Goal: Task Accomplishment & Management: Complete application form

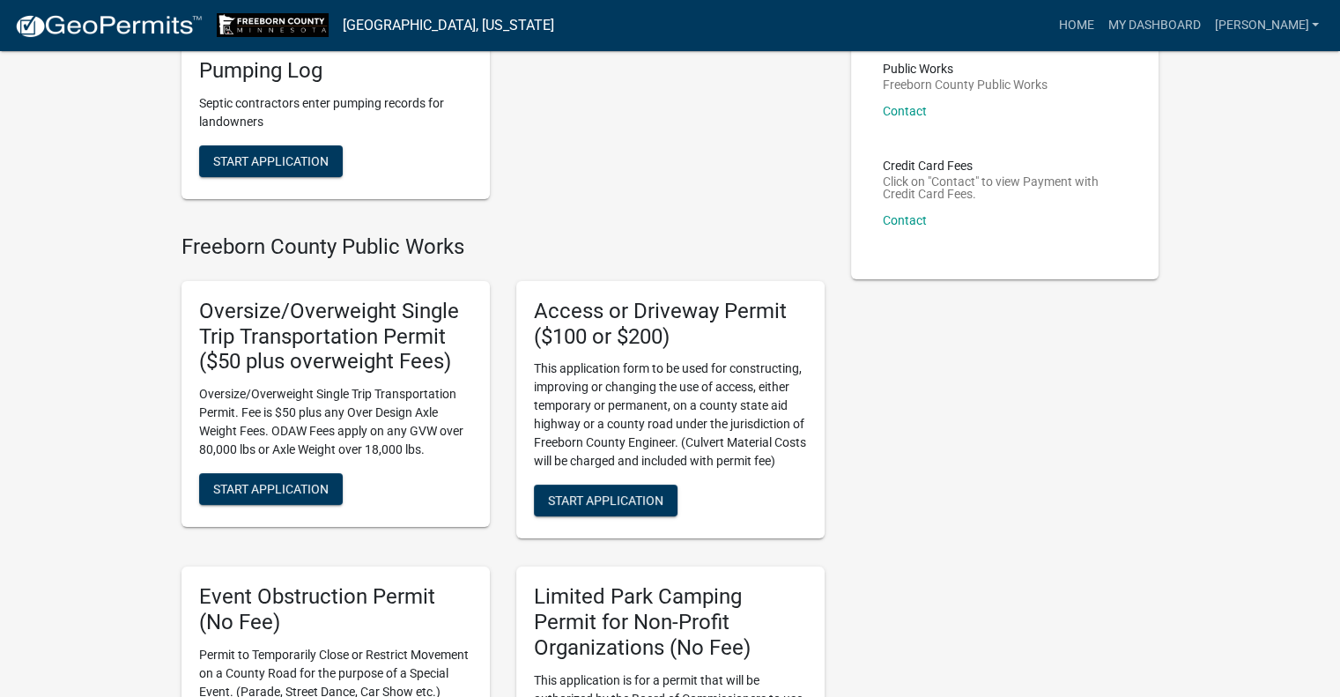
scroll to position [88, 0]
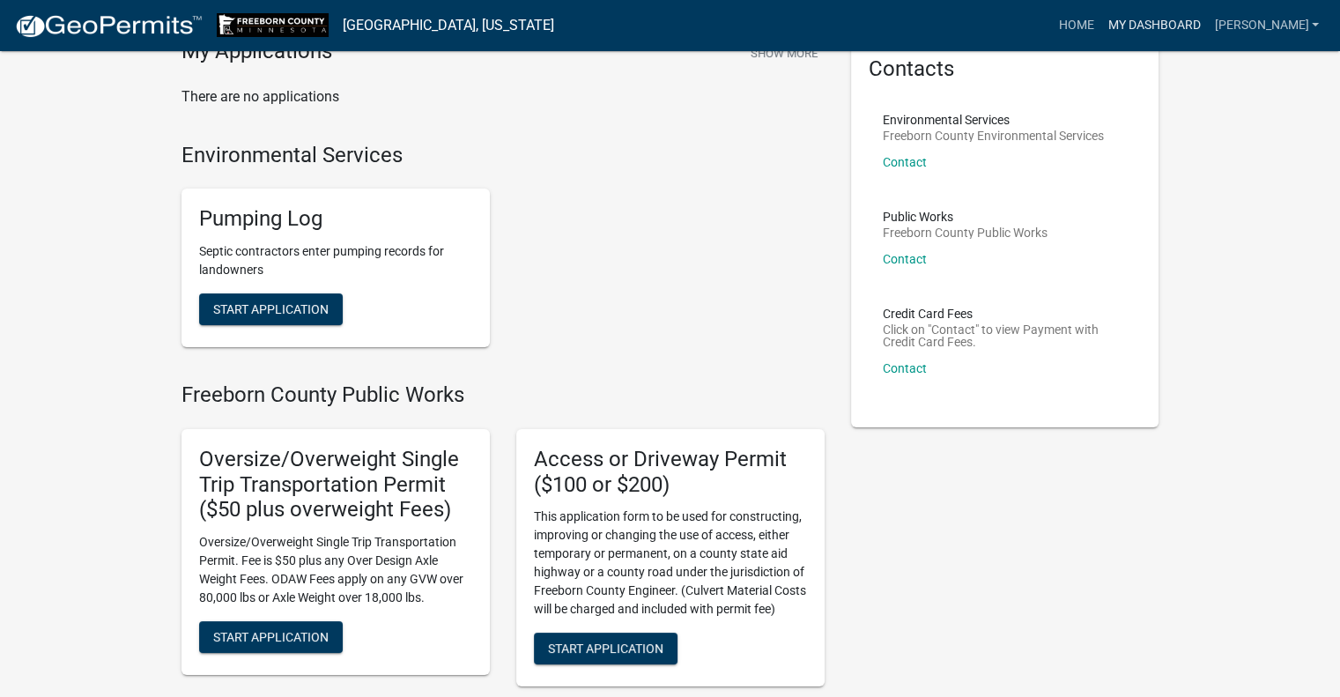
click at [1204, 32] on link "My Dashboard" at bounding box center [1153, 25] width 107 height 33
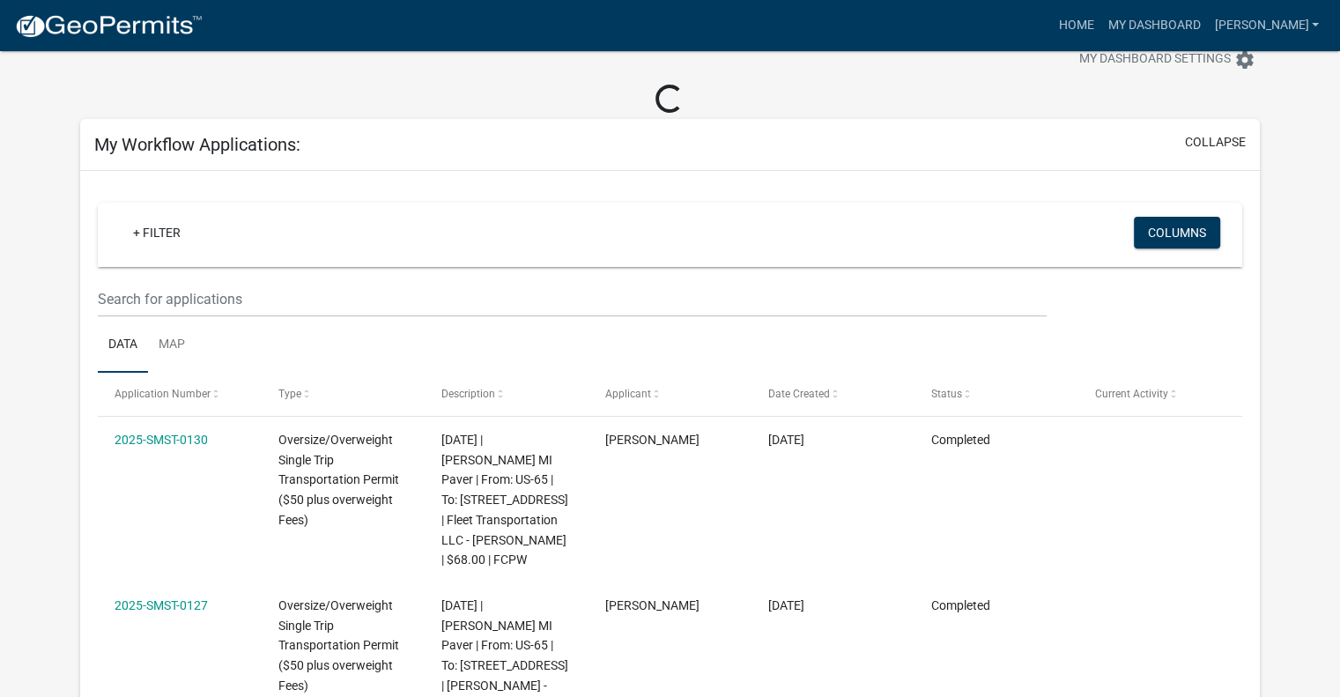
scroll to position [139, 0]
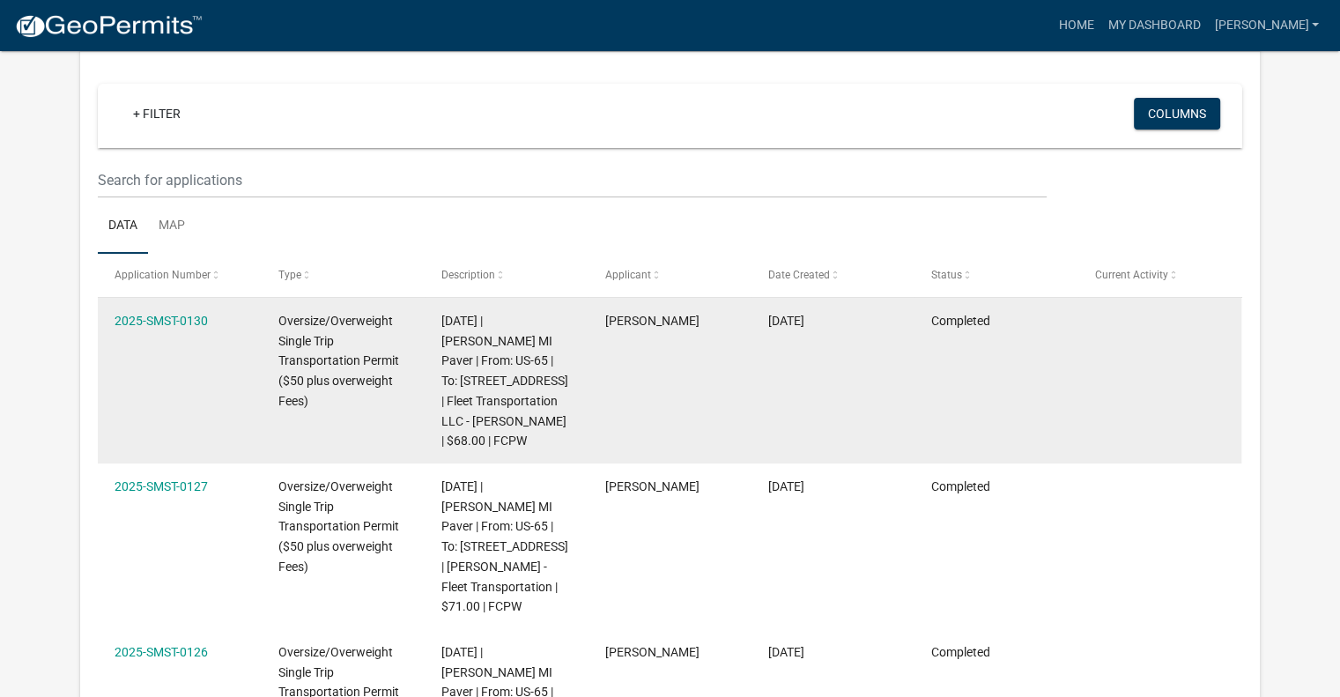
drag, startPoint x: 174, startPoint y: 319, endPoint x: 127, endPoint y: 364, distance: 65.4
click at [127, 364] on datatable-body-cell "2025-SMST-0130" at bounding box center [179, 381] width 163 height 166
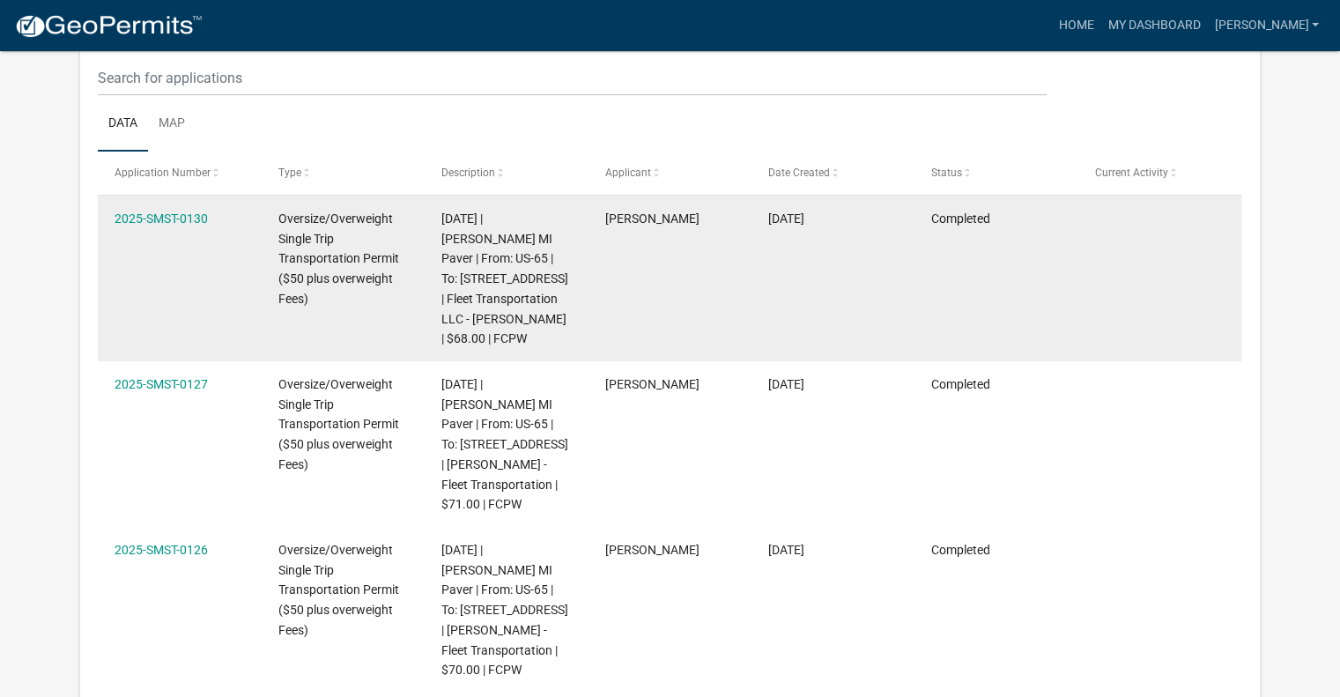
scroll to position [264, 0]
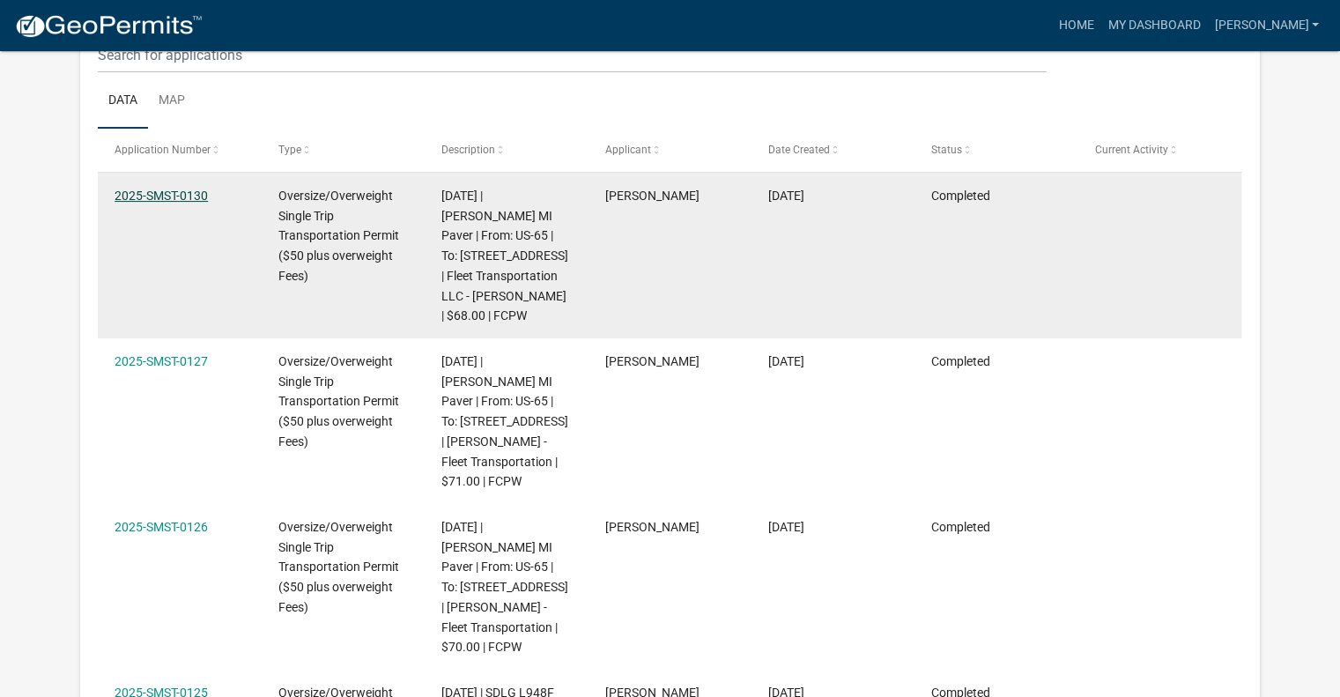
click at [200, 195] on link "2025-SMST-0130" at bounding box center [161, 195] width 93 height 14
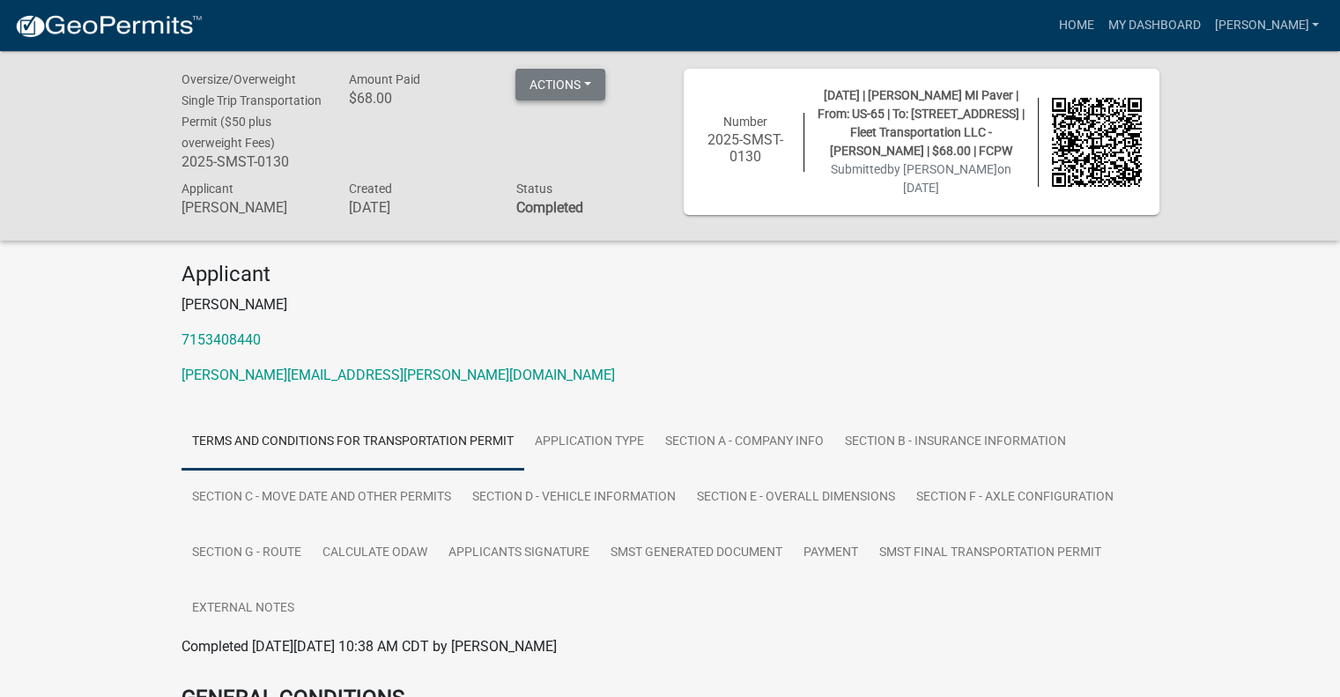
click at [582, 80] on button "Actions" at bounding box center [560, 85] width 90 height 32
click at [1171, 28] on link "My Dashboard" at bounding box center [1153, 25] width 107 height 33
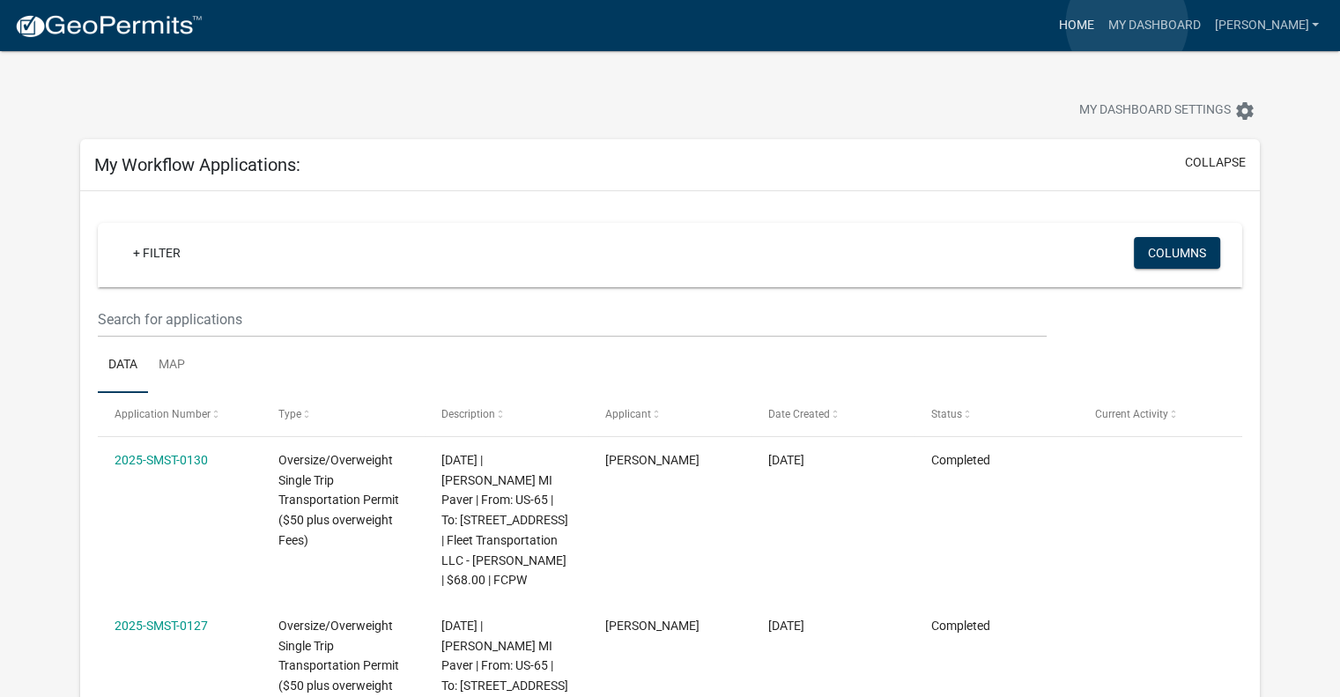
click at [1100, 24] on link "Home" at bounding box center [1075, 25] width 49 height 33
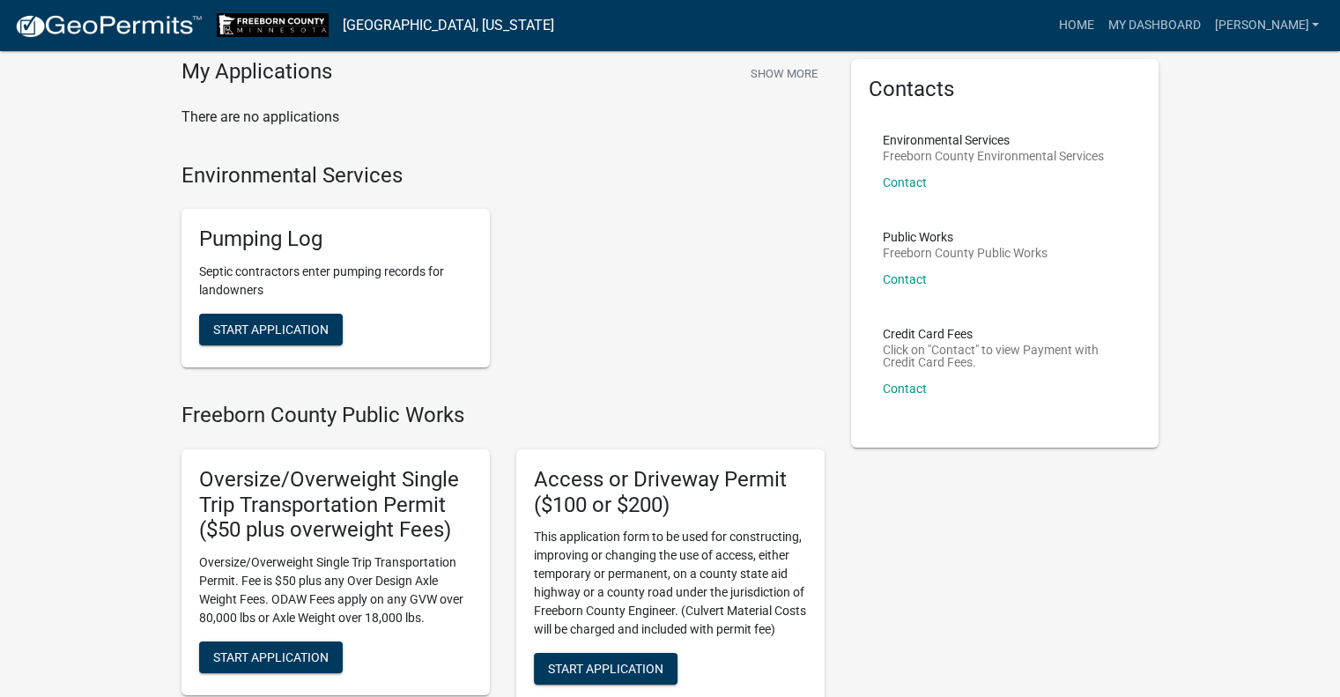
scroll to position [264, 0]
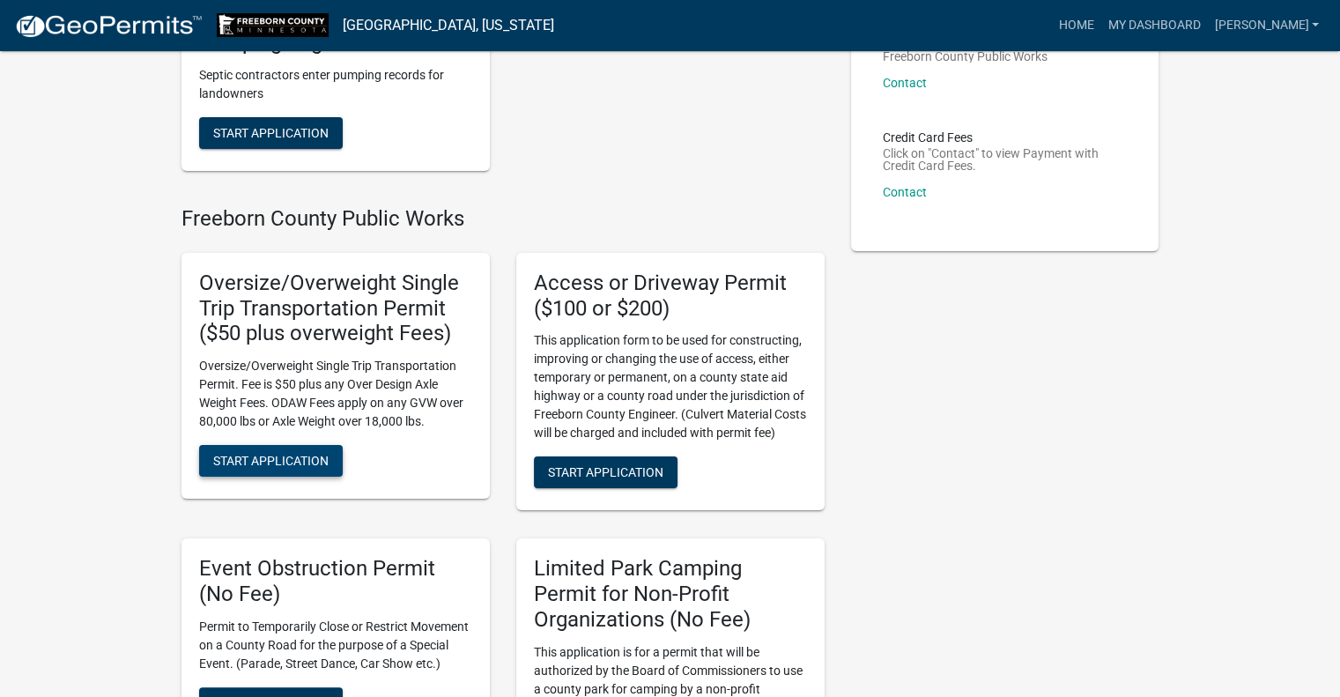
click at [285, 466] on span "Start Application" at bounding box center [270, 461] width 115 height 14
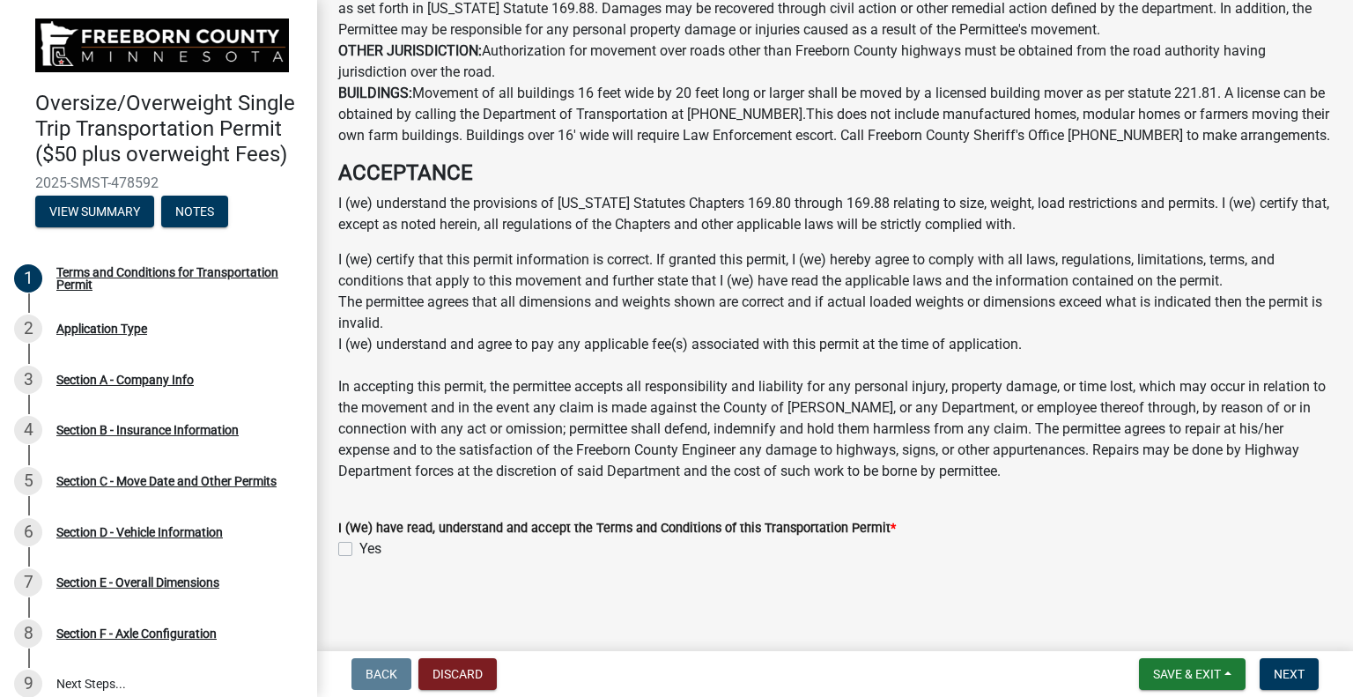
scroll to position [1224, 0]
click at [359, 549] on label "Yes" at bounding box center [370, 548] width 22 height 21
click at [359, 549] on input "Yes" at bounding box center [364, 543] width 11 height 11
checkbox input "true"
click at [1303, 672] on span "Next" at bounding box center [1289, 674] width 31 height 14
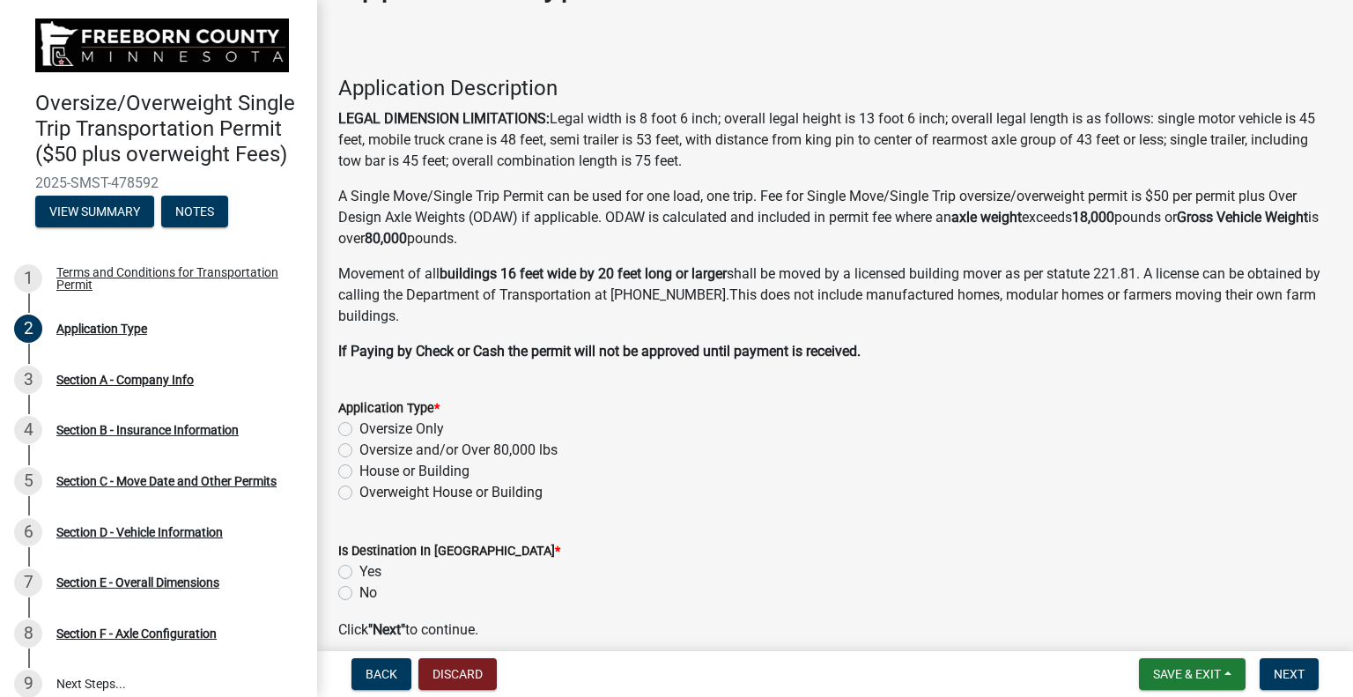
scroll to position [88, 0]
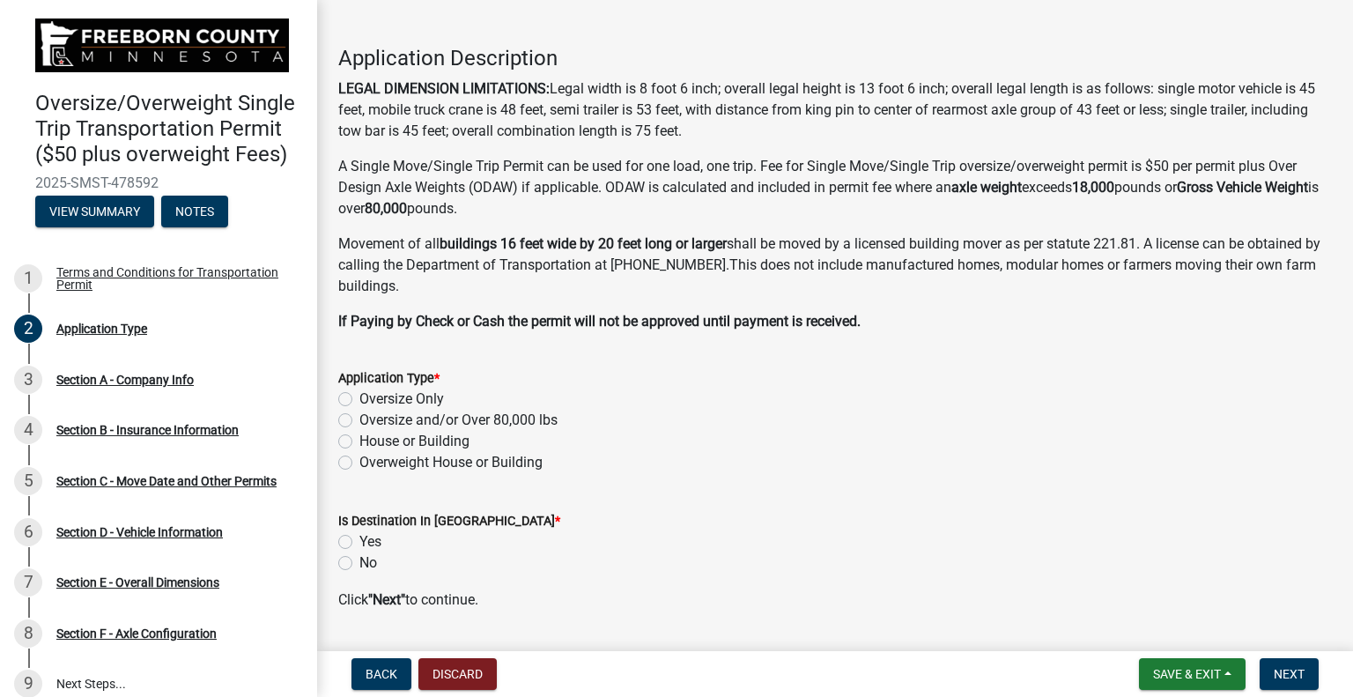
click at [359, 420] on label "Oversize and/or Over 80,000 lbs" at bounding box center [458, 420] width 198 height 21
click at [359, 420] on input "Oversize and/or Over 80,000 lbs" at bounding box center [364, 415] width 11 height 11
radio input "true"
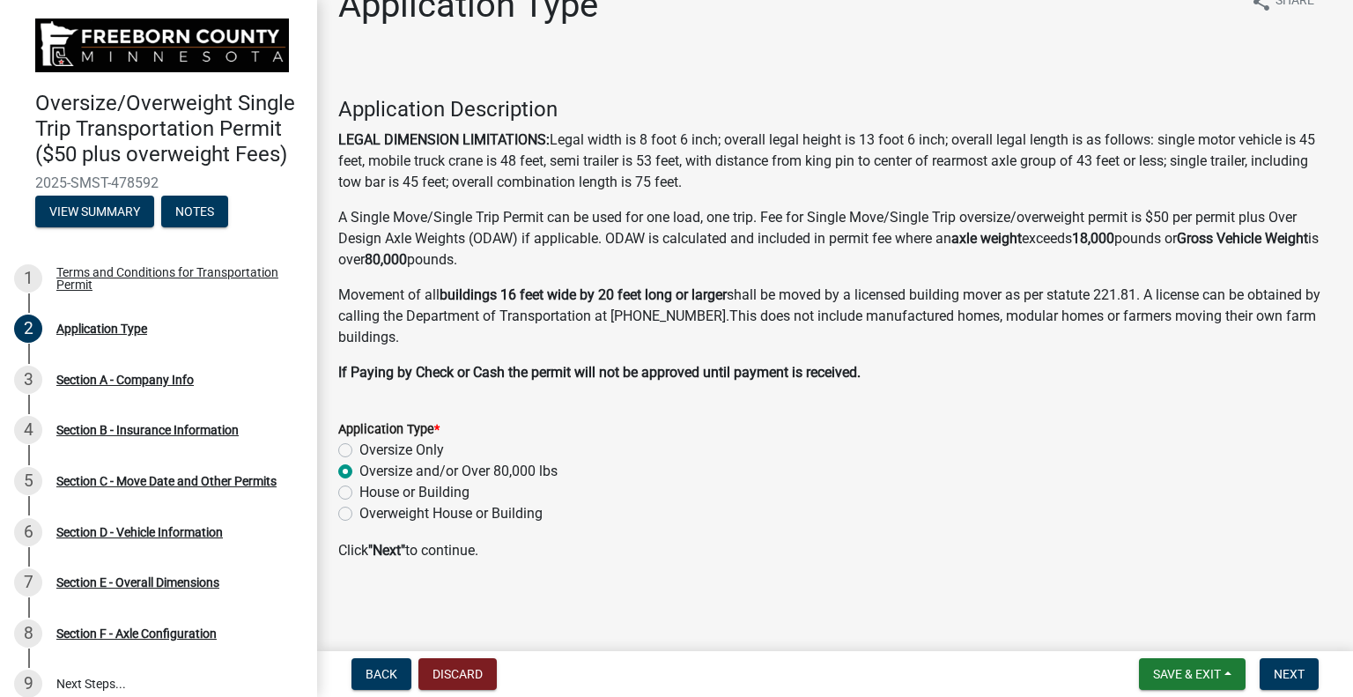
scroll to position [36, 0]
click at [1297, 673] on span "Next" at bounding box center [1289, 674] width 31 height 14
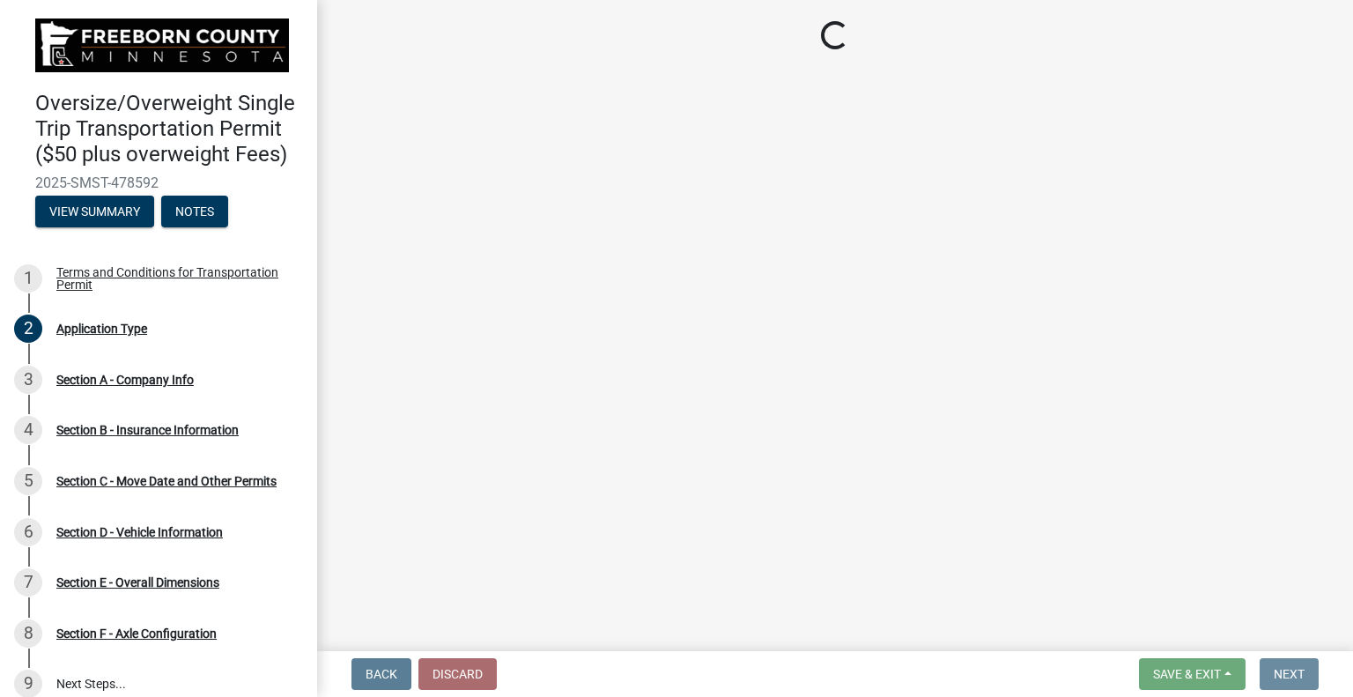
scroll to position [0, 0]
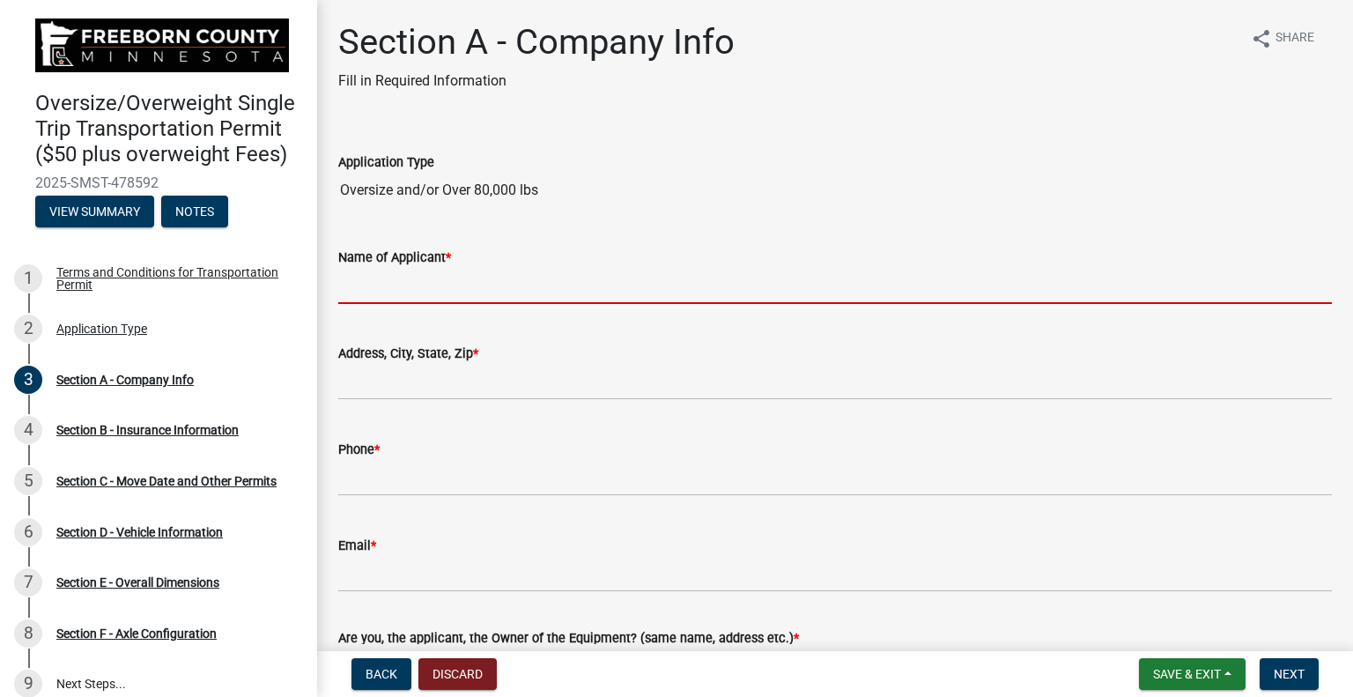
click at [569, 278] on input "Name of Applicant *" at bounding box center [835, 286] width 994 height 36
type input "[PERSON_NAME]"
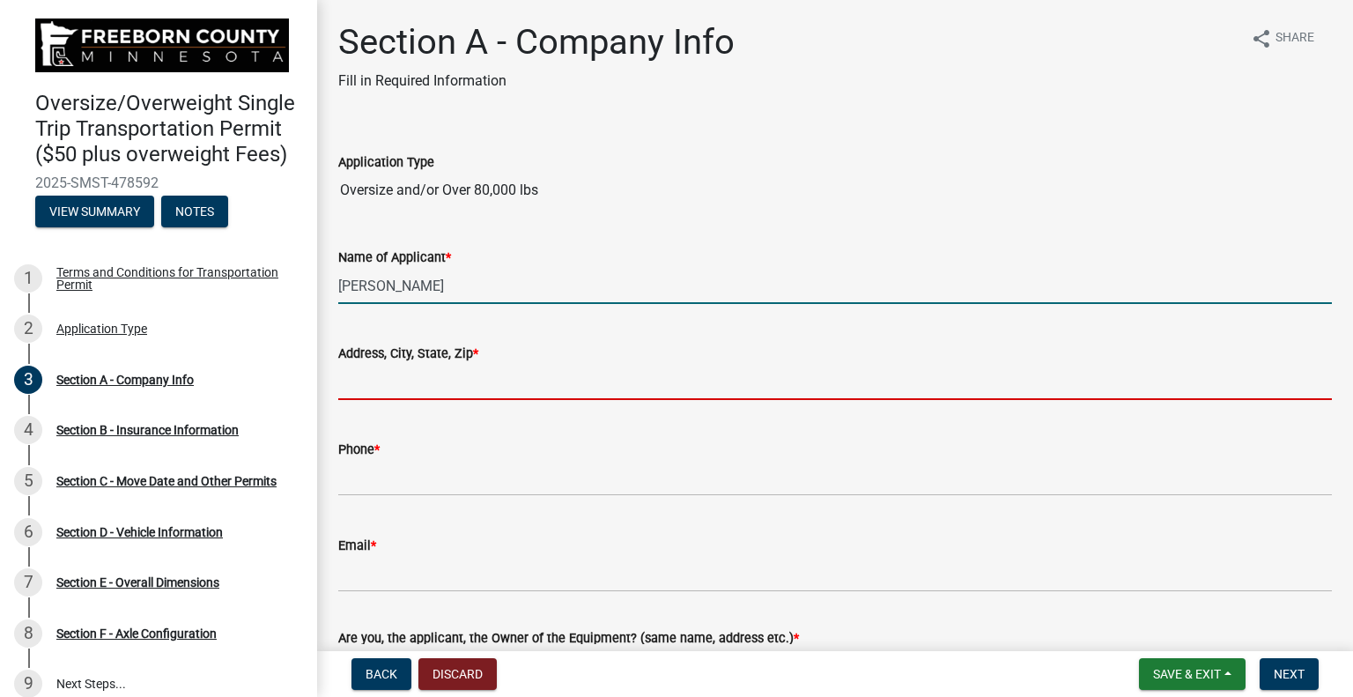
type input "[STREET_ADDRESS]"
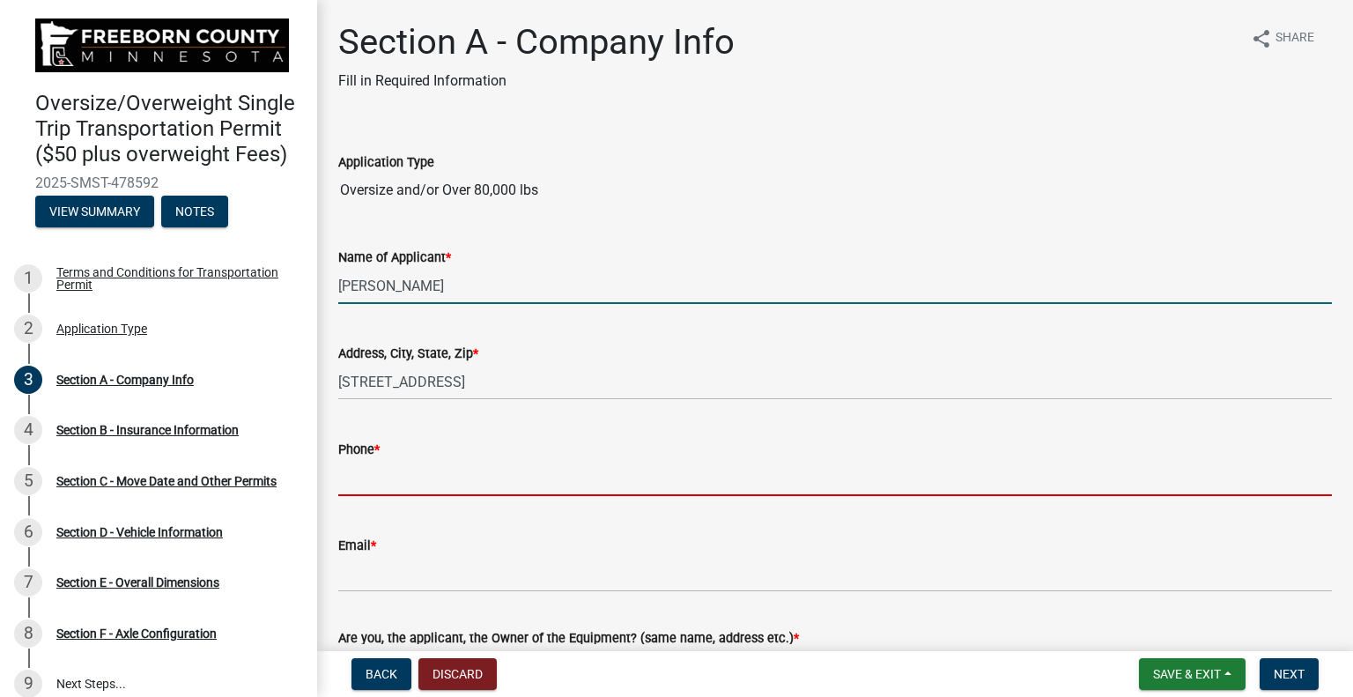
type input "7153408440"
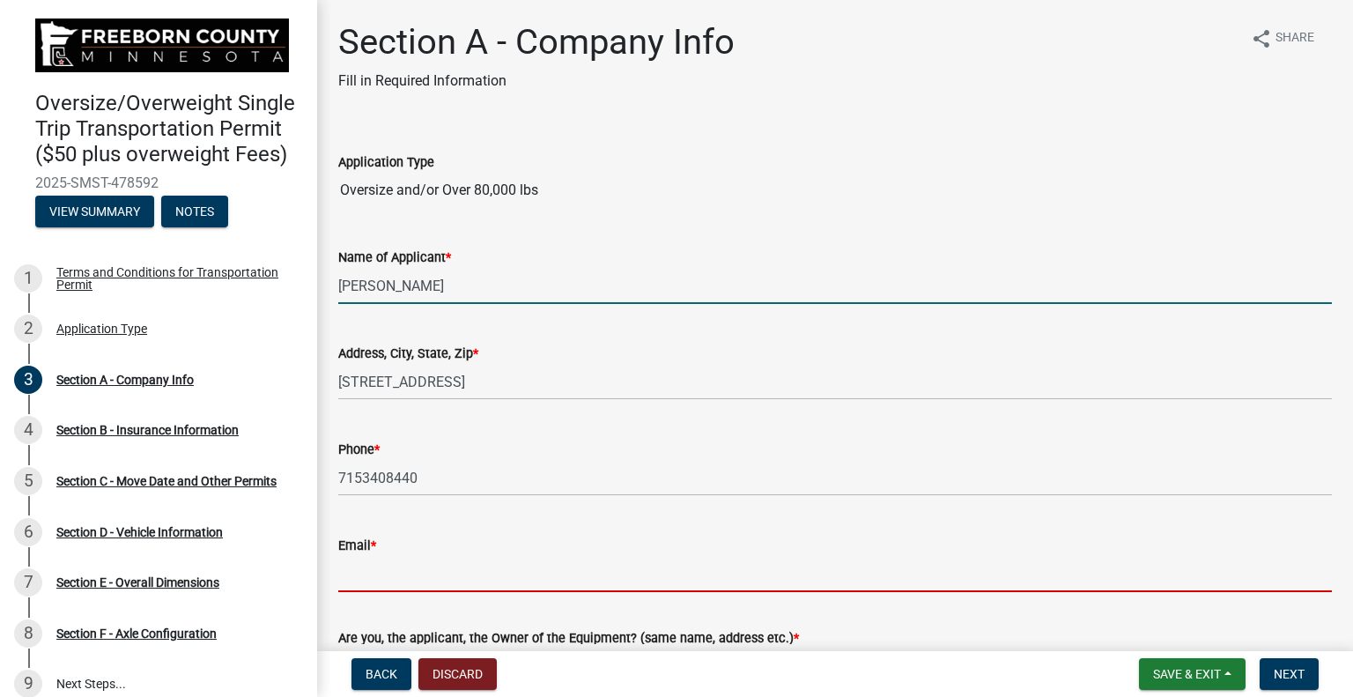
type input "[PERSON_NAME][EMAIL_ADDRESS][PERSON_NAME][DOMAIN_NAME]"
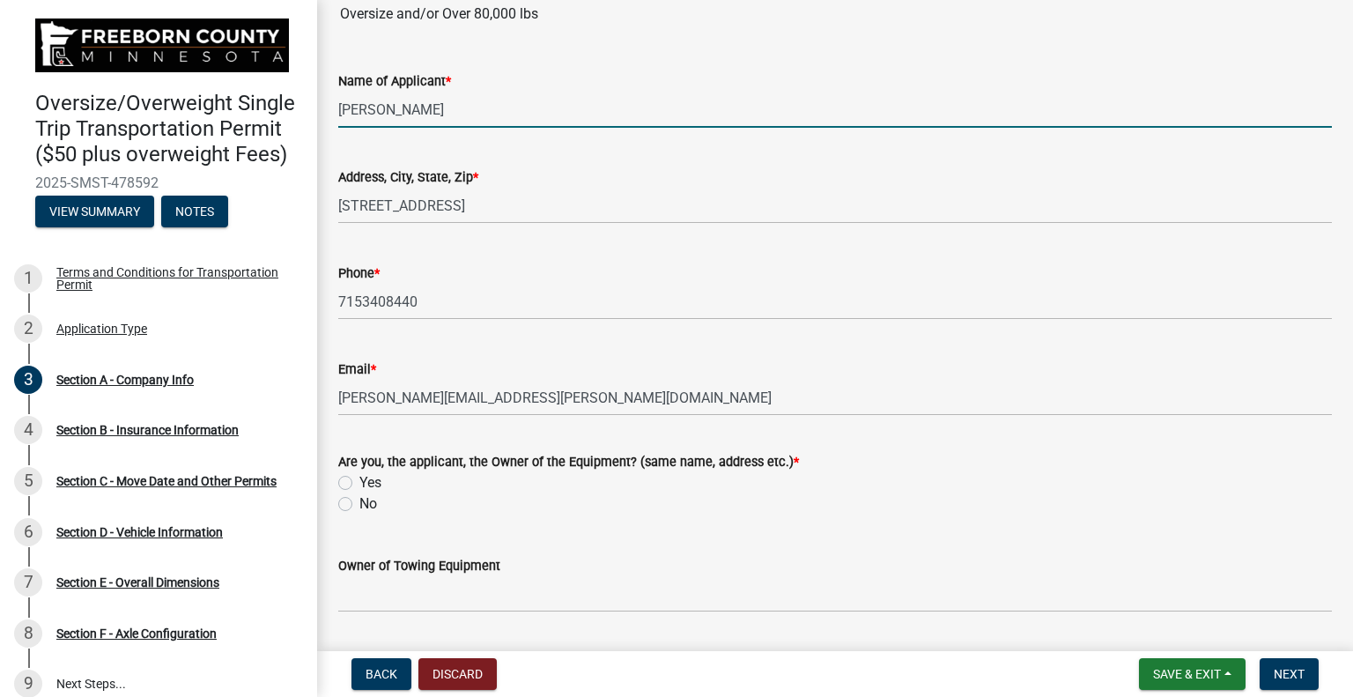
scroll to position [264, 0]
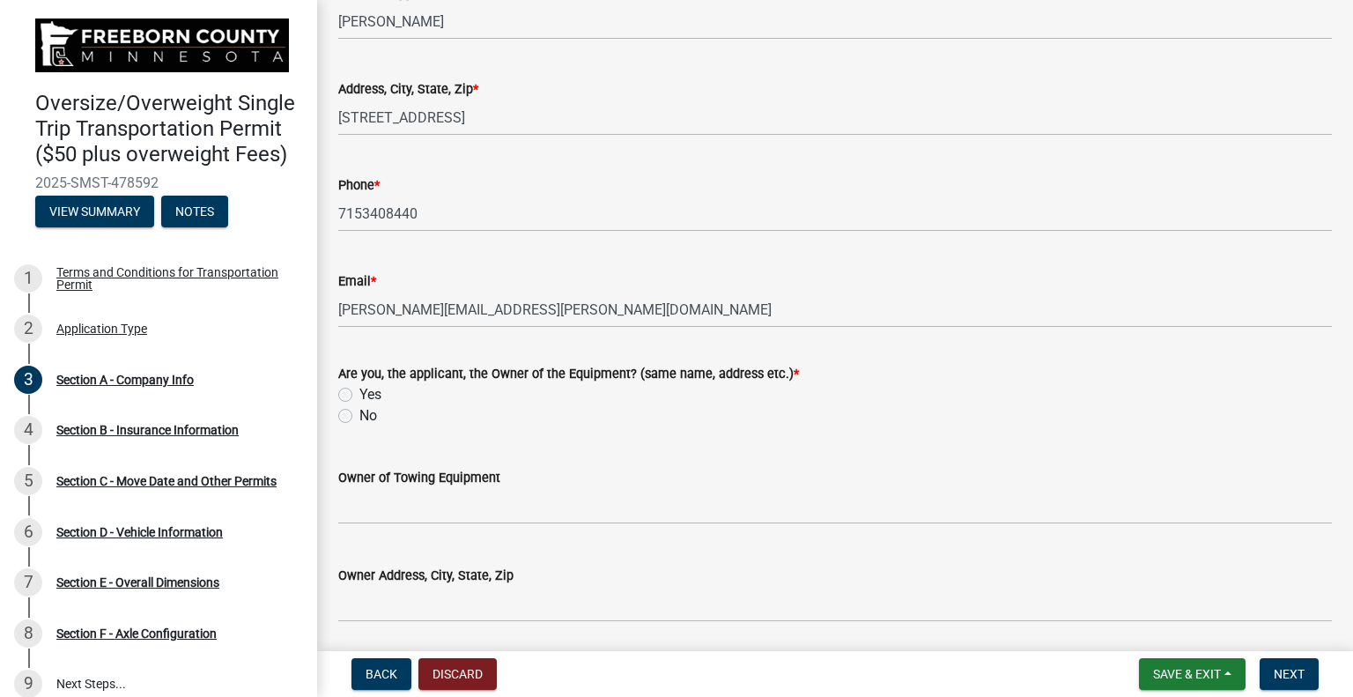
click at [359, 417] on label "No" at bounding box center [368, 415] width 18 height 21
click at [359, 417] on input "No" at bounding box center [364, 410] width 11 height 11
radio input "true"
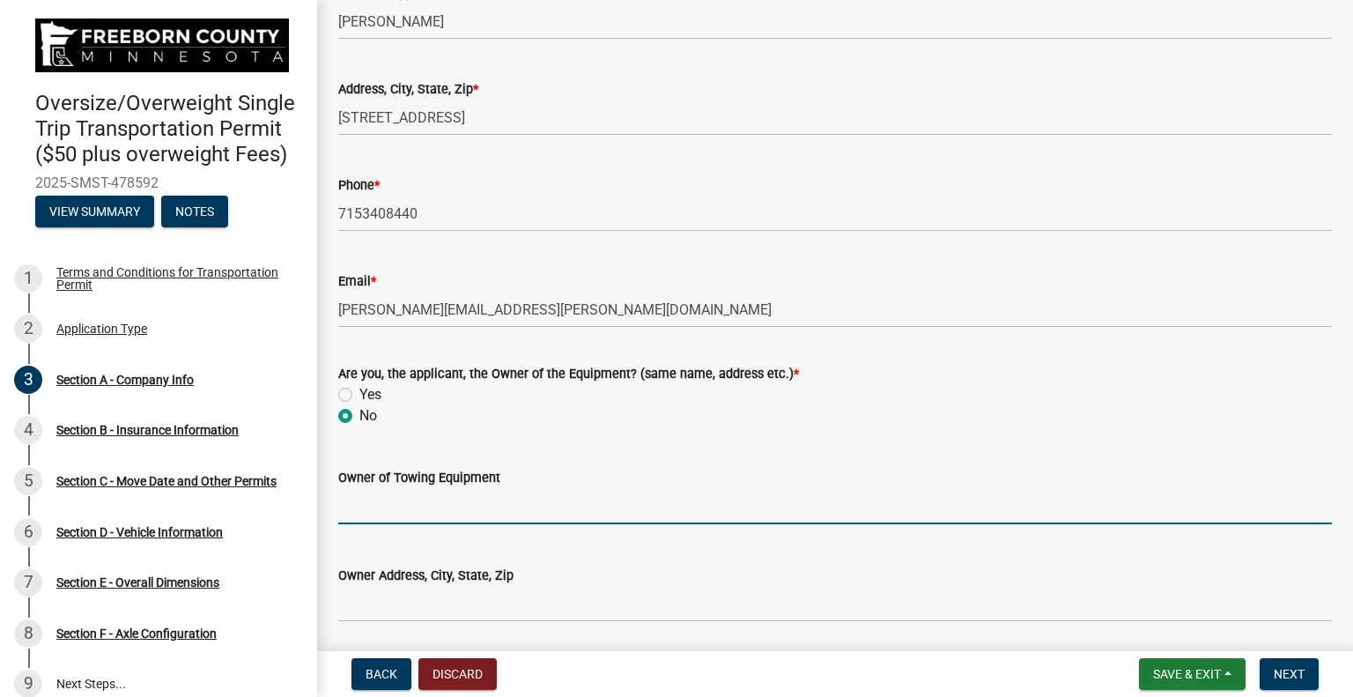
click at [404, 510] on input "Owner of Towing Equipment" at bounding box center [835, 506] width 994 height 36
type input "Fleet Transportation LLC"
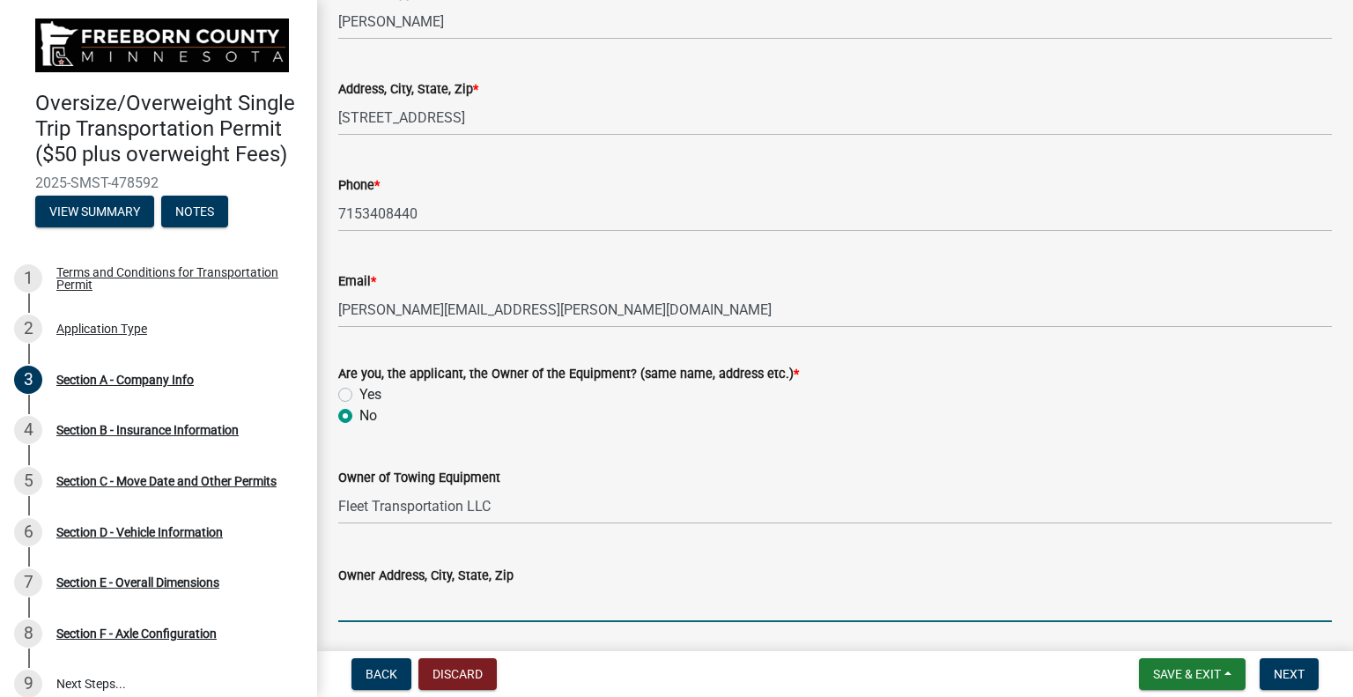
type input "+"
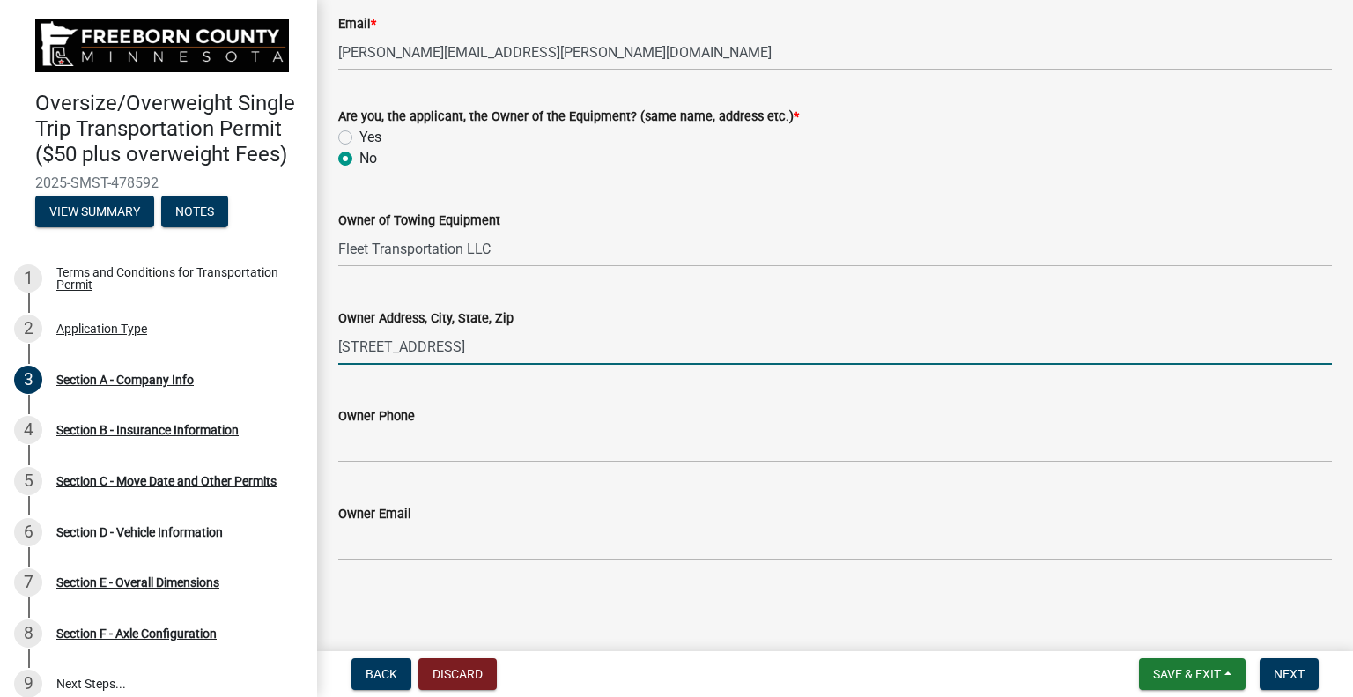
click at [509, 350] on input "[STREET_ADDRESS]" at bounding box center [835, 347] width 994 height 36
type input "[STREET_ADDRESS]"
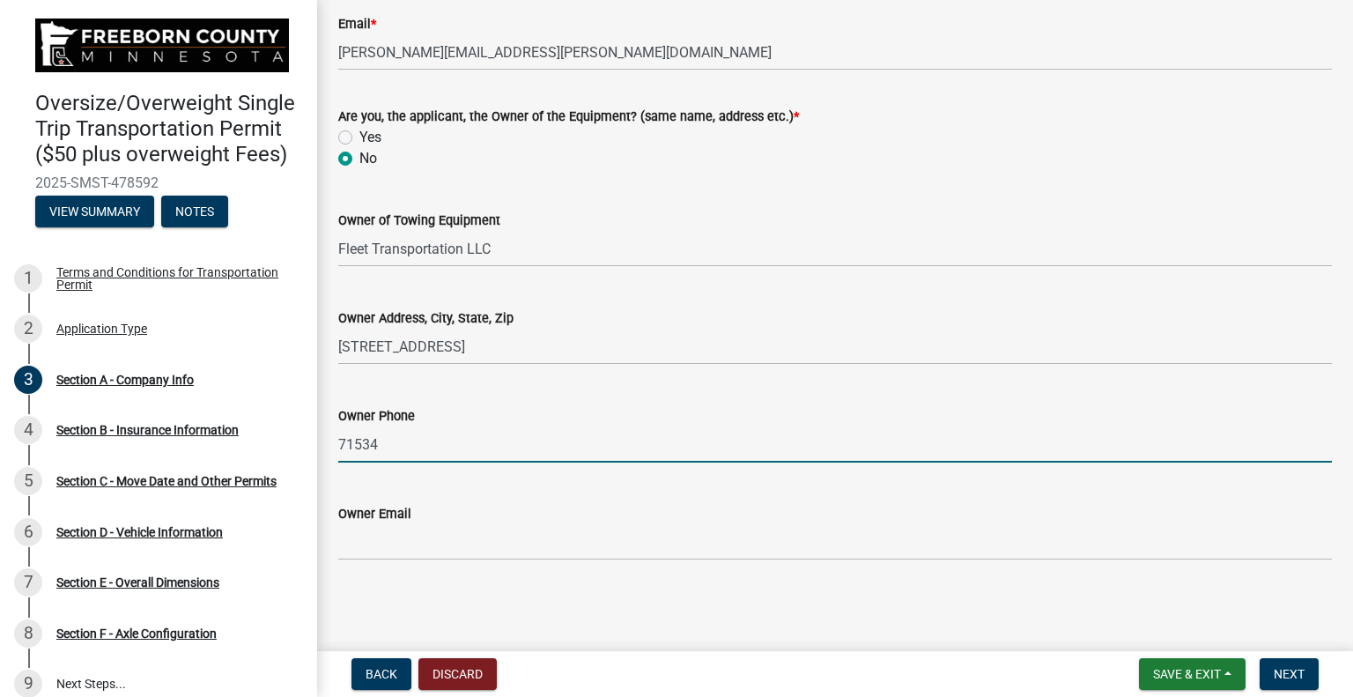
type input "7153408440"
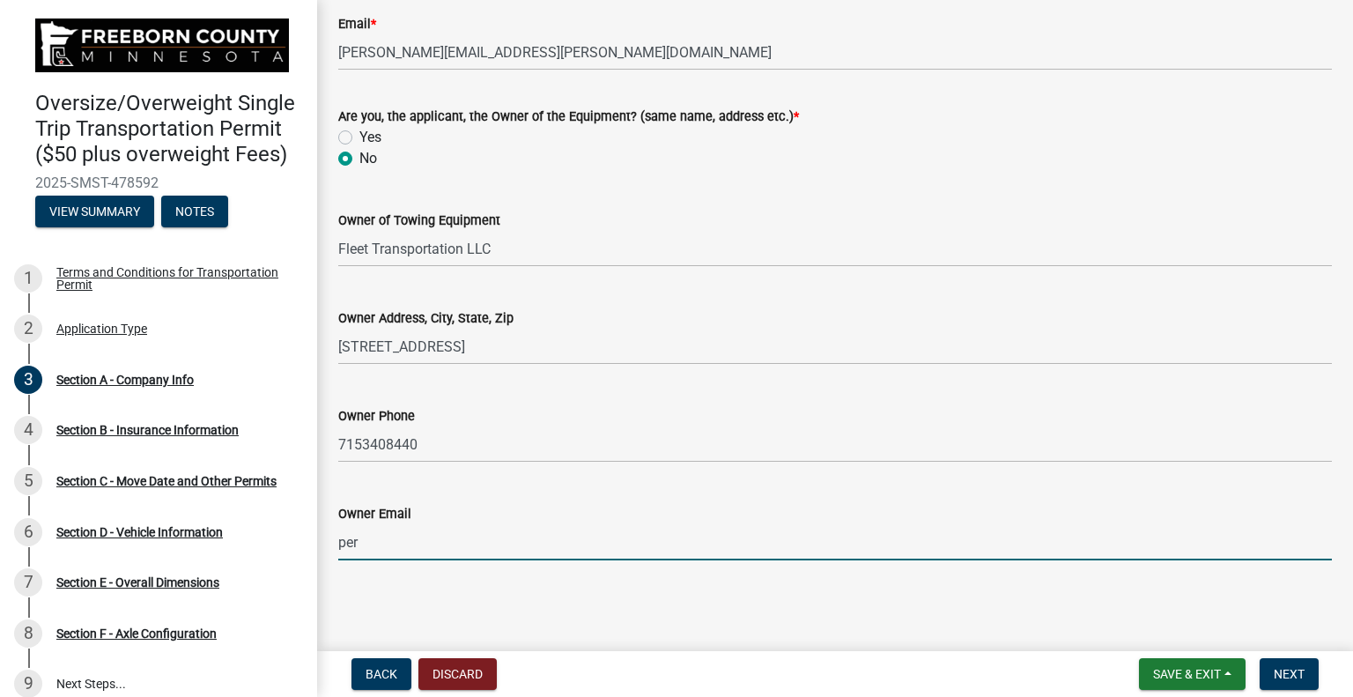
type input "[EMAIL_ADDRESS][DOMAIN_NAME]"
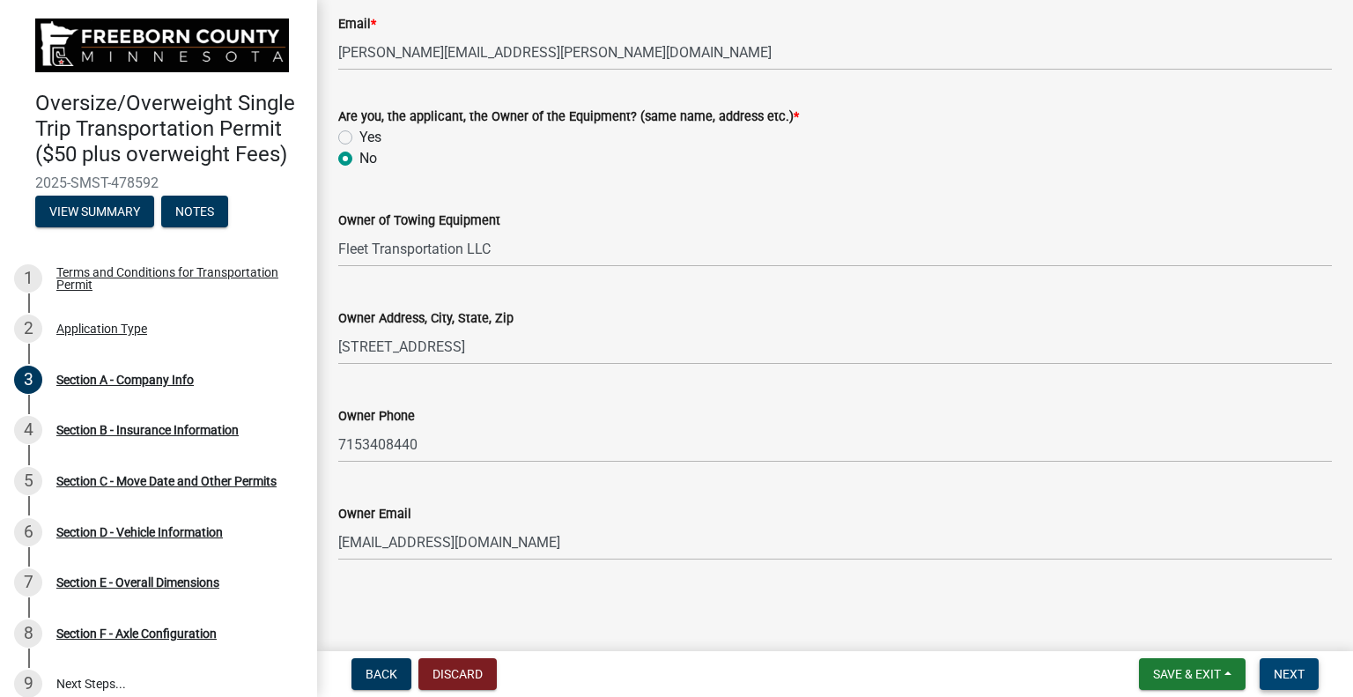
click at [1294, 668] on span "Next" at bounding box center [1289, 674] width 31 height 14
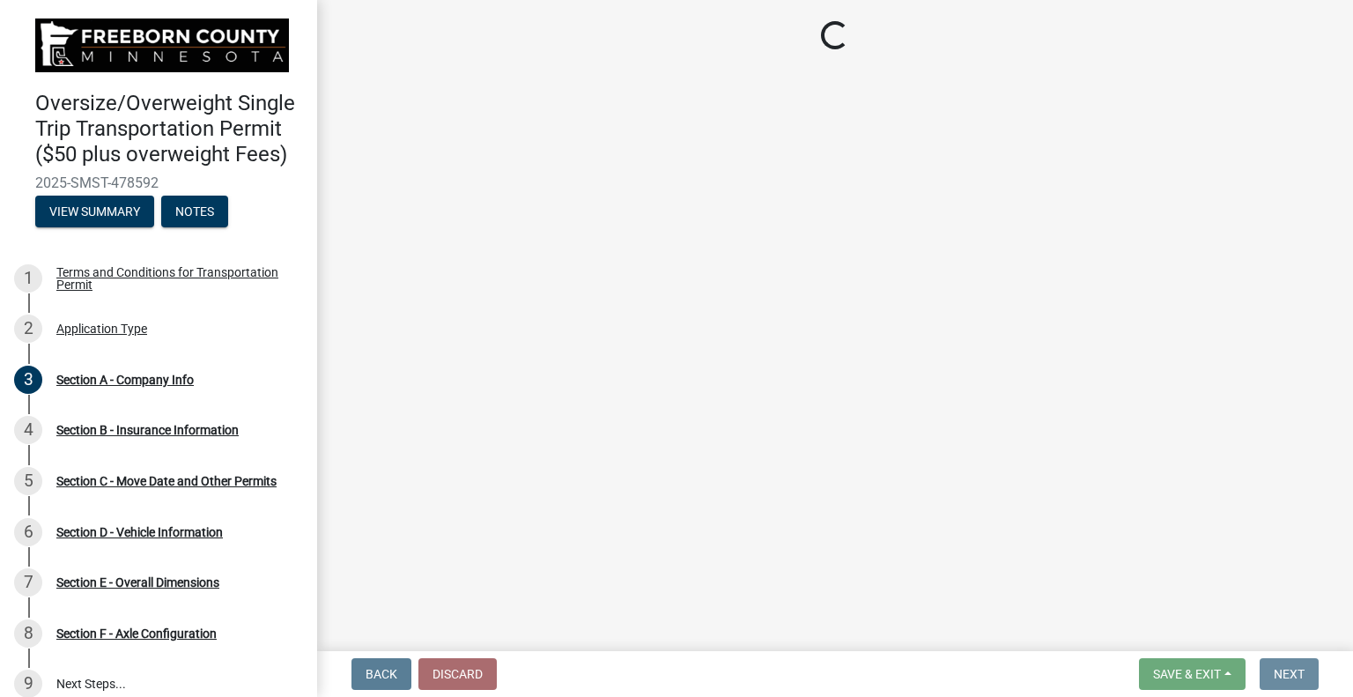
scroll to position [0, 0]
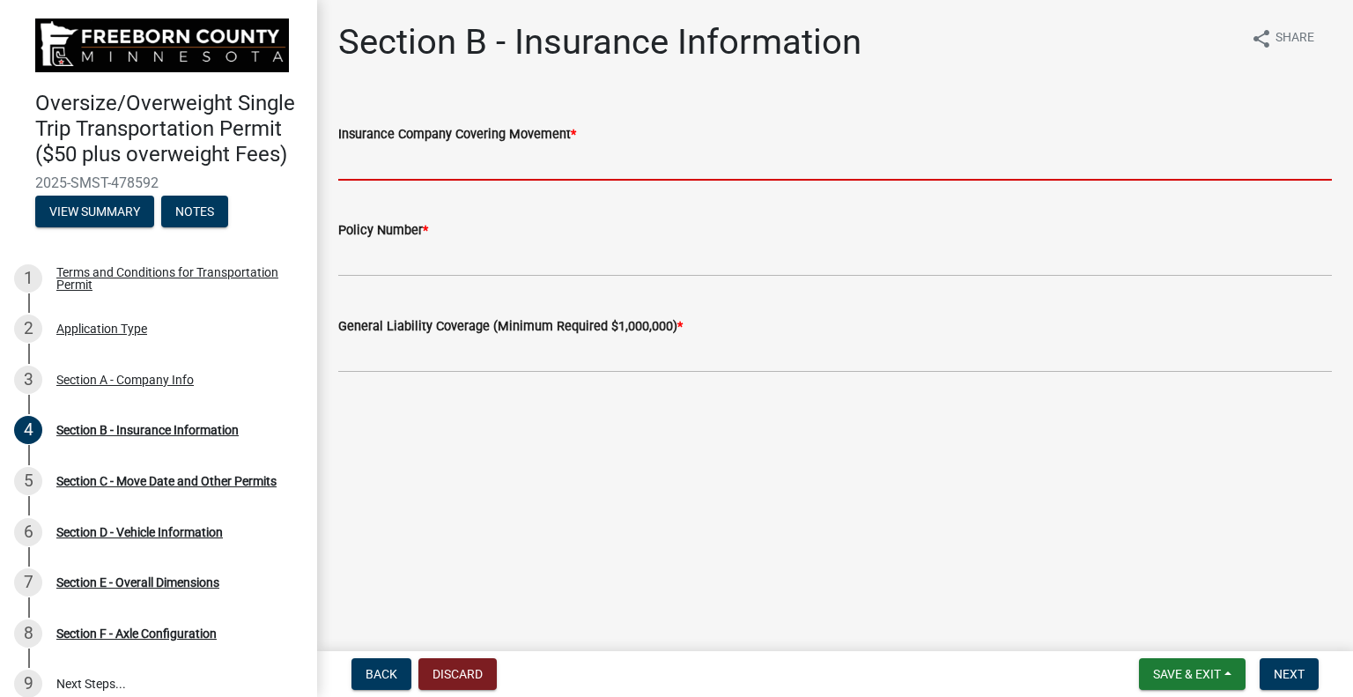
click at [484, 172] on input "Insurance Company Covering Movement *" at bounding box center [835, 162] width 994 height 36
type input "[GEOGRAPHIC_DATA]"
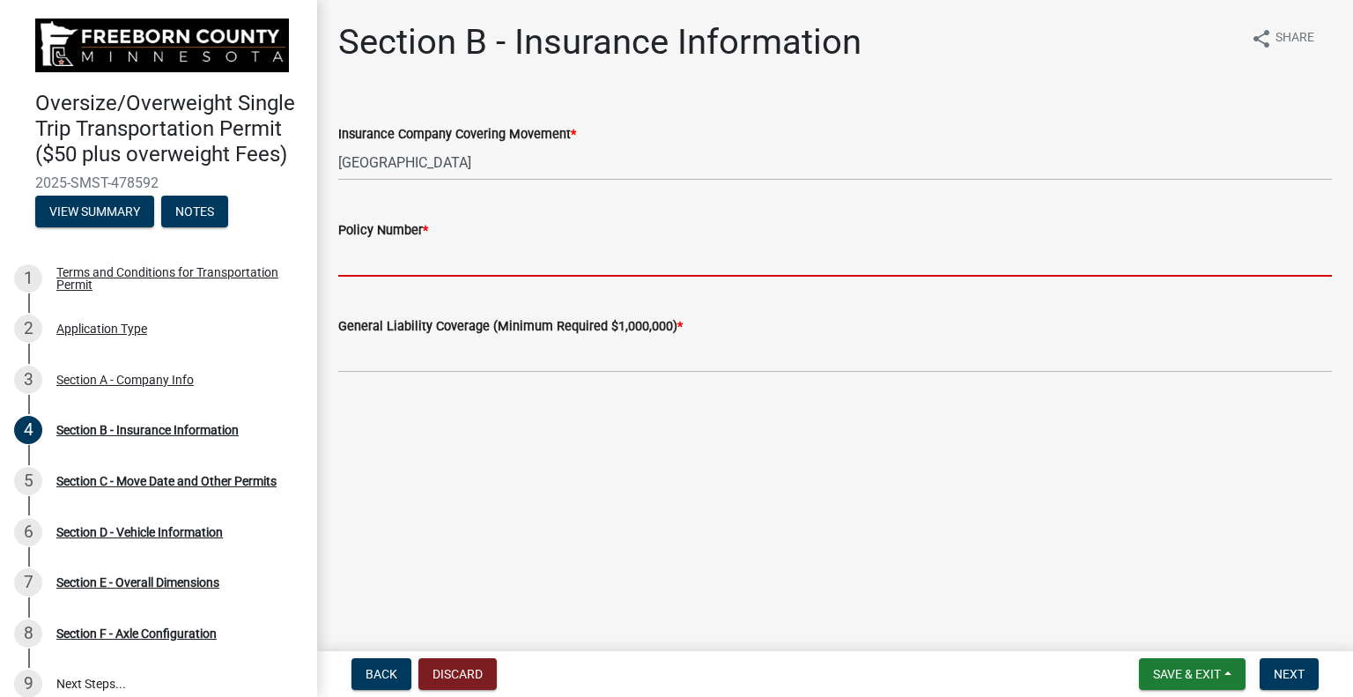
click at [444, 276] on input "Policy Number *" at bounding box center [835, 258] width 994 height 36
type input "BAP 5944714-16"
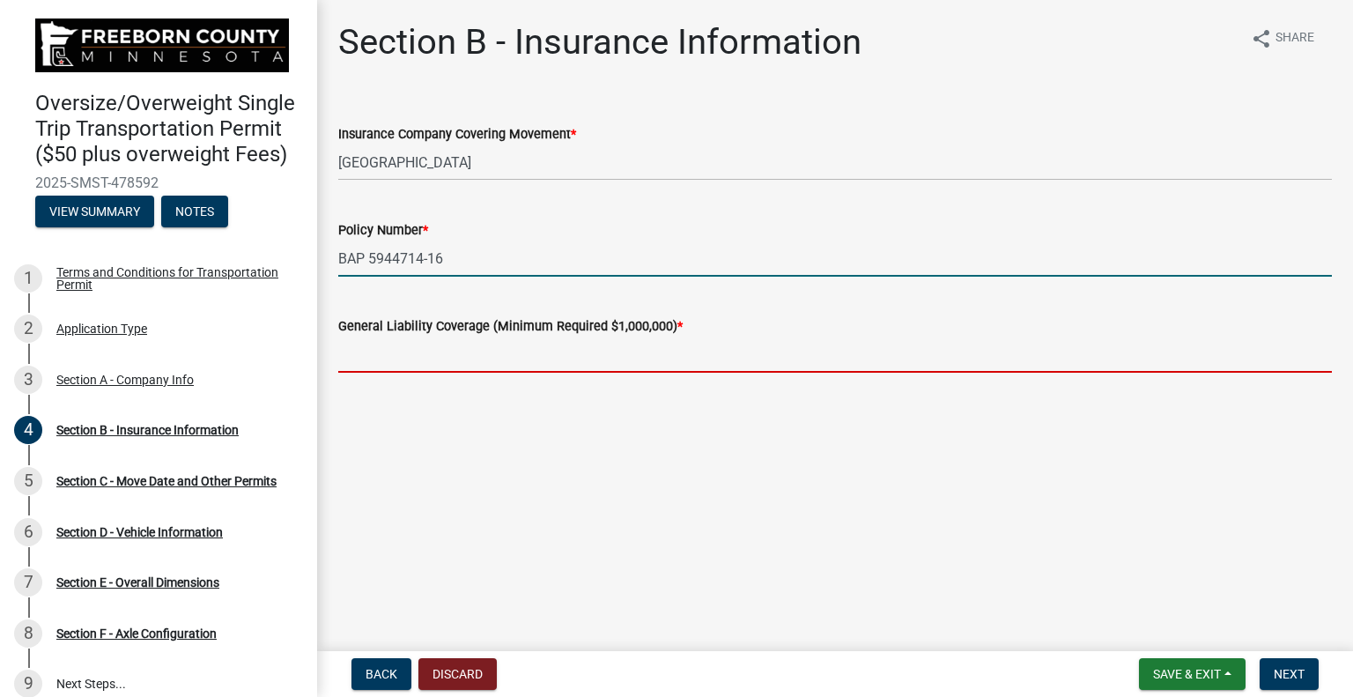
click at [530, 367] on input "text" at bounding box center [835, 354] width 994 height 36
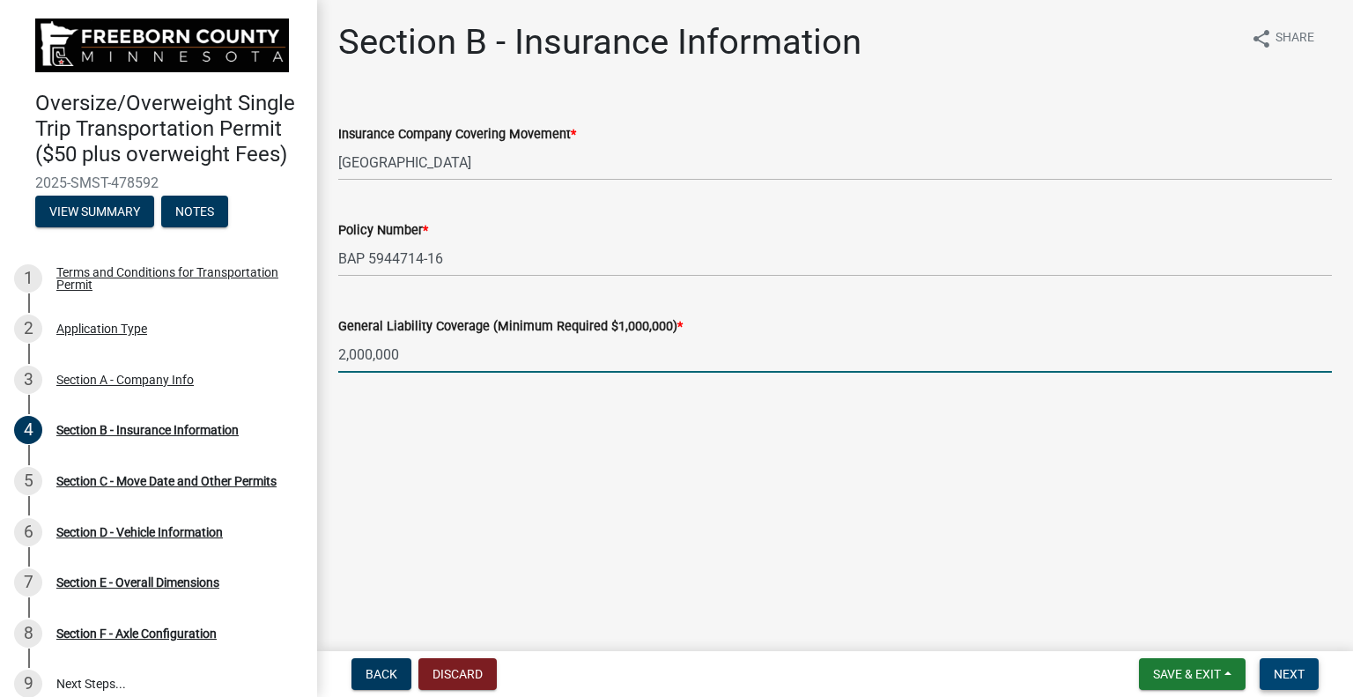
type input "2000000"
click at [1303, 669] on span "Next" at bounding box center [1289, 674] width 31 height 14
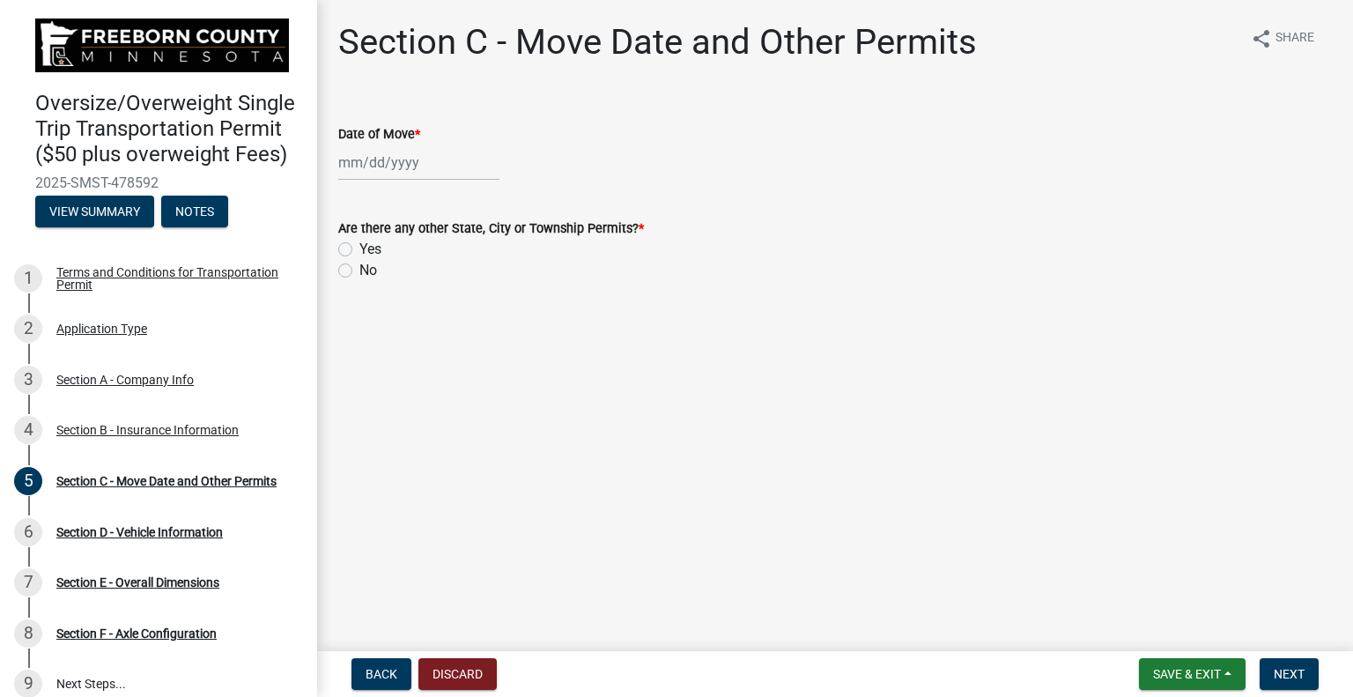
click at [352, 247] on div "Yes" at bounding box center [835, 249] width 994 height 21
click at [359, 252] on label "Yes" at bounding box center [370, 249] width 22 height 21
click at [359, 250] on input "Yes" at bounding box center [364, 244] width 11 height 11
radio input "true"
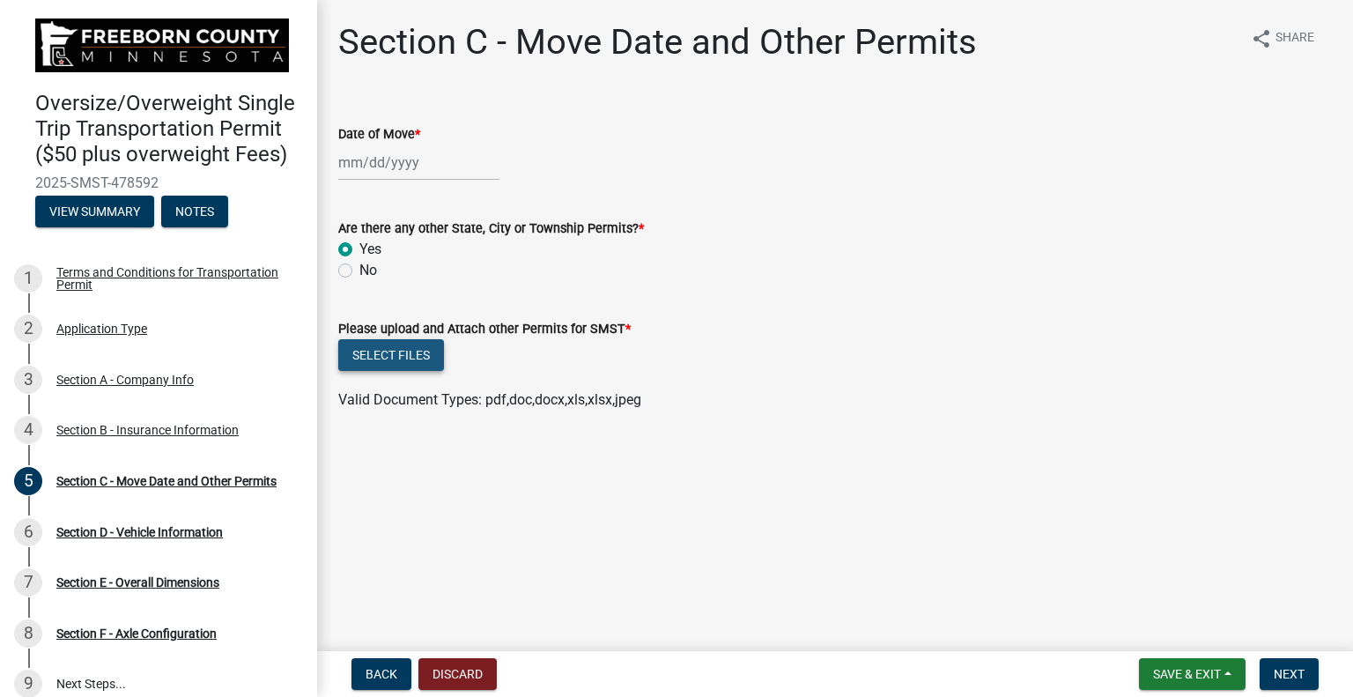
click at [394, 357] on button "Select files" at bounding box center [391, 355] width 106 height 32
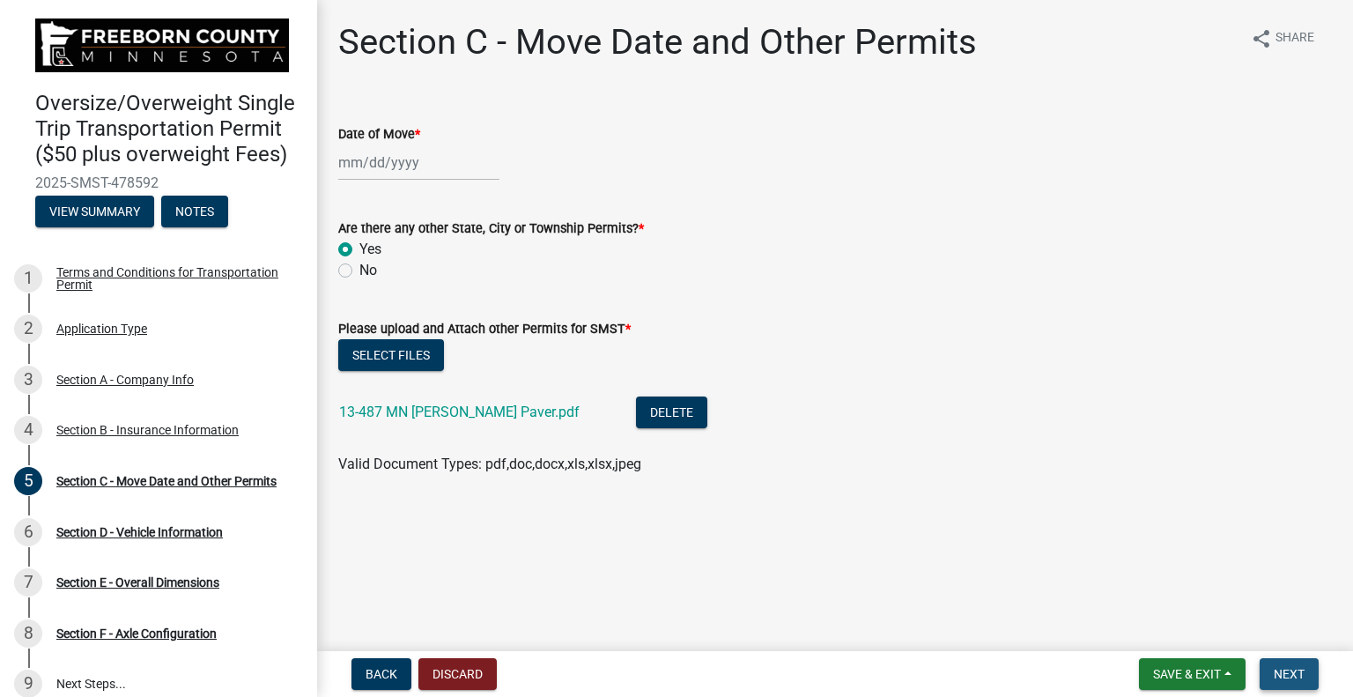
click at [1299, 670] on span "Next" at bounding box center [1289, 674] width 31 height 14
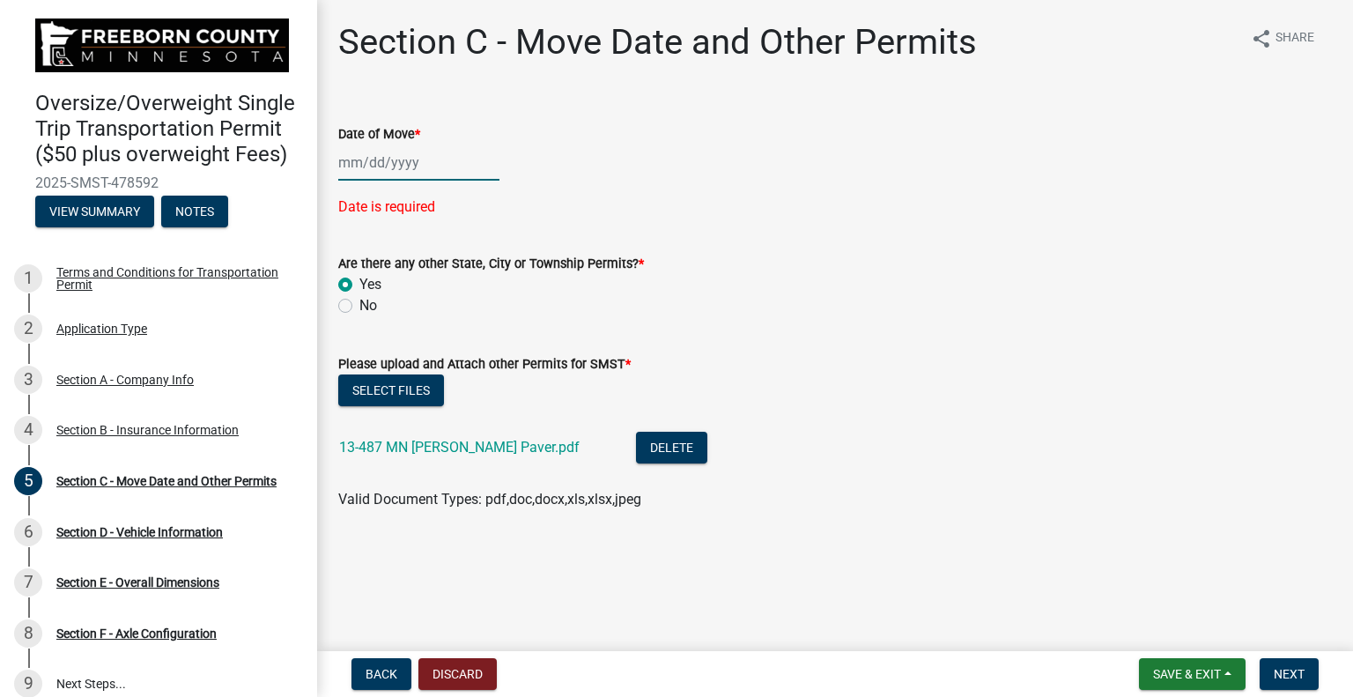
click at [353, 168] on div at bounding box center [418, 162] width 161 height 36
select select "9"
select select "2025"
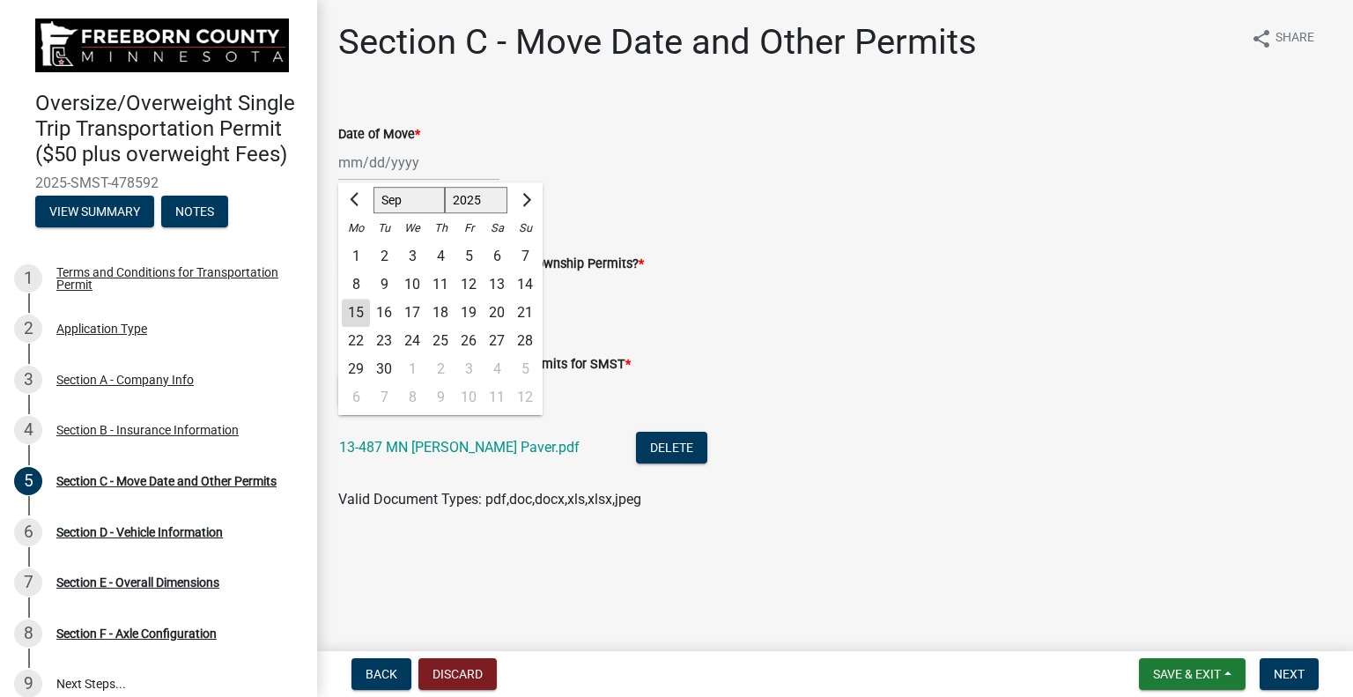
click at [381, 309] on div "16" at bounding box center [384, 313] width 28 height 28
type input "[DATE]"
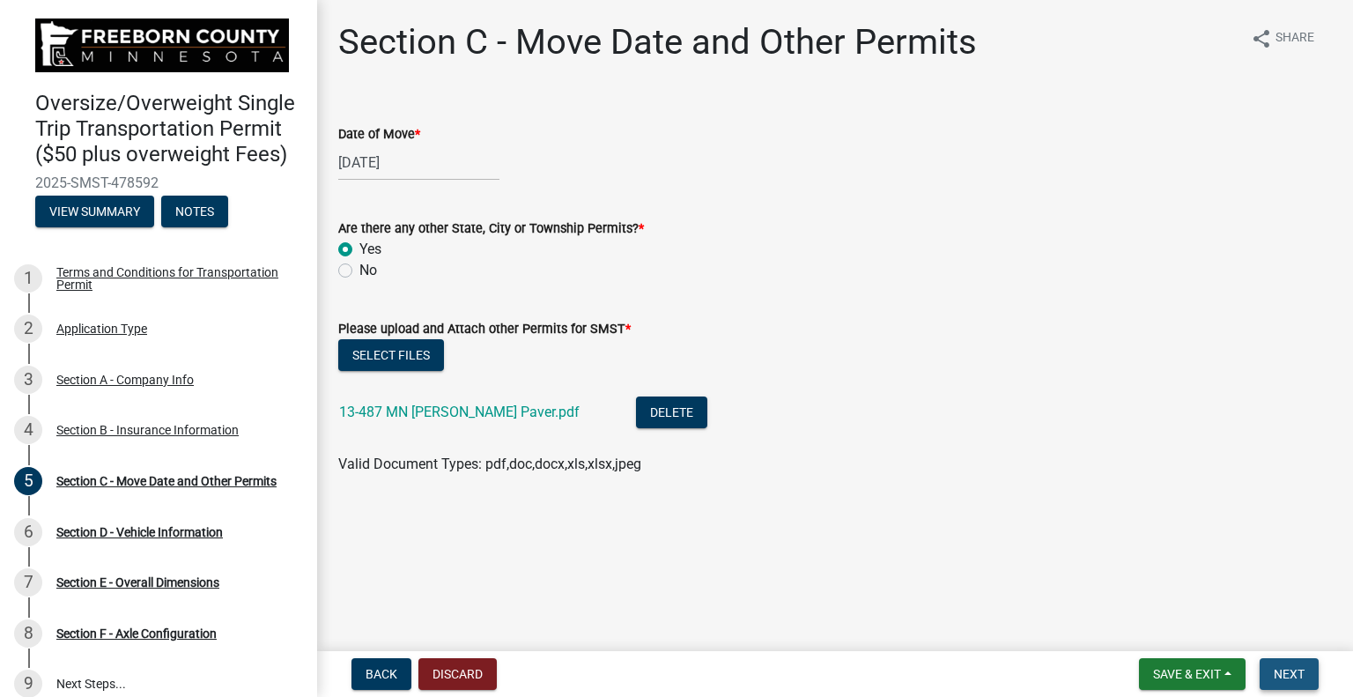
click at [1293, 669] on span "Next" at bounding box center [1289, 674] width 31 height 14
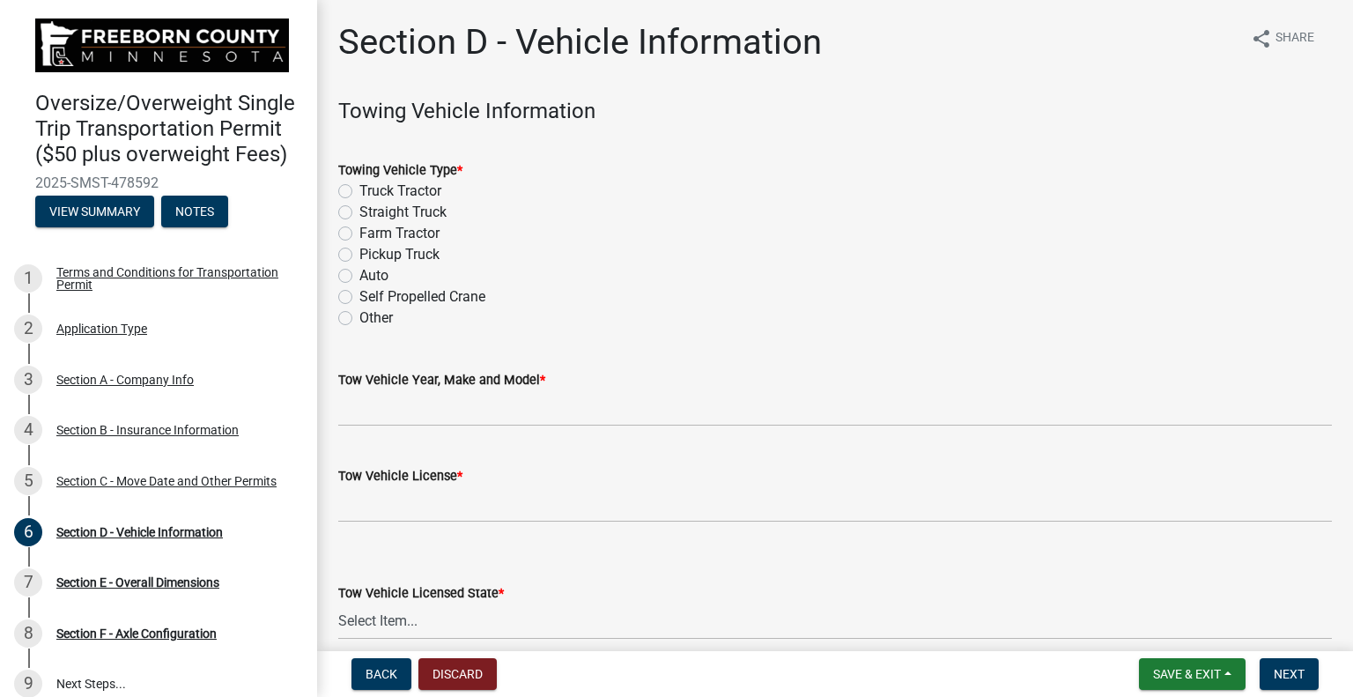
click at [359, 194] on label "Truck Tractor" at bounding box center [400, 191] width 82 height 21
click at [359, 192] on input "Truck Tractor" at bounding box center [364, 186] width 11 height 11
radio input "true"
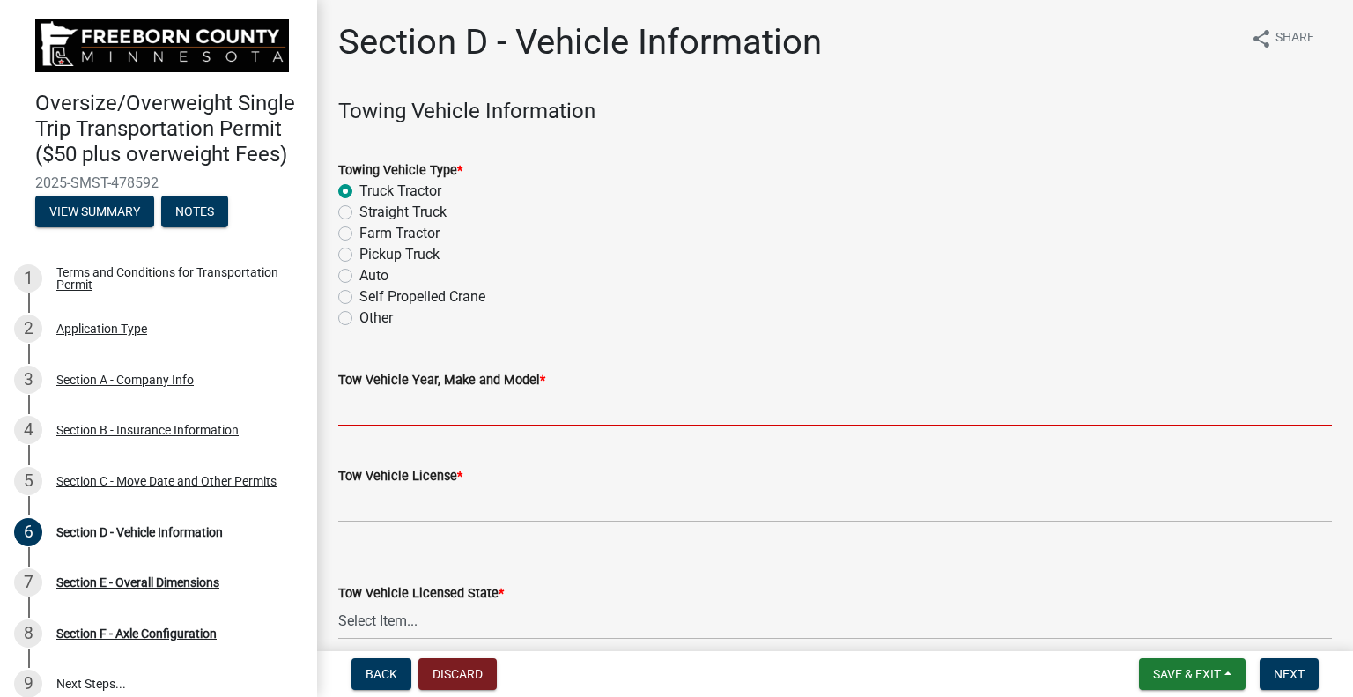
click at [439, 408] on input "Tow Vehicle Year, Make and Model *" at bounding box center [835, 408] width 994 height 36
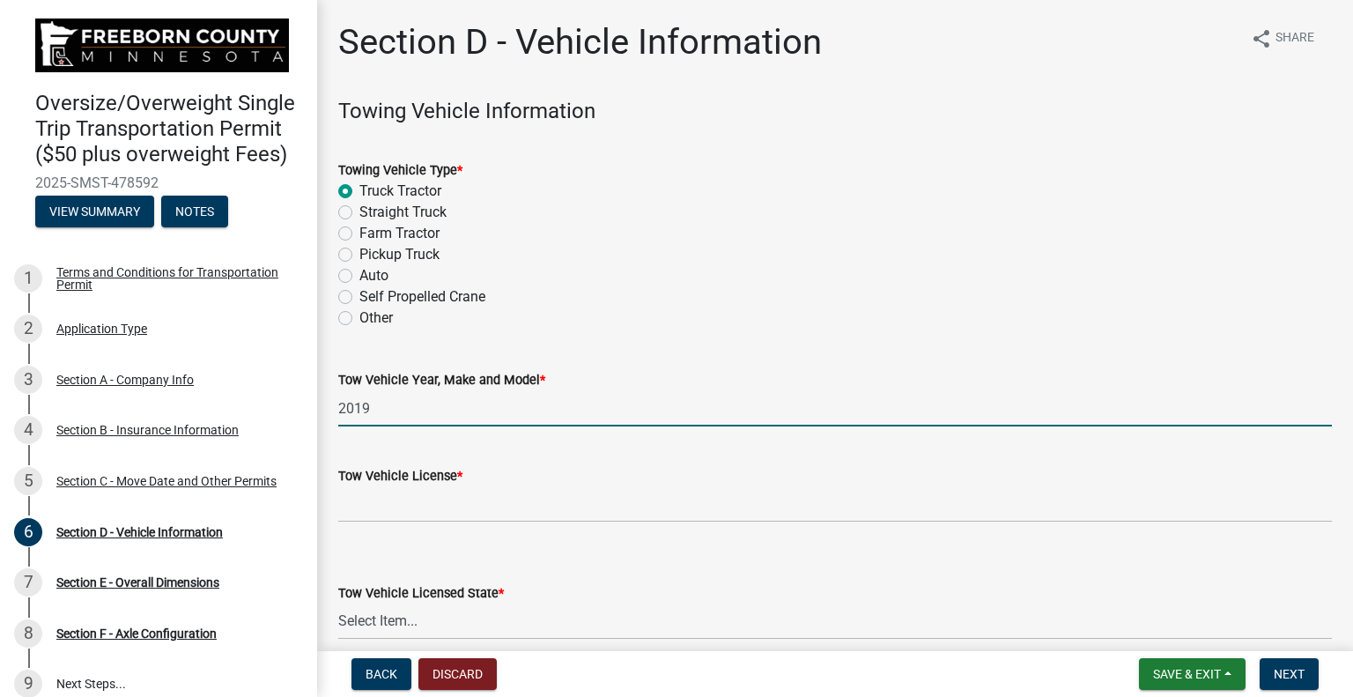
type input "2019 Freightliner 122SD"
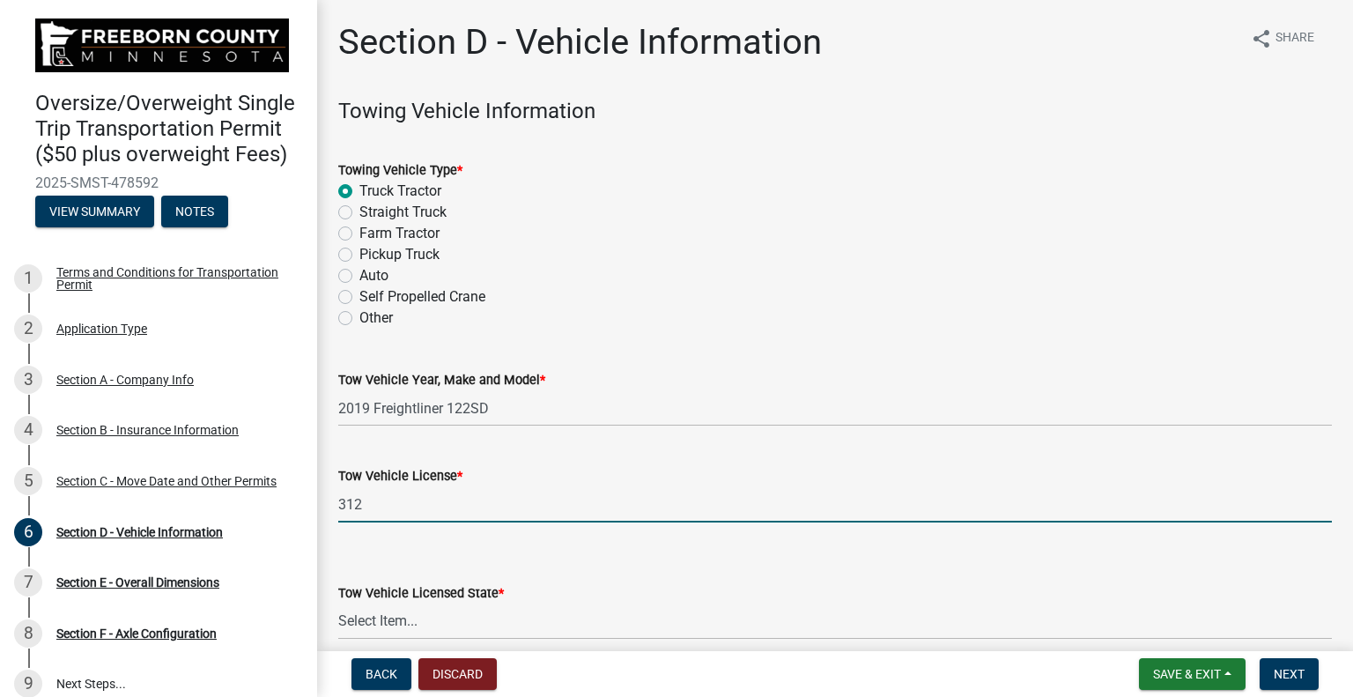
type input "31275X"
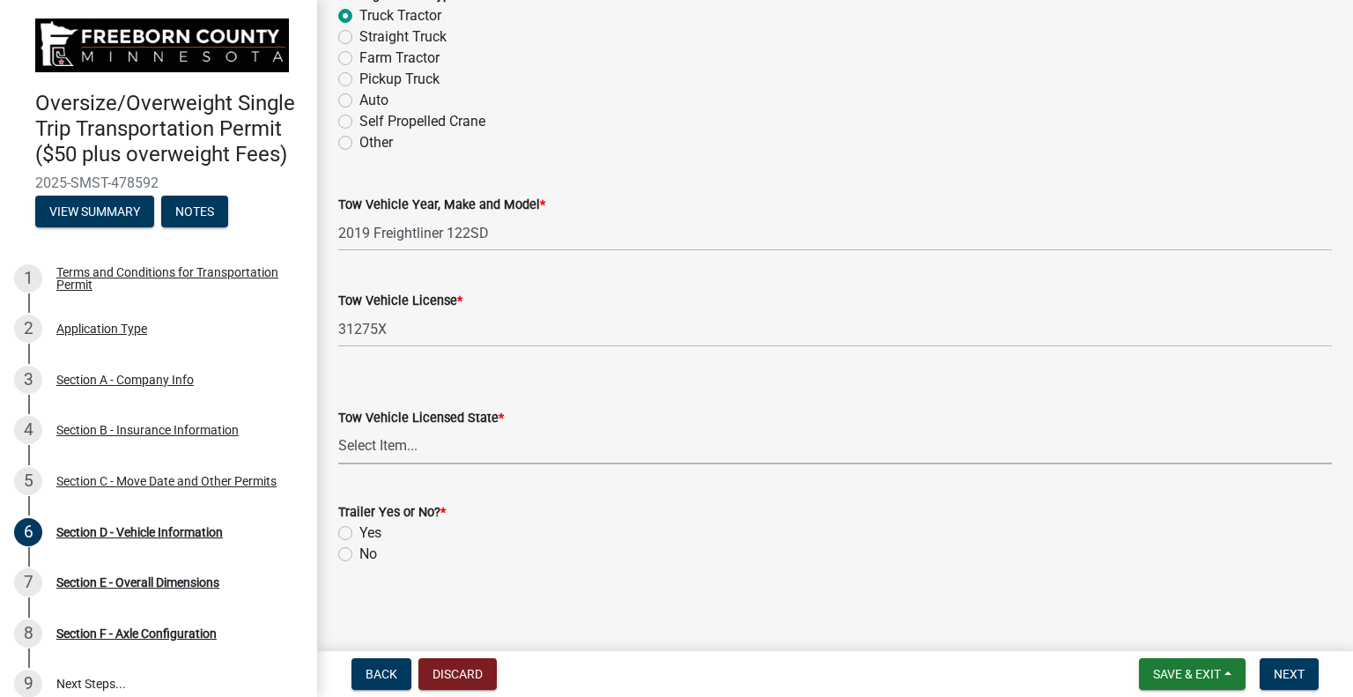
scroll to position [180, 0]
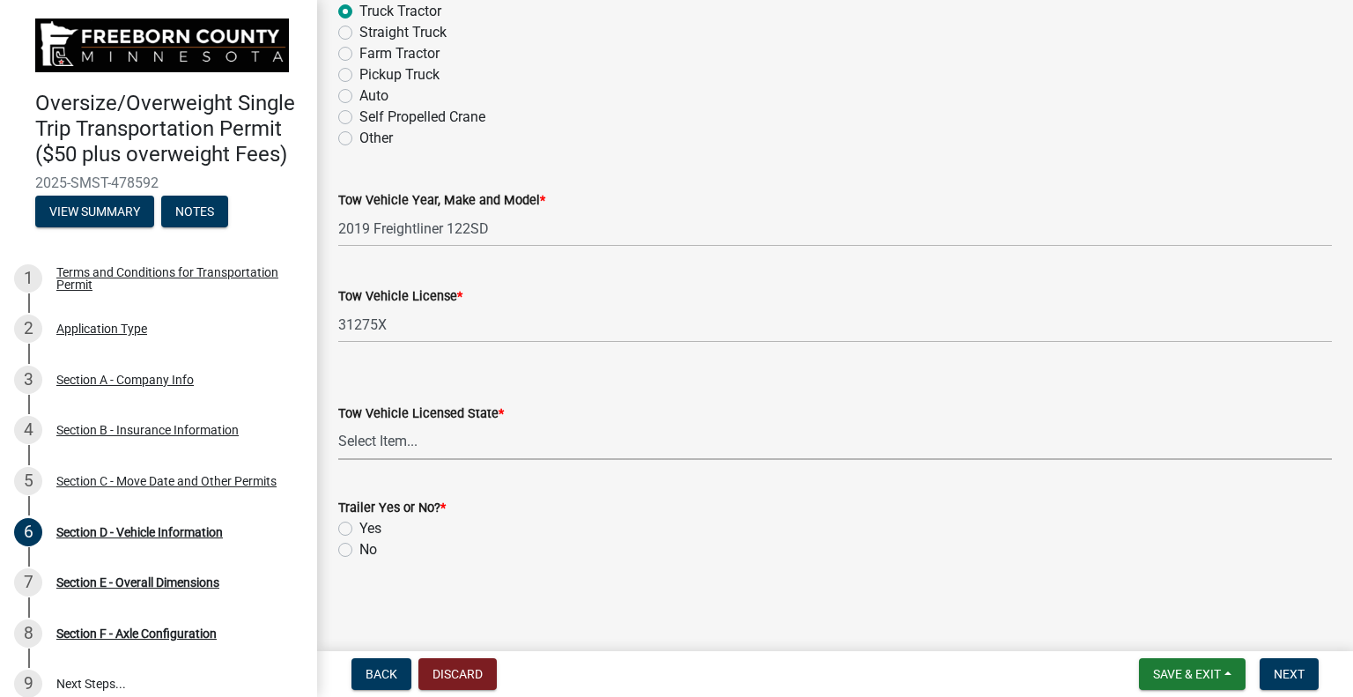
click at [413, 429] on select "Select Item... [US_STATE] [US_STATE] [US_STATE] [US_STATE] [US_STATE] [US_STATE…" at bounding box center [835, 442] width 994 height 36
select select "WI"
click at [338, 424] on select "Select Item... [US_STATE] [US_STATE] [US_STATE] [US_STATE] [US_STATE] [US_STATE…" at bounding box center [835, 442] width 994 height 36
click at [359, 524] on label "Yes" at bounding box center [370, 528] width 22 height 21
click at [359, 524] on input "Yes" at bounding box center [364, 523] width 11 height 11
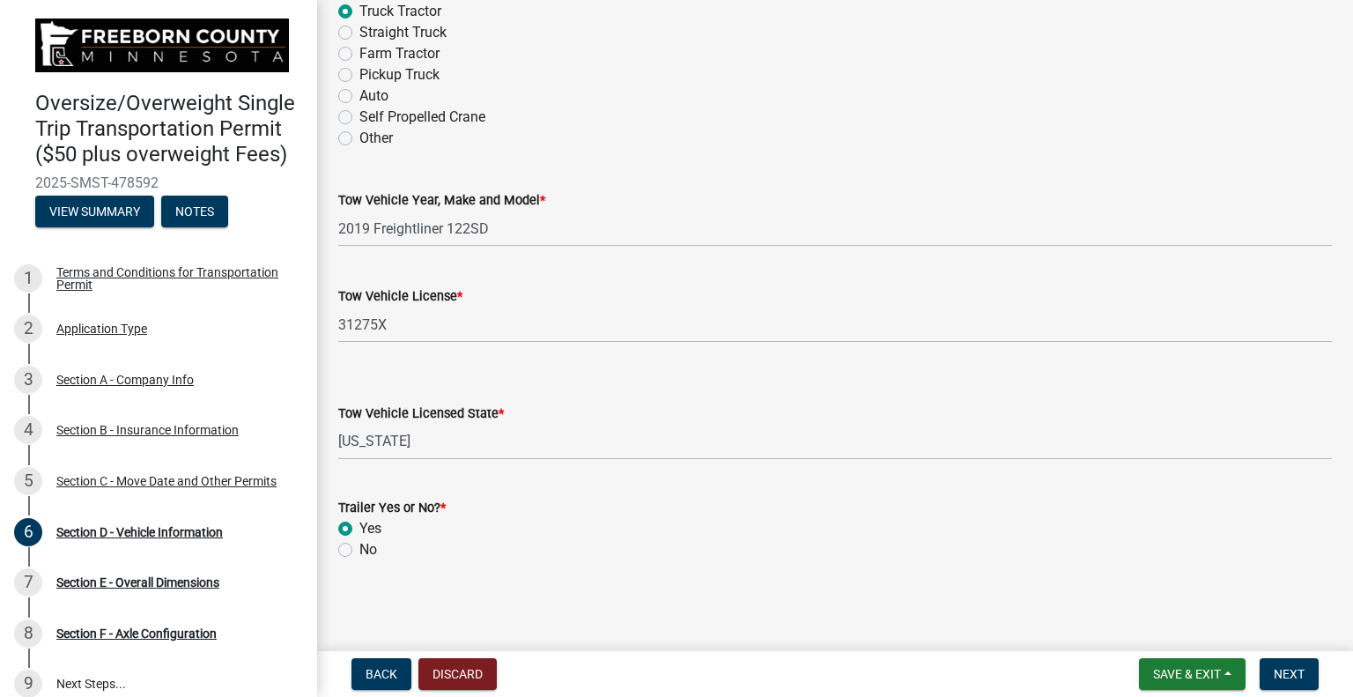
radio input "true"
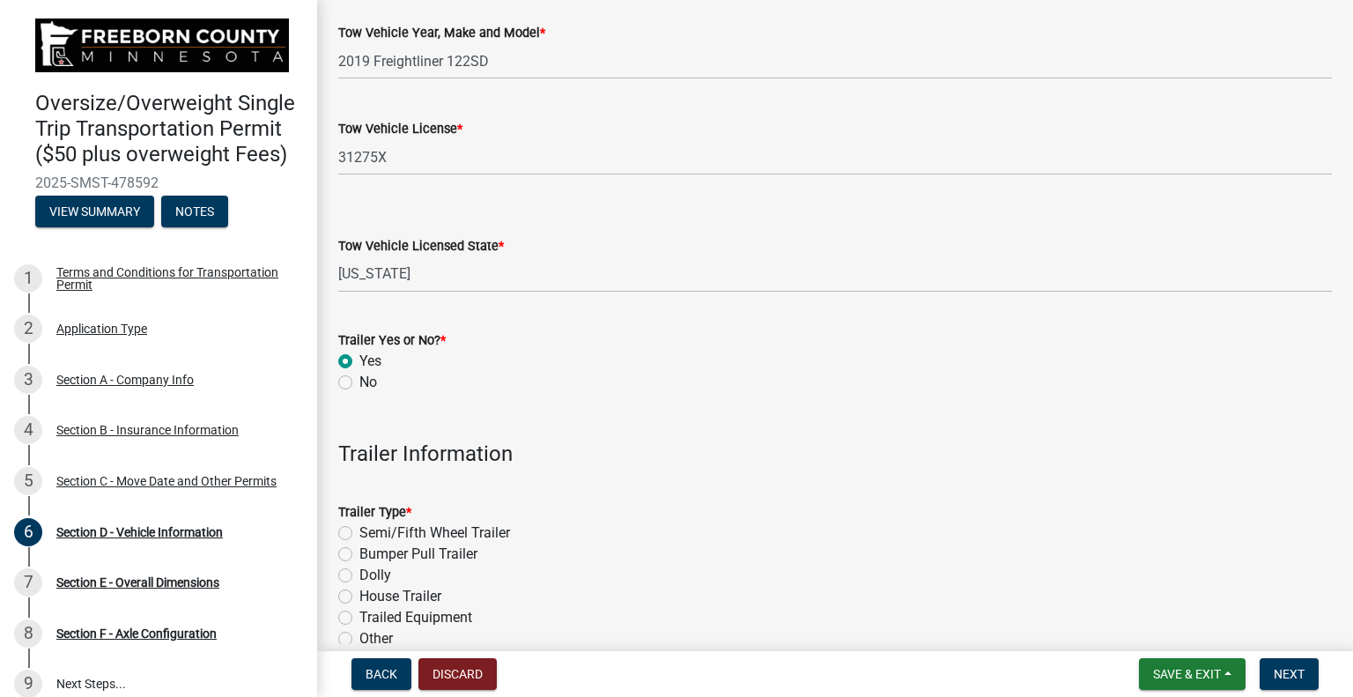
scroll to position [532, 0]
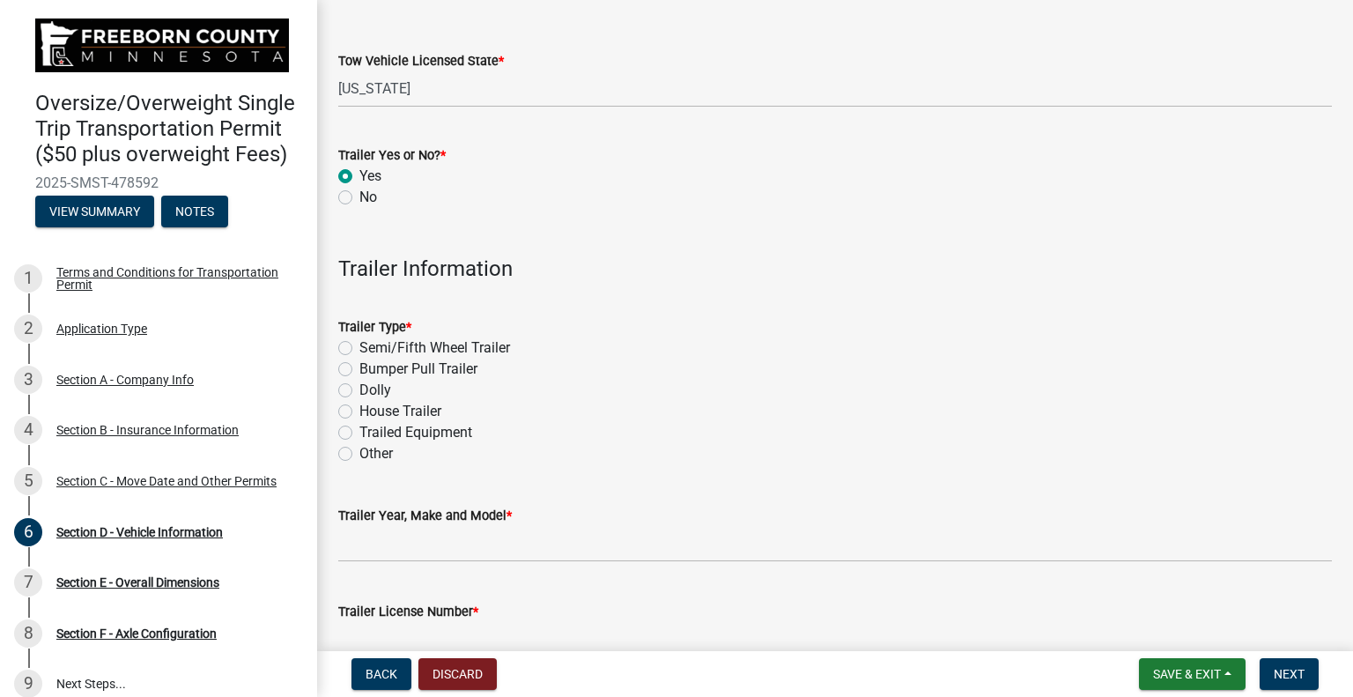
click at [398, 347] on label "Semi/Fifth Wheel Trailer" at bounding box center [434, 347] width 151 height 21
click at [371, 347] on input "Semi/Fifth Wheel Trailer" at bounding box center [364, 342] width 11 height 11
radio input "true"
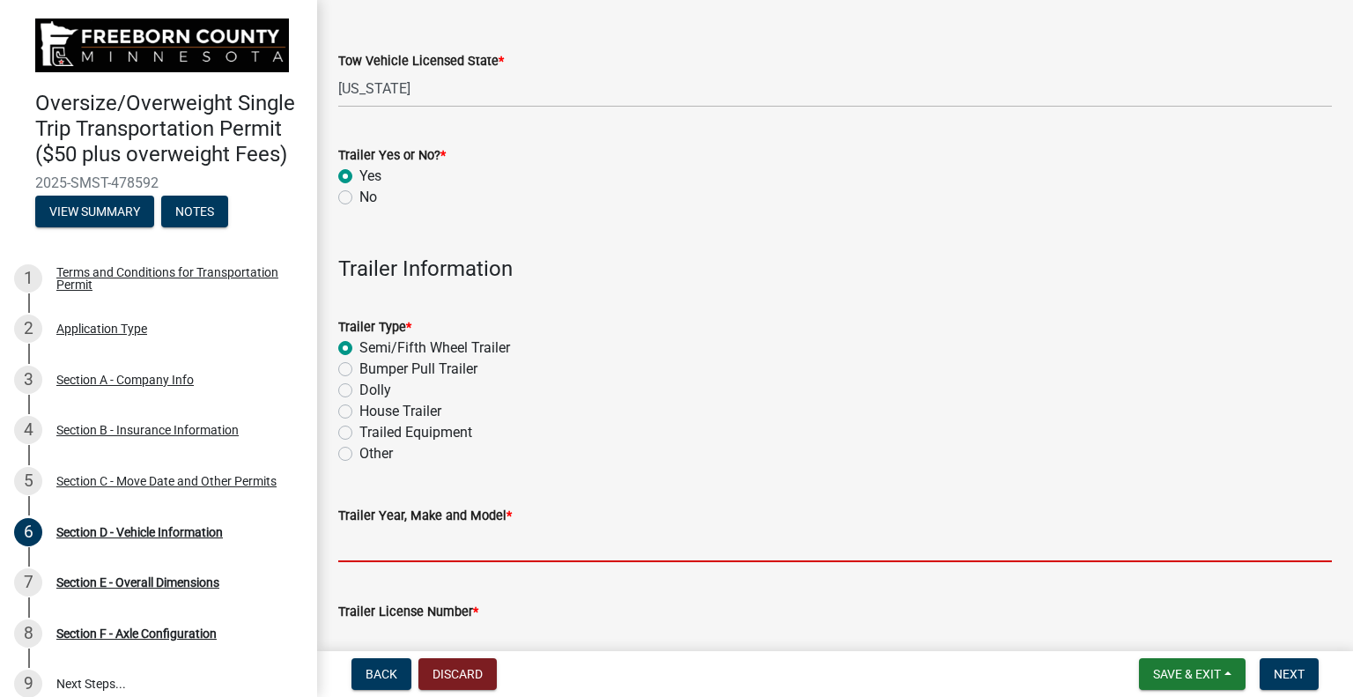
click at [372, 545] on input "Trailer Year, Make and Model *" at bounding box center [835, 544] width 994 height 36
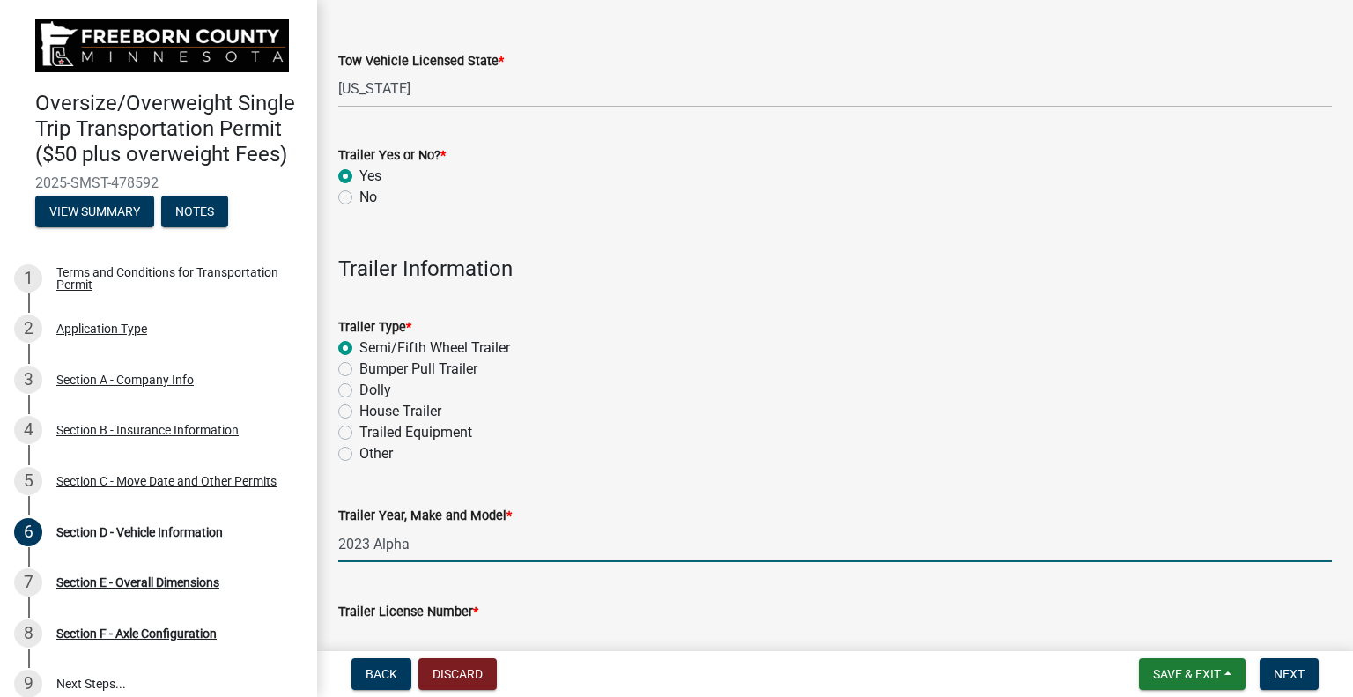
type input "2023 Alpha lowboy"
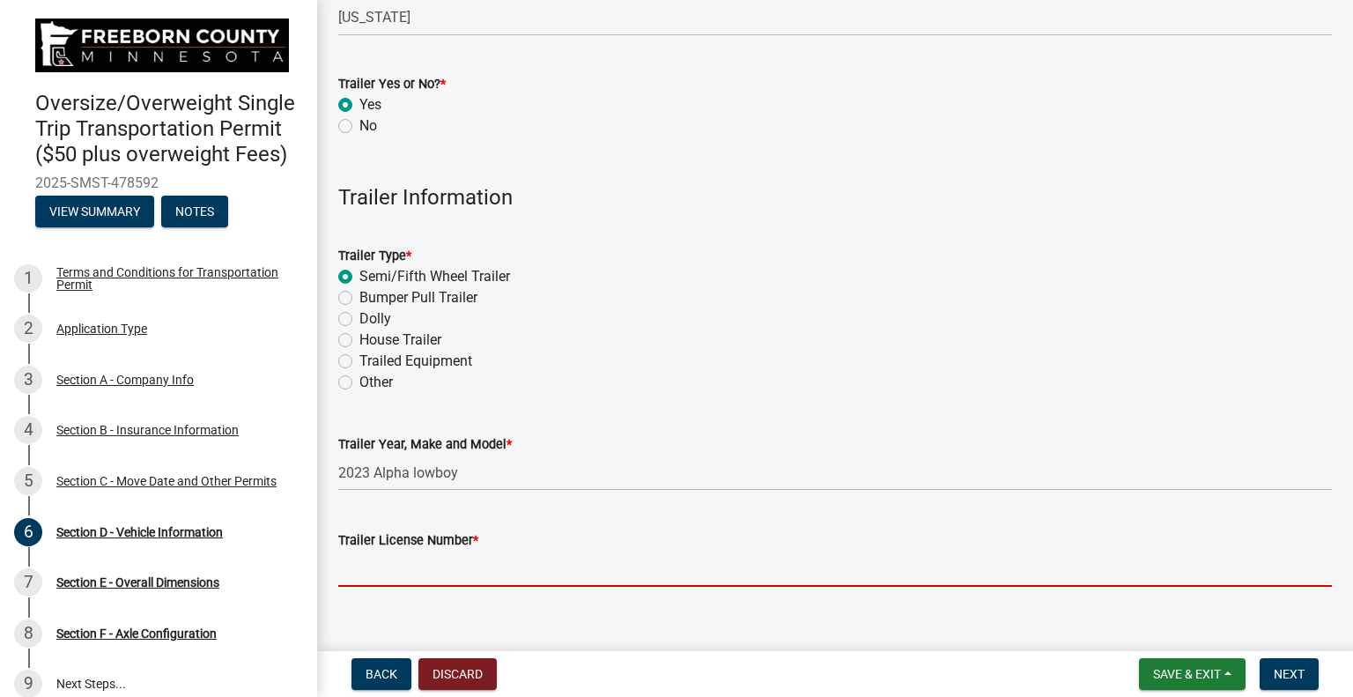
scroll to position [634, 0]
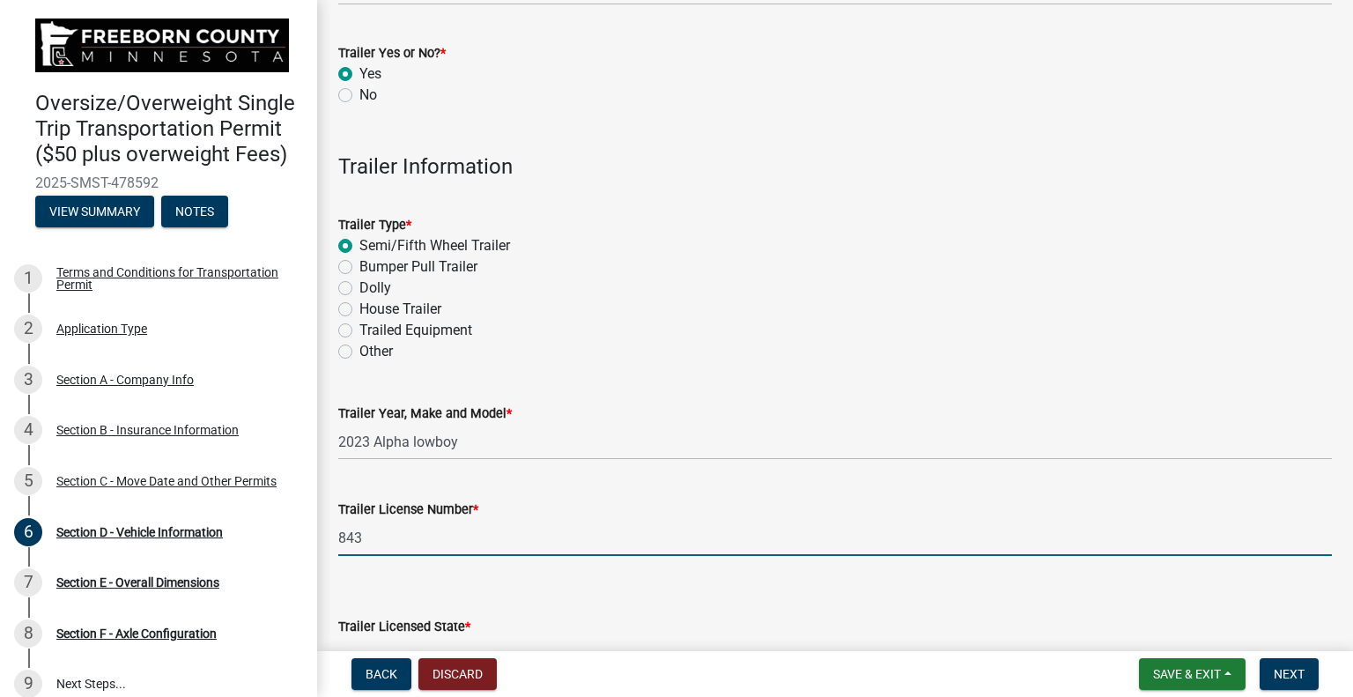
type input "843035"
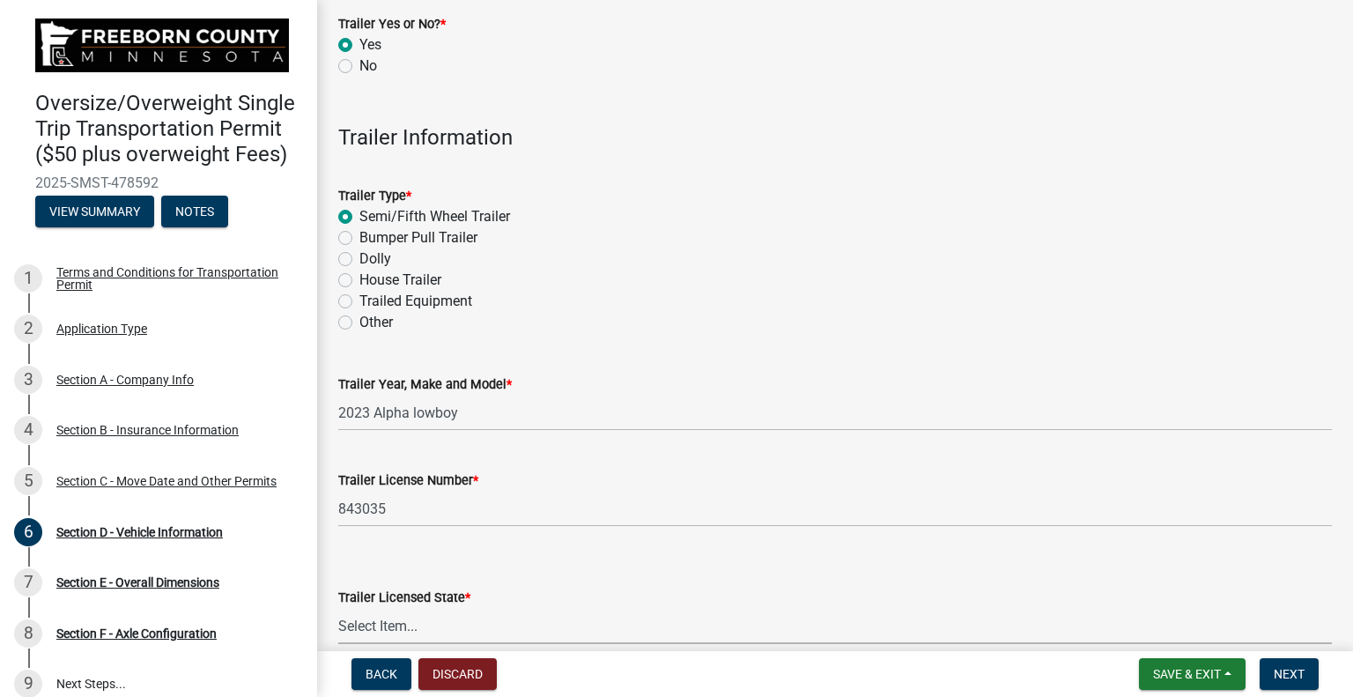
scroll to position [748, 0]
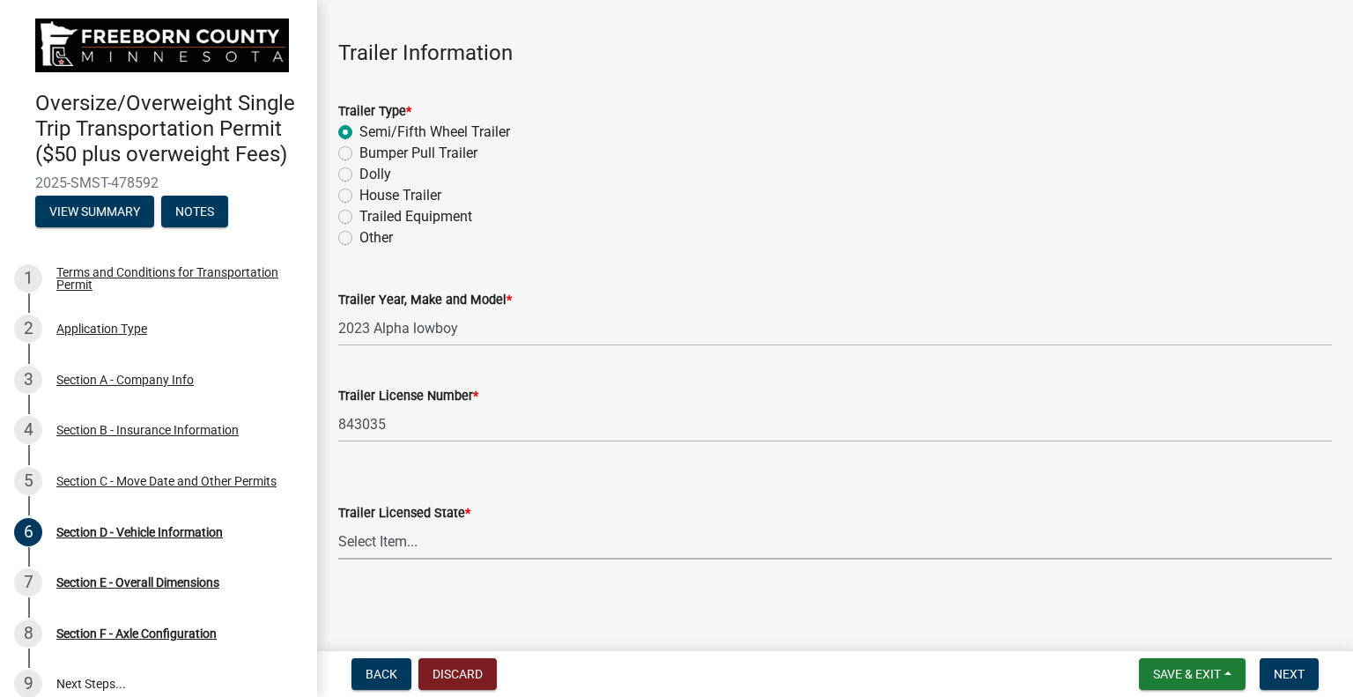
click at [381, 530] on select "Select Item... [US_STATE] [US_STATE] [US_STATE] [US_STATE] [US_STATE] [US_STATE…" at bounding box center [835, 541] width 994 height 36
click at [383, 543] on select "Select Item... [US_STATE] [US_STATE] [US_STATE] [US_STATE] [US_STATE] [US_STATE…" at bounding box center [835, 541] width 994 height 36
click at [438, 509] on label "Trailer Licensed State *" at bounding box center [404, 513] width 132 height 12
click at [438, 523] on select "Select Item... [US_STATE] [US_STATE] [US_STATE] [US_STATE] [US_STATE] [US_STATE…" at bounding box center [835, 541] width 994 height 36
click at [397, 540] on select "Select Item... [US_STATE] [US_STATE] [US_STATE] [US_STATE] [US_STATE] [US_STATE…" at bounding box center [835, 541] width 994 height 36
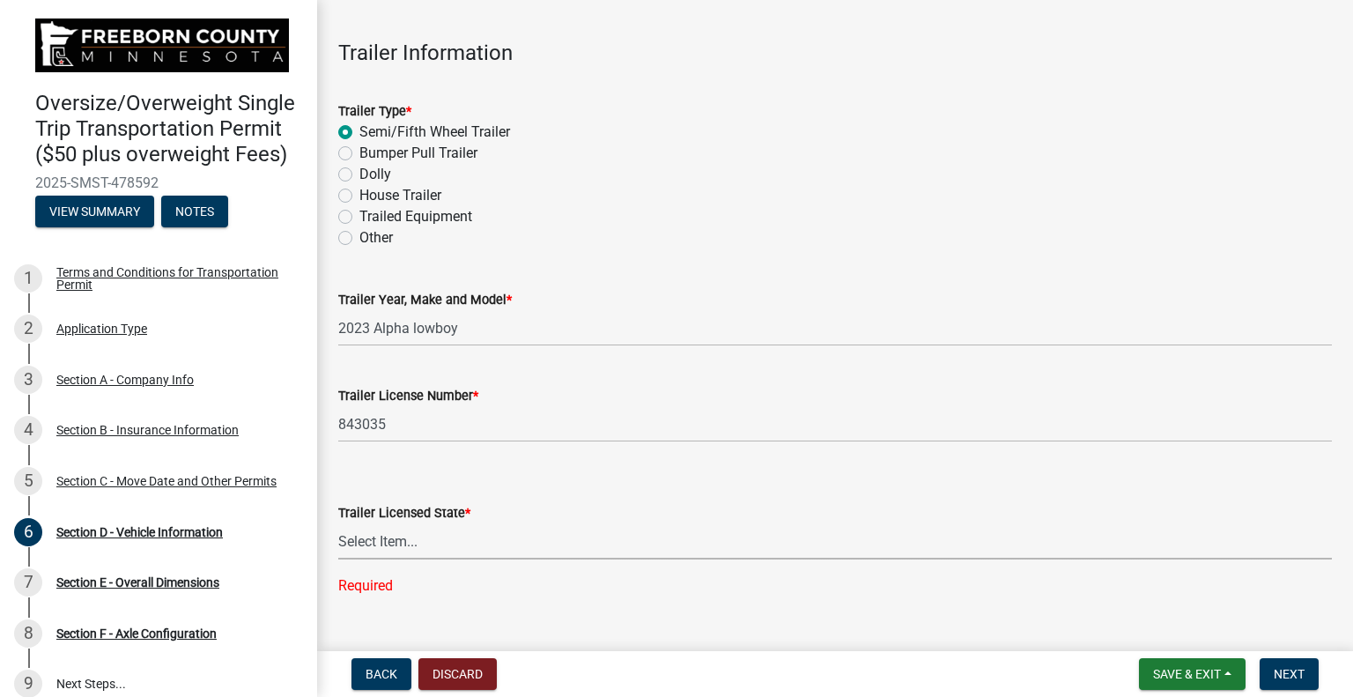
select select "WI"
click at [338, 523] on select "Select Item... [US_STATE] [US_STATE] [US_STATE] [US_STATE] [US_STATE] [US_STATE…" at bounding box center [835, 541] width 994 height 36
click at [1282, 665] on button "Next" at bounding box center [1289, 674] width 59 height 32
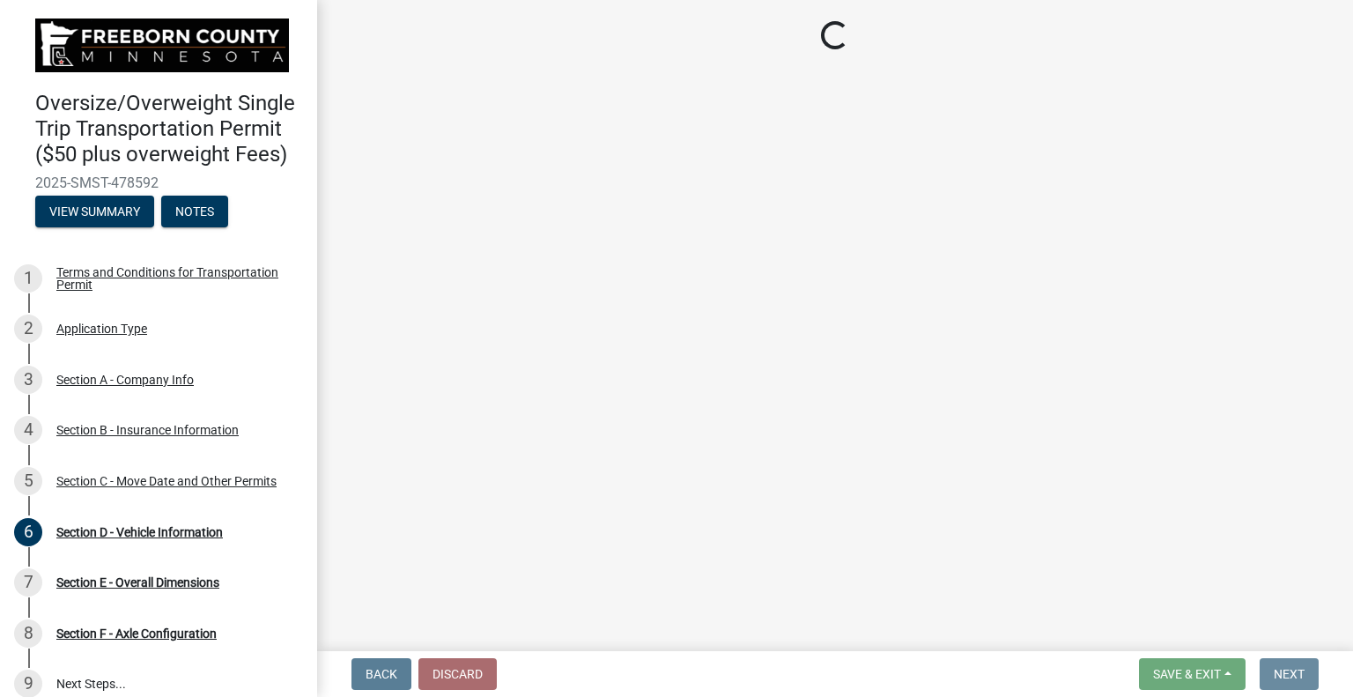
scroll to position [0, 0]
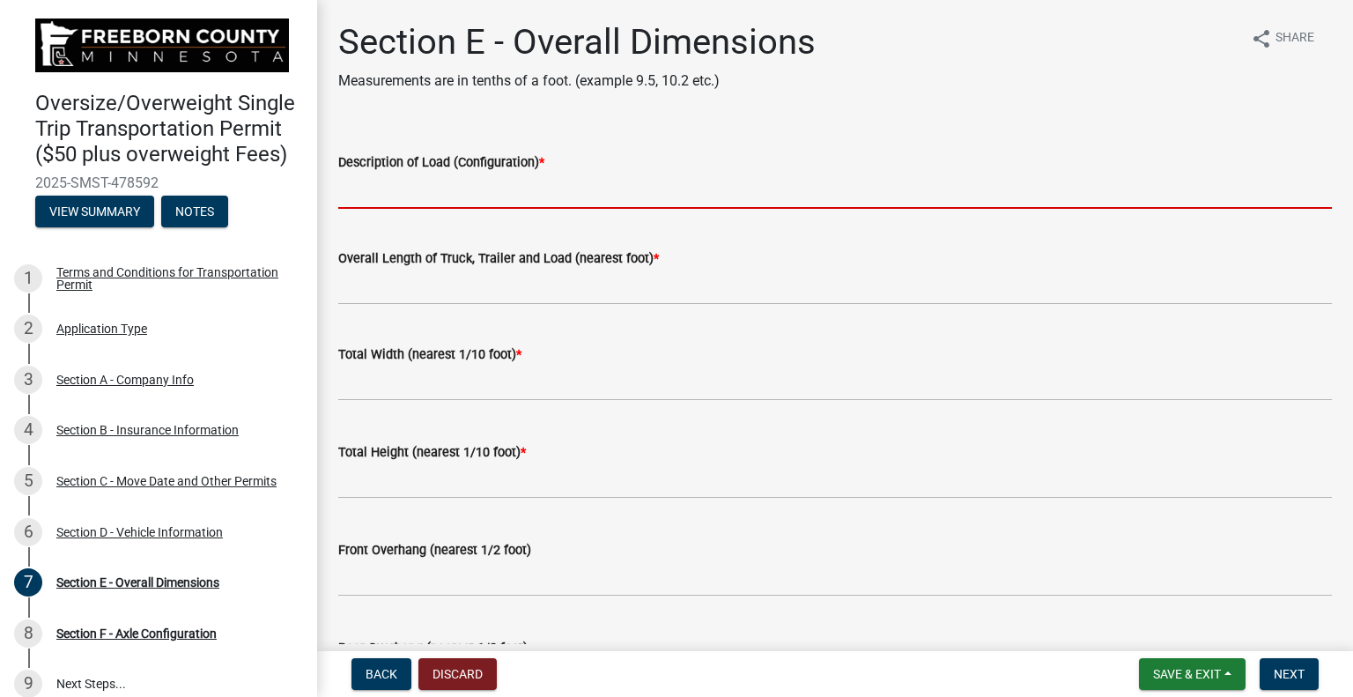
click at [446, 198] on input "Description of Load (Configuration) *" at bounding box center [835, 191] width 994 height 36
type input "[PERSON_NAME] MI Paver"
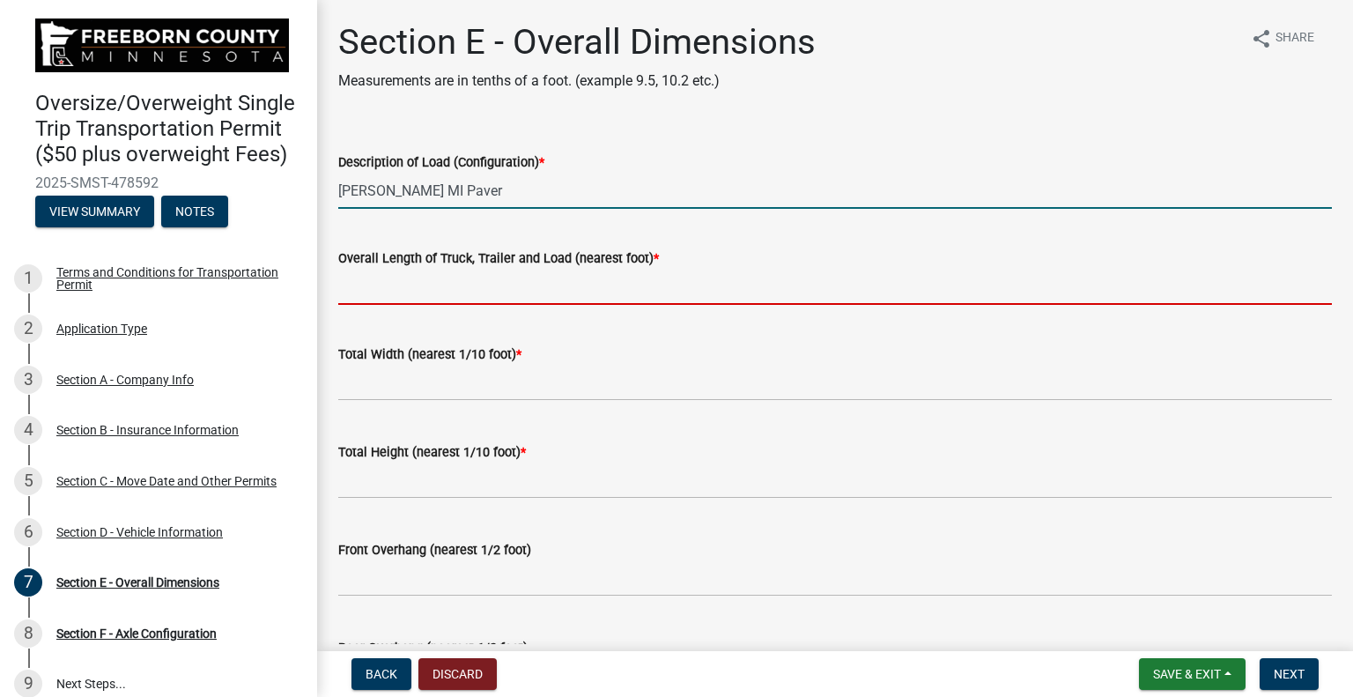
click at [437, 291] on input "Overall Length of Truck, Trailer and Load (nearest foot) *" at bounding box center [835, 287] width 994 height 36
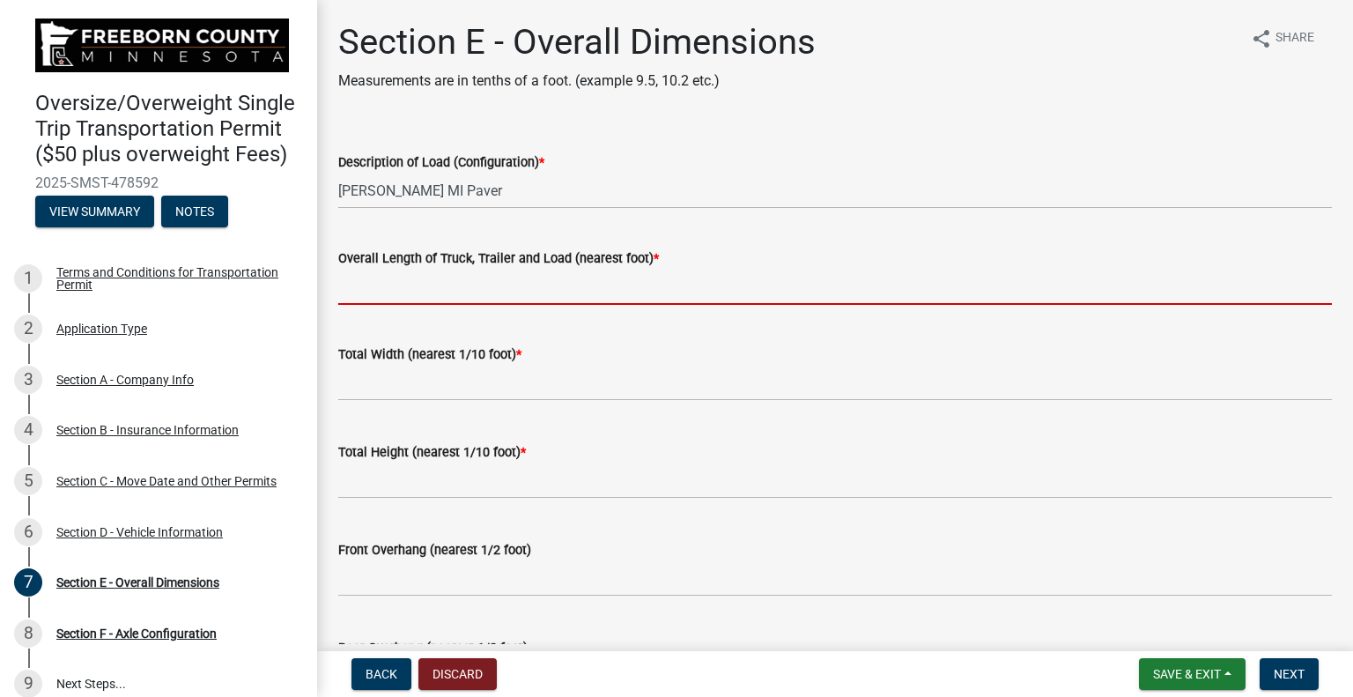
type input "84.0"
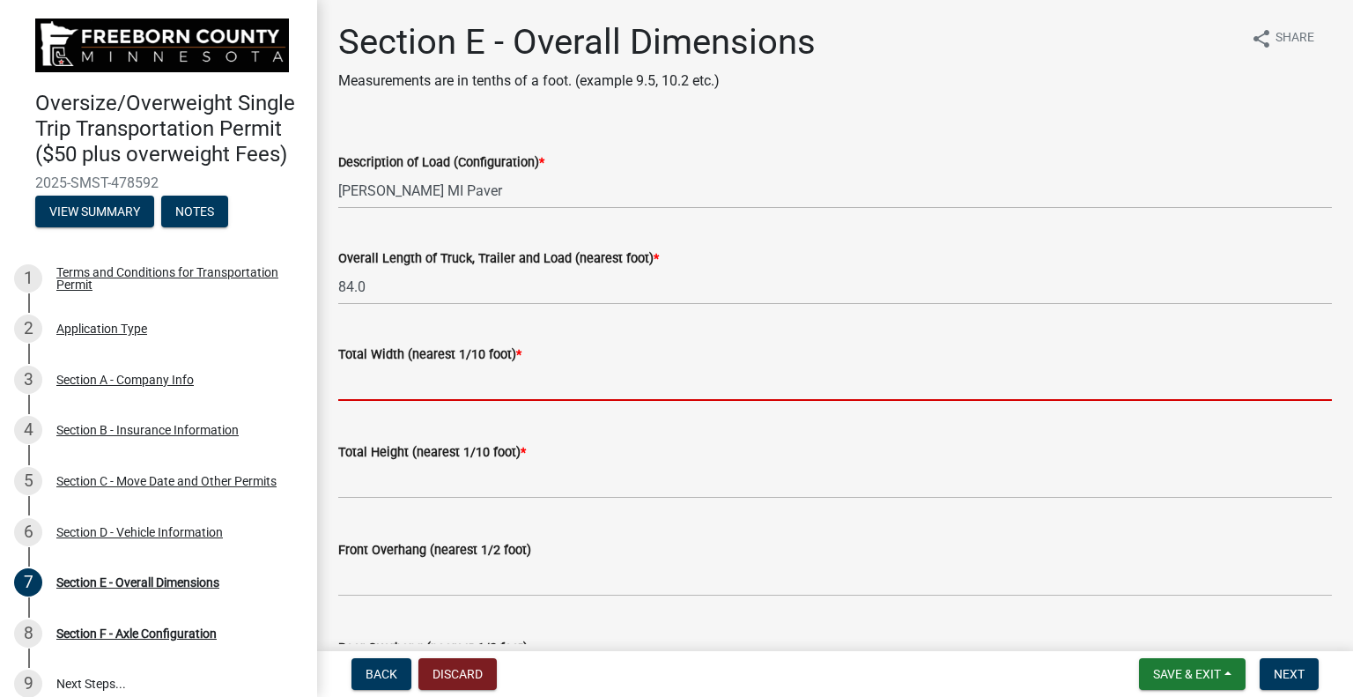
click at [452, 388] on input "text" at bounding box center [835, 383] width 994 height 36
type input "8.6"
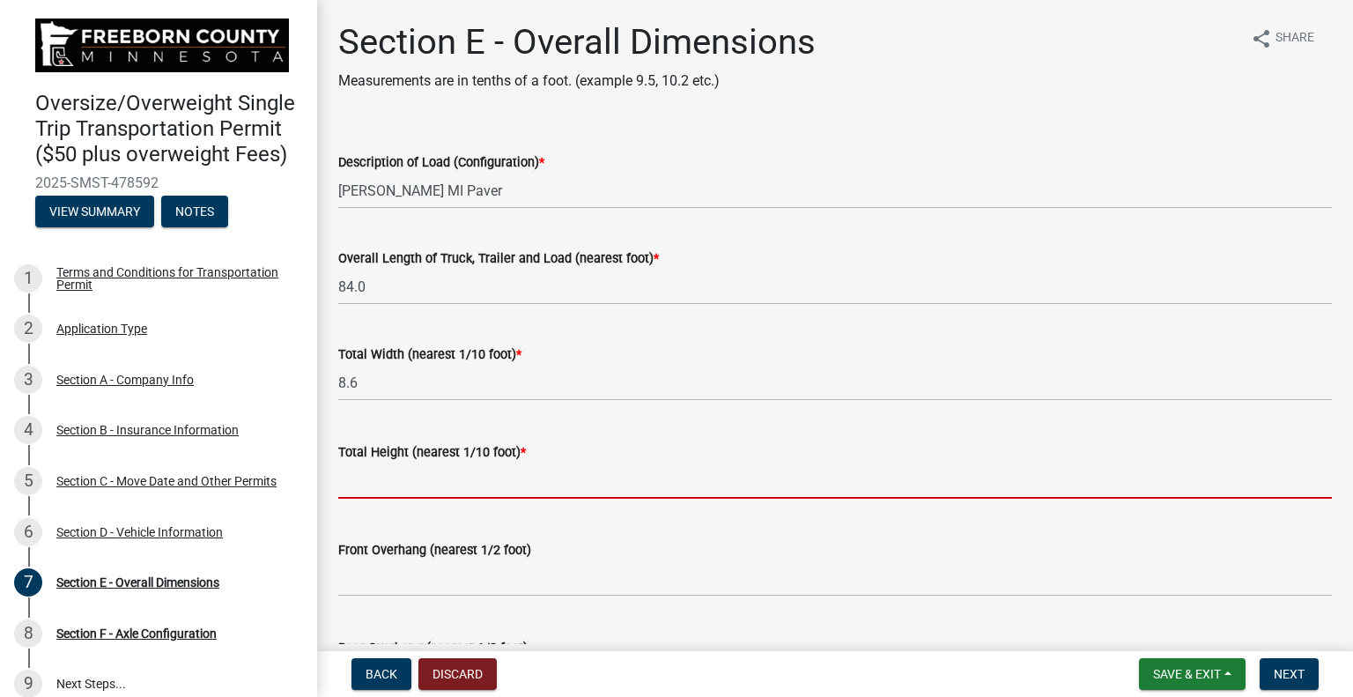
click at [437, 489] on input "text" at bounding box center [835, 480] width 994 height 36
type input "13.6"
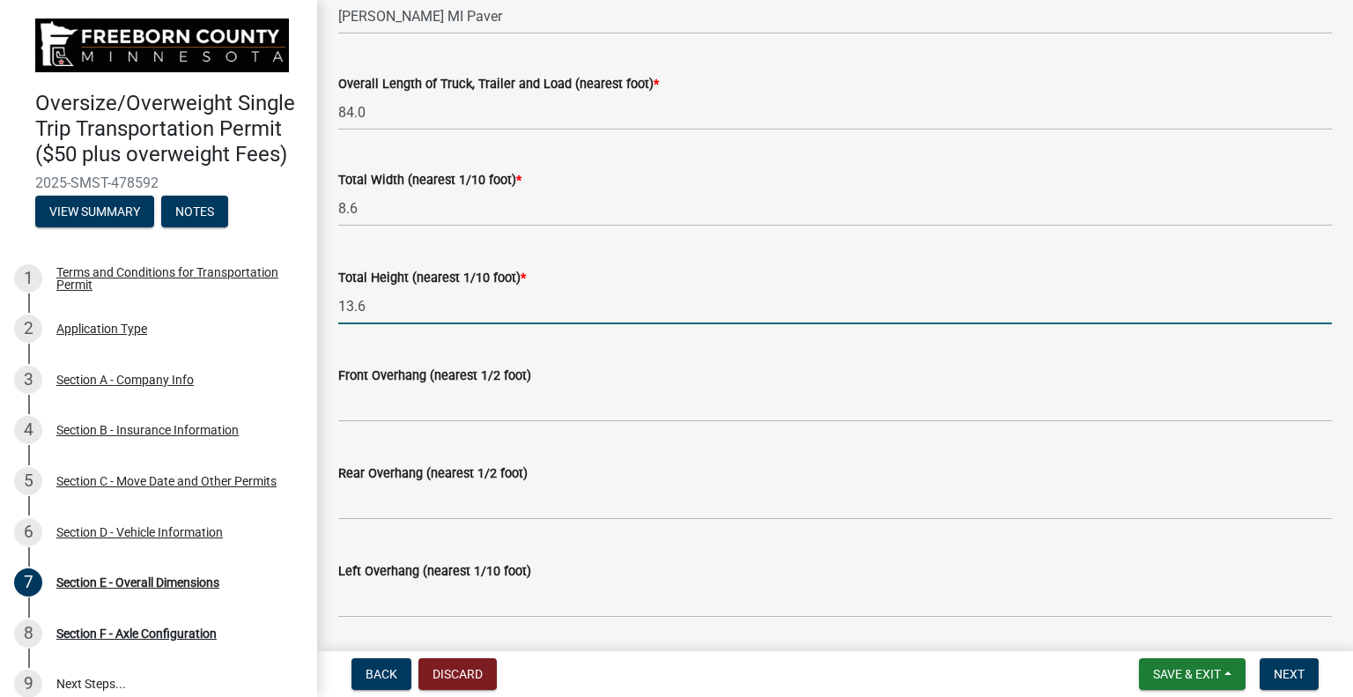
scroll to position [176, 0]
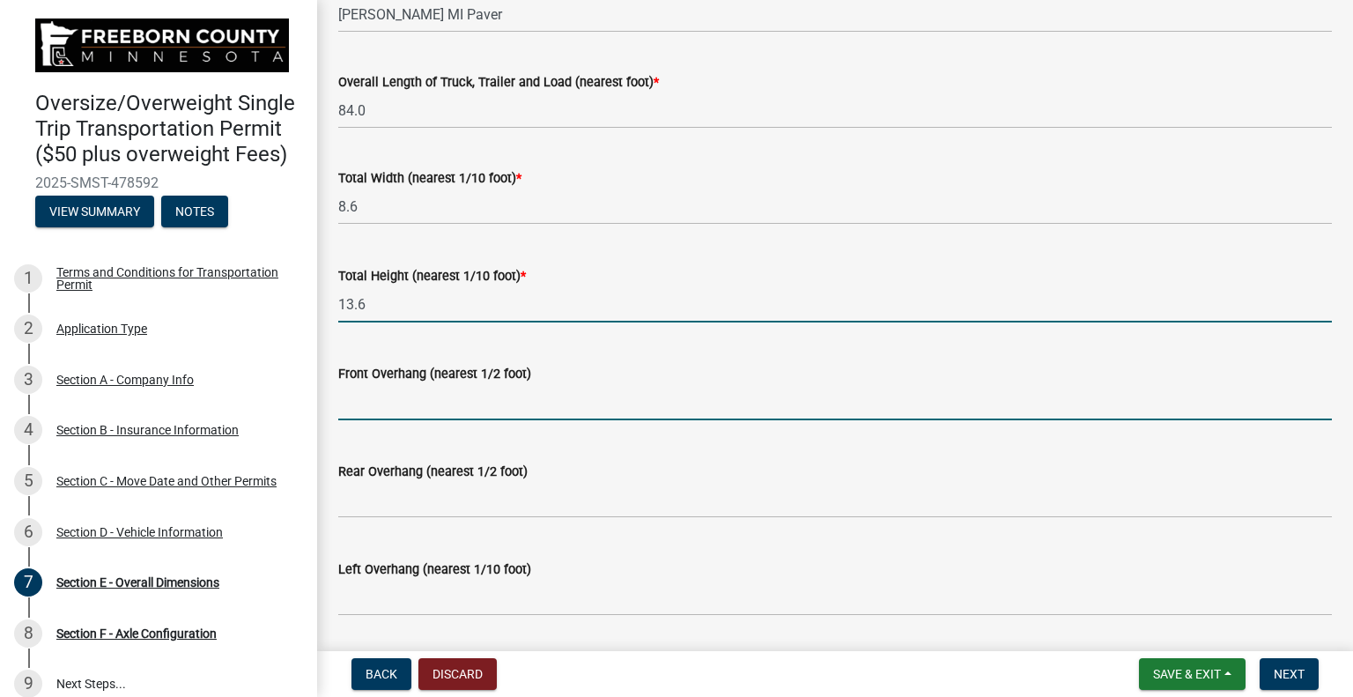
click at [444, 404] on input "text" at bounding box center [835, 402] width 994 height 36
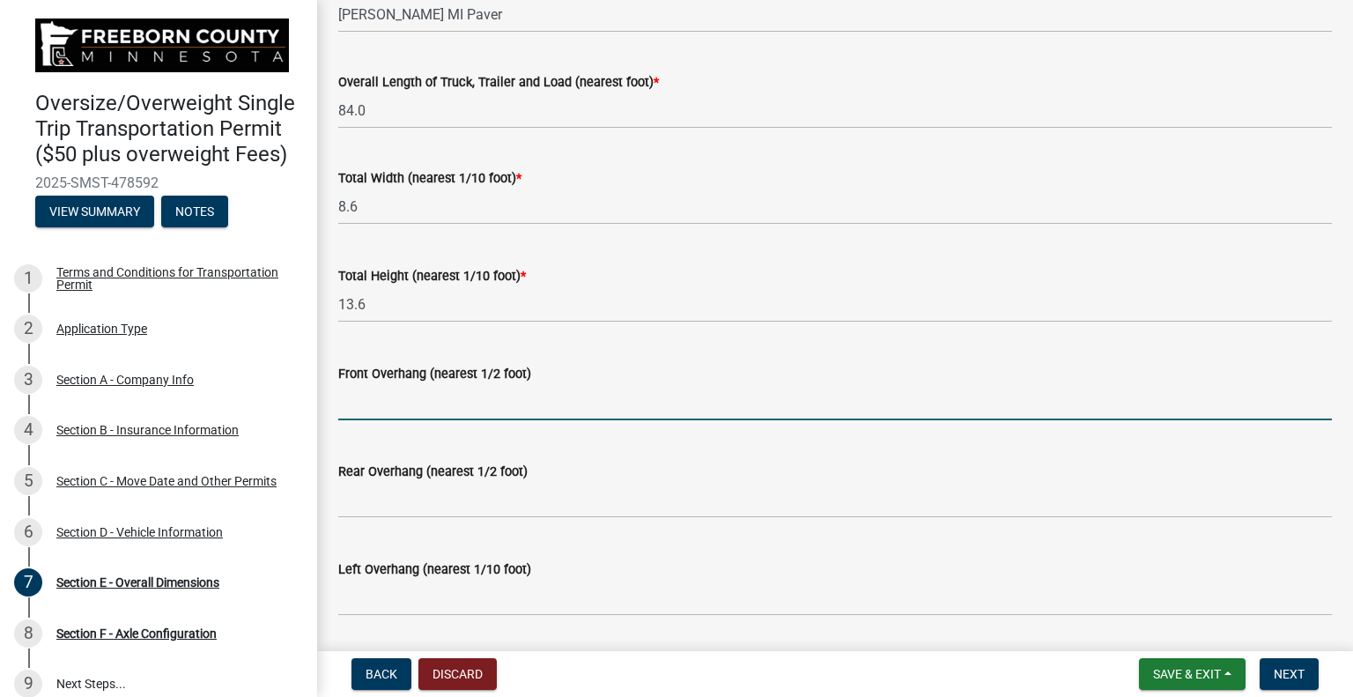
type input "0.0"
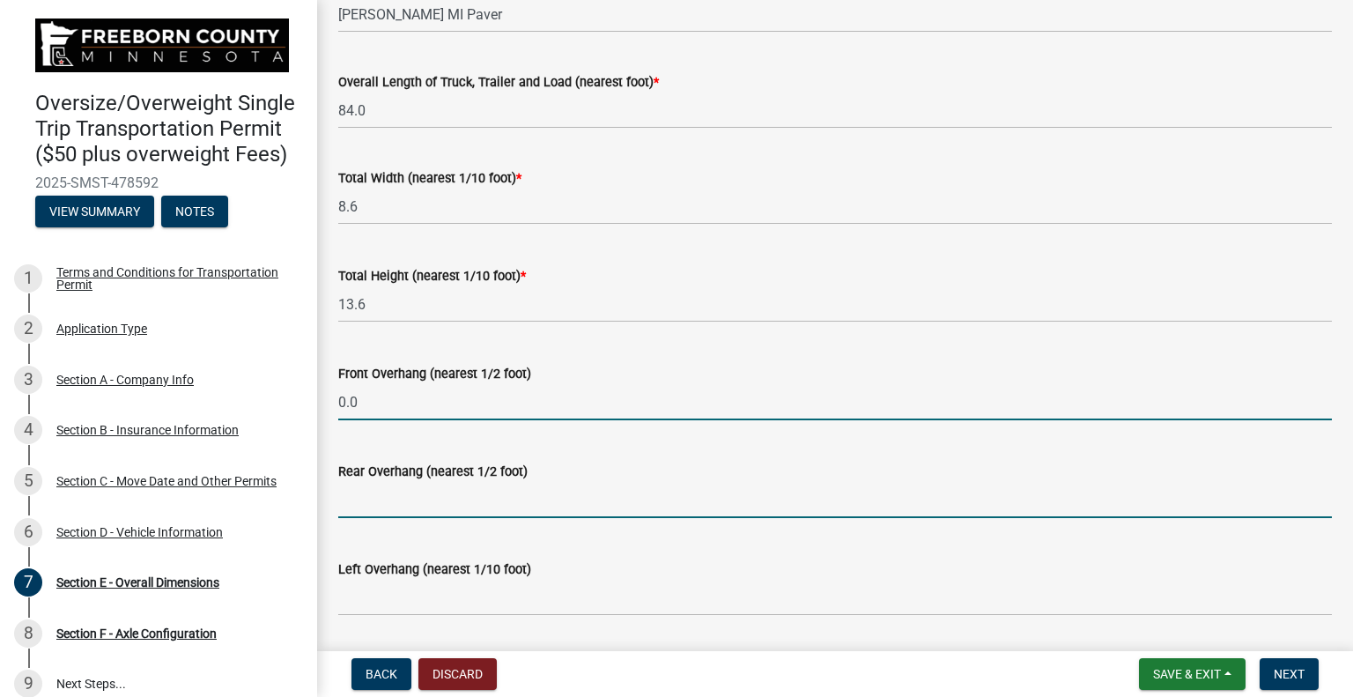
click at [425, 506] on input "text" at bounding box center [835, 500] width 994 height 36
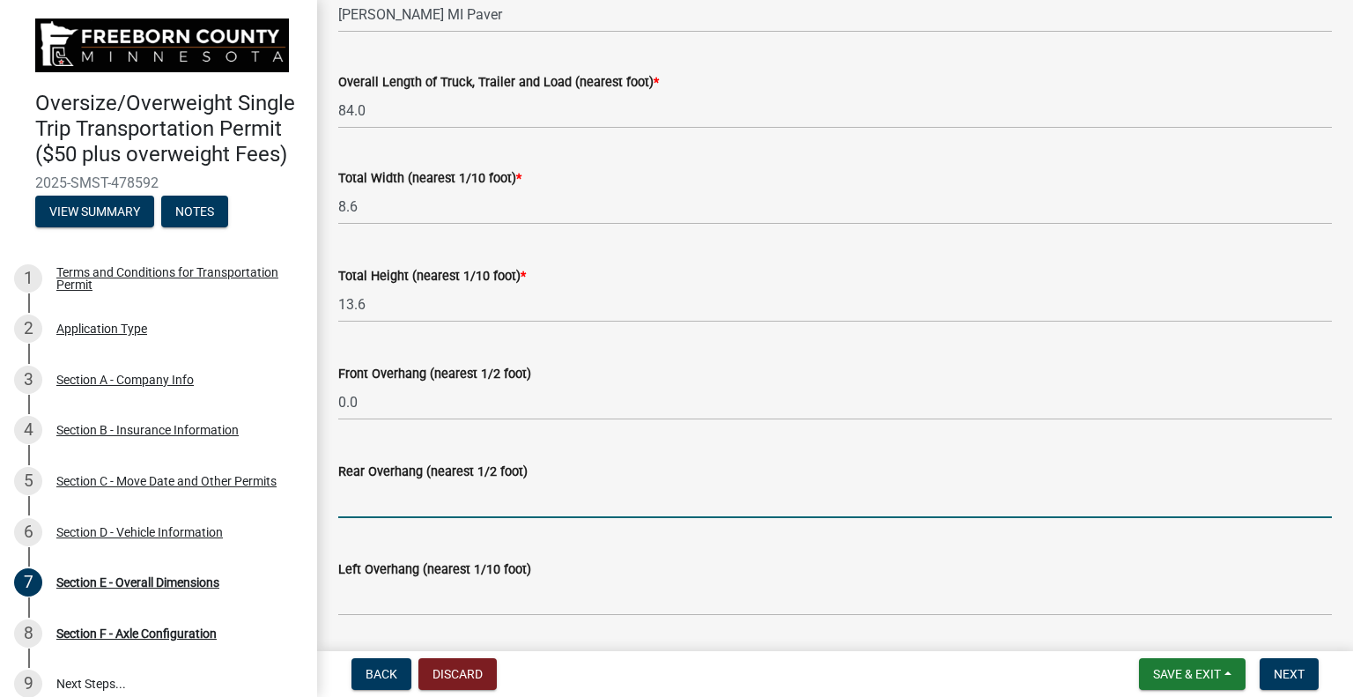
type input "0.0"
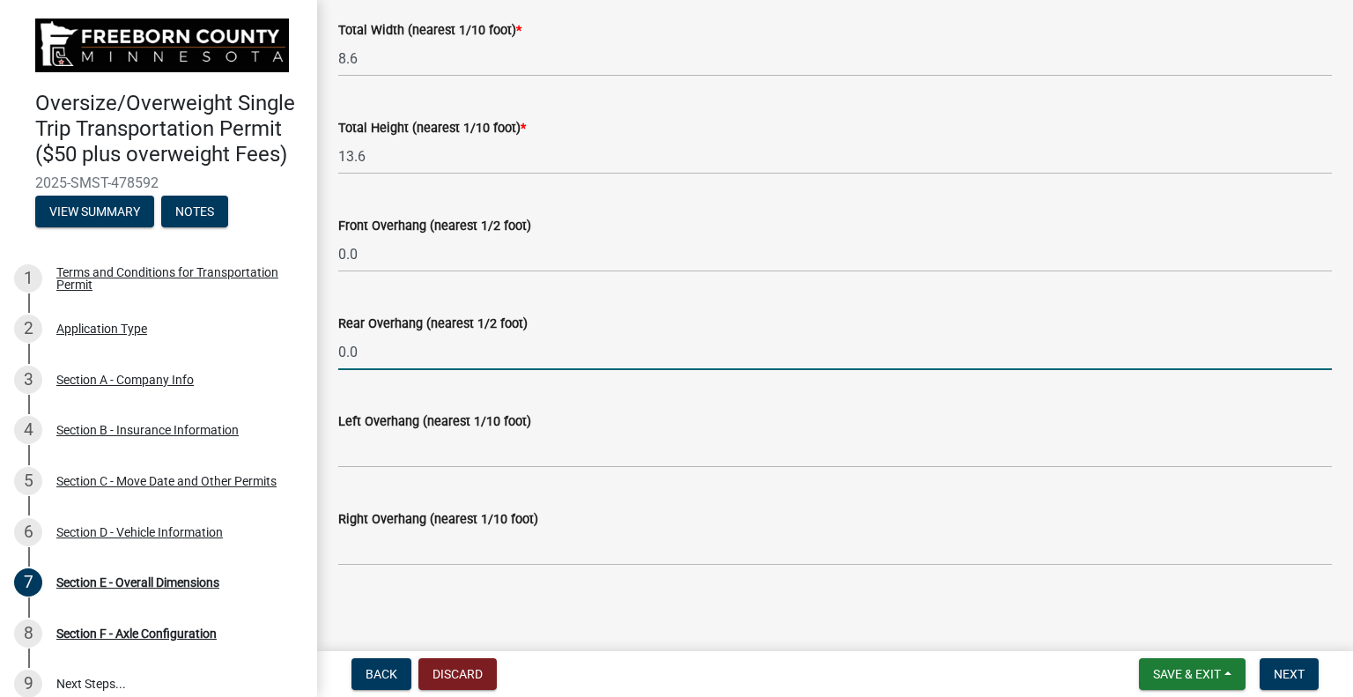
scroll to position [330, 0]
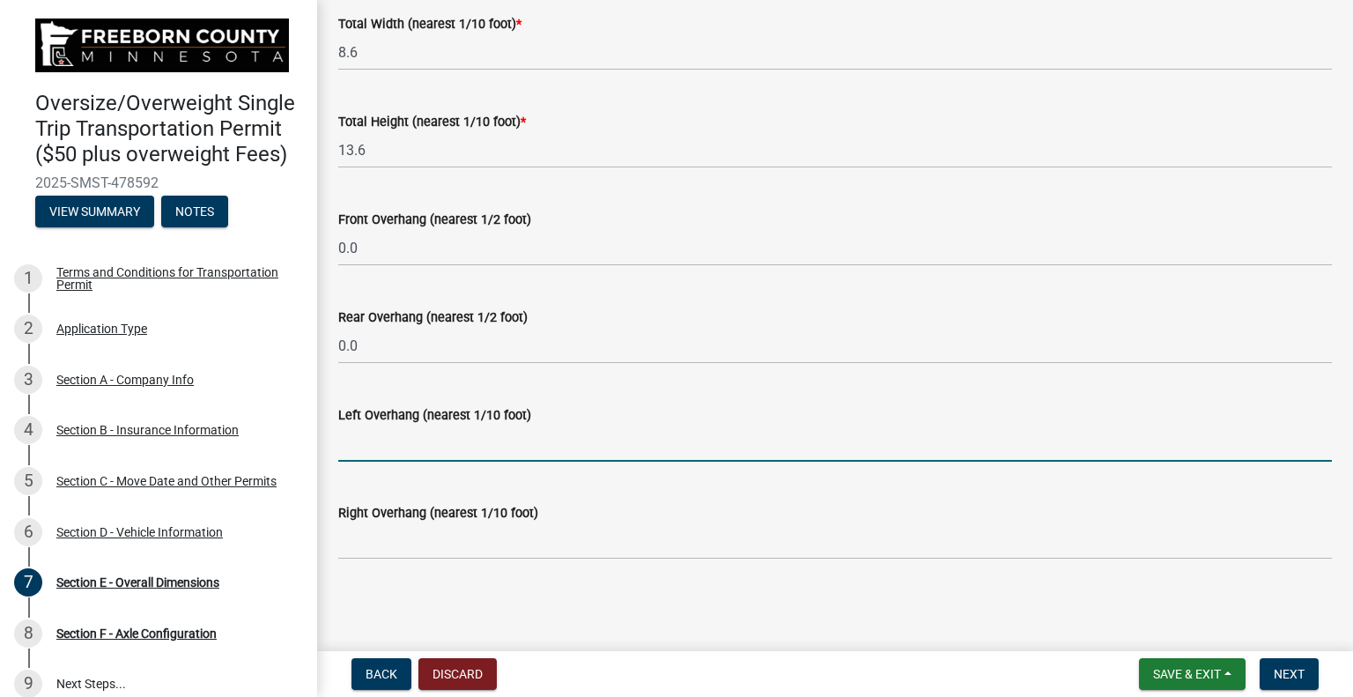
click at [442, 446] on input "text" at bounding box center [835, 443] width 994 height 36
type input "0.0"
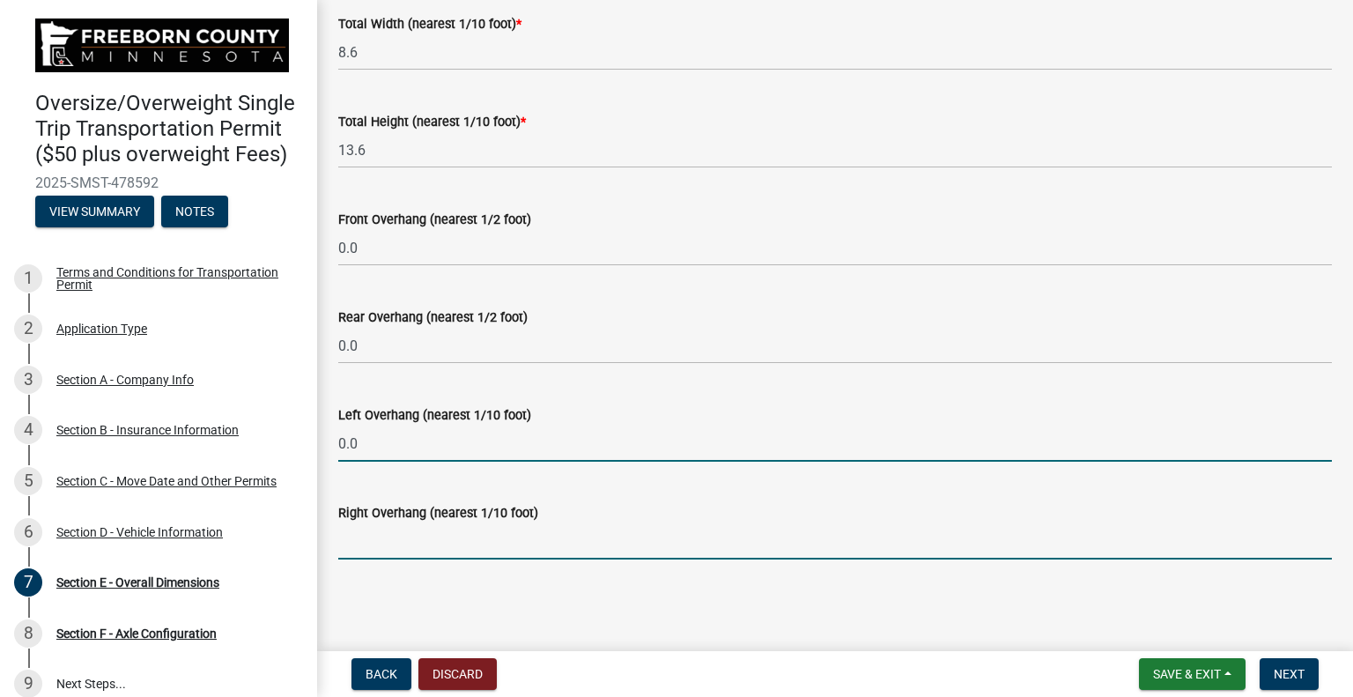
click at [451, 536] on input "text" at bounding box center [835, 541] width 994 height 36
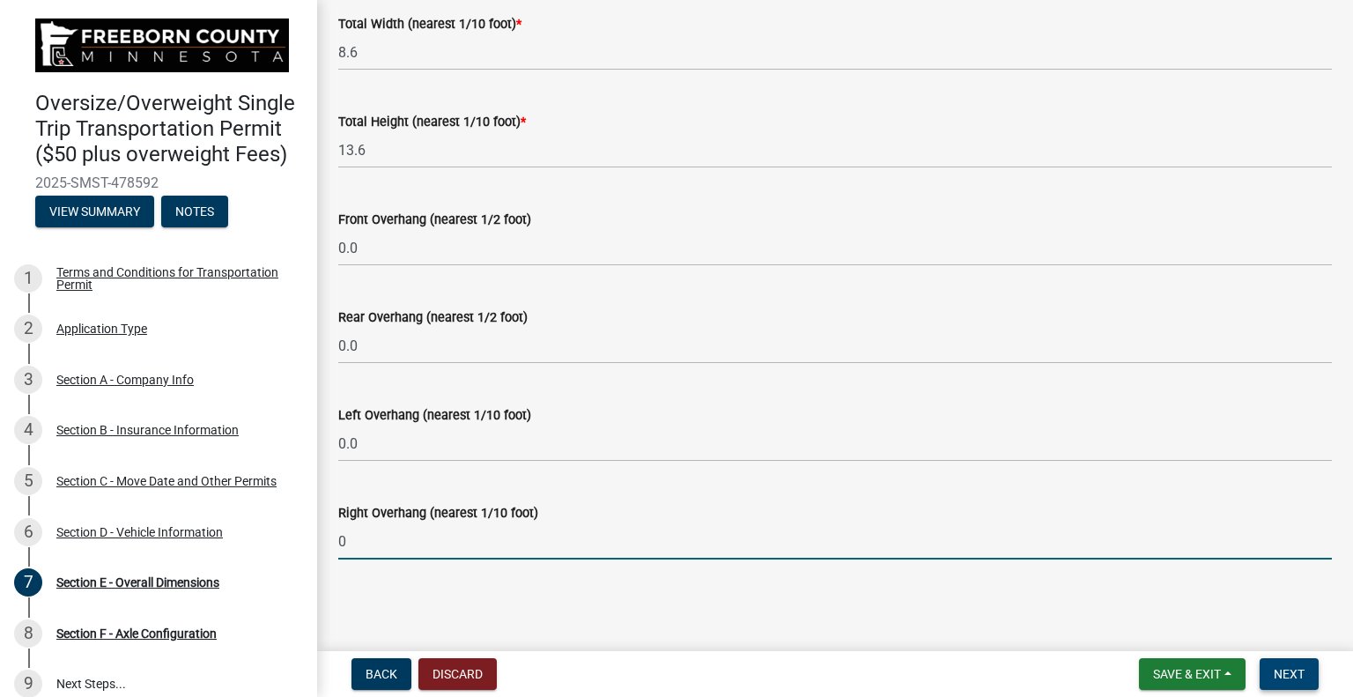
type input "0.0"
click at [1293, 673] on span "Next" at bounding box center [1289, 674] width 31 height 14
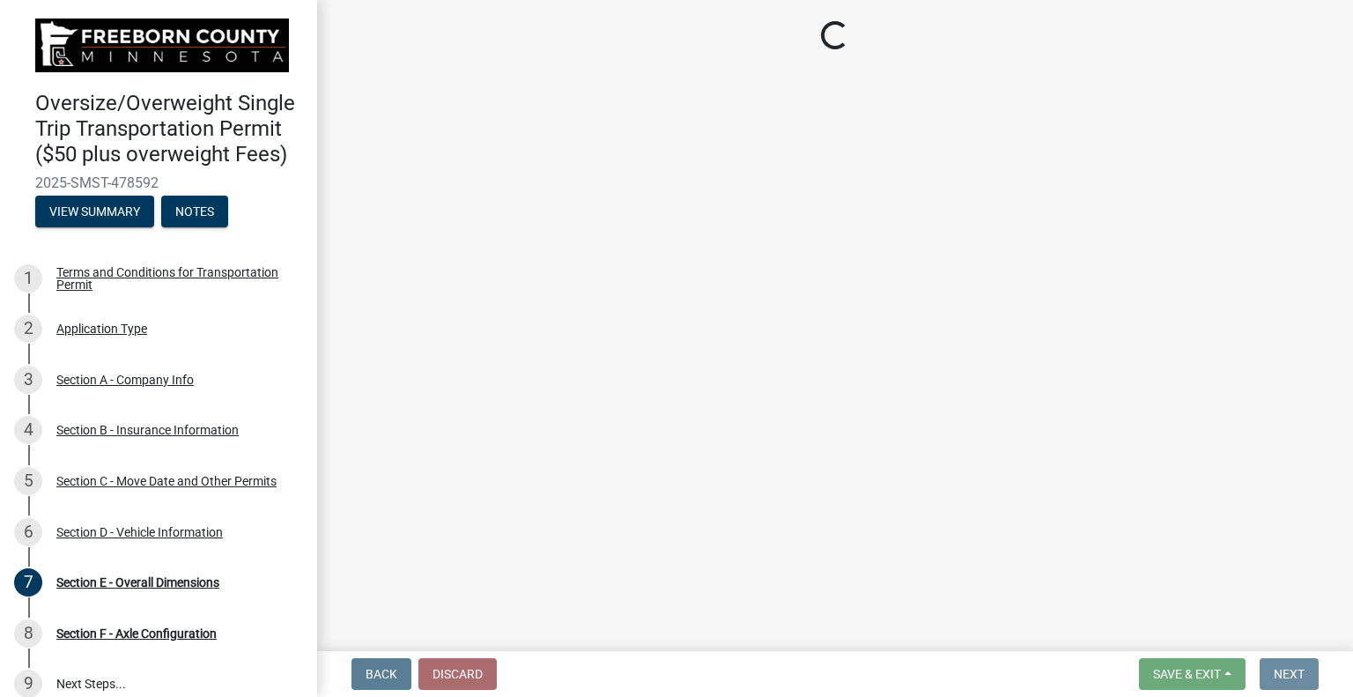
scroll to position [0, 0]
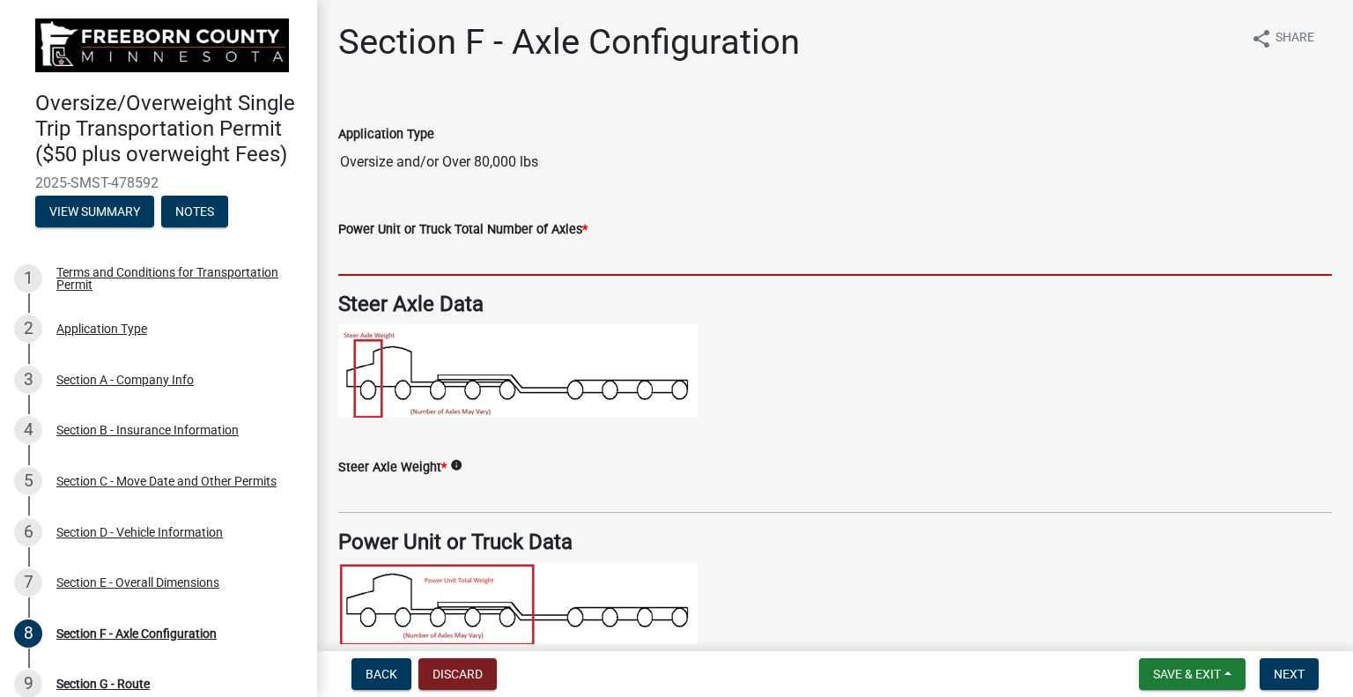
click at [398, 263] on input "text" at bounding box center [835, 258] width 994 height 36
type input "3"
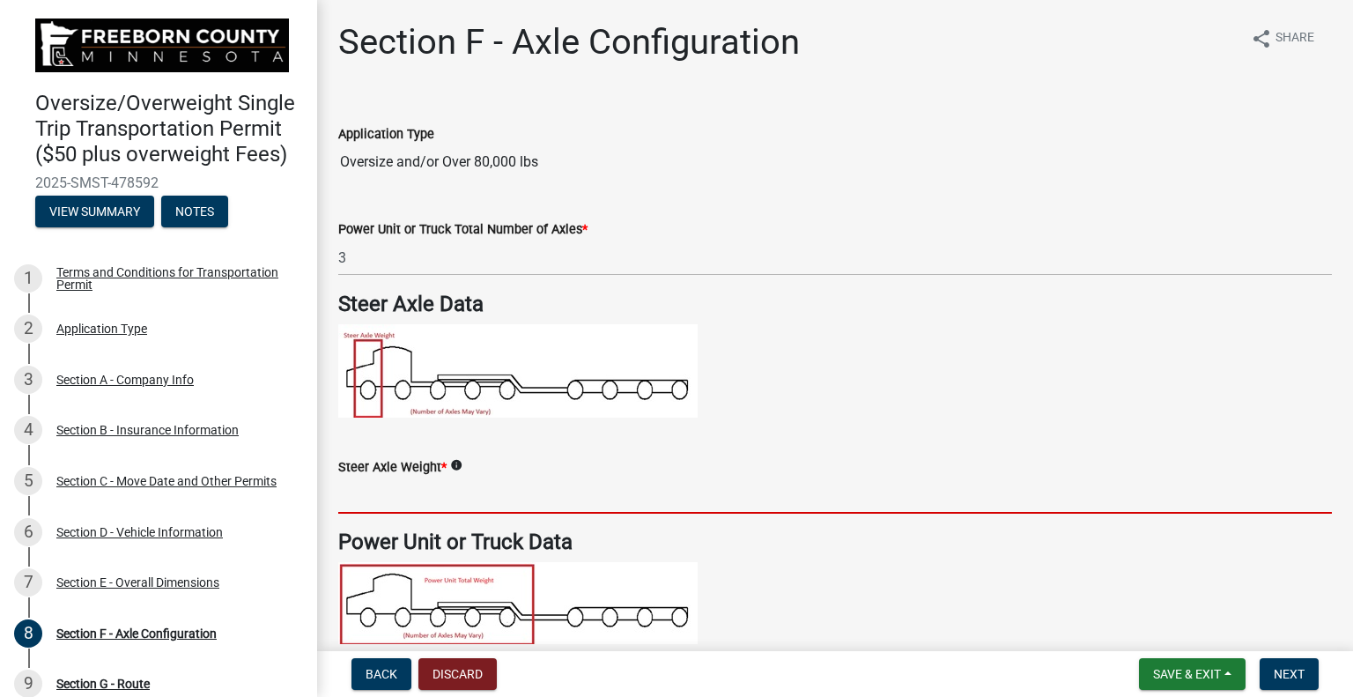
click at [388, 492] on input "text" at bounding box center [835, 495] width 994 height 36
type input "16000"
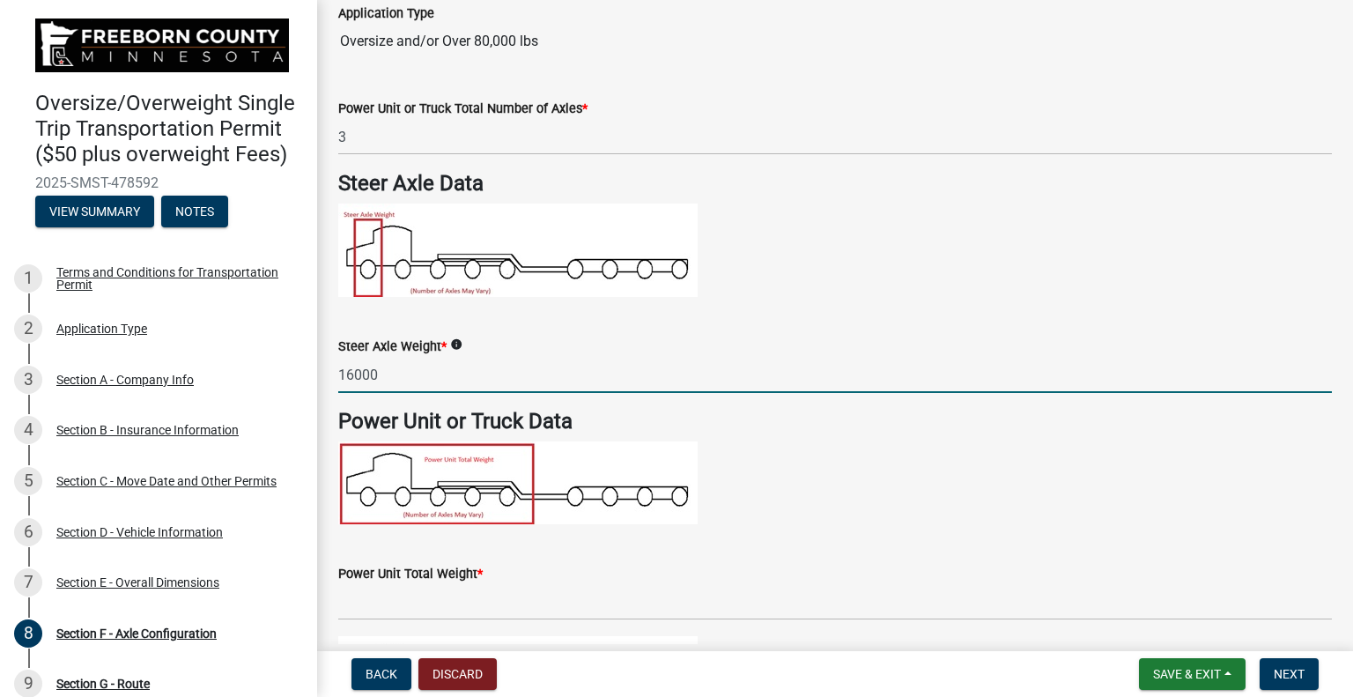
scroll to position [176, 0]
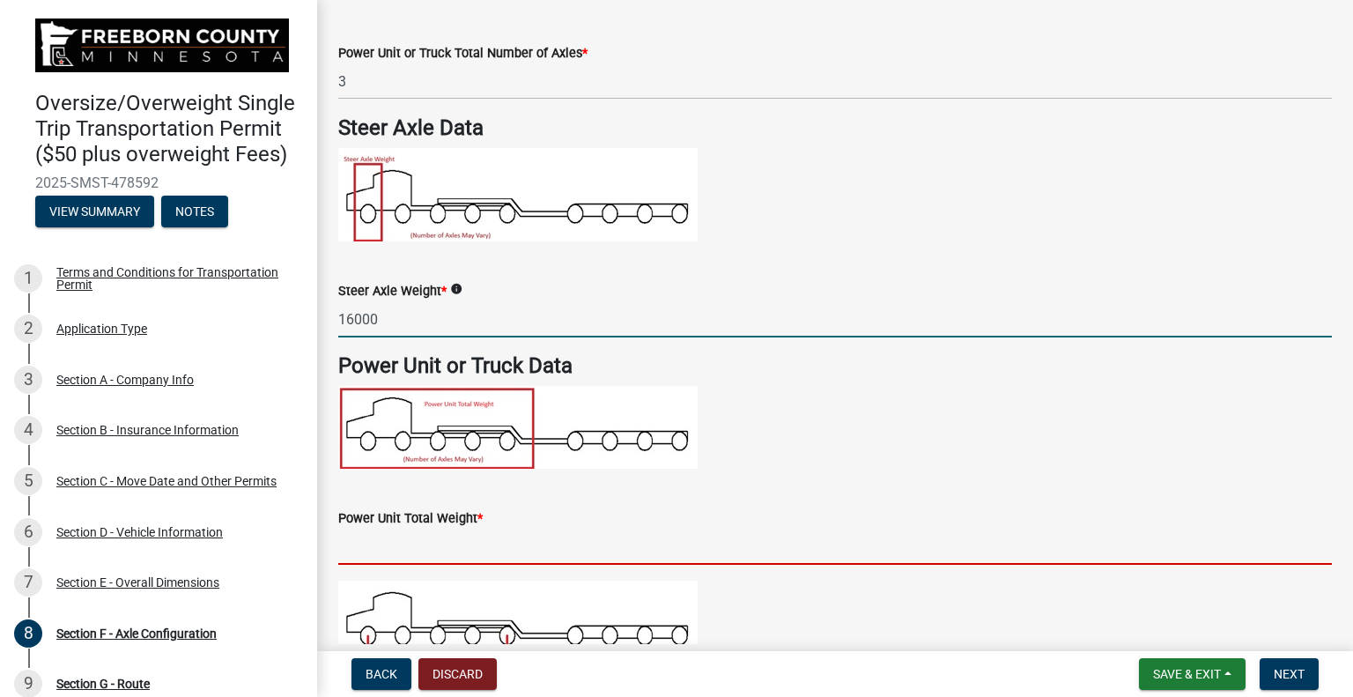
click at [403, 550] on input "text" at bounding box center [835, 546] width 994 height 36
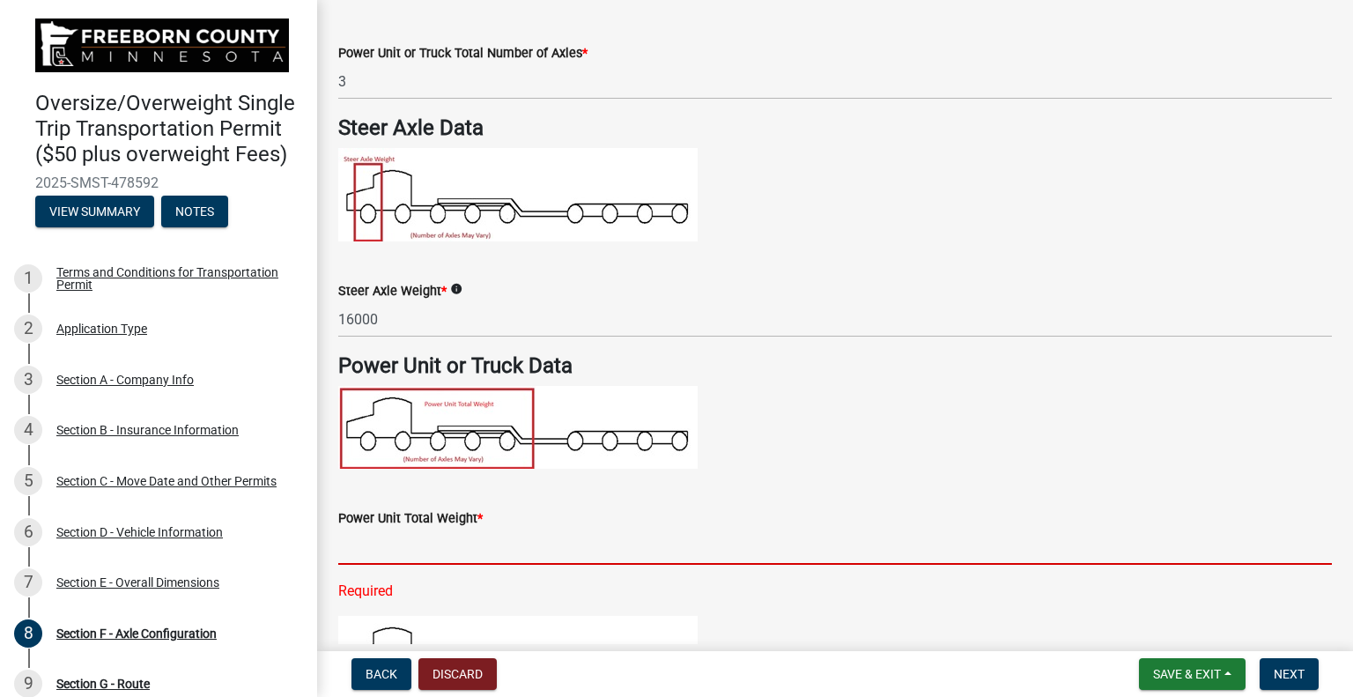
click at [355, 543] on input "text" at bounding box center [835, 546] width 994 height 36
type input "52000"
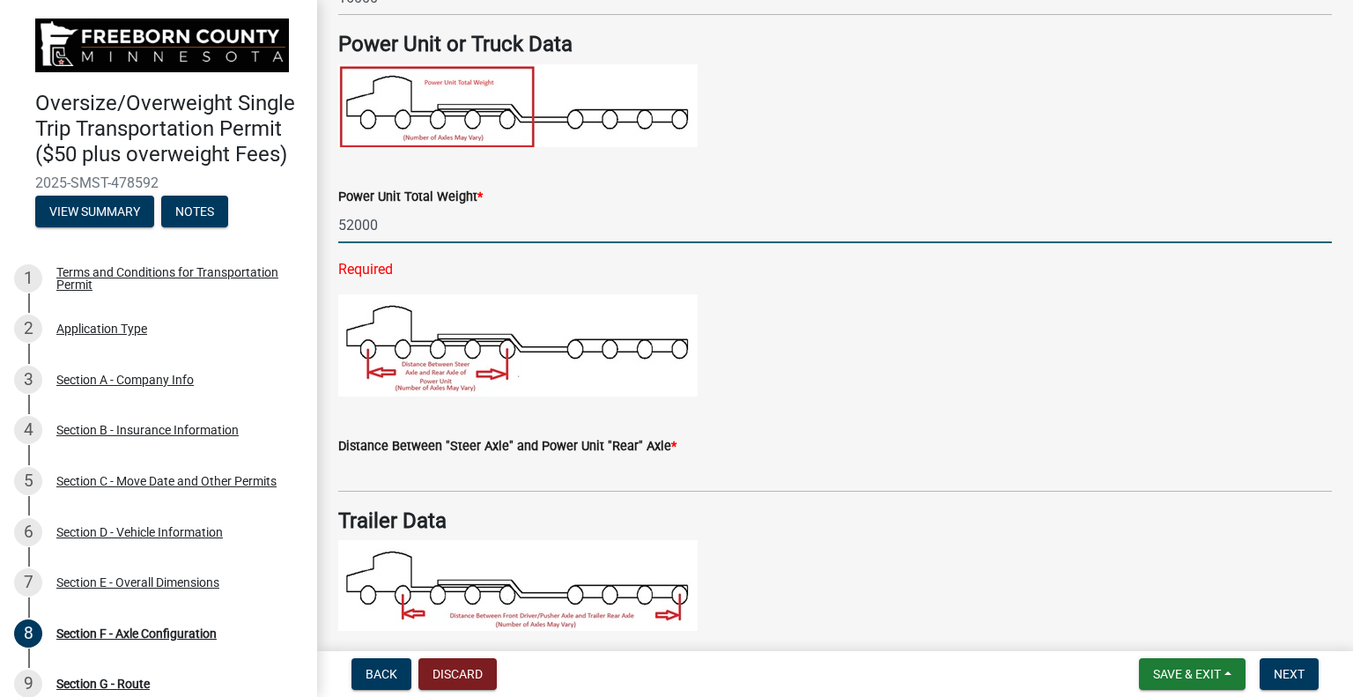
scroll to position [528, 0]
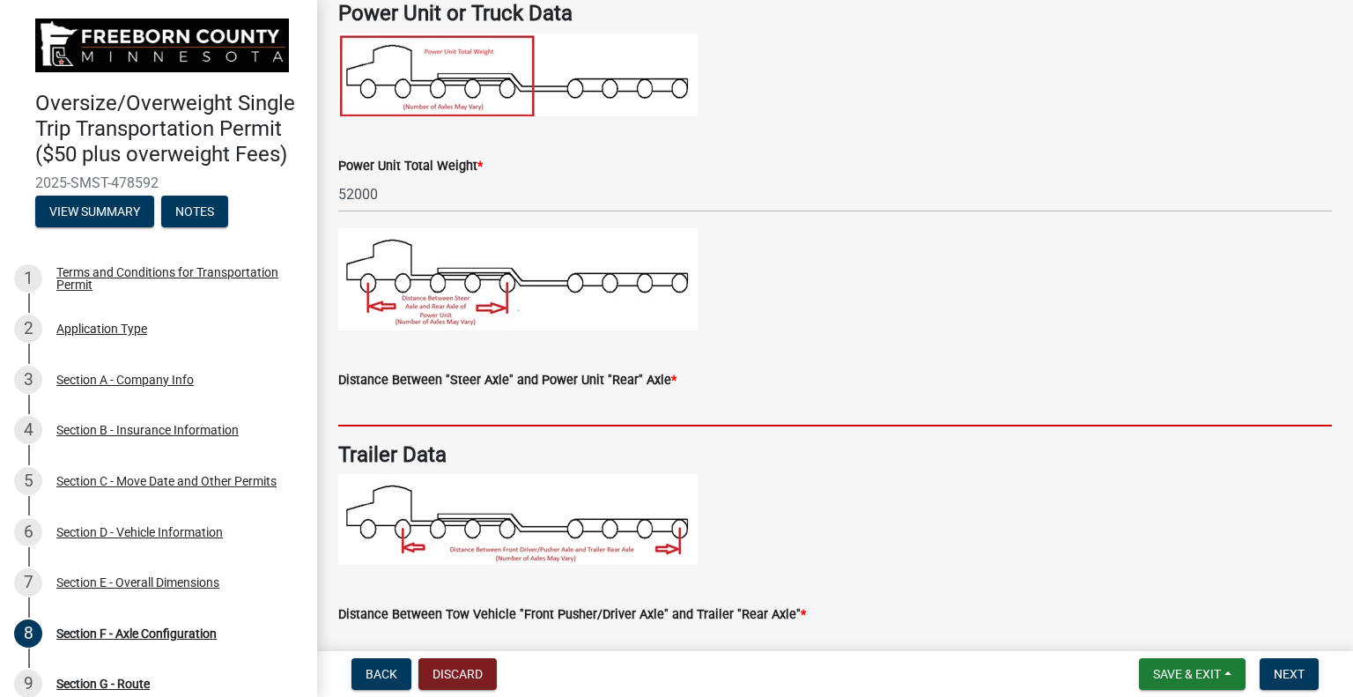
click at [554, 445] on wm-data-entity-input-list "Application Type Oversize and/or Over 80,000 lbs Power Unit or Truck Total Numb…" at bounding box center [835, 404] width 994 height 1668
type input "24.0"
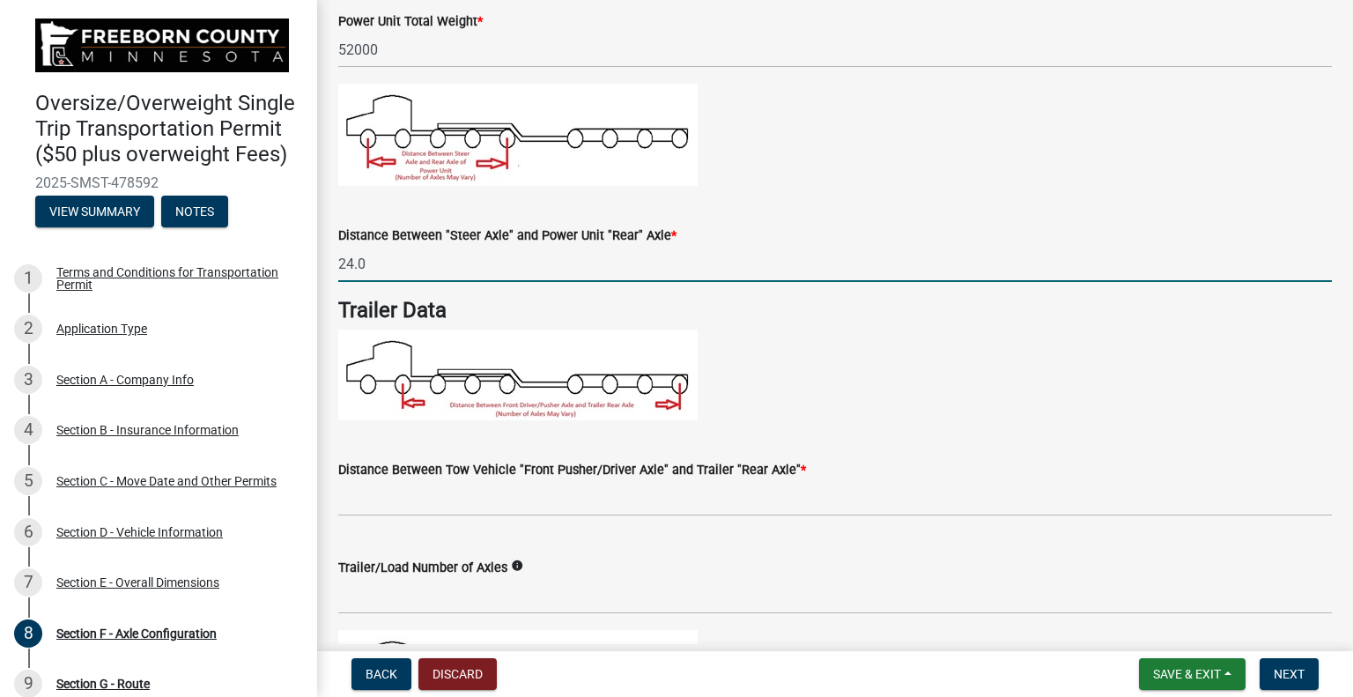
scroll to position [705, 0]
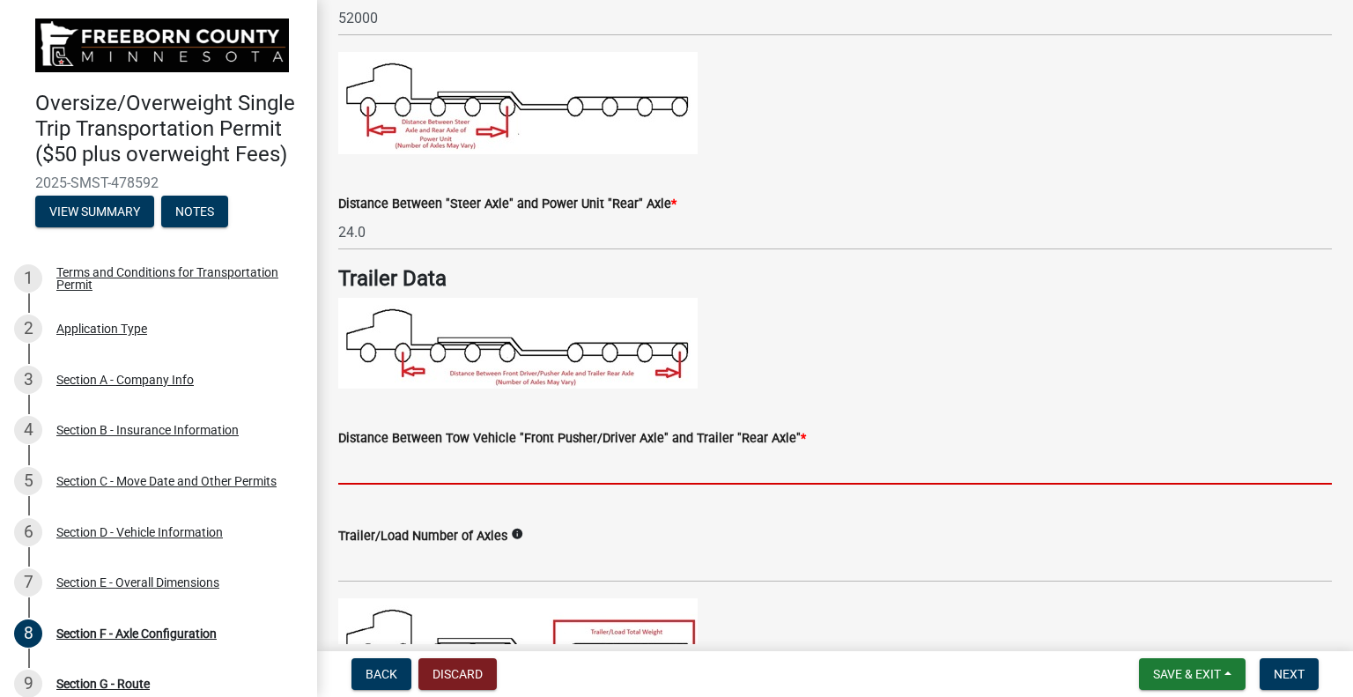
click at [542, 467] on input "text" at bounding box center [835, 466] width 994 height 36
type input "54.0"
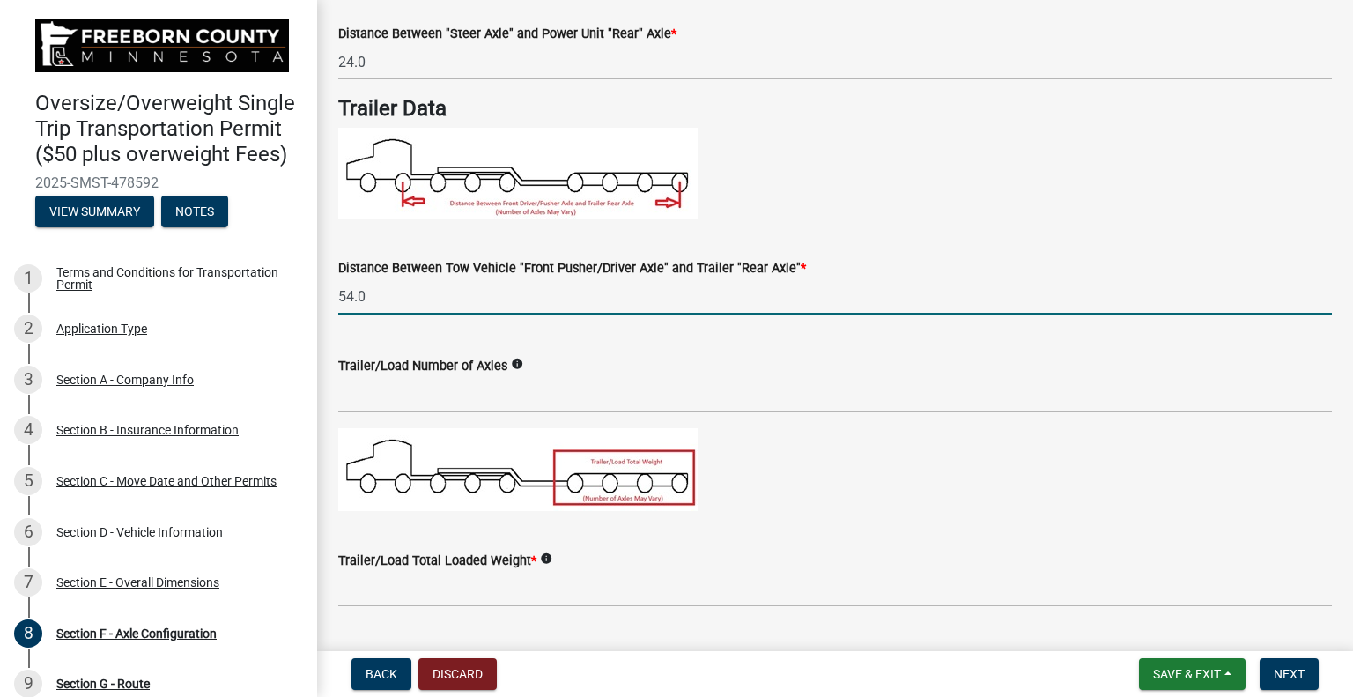
scroll to position [881, 0]
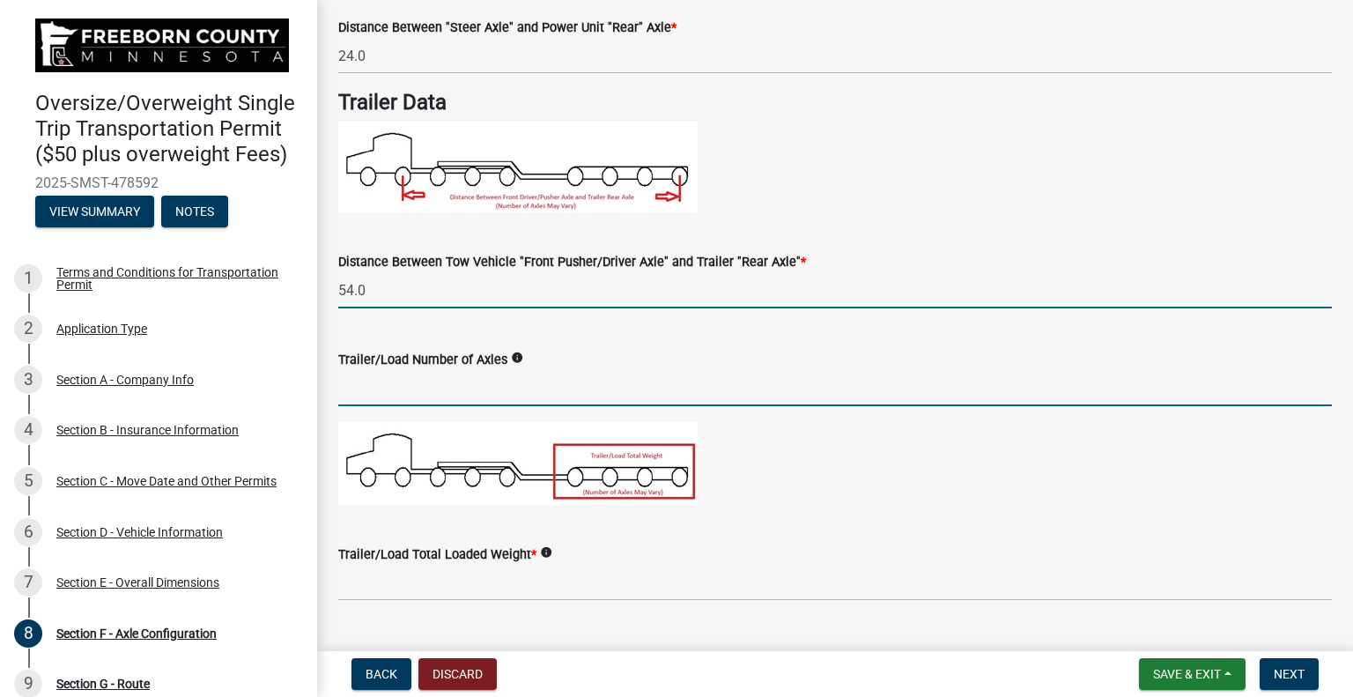
click at [453, 389] on input "text" at bounding box center [835, 388] width 994 height 36
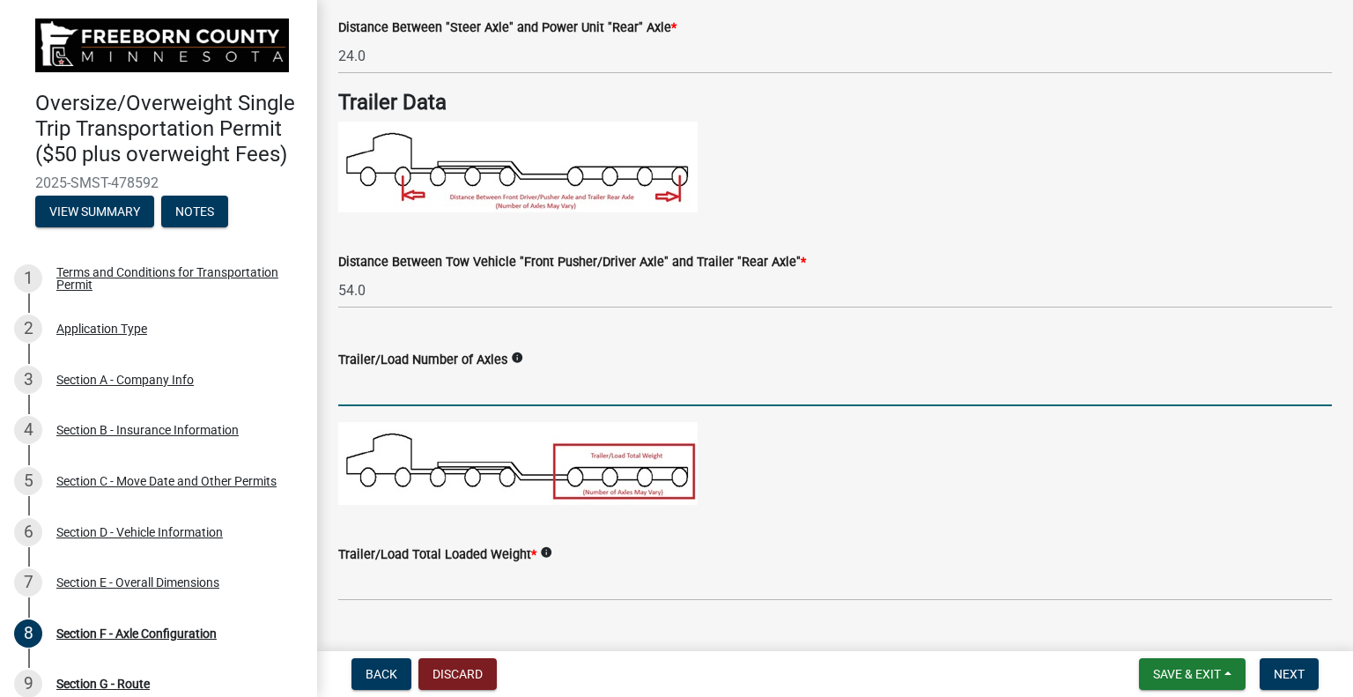
type input "4"
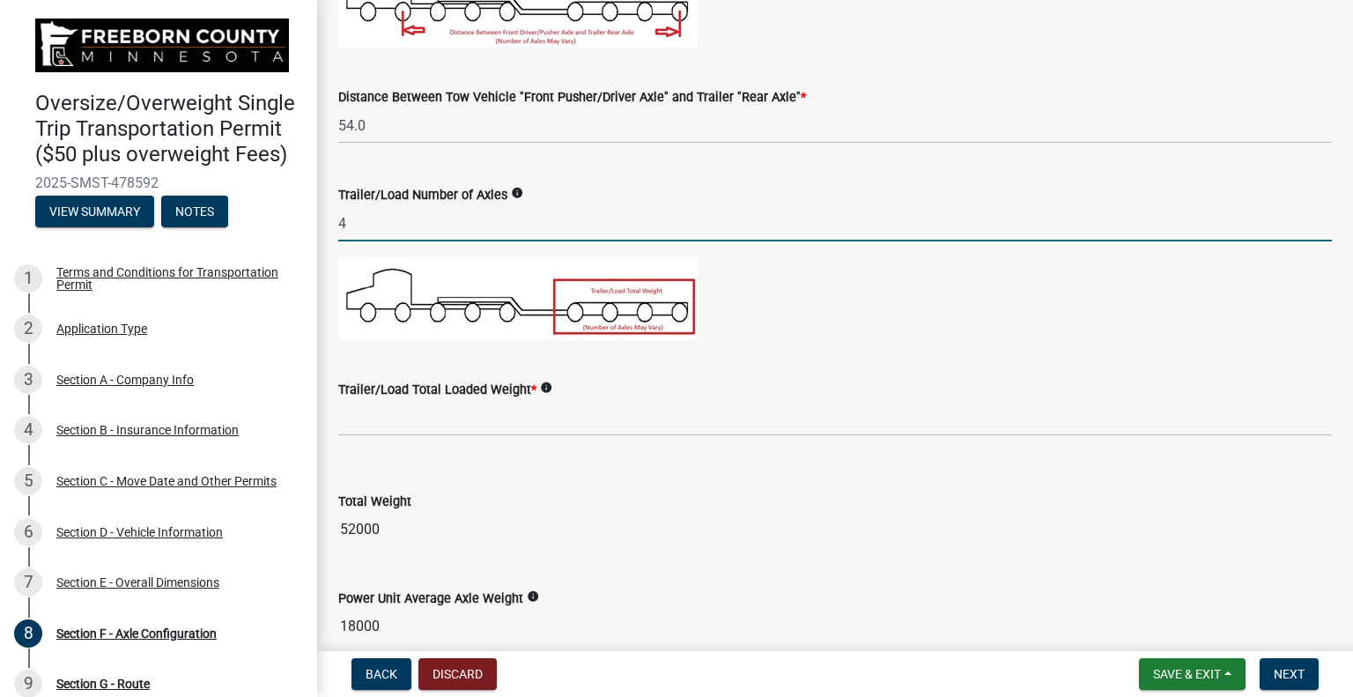
scroll to position [1057, 0]
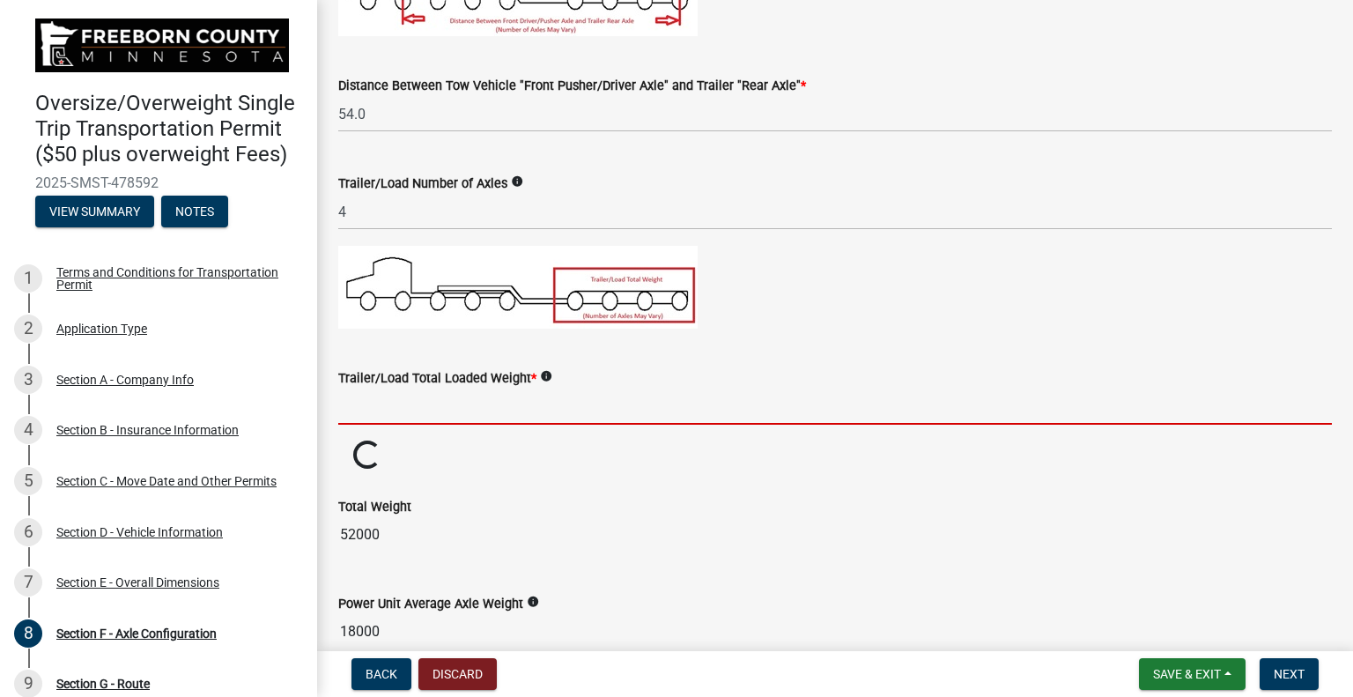
click at [395, 406] on input "text" at bounding box center [835, 406] width 994 height 36
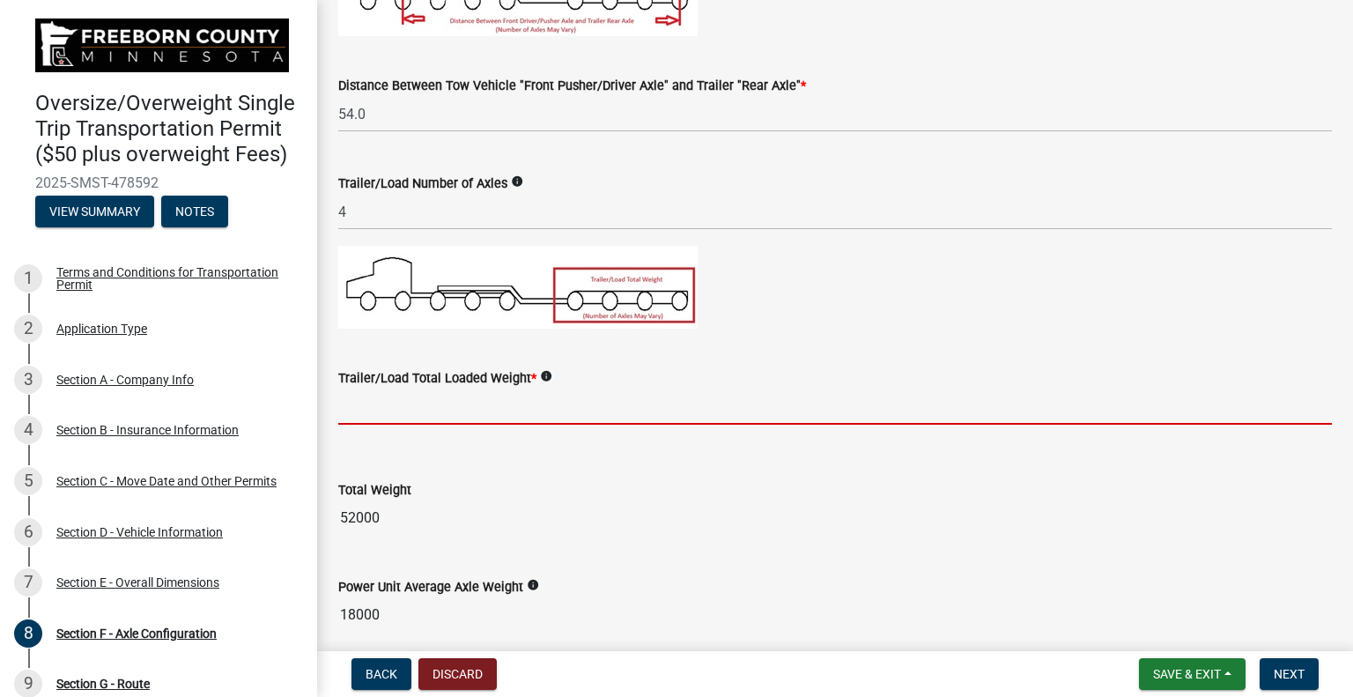
type input "56000"
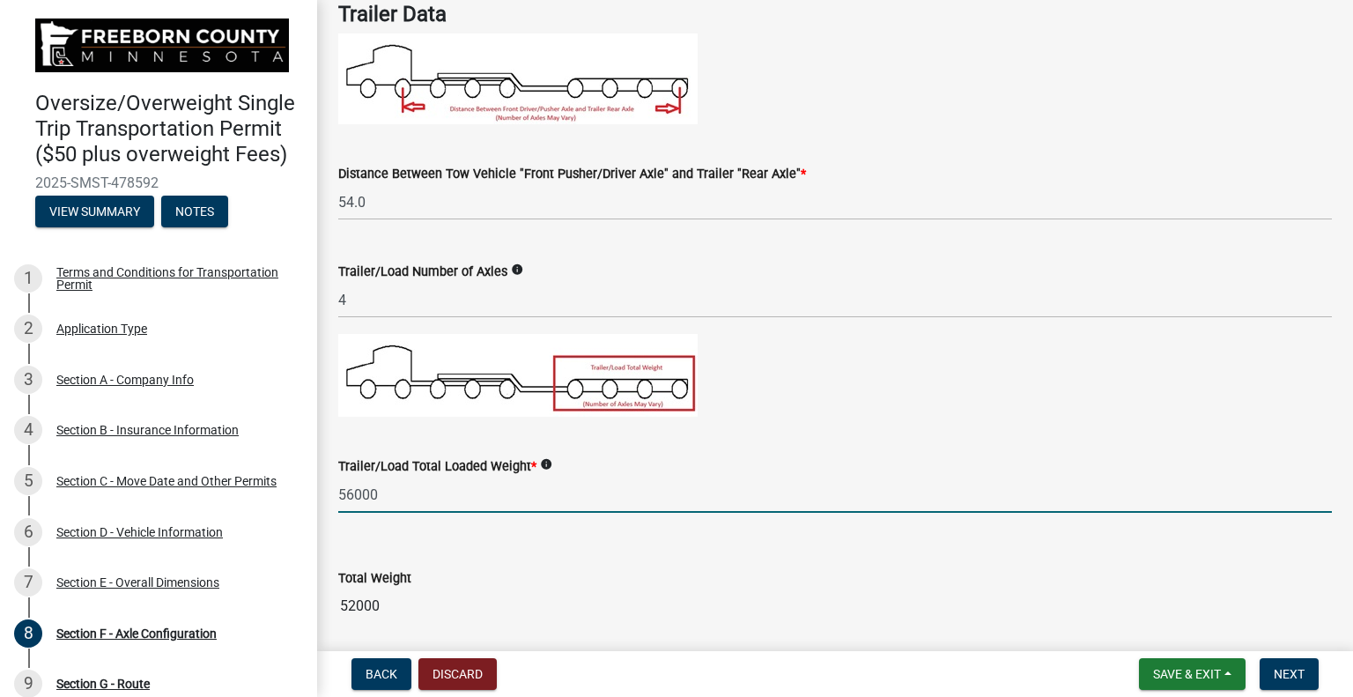
scroll to position [1145, 0]
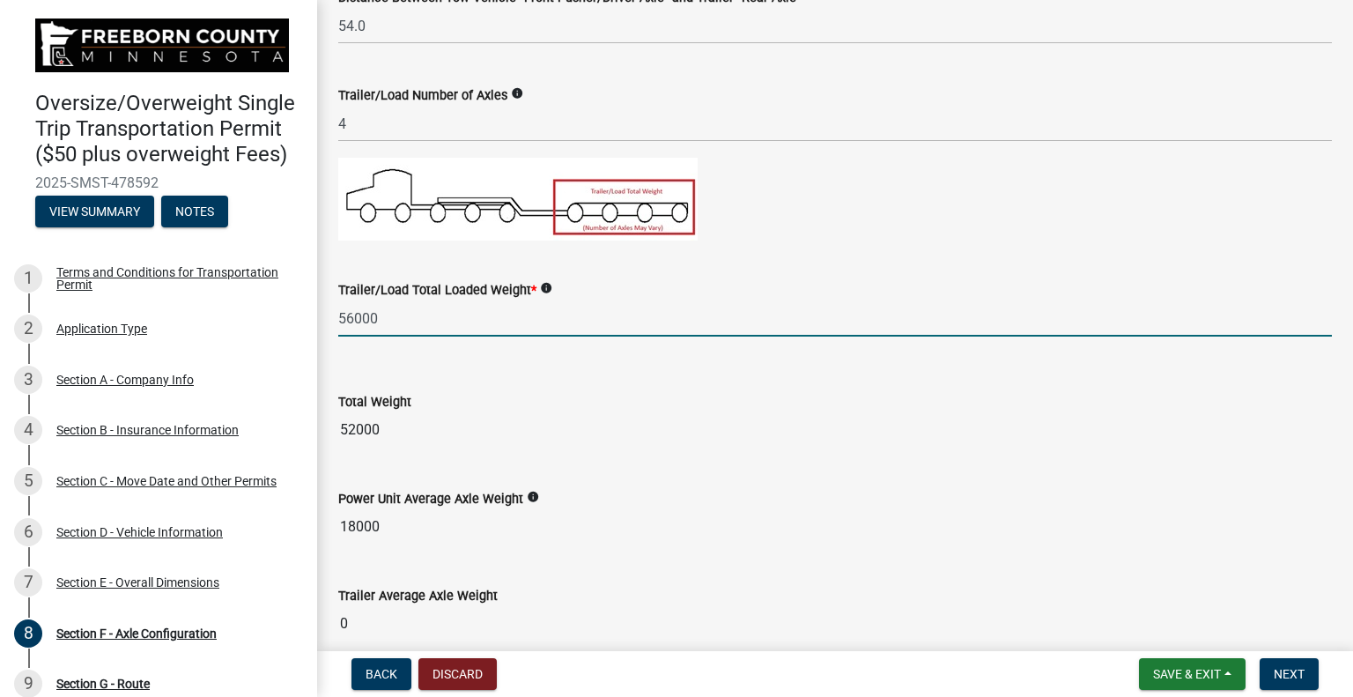
click at [477, 314] on input "56000" at bounding box center [835, 318] width 994 height 36
click at [553, 387] on wm-data-entity-input "Total Weight 52000" at bounding box center [835, 414] width 994 height 97
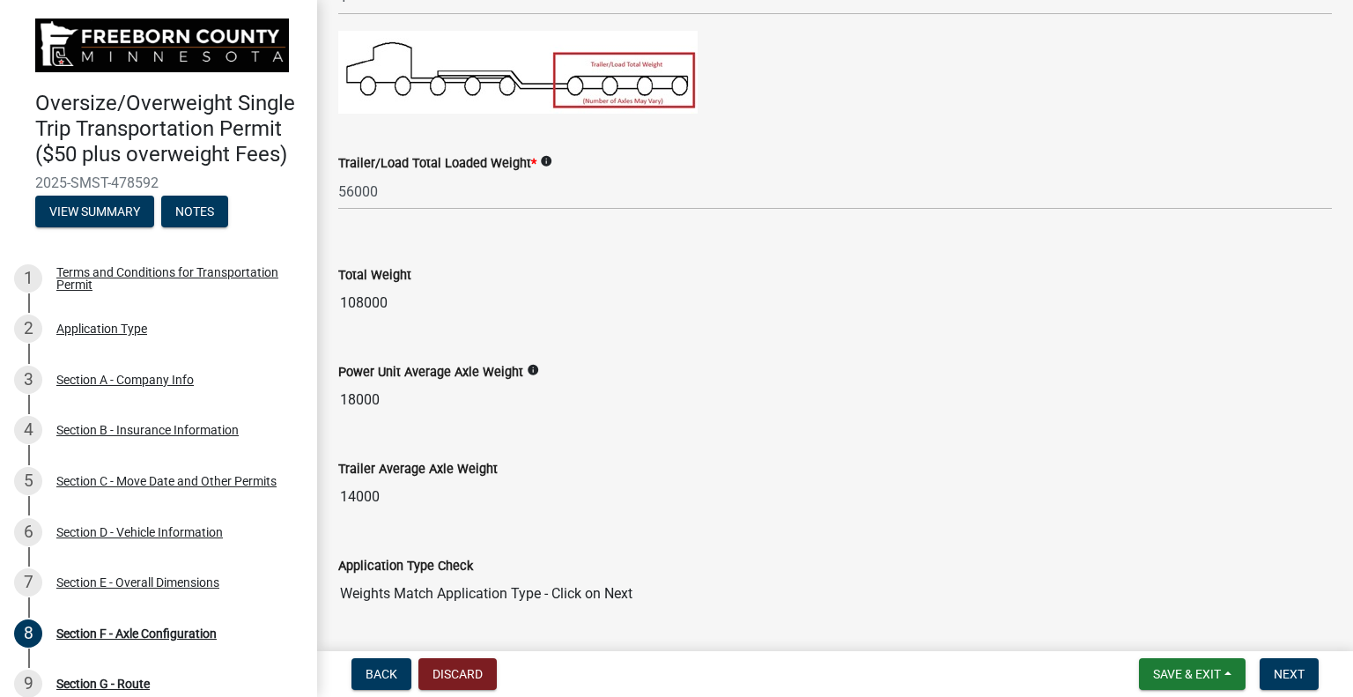
scroll to position [1322, 0]
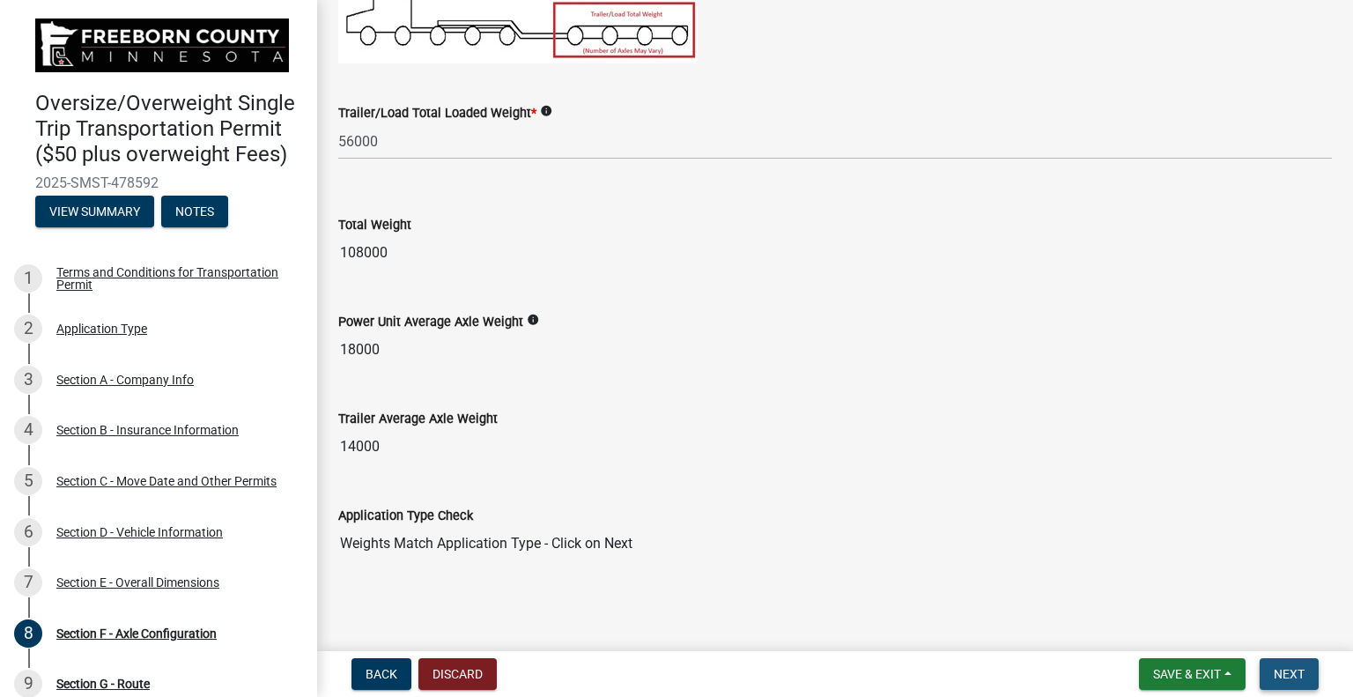
click at [1303, 674] on span "Next" at bounding box center [1289, 674] width 31 height 14
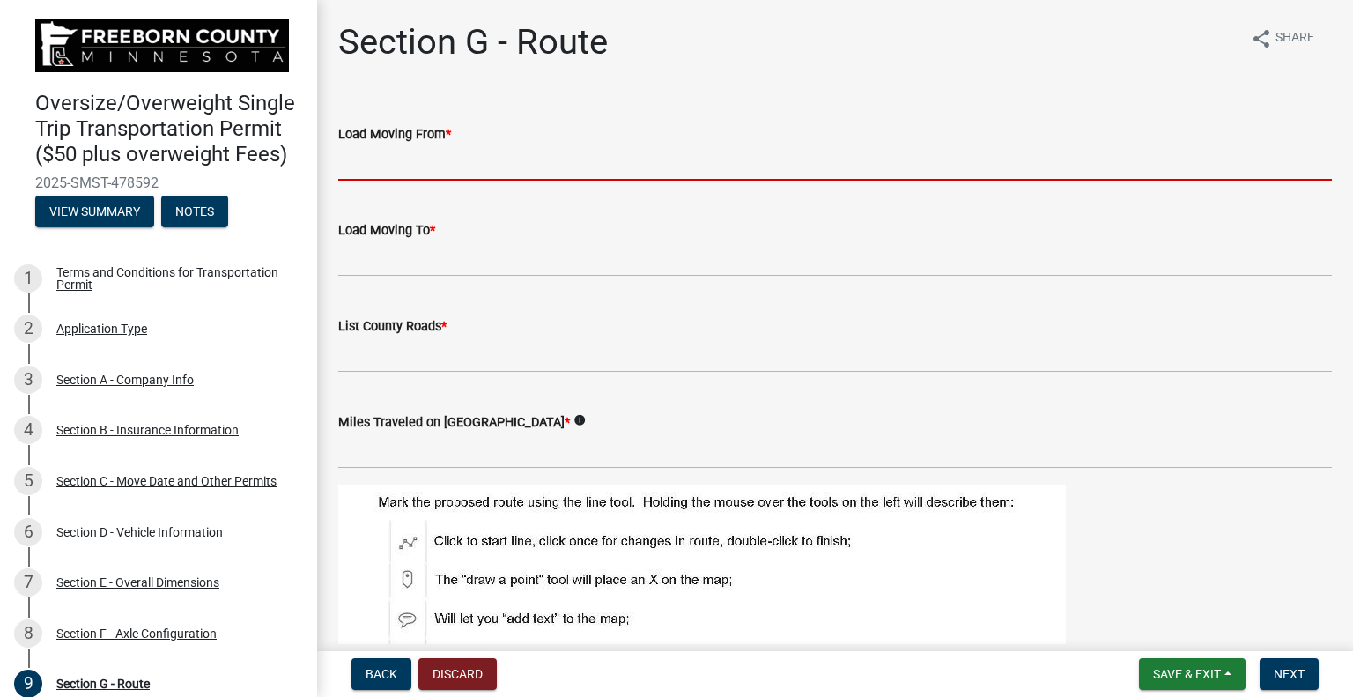
click at [455, 156] on input "Load Moving From *" at bounding box center [835, 162] width 994 height 36
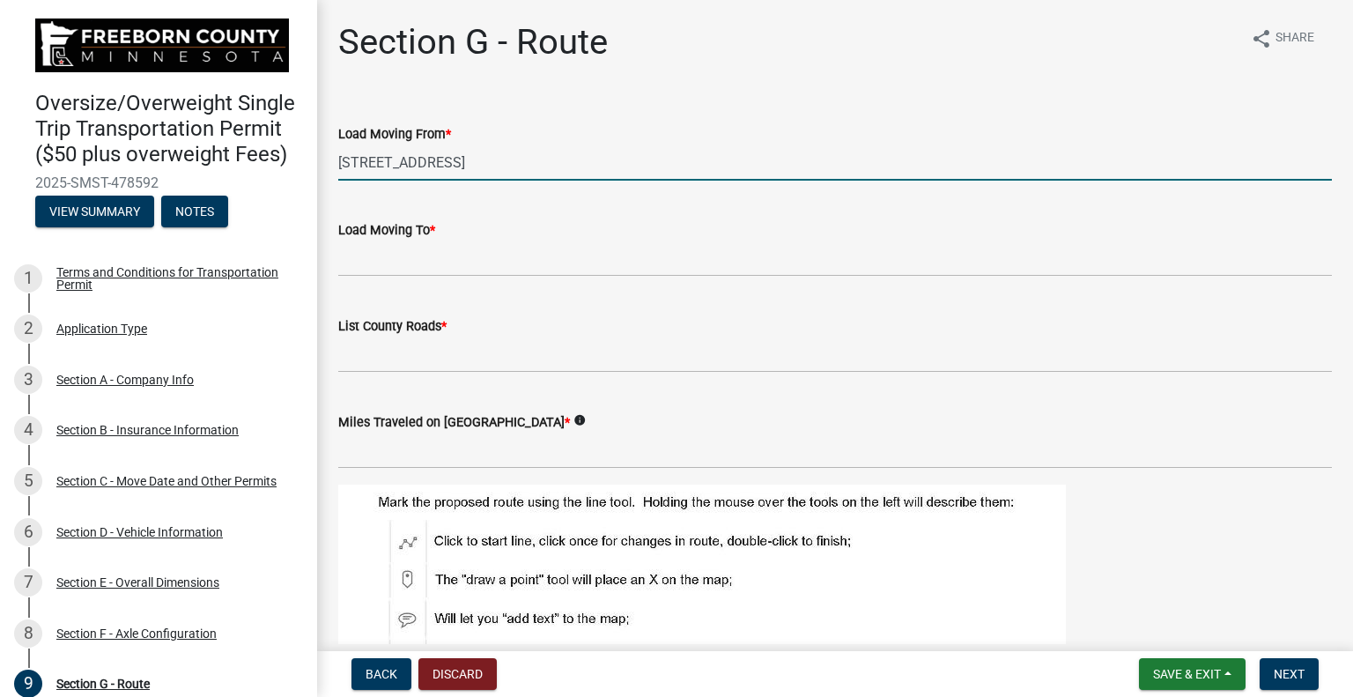
type input "[STREET_ADDRESS]"
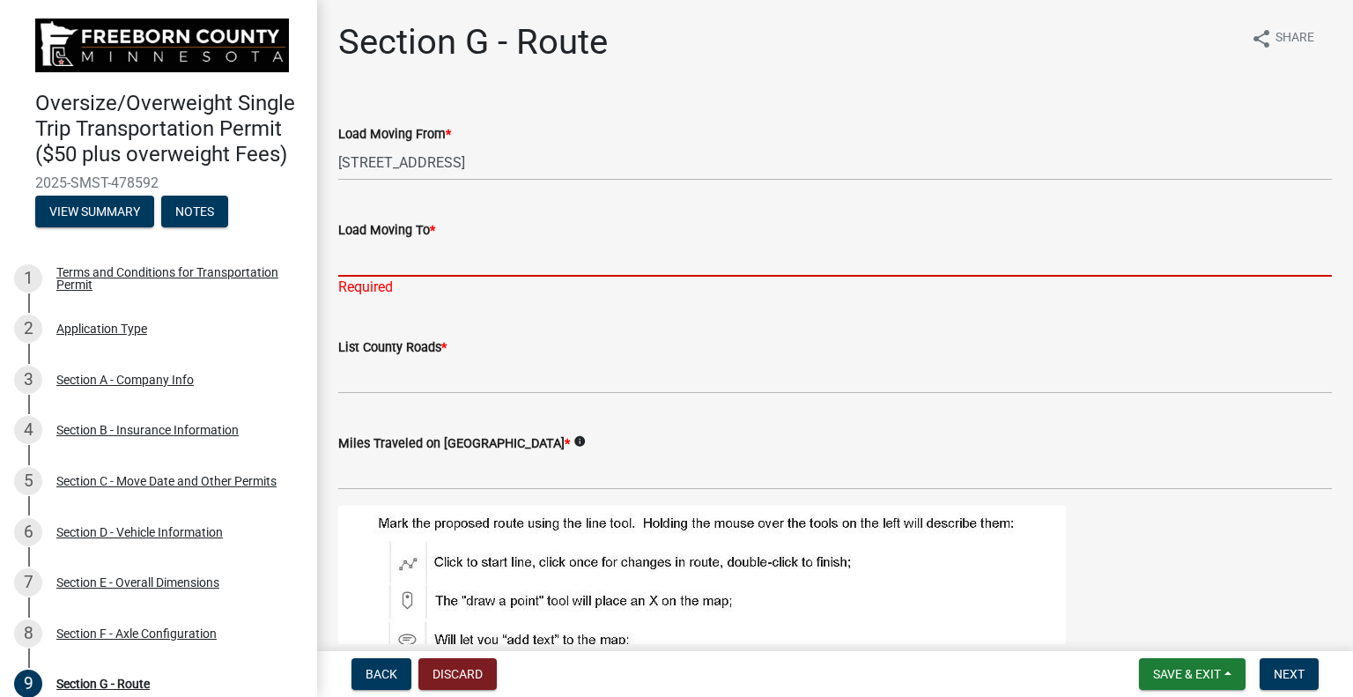
click at [415, 259] on input "Load Moving To *" at bounding box center [835, 258] width 994 height 36
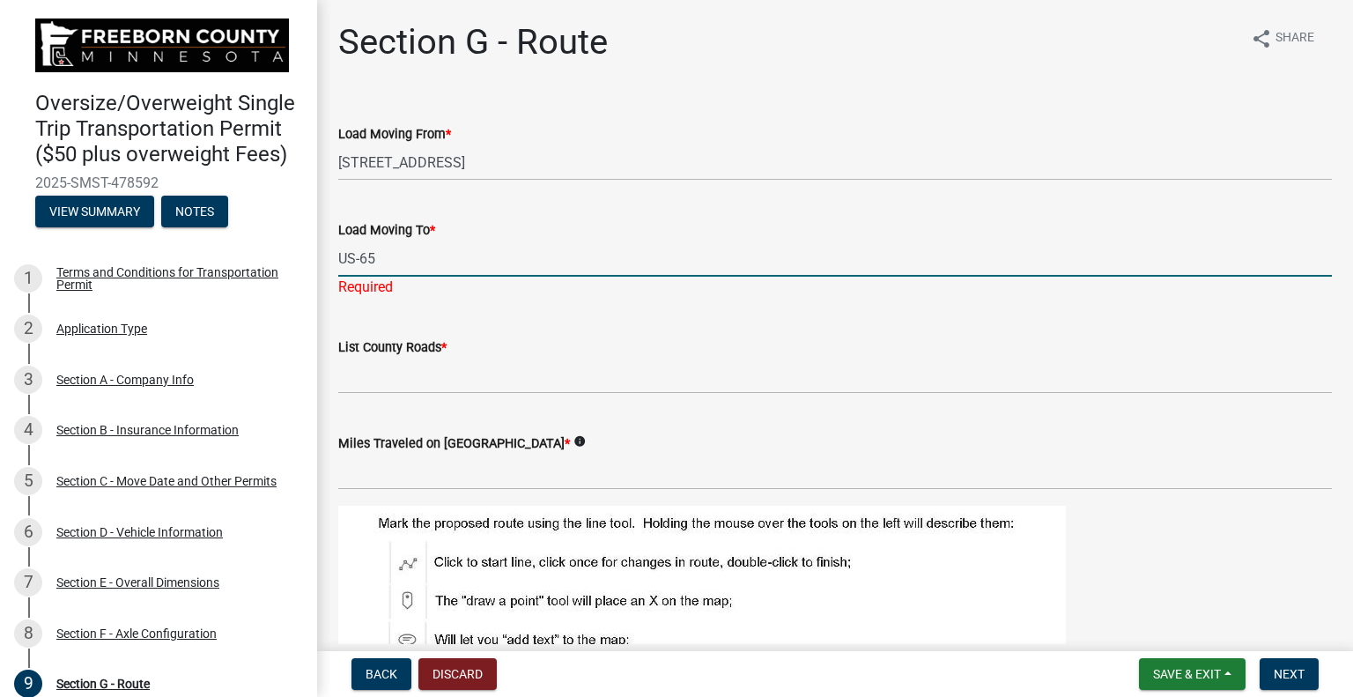
type input "US-65"
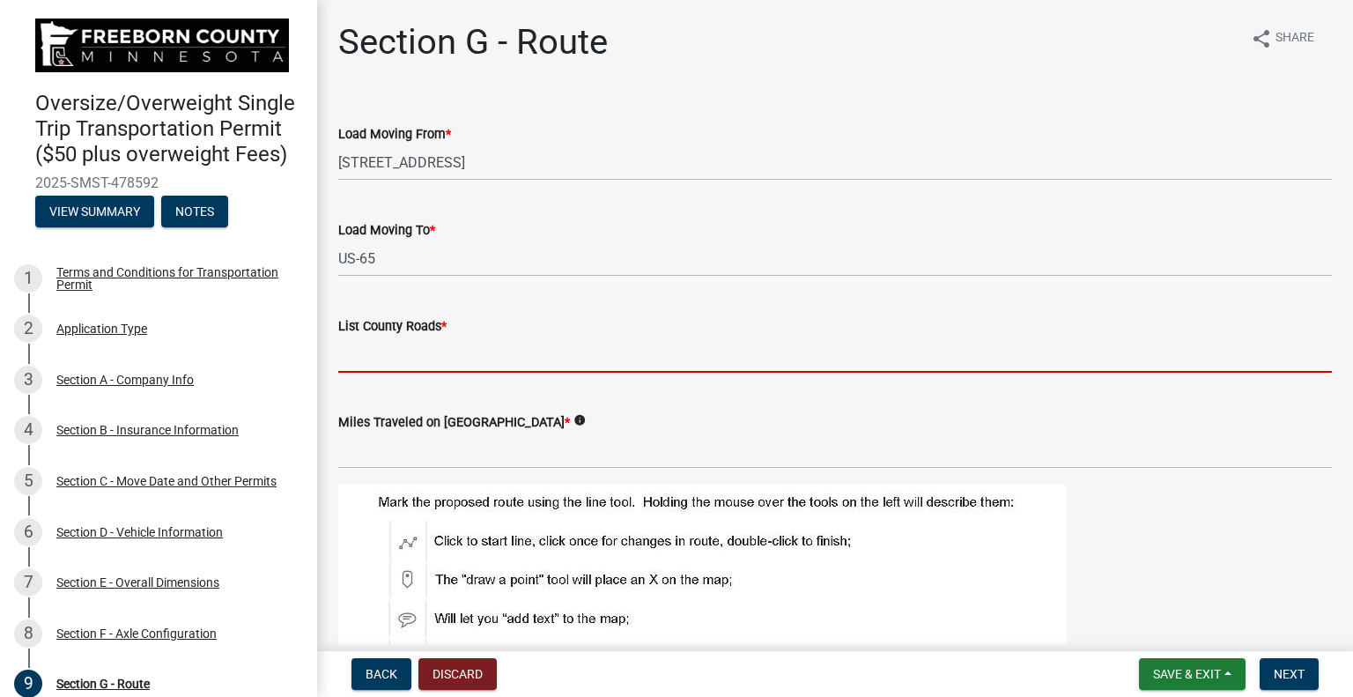
type input "C"
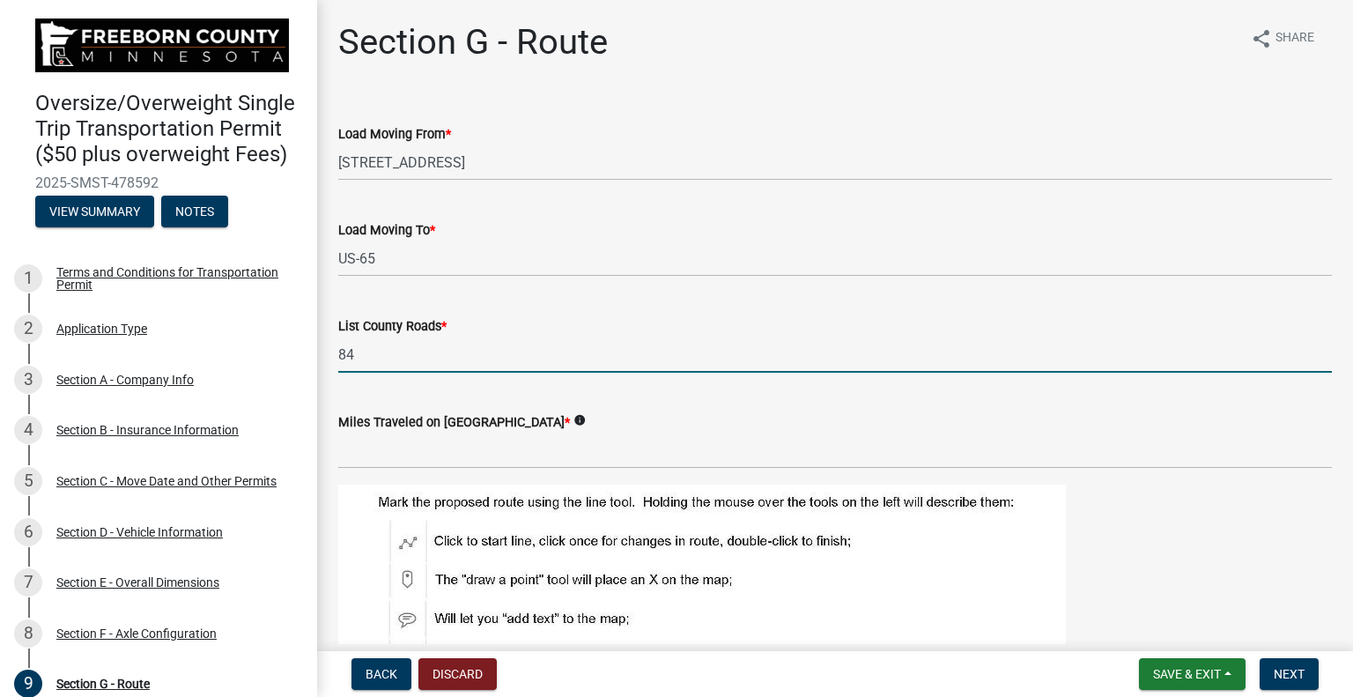
type input "84"
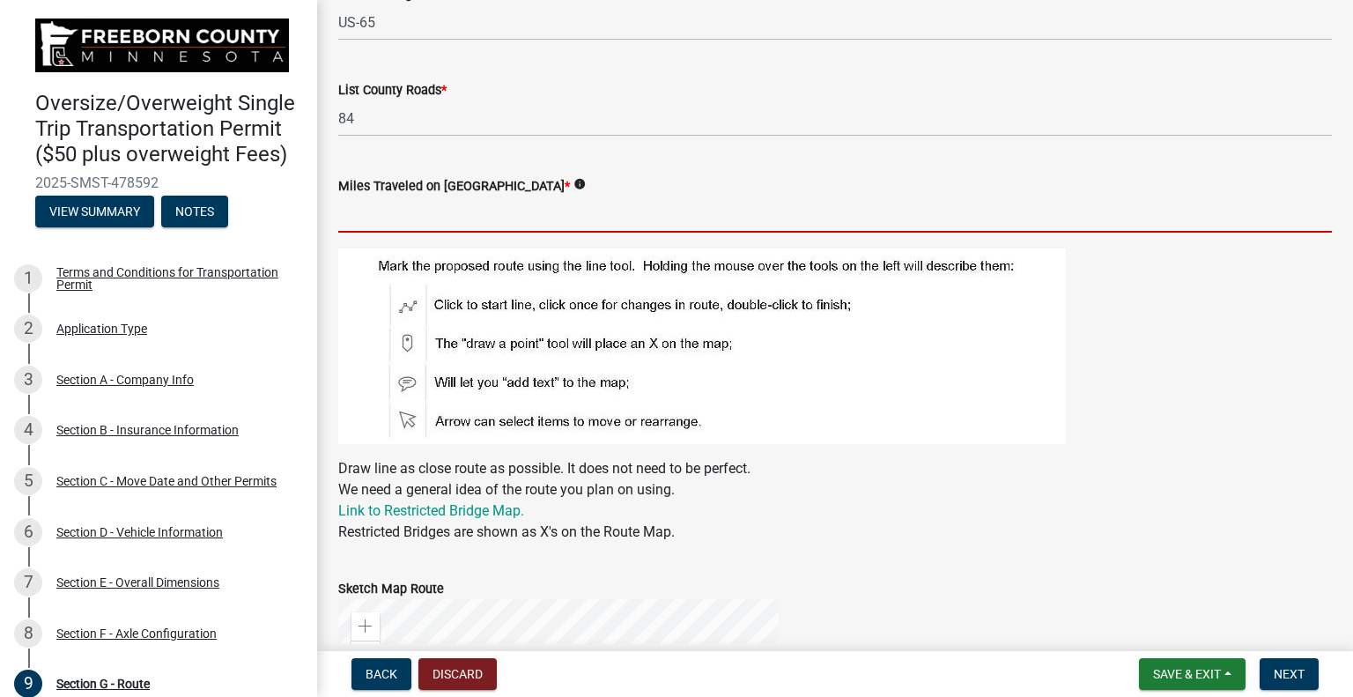
scroll to position [264, 0]
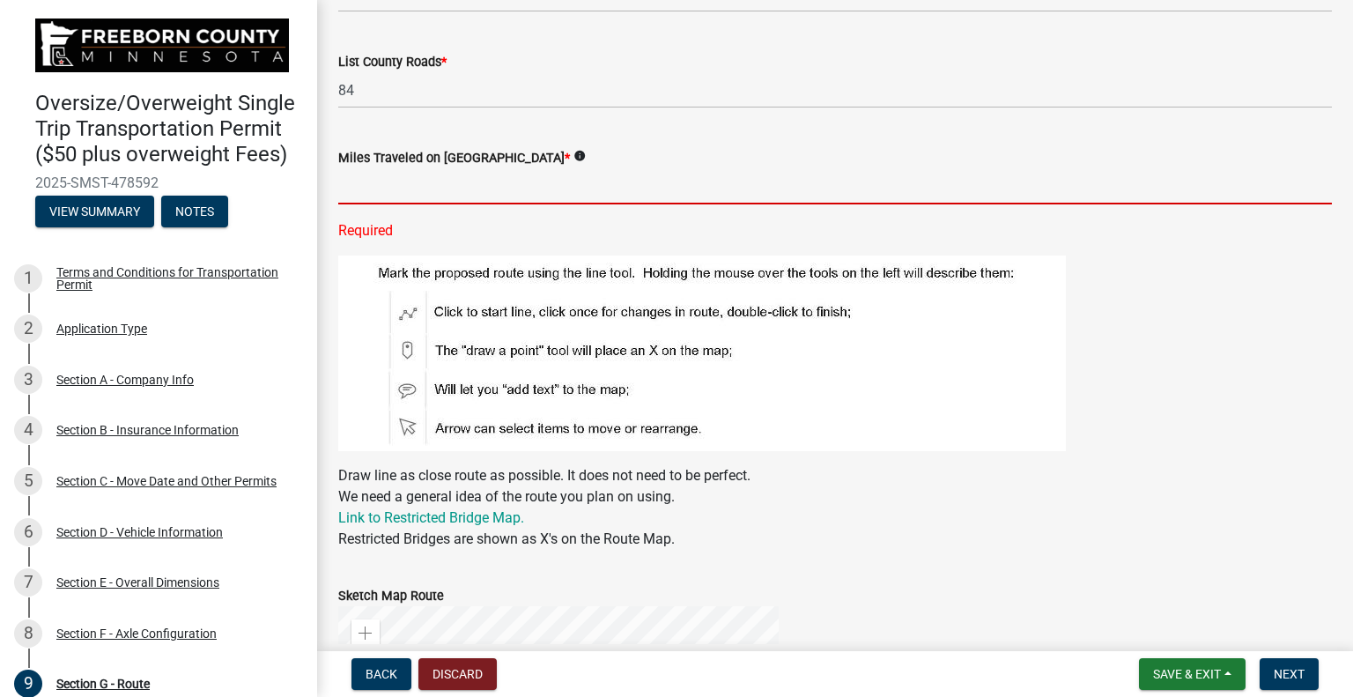
click at [454, 198] on input "text" at bounding box center [835, 186] width 994 height 36
type input "2.5"
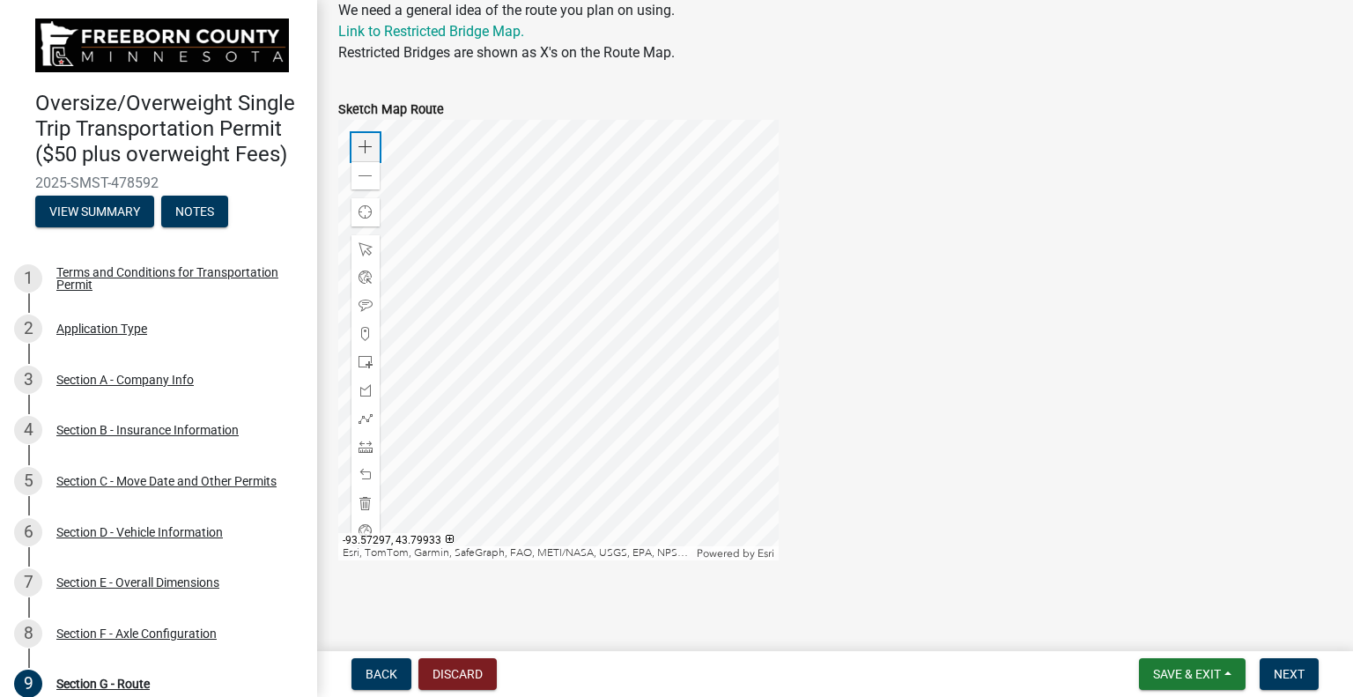
scroll to position [715, 0]
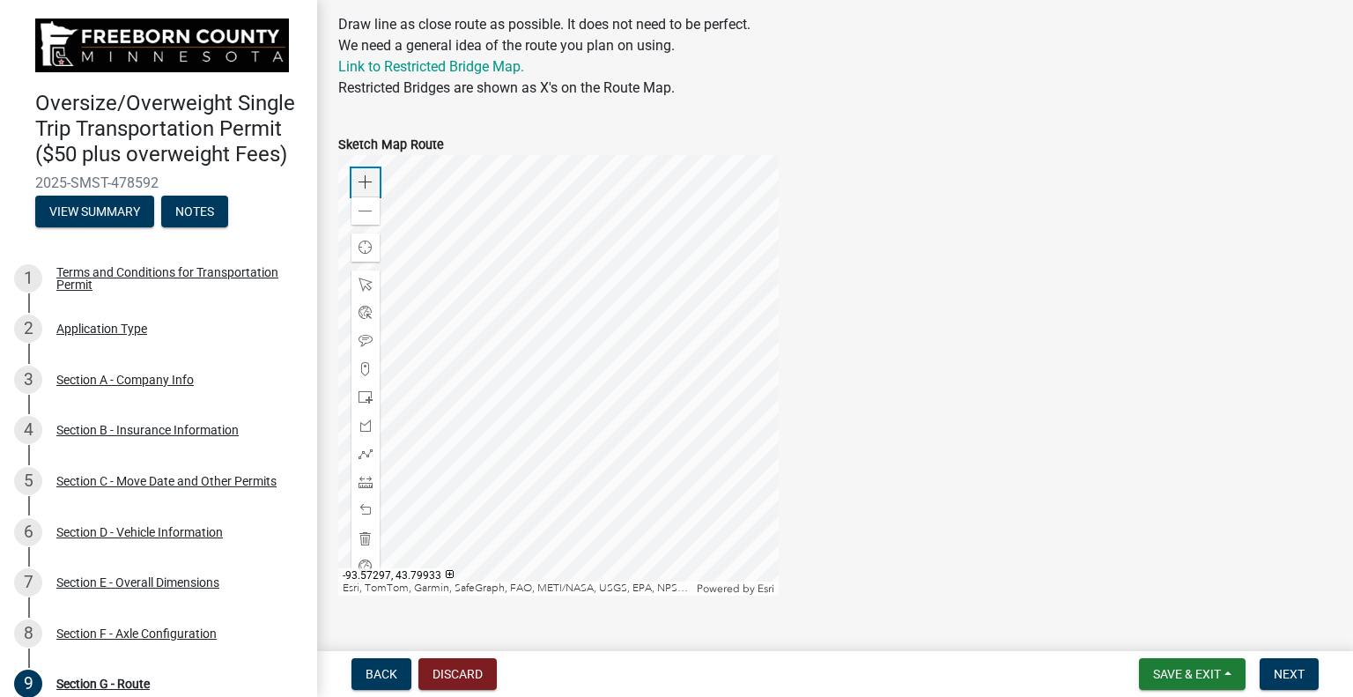
click at [368, 175] on span at bounding box center [365, 182] width 14 height 14
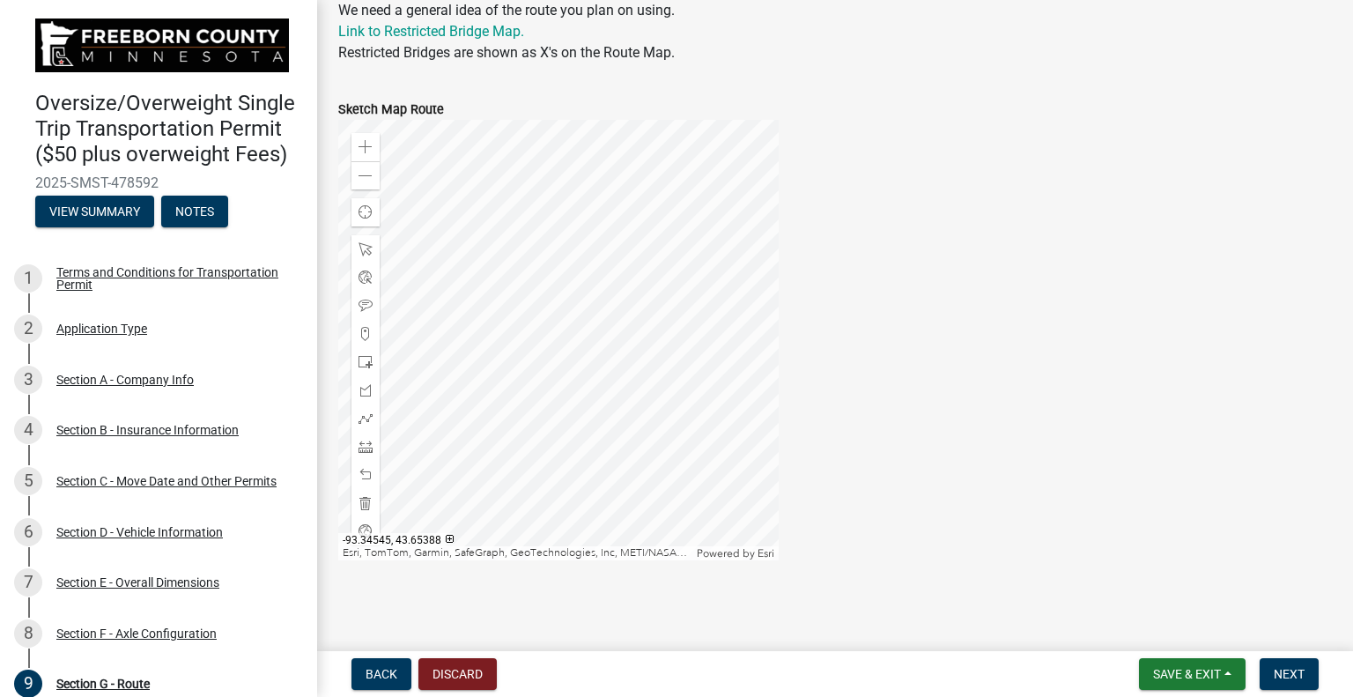
click at [525, 329] on div at bounding box center [558, 340] width 440 height 440
click at [585, 435] on div at bounding box center [558, 340] width 440 height 440
click at [363, 147] on span at bounding box center [365, 147] width 14 height 14
click at [497, 270] on div at bounding box center [558, 340] width 440 height 440
click at [366, 418] on span at bounding box center [365, 418] width 14 height 14
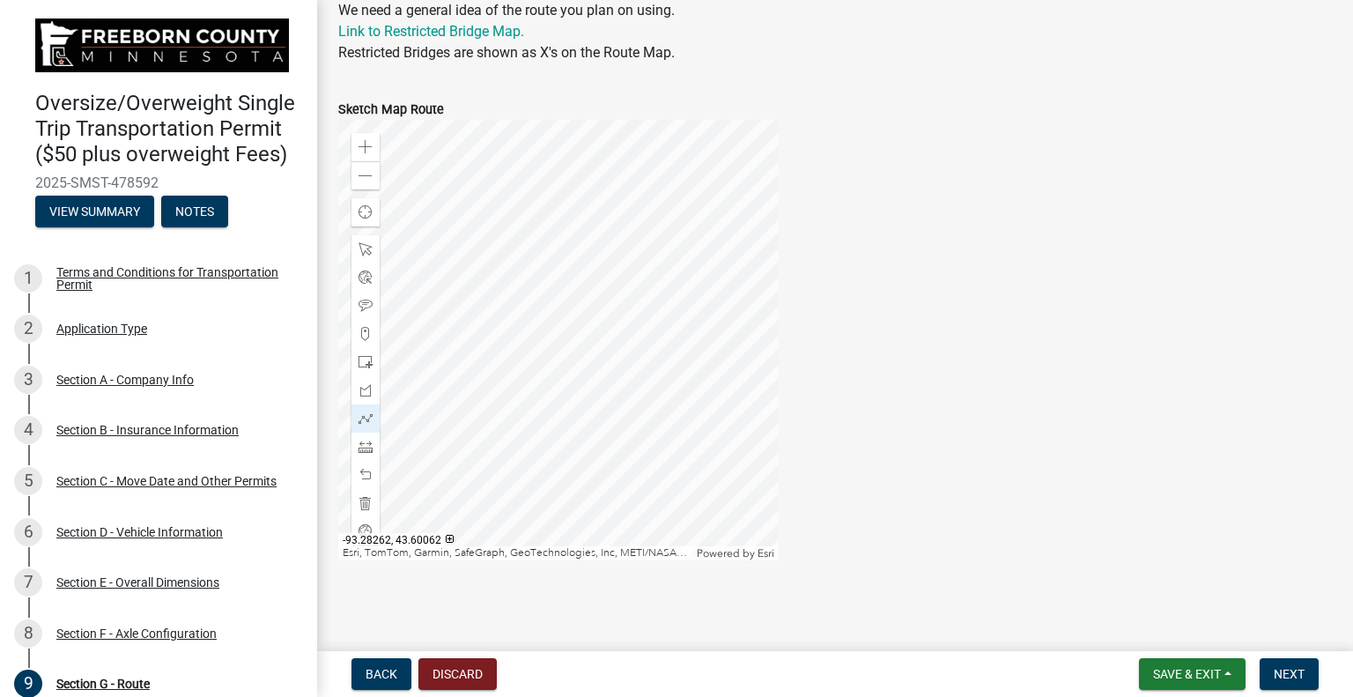
click at [673, 437] on div at bounding box center [558, 340] width 440 height 440
click at [451, 438] on div at bounding box center [558, 340] width 440 height 440
click at [462, 446] on div at bounding box center [558, 340] width 440 height 440
click at [1282, 668] on span "Next" at bounding box center [1289, 674] width 31 height 14
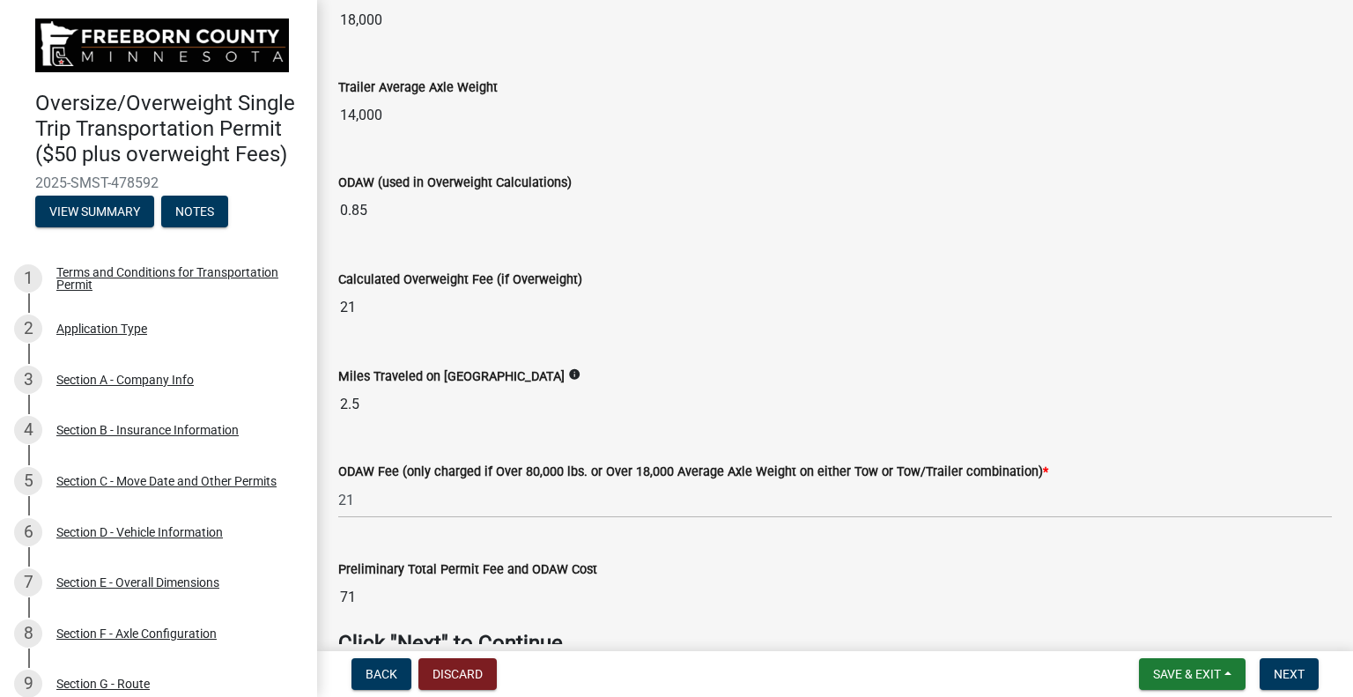
scroll to position [521, 0]
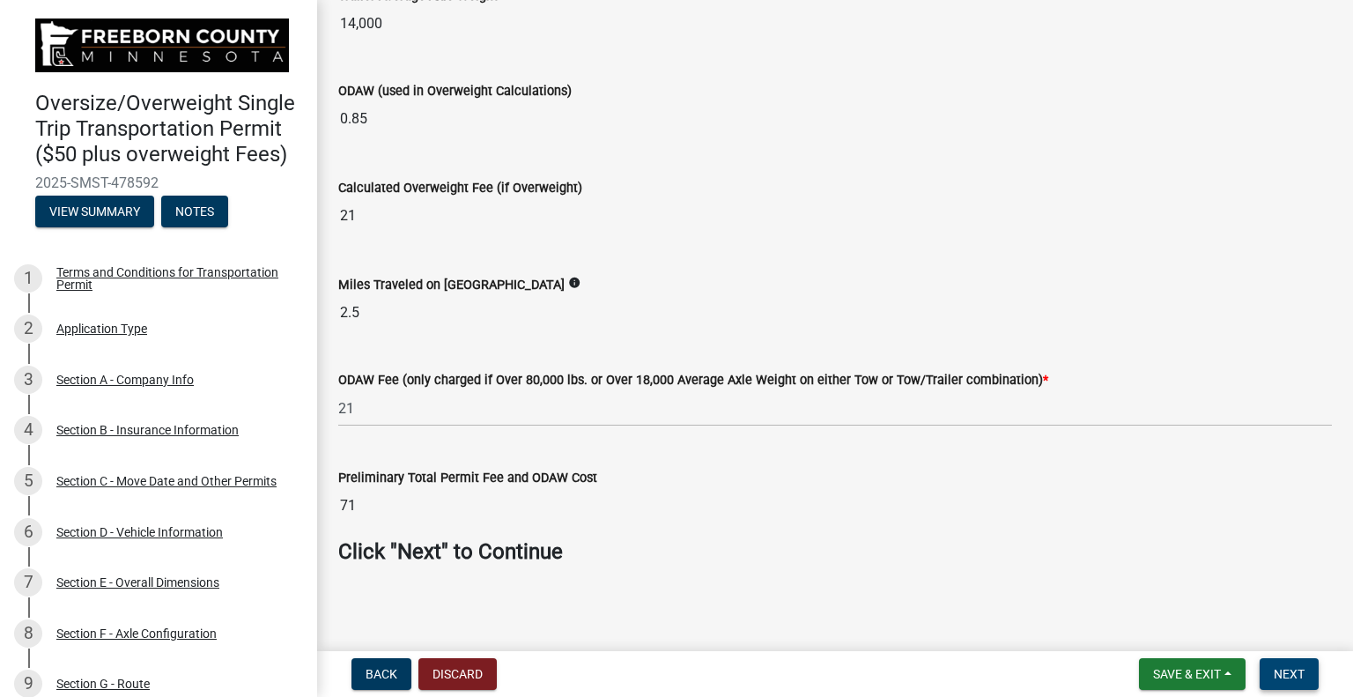
click at [1283, 667] on span "Next" at bounding box center [1289, 674] width 31 height 14
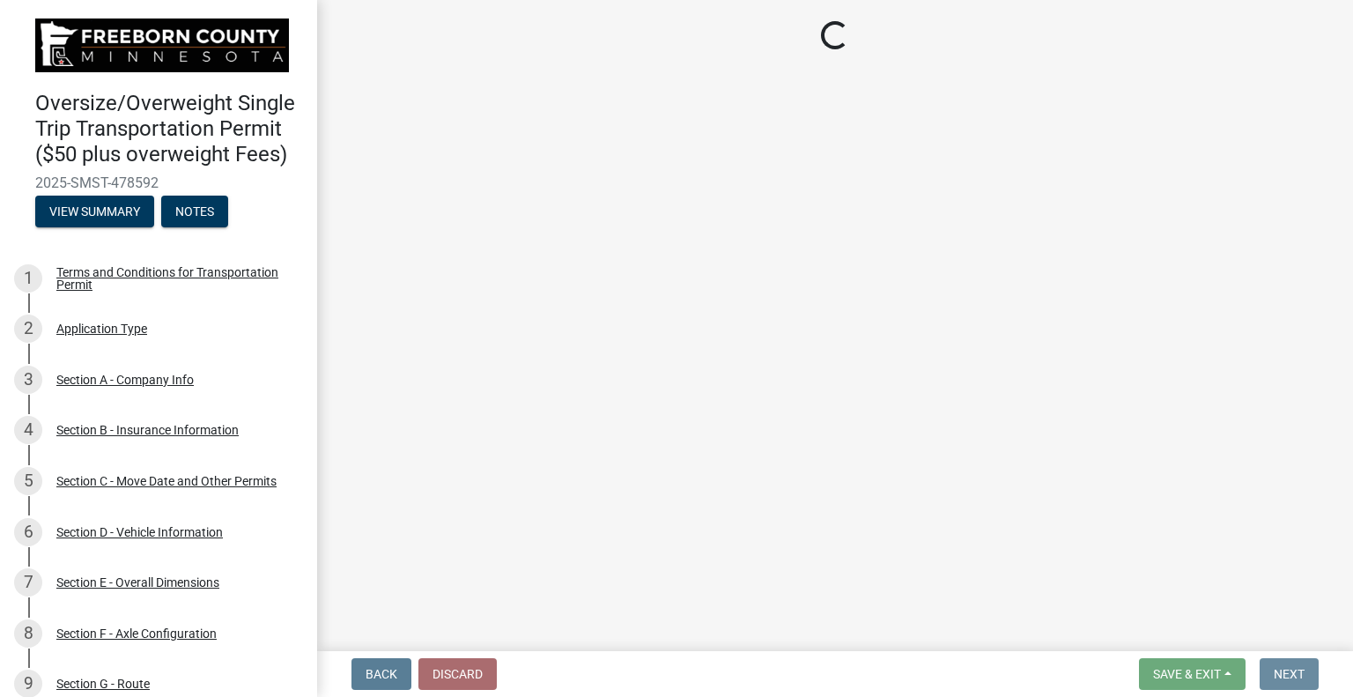
scroll to position [0, 0]
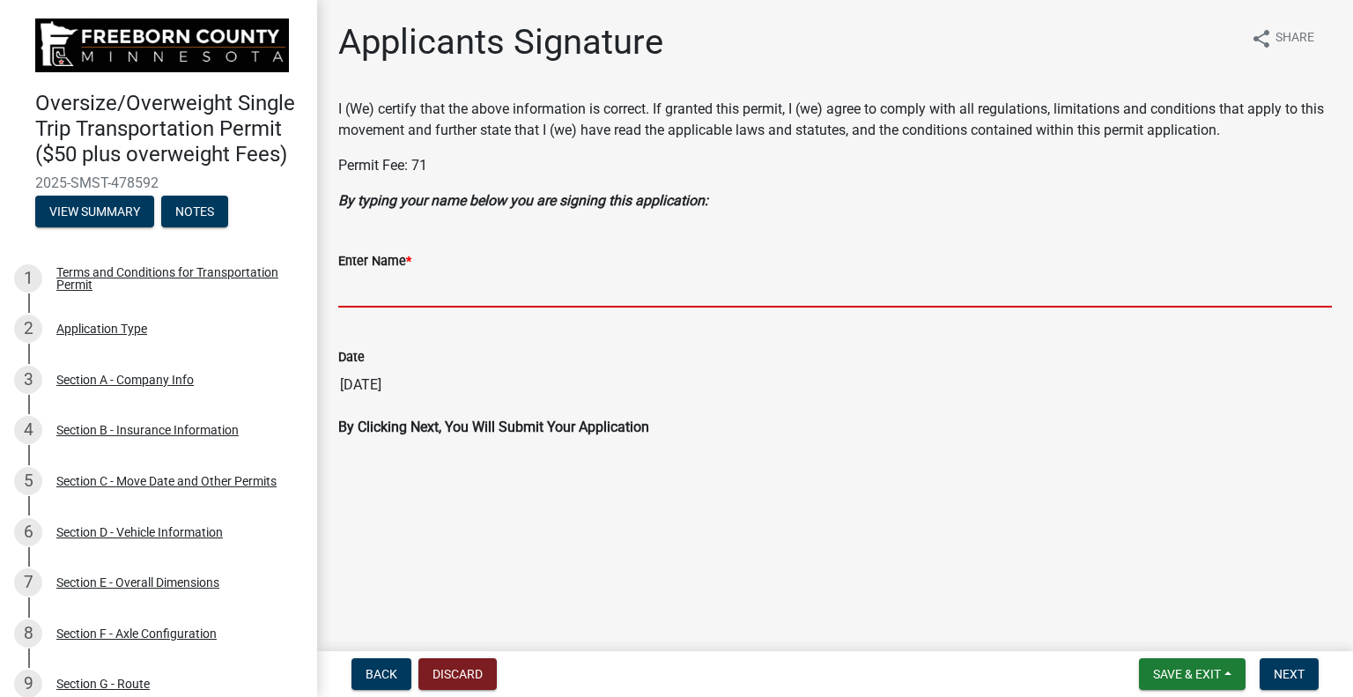
click at [483, 291] on input "Enter Name *" at bounding box center [835, 289] width 994 height 36
type input "[PERSON_NAME]"
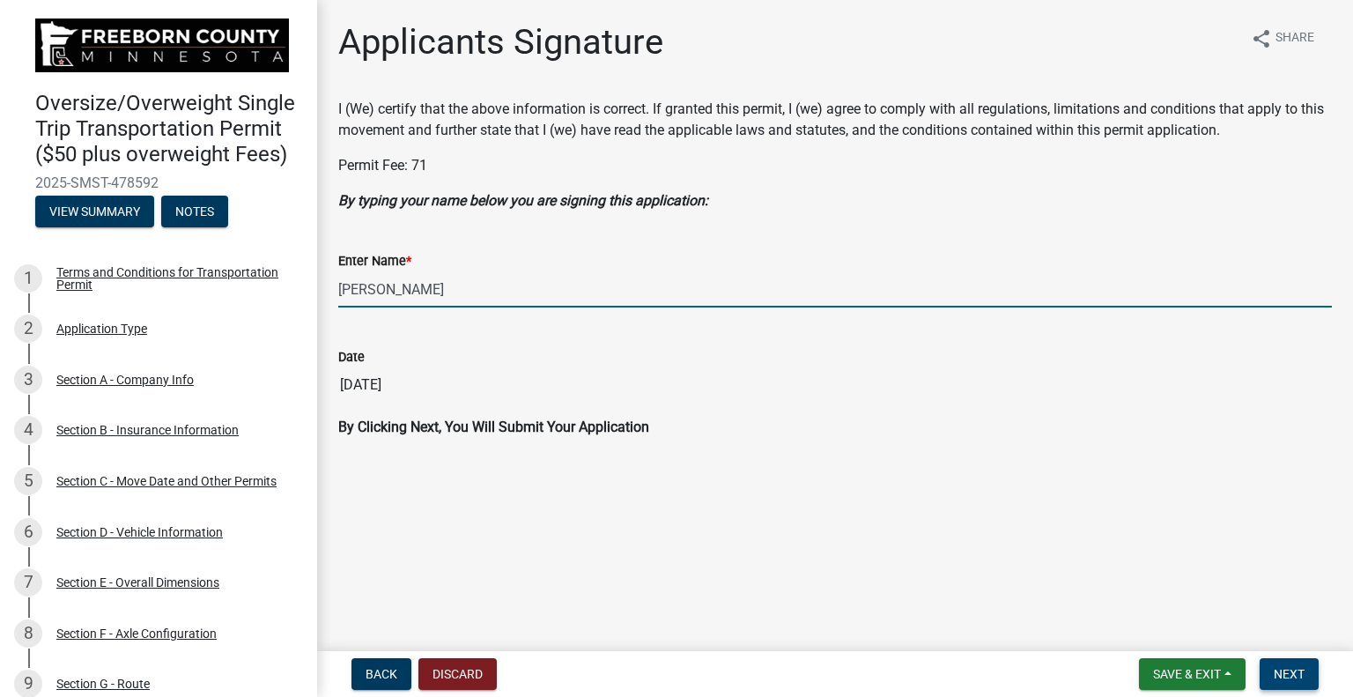
click at [1293, 669] on span "Next" at bounding box center [1289, 674] width 31 height 14
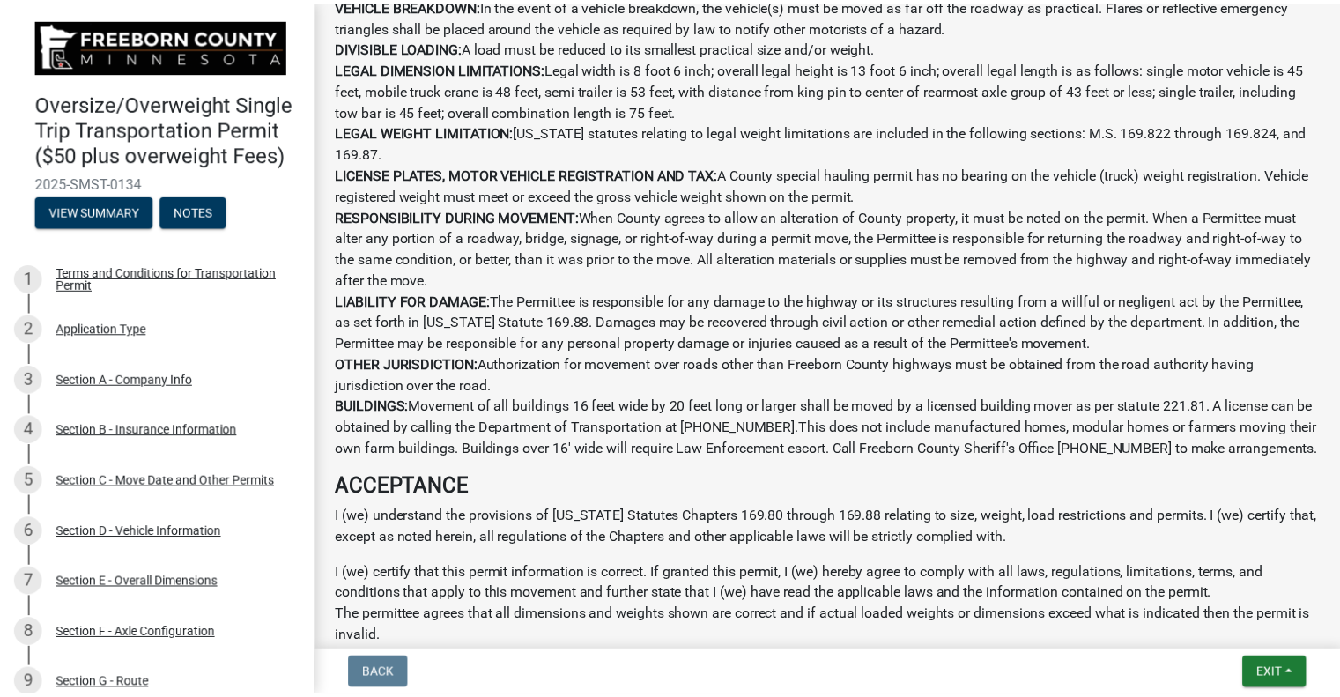
scroll to position [1449, 0]
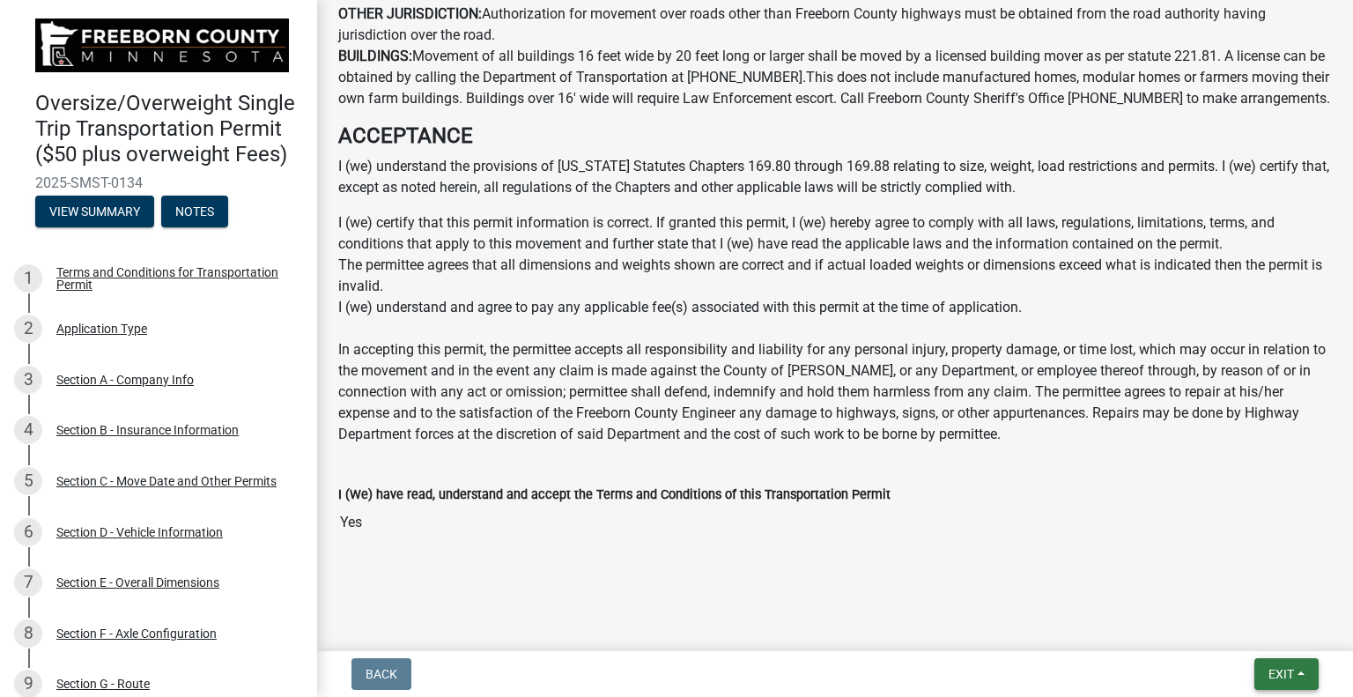
click at [1301, 676] on button "Exit" at bounding box center [1286, 674] width 64 height 32
click at [1237, 623] on button "Save & Exit" at bounding box center [1249, 628] width 141 height 42
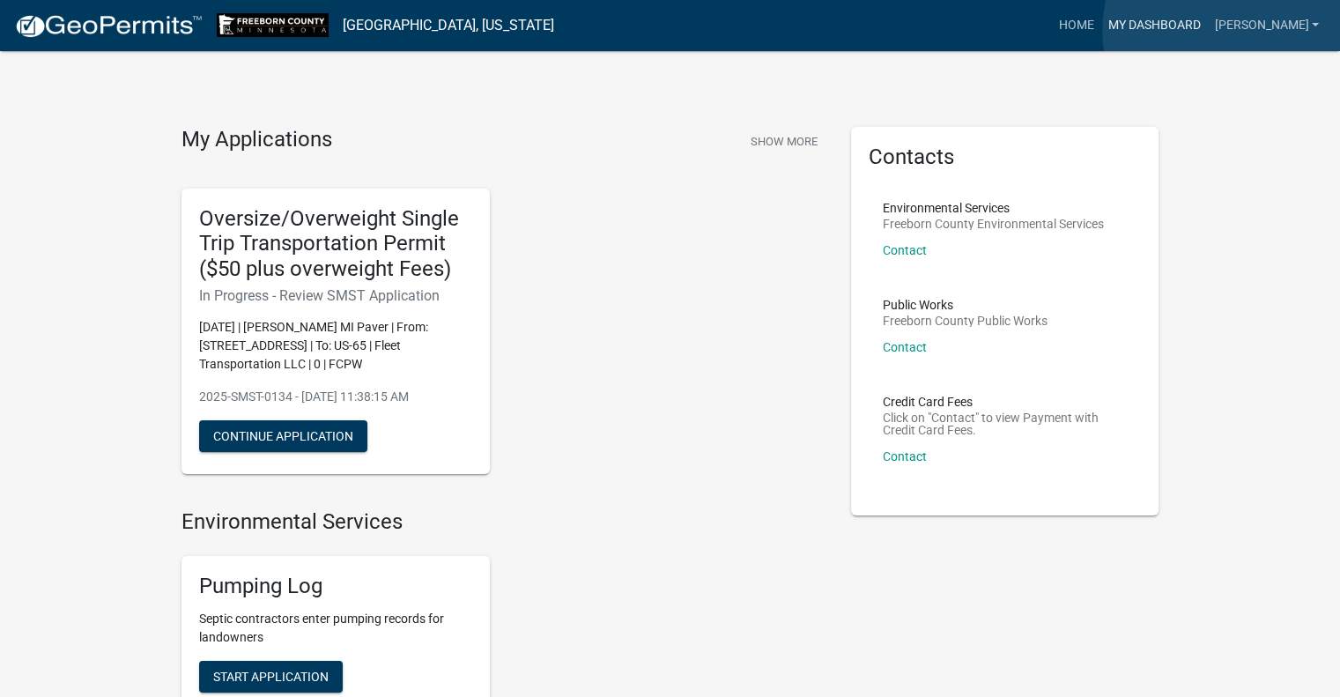
click at [1207, 31] on link "My Dashboard" at bounding box center [1153, 25] width 107 height 33
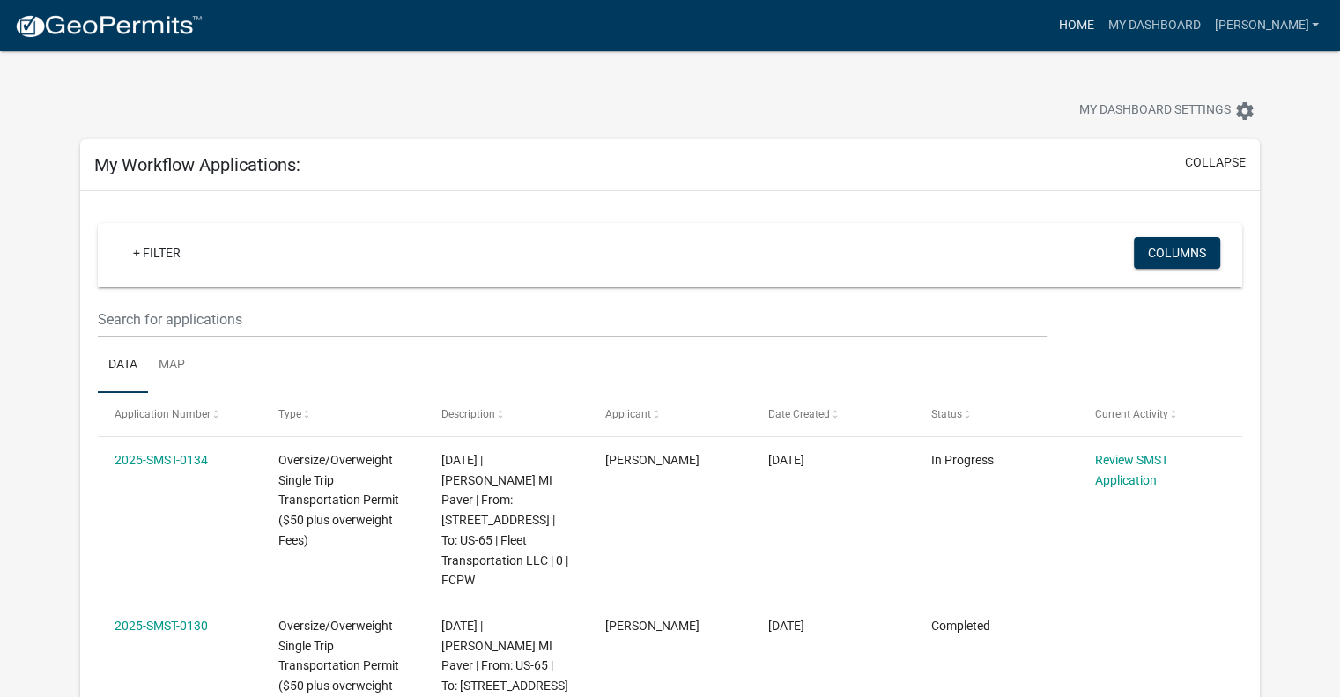
click at [1100, 24] on link "Home" at bounding box center [1075, 25] width 49 height 33
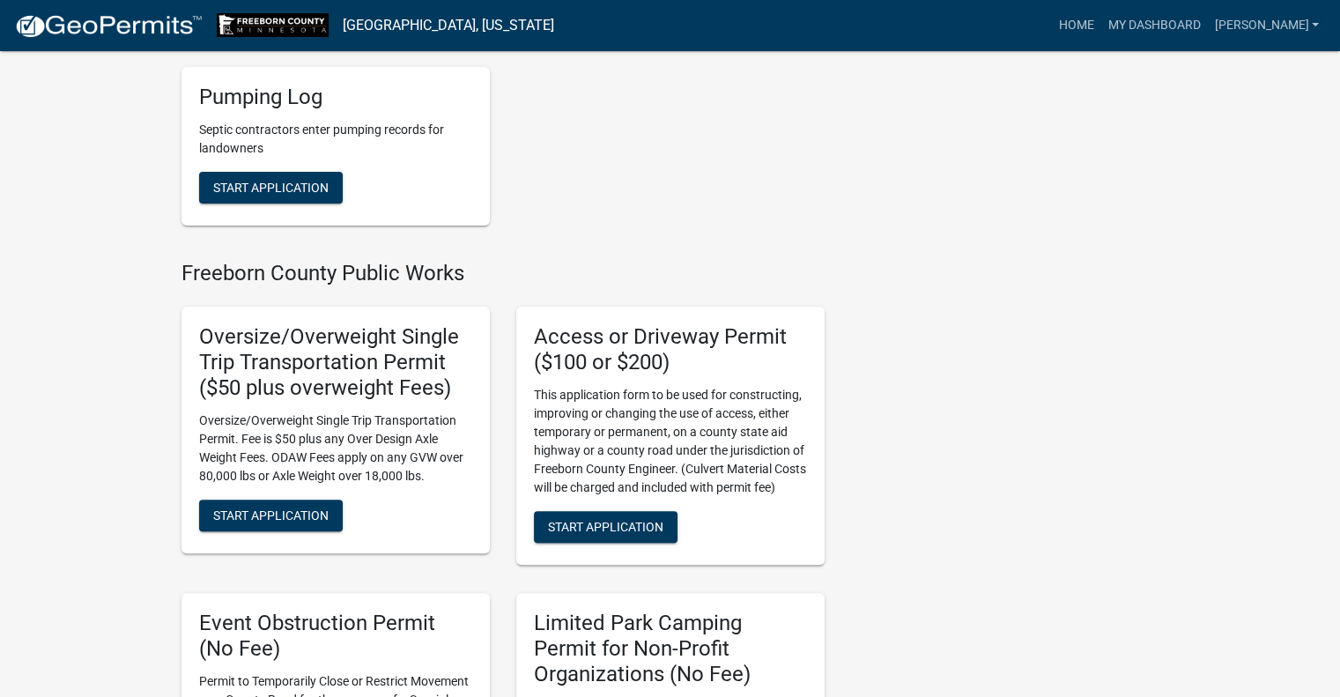
scroll to position [528, 0]
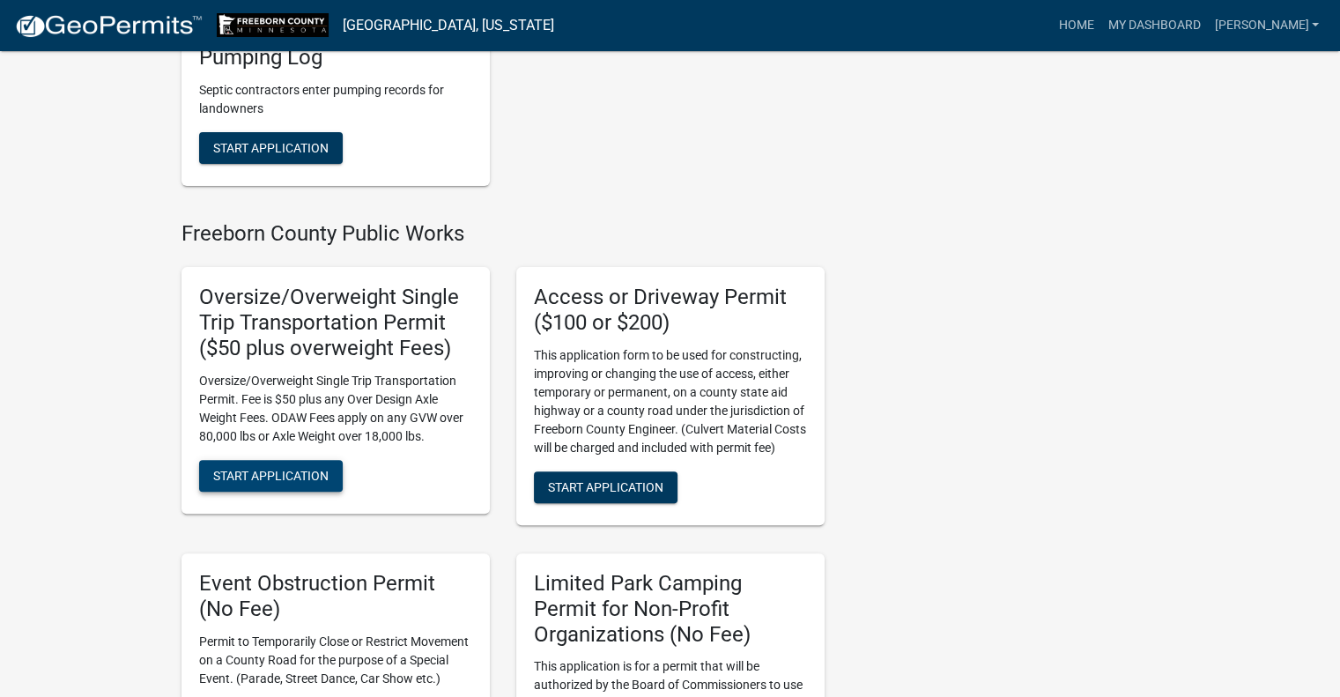
click at [279, 471] on span "Start Application" at bounding box center [270, 475] width 115 height 14
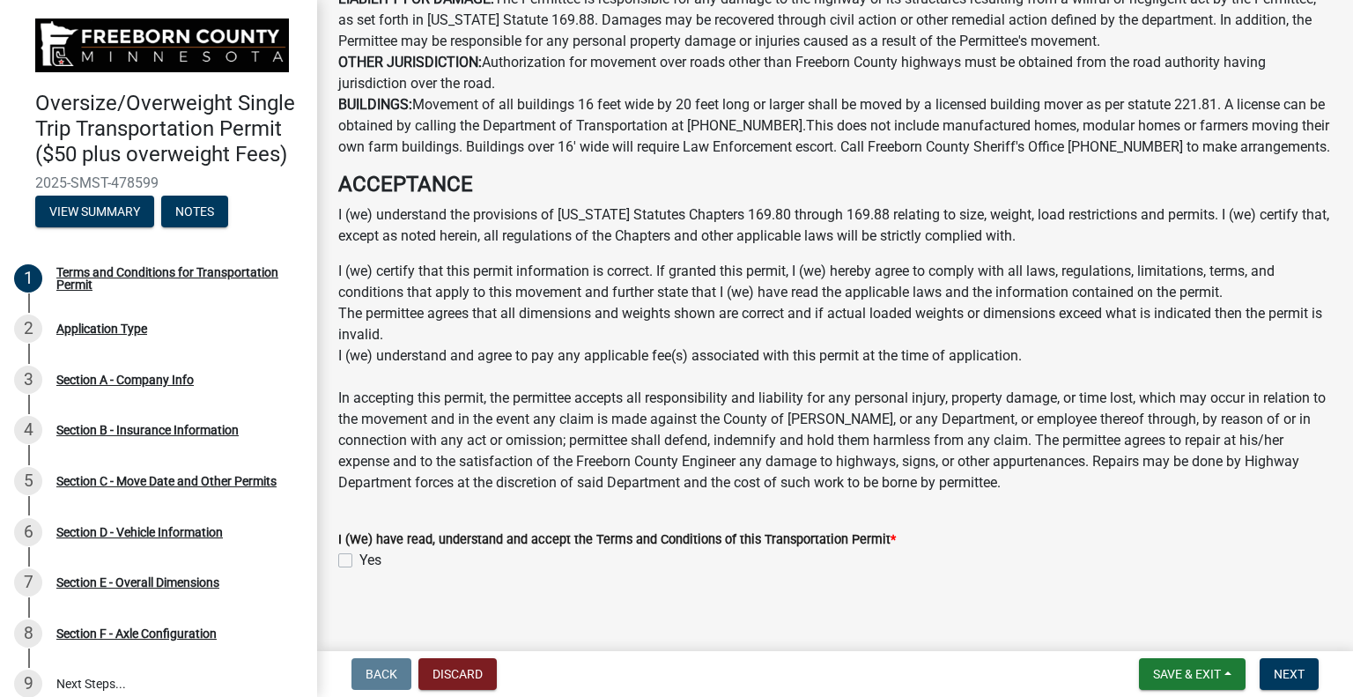
scroll to position [1224, 0]
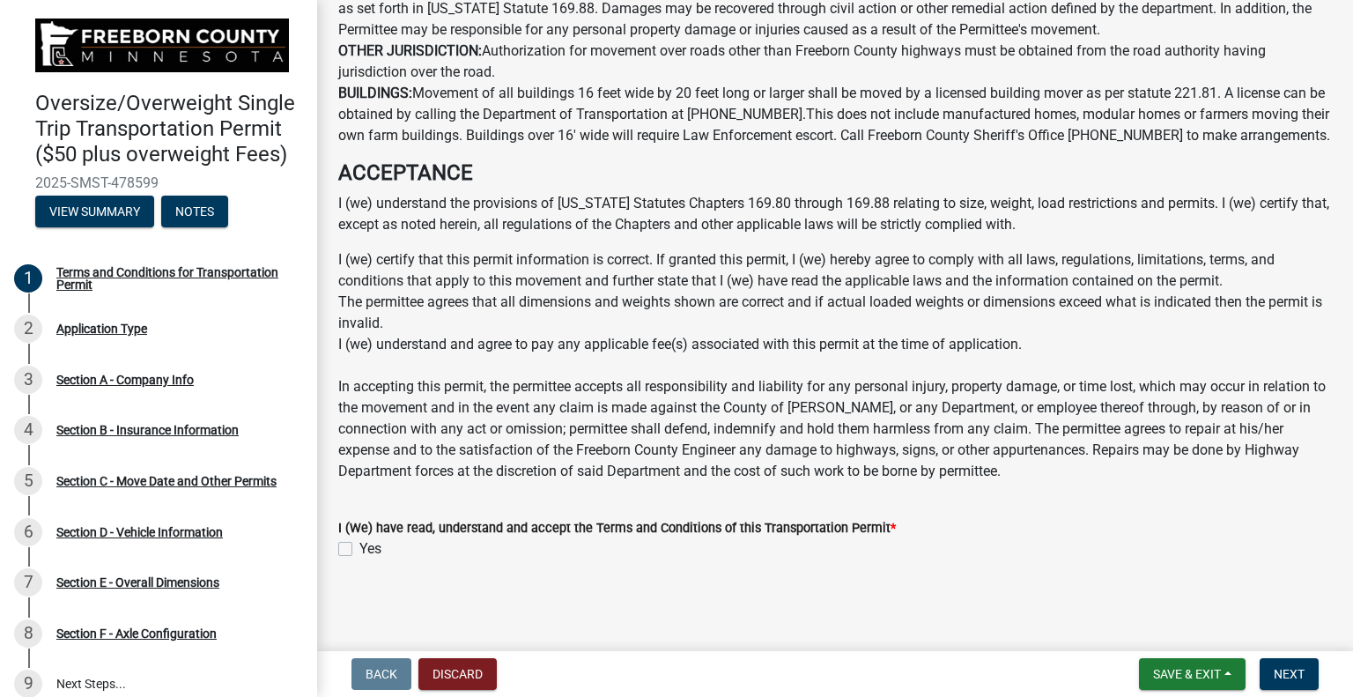
click at [359, 549] on label "Yes" at bounding box center [370, 548] width 22 height 21
click at [359, 549] on input "Yes" at bounding box center [364, 543] width 11 height 11
checkbox input "true"
click at [1282, 676] on span "Next" at bounding box center [1289, 674] width 31 height 14
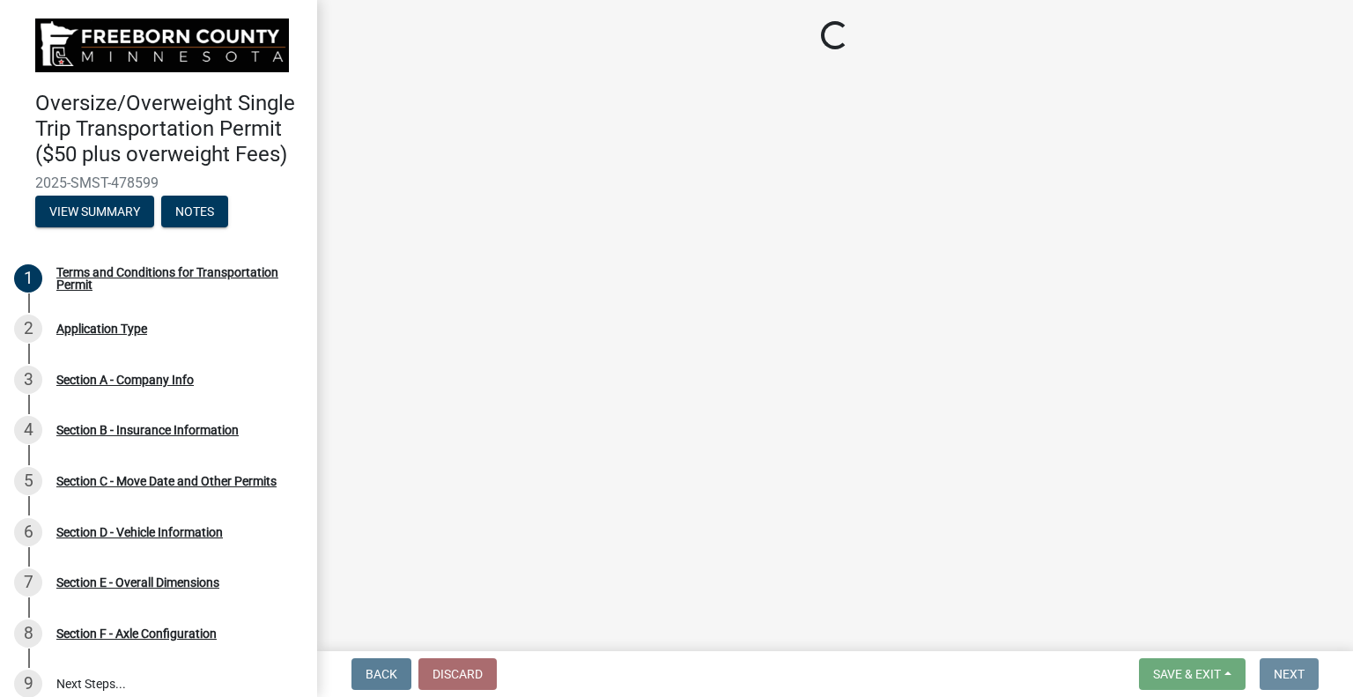
scroll to position [0, 0]
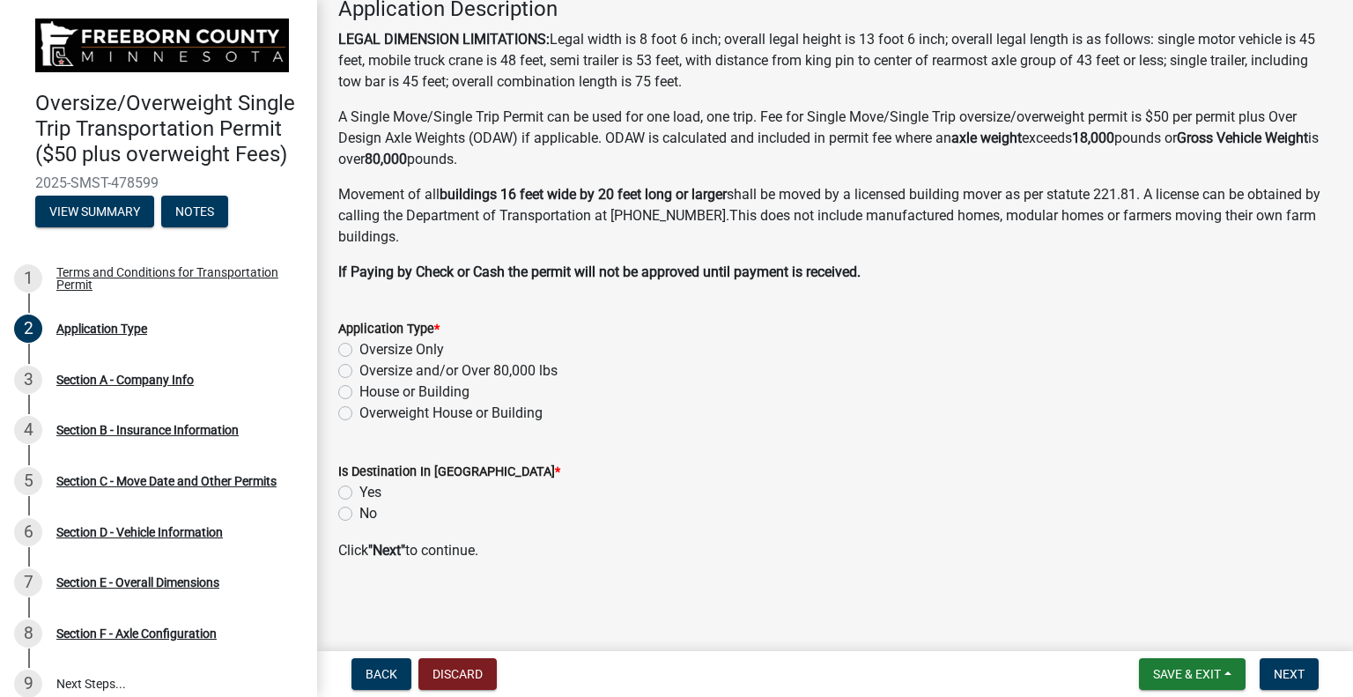
click at [359, 366] on label "Oversize and/or Over 80,000 lbs" at bounding box center [458, 370] width 198 height 21
click at [359, 366] on input "Oversize and/or Over 80,000 lbs" at bounding box center [364, 365] width 11 height 11
radio input "true"
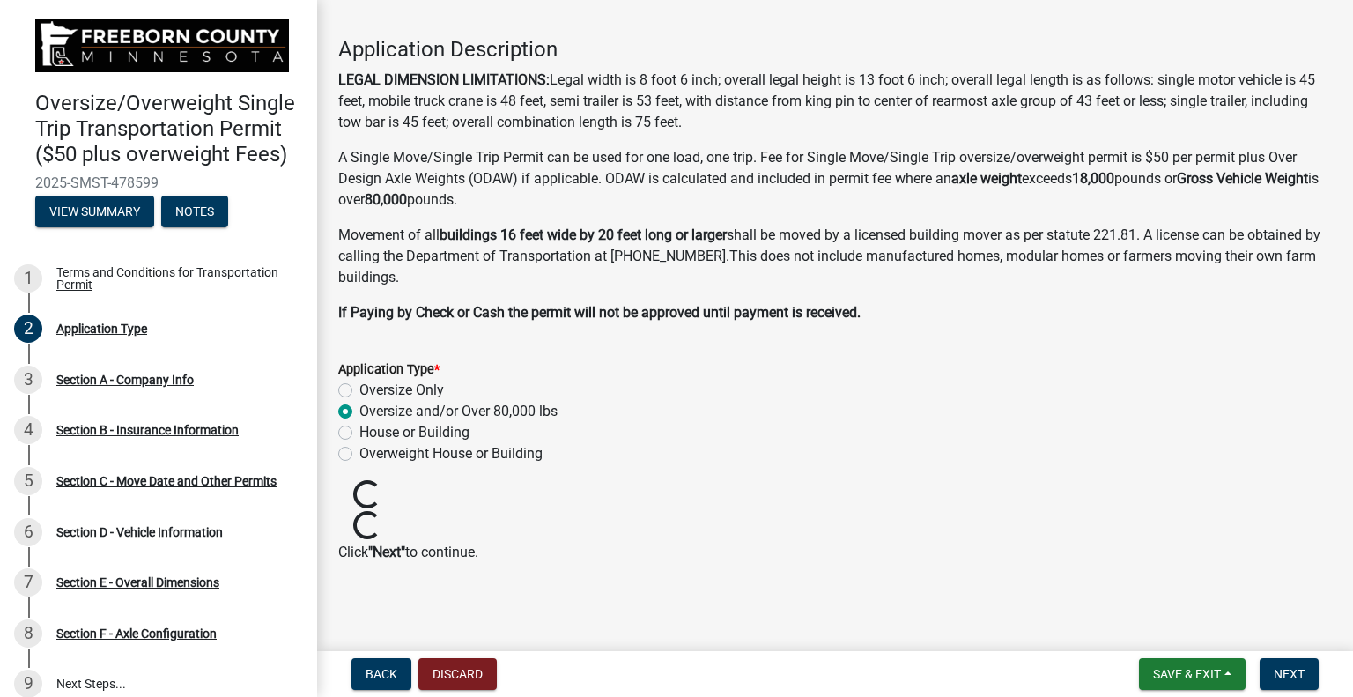
scroll to position [36, 0]
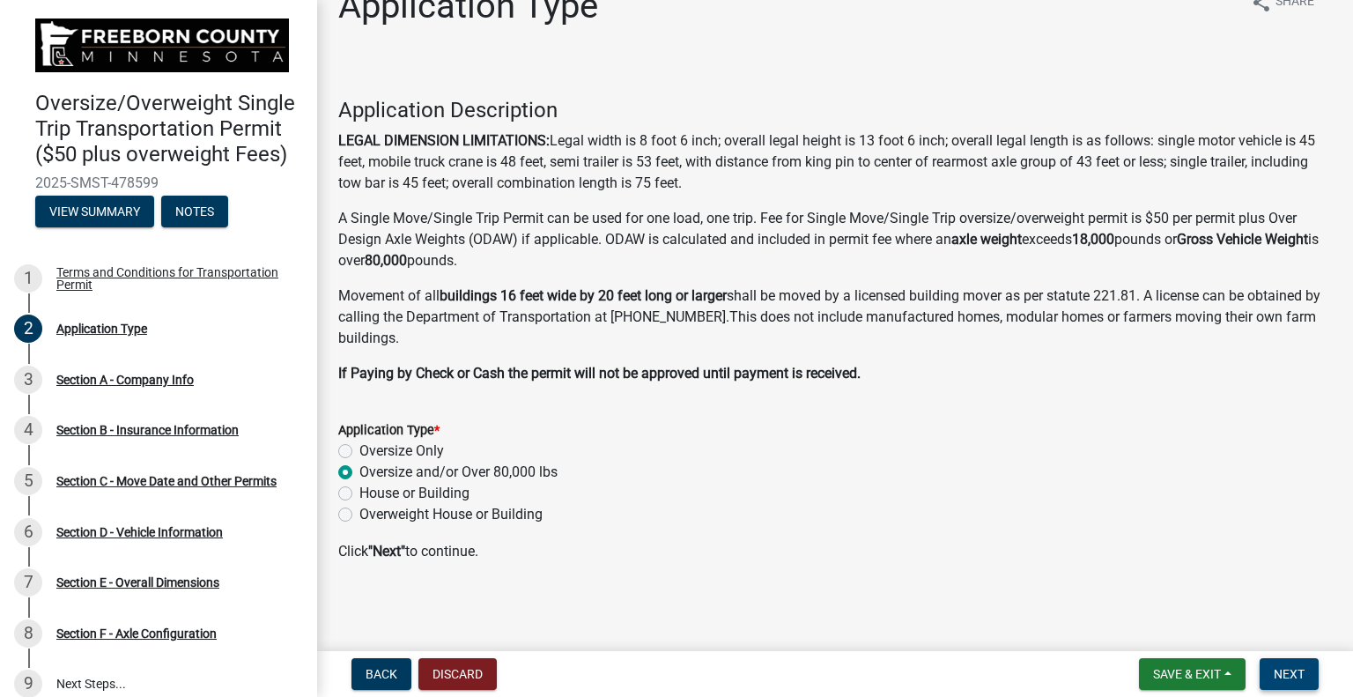
click at [1304, 671] on button "Next" at bounding box center [1289, 674] width 59 height 32
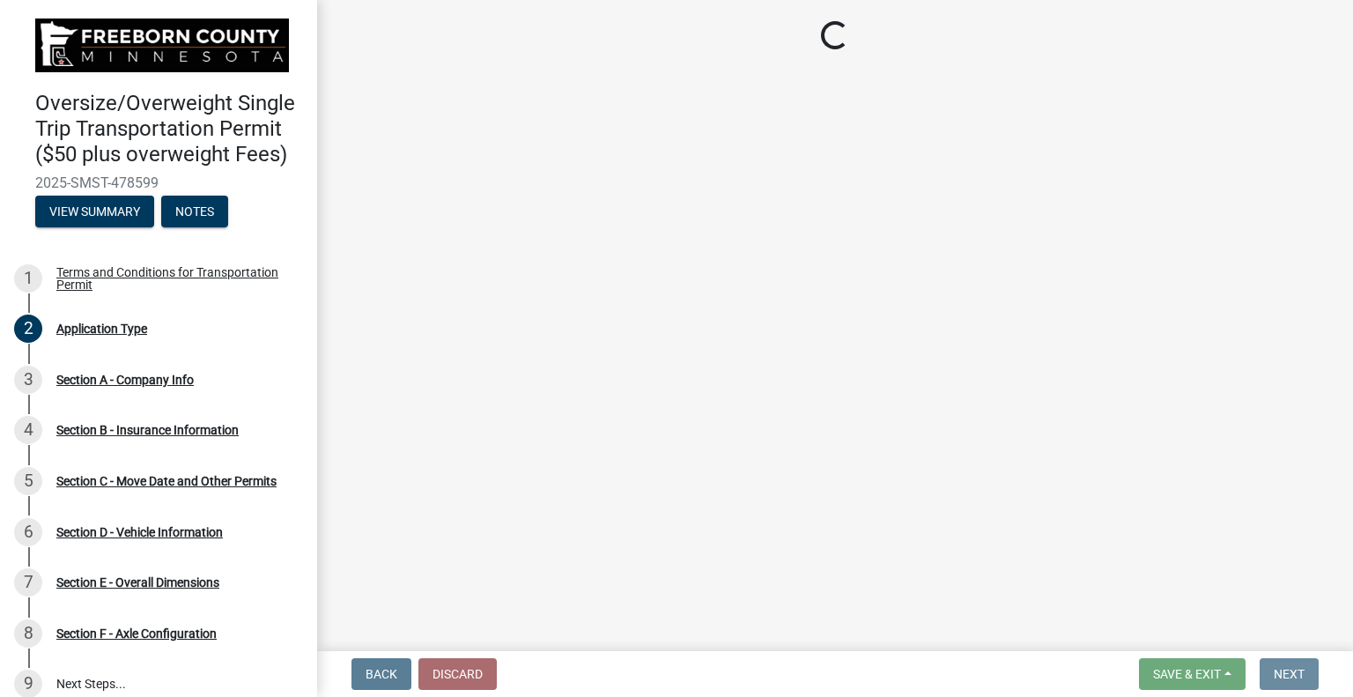
scroll to position [0, 0]
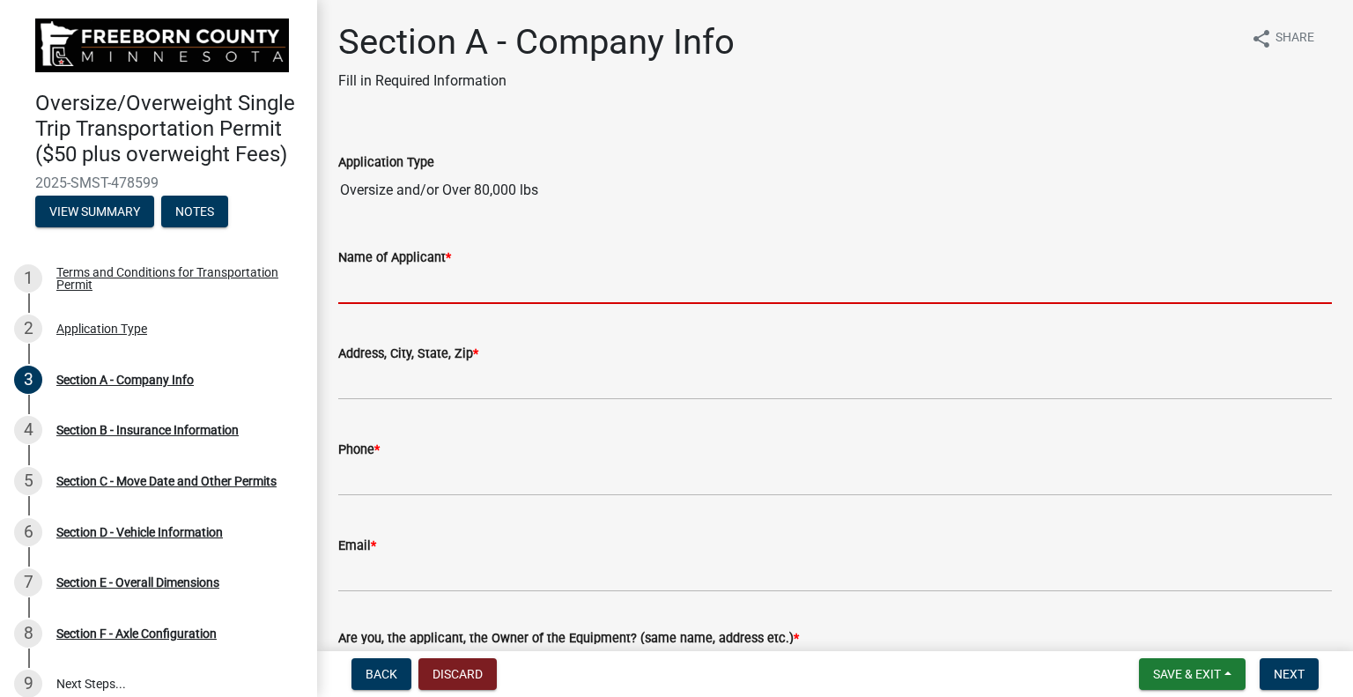
click at [507, 286] on input "Name of Applicant *" at bounding box center [835, 286] width 994 height 36
type input "[PERSON_NAME]"
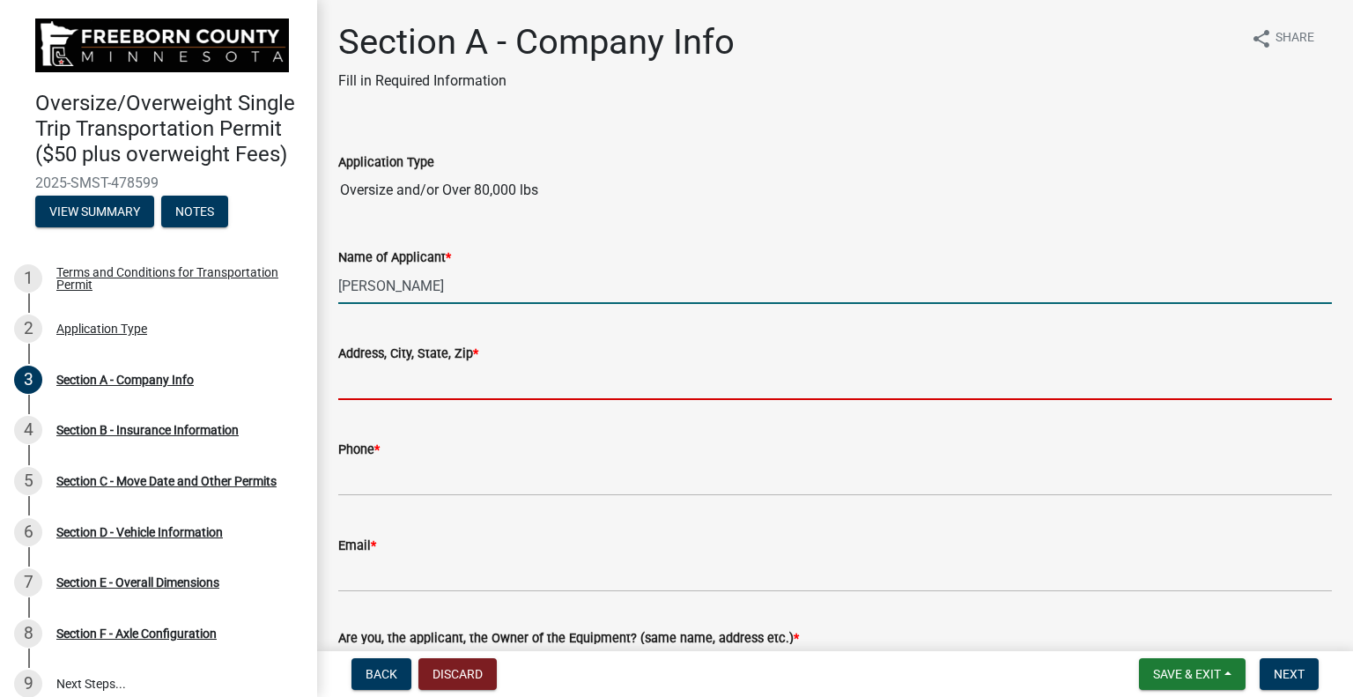
type input "[STREET_ADDRESS]"
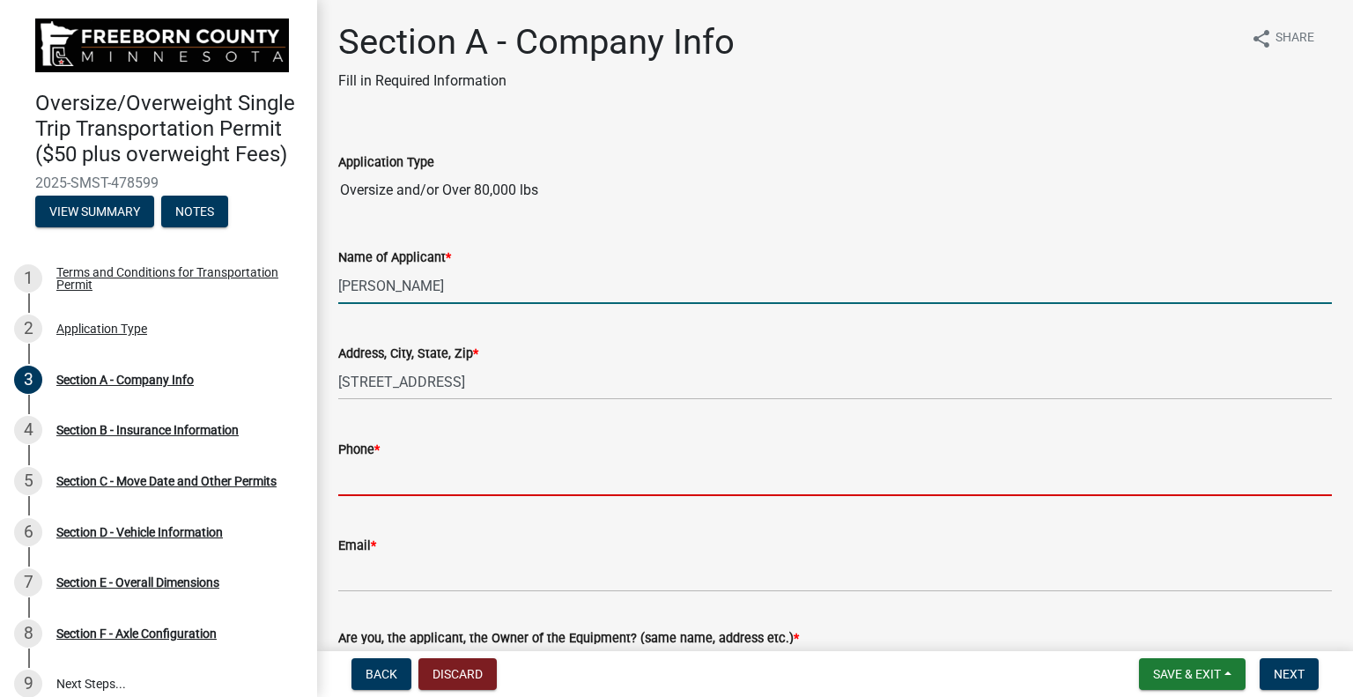
type input "7153408440"
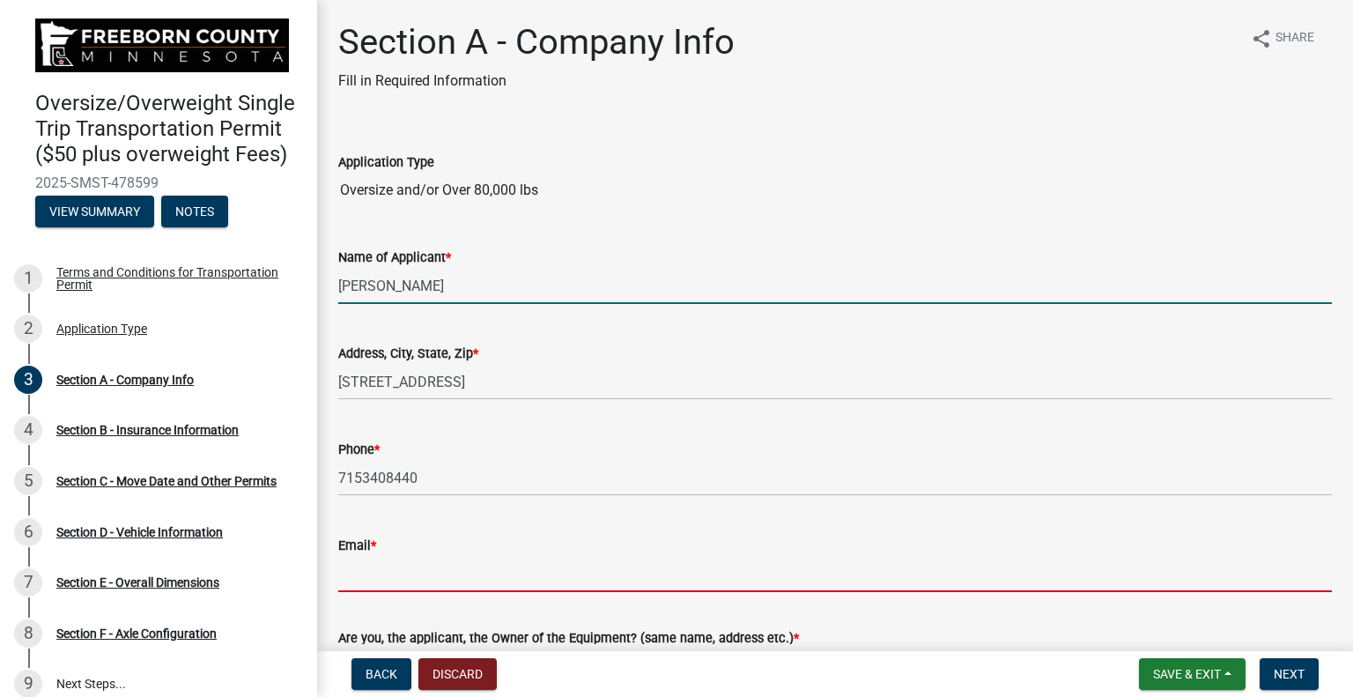
type input "[PERSON_NAME][EMAIL_ADDRESS][PERSON_NAME][DOMAIN_NAME]"
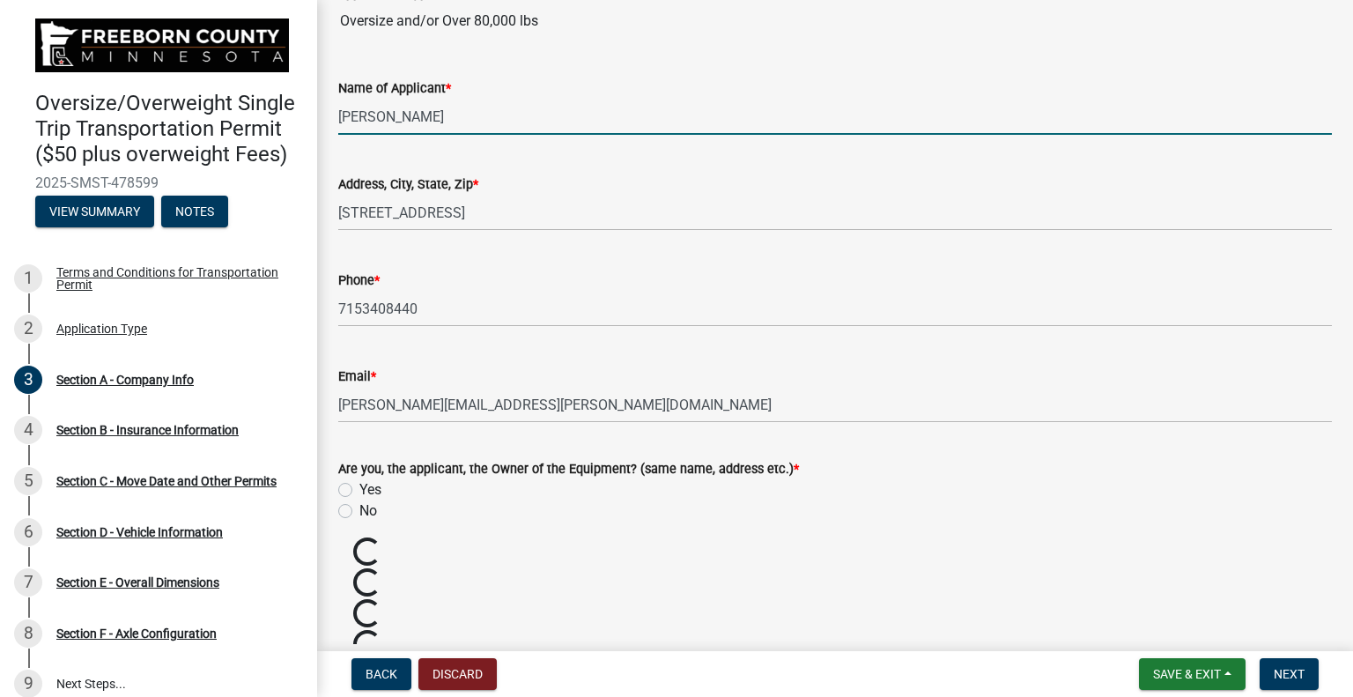
scroll to position [252, 0]
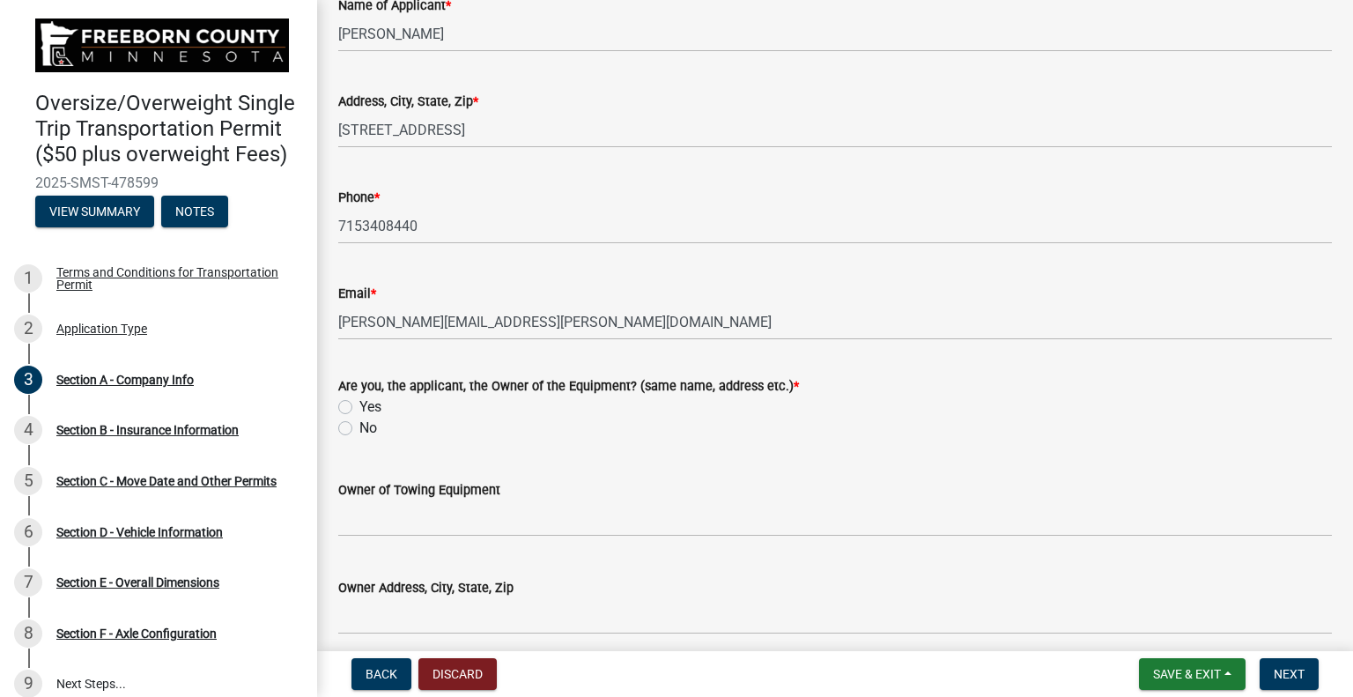
drag, startPoint x: 348, startPoint y: 424, endPoint x: 361, endPoint y: 448, distance: 28.0
click at [359, 425] on label "No" at bounding box center [368, 428] width 18 height 21
click at [359, 425] on input "No" at bounding box center [364, 423] width 11 height 11
radio input "true"
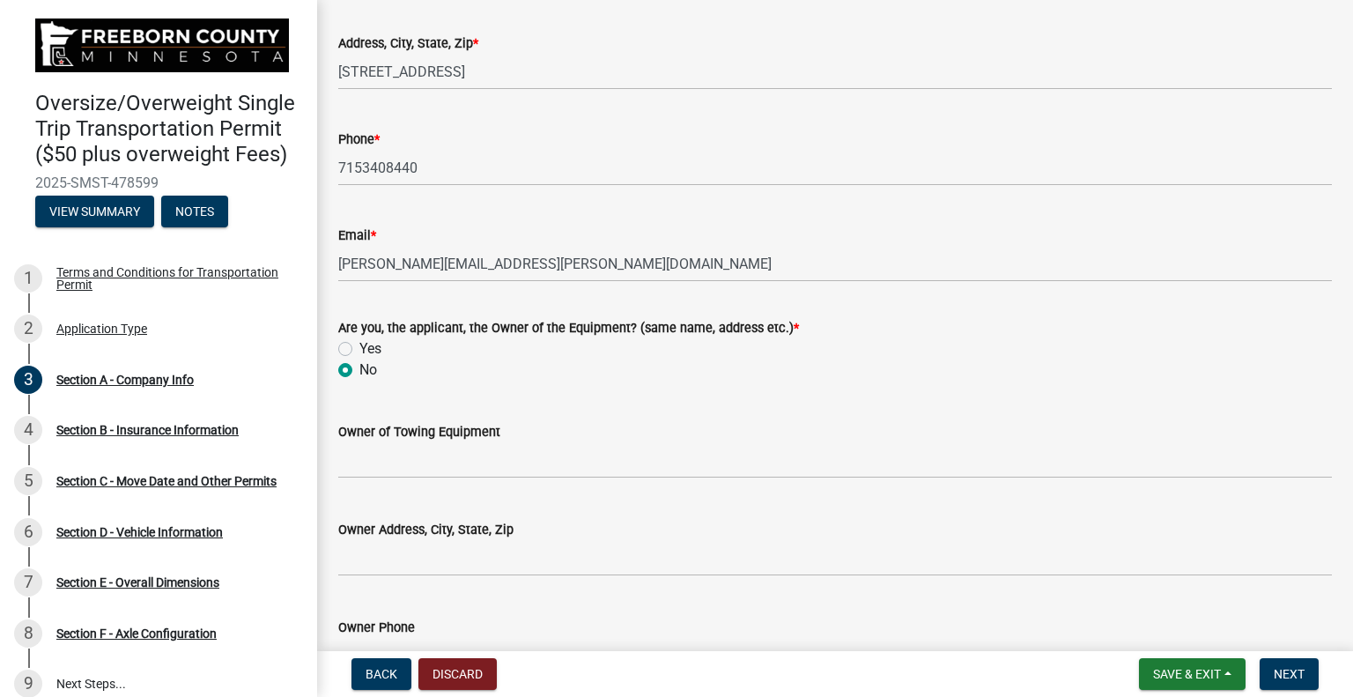
scroll to position [340, 0]
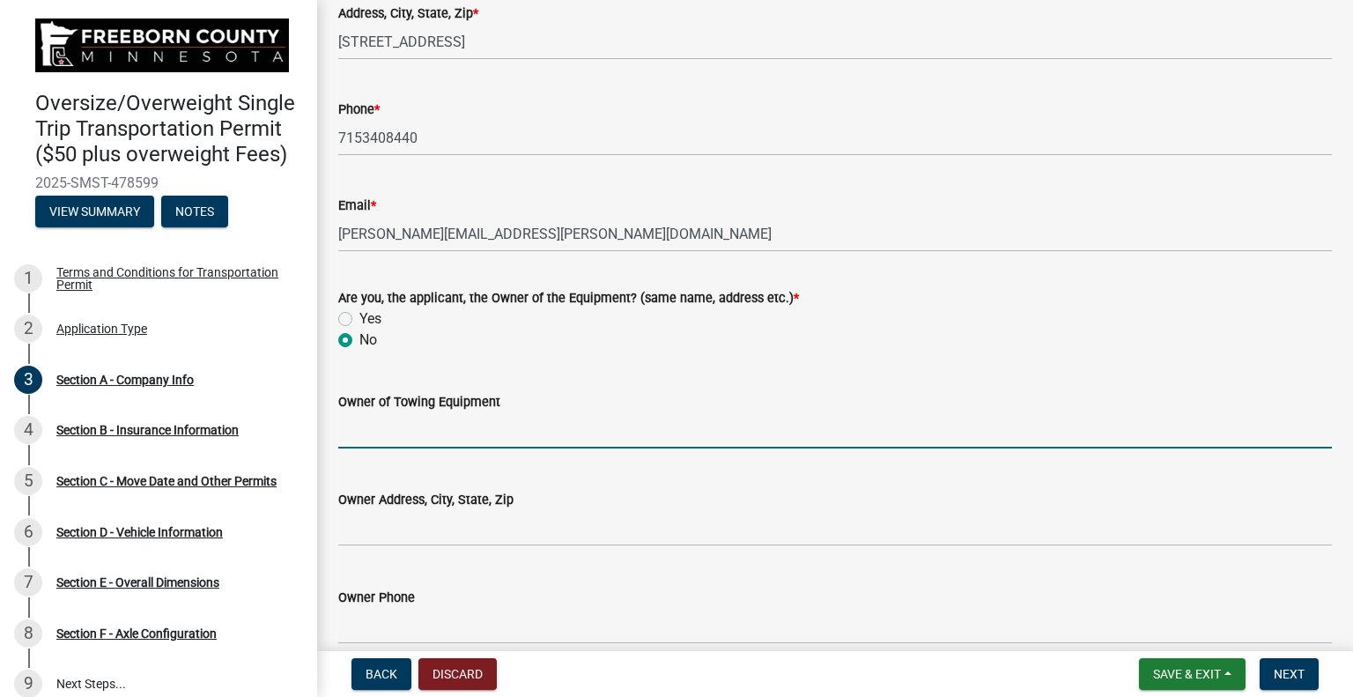
click at [427, 432] on input "Owner of Towing Equipment" at bounding box center [835, 430] width 994 height 36
type input "Fleet Transportation LLC"
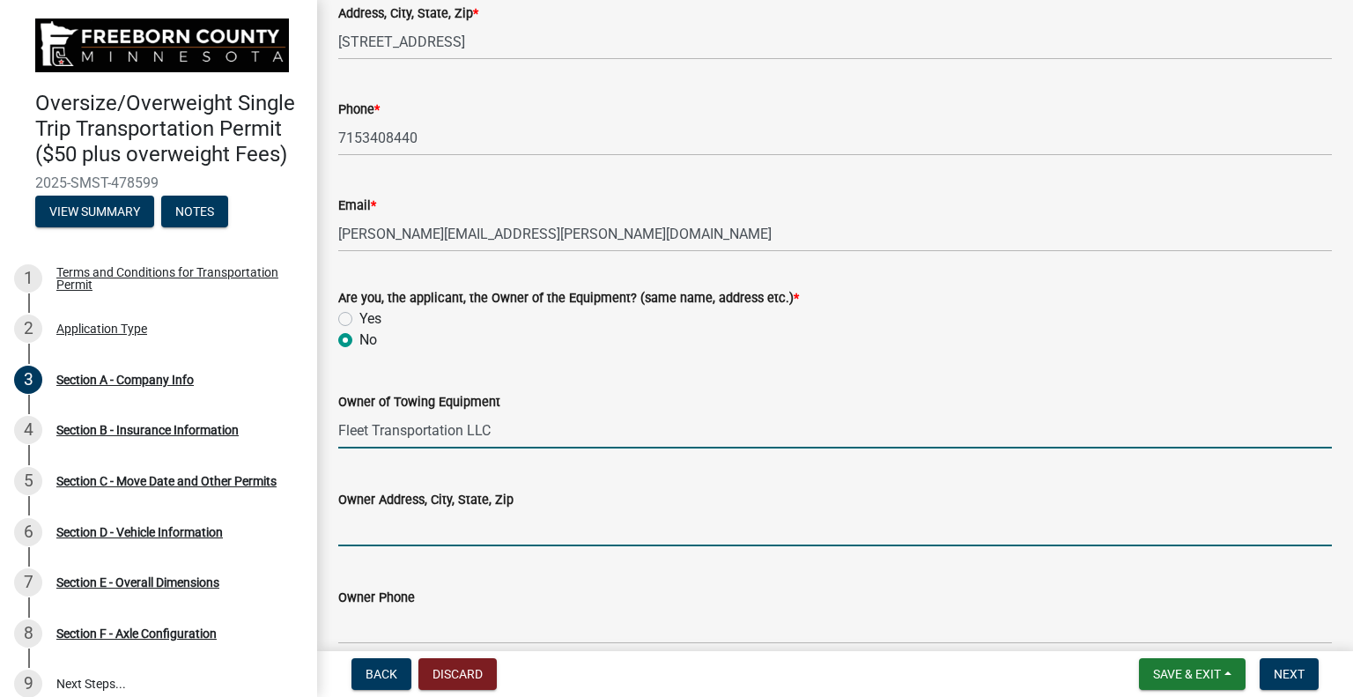
click at [414, 538] on input "Owner Address, City, State, Zip" at bounding box center [835, 528] width 994 height 36
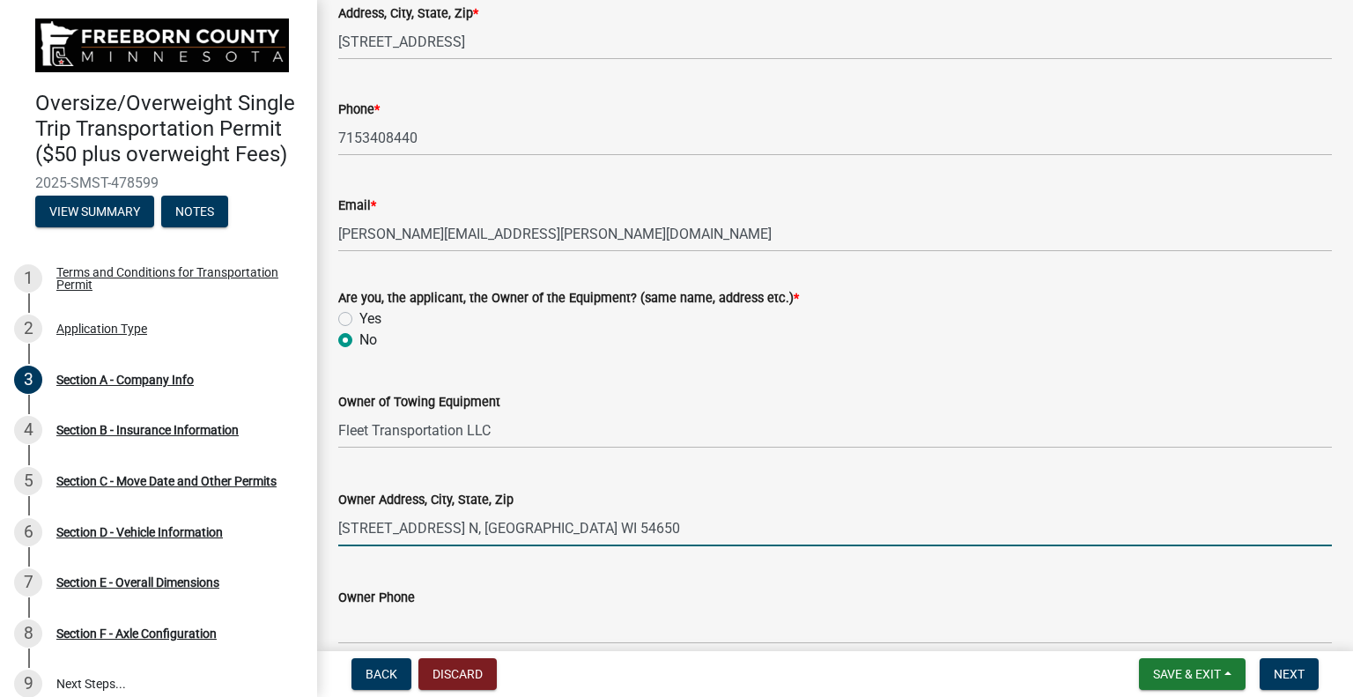
type input "[STREET_ADDRESS] N, [GEOGRAPHIC_DATA] WI 54650"
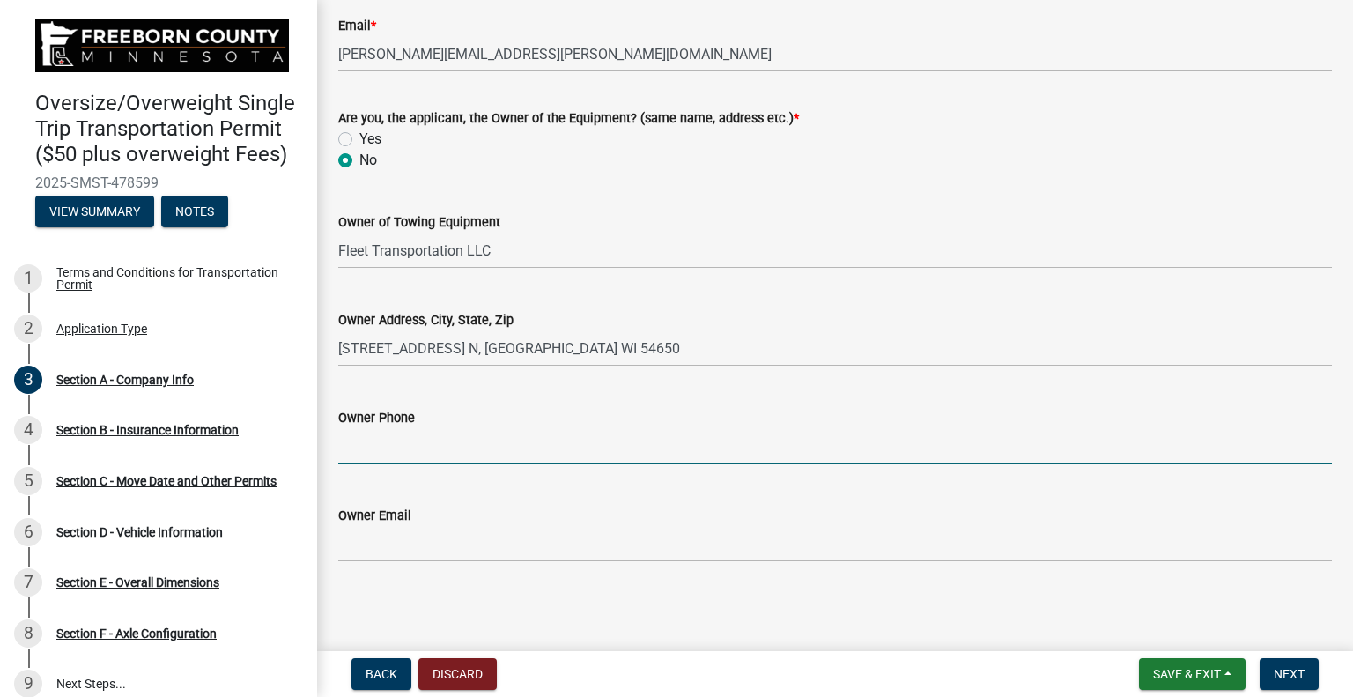
scroll to position [521, 0]
click at [370, 439] on input "Owner Phone" at bounding box center [835, 444] width 994 height 36
type input "7153408440"
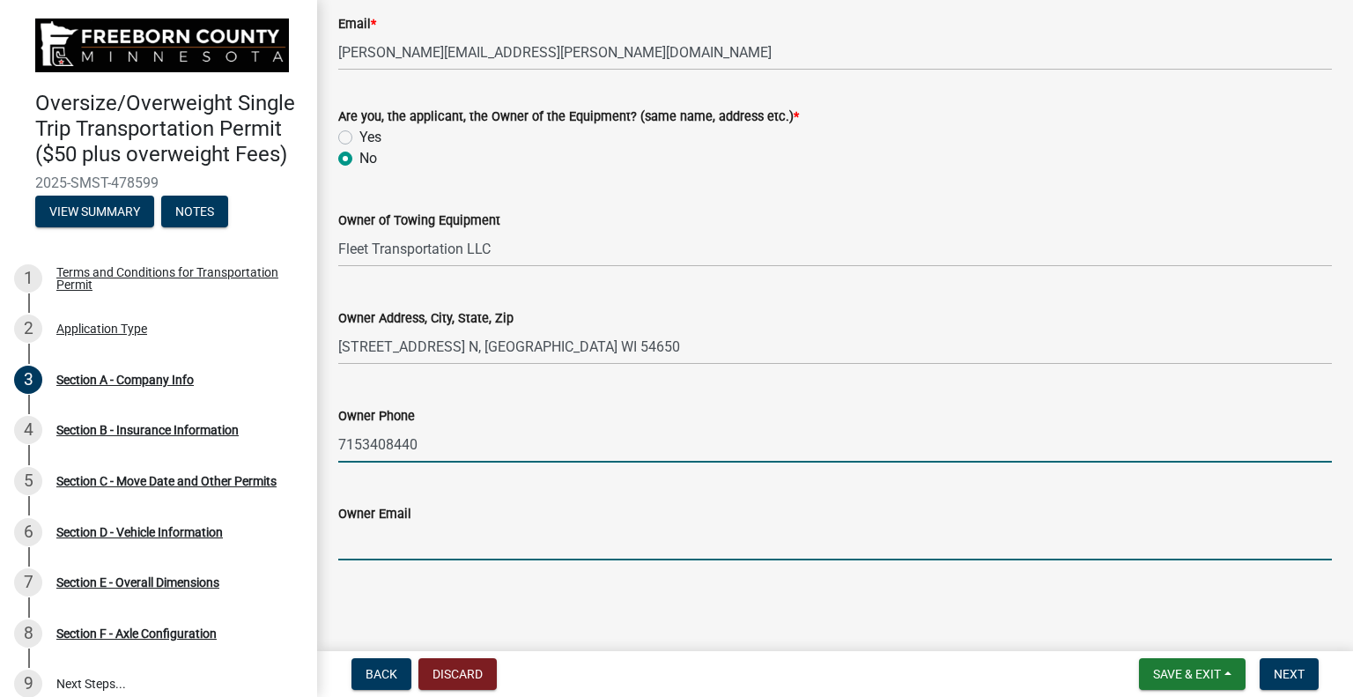
click at [414, 543] on input "Owner Email" at bounding box center [835, 542] width 994 height 36
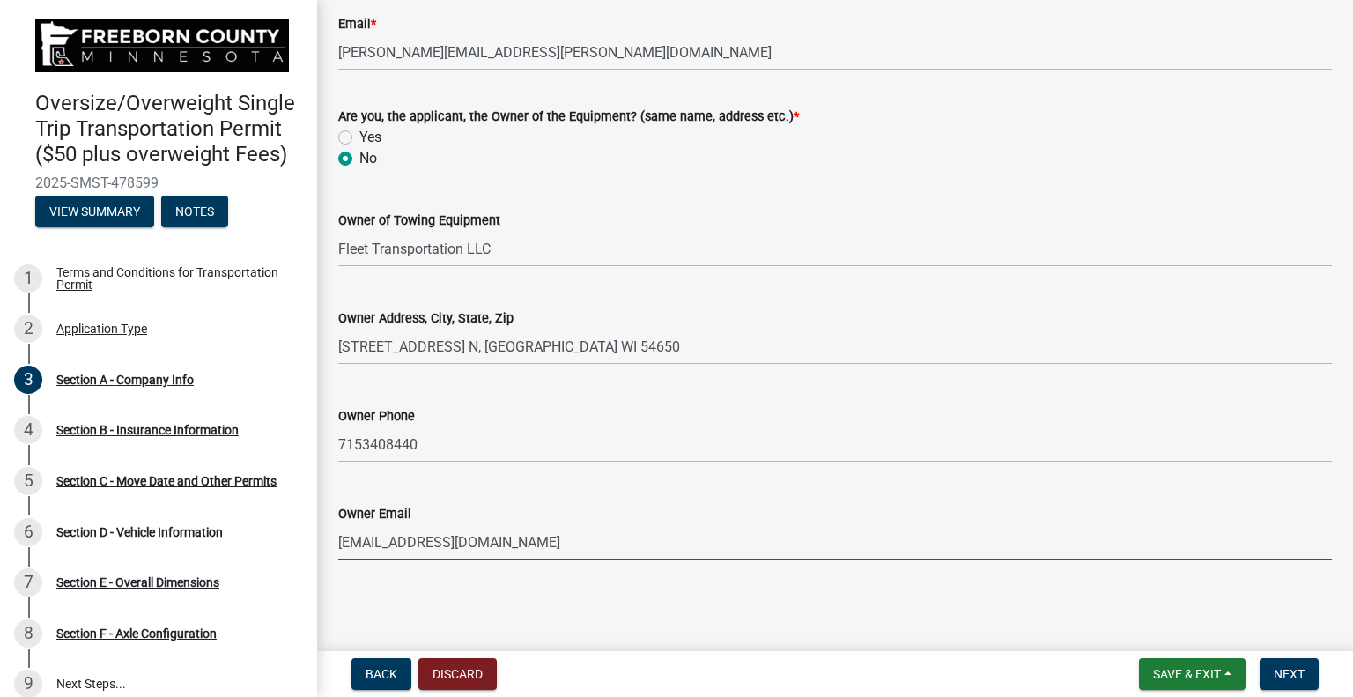
type input "[EMAIL_ADDRESS][DOMAIN_NAME]"
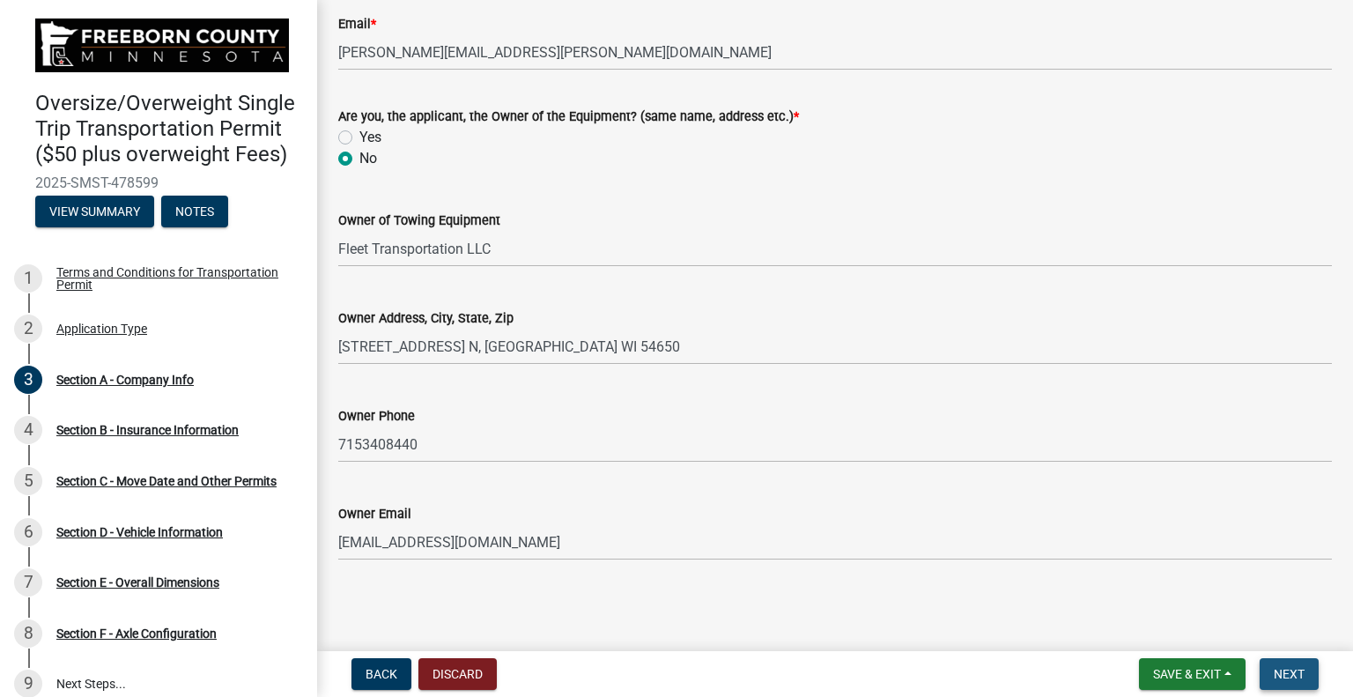
click at [1278, 667] on span "Next" at bounding box center [1289, 674] width 31 height 14
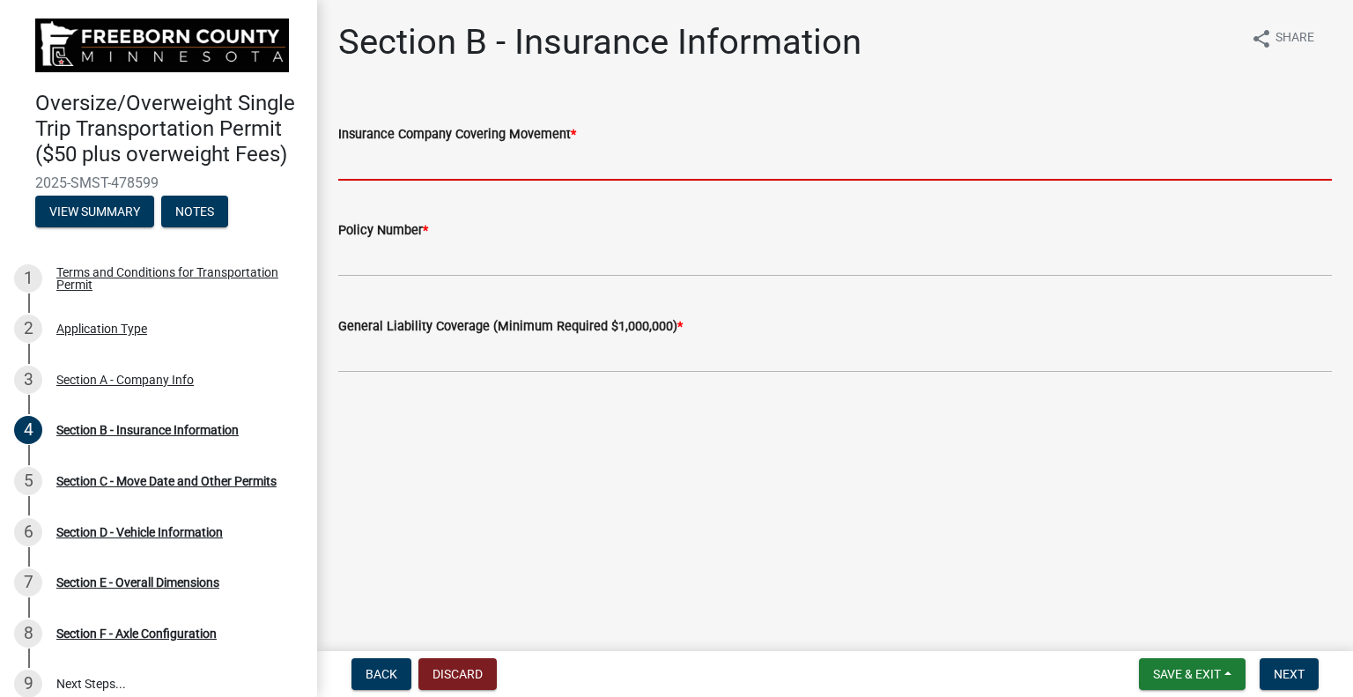
click at [462, 167] on input "Insurance Company Covering Movement *" at bounding box center [835, 162] width 994 height 36
type input "[GEOGRAPHIC_DATA]"
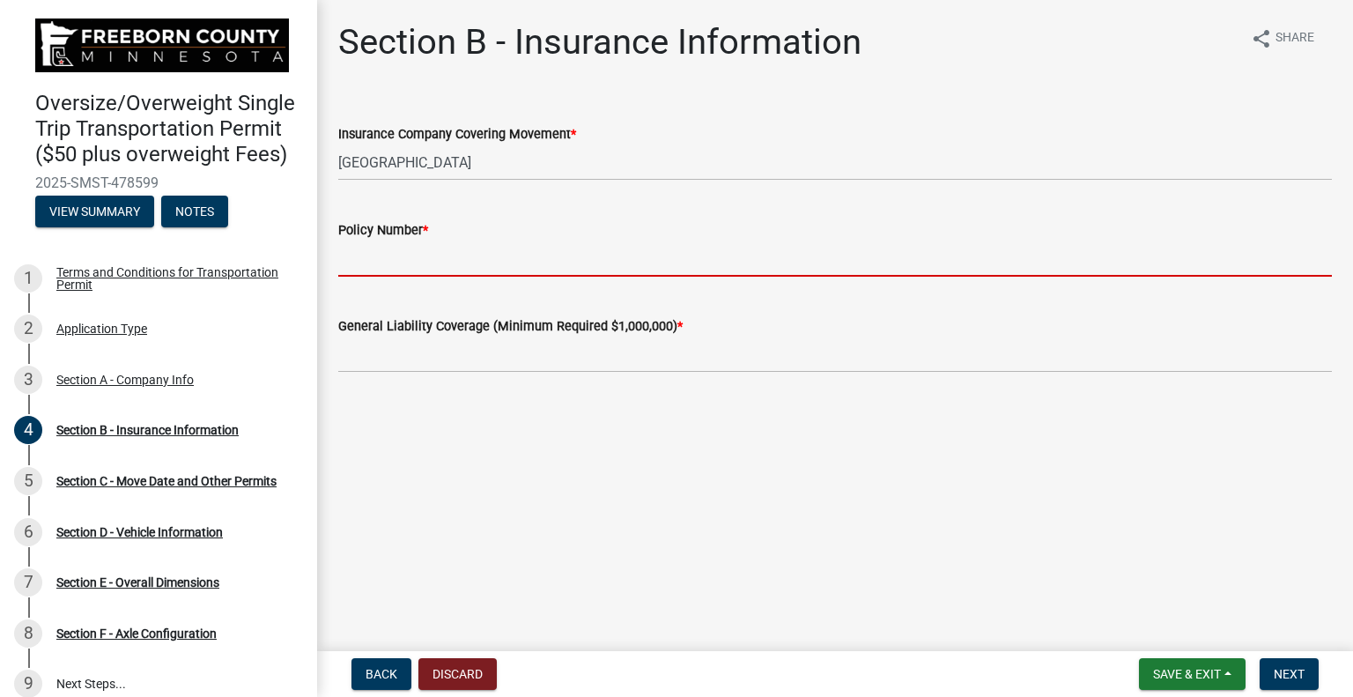
drag, startPoint x: 458, startPoint y: 248, endPoint x: 465, endPoint y: 261, distance: 14.2
click at [458, 249] on input "Policy Number *" at bounding box center [835, 258] width 994 height 36
type input "BAP 5944714-16"
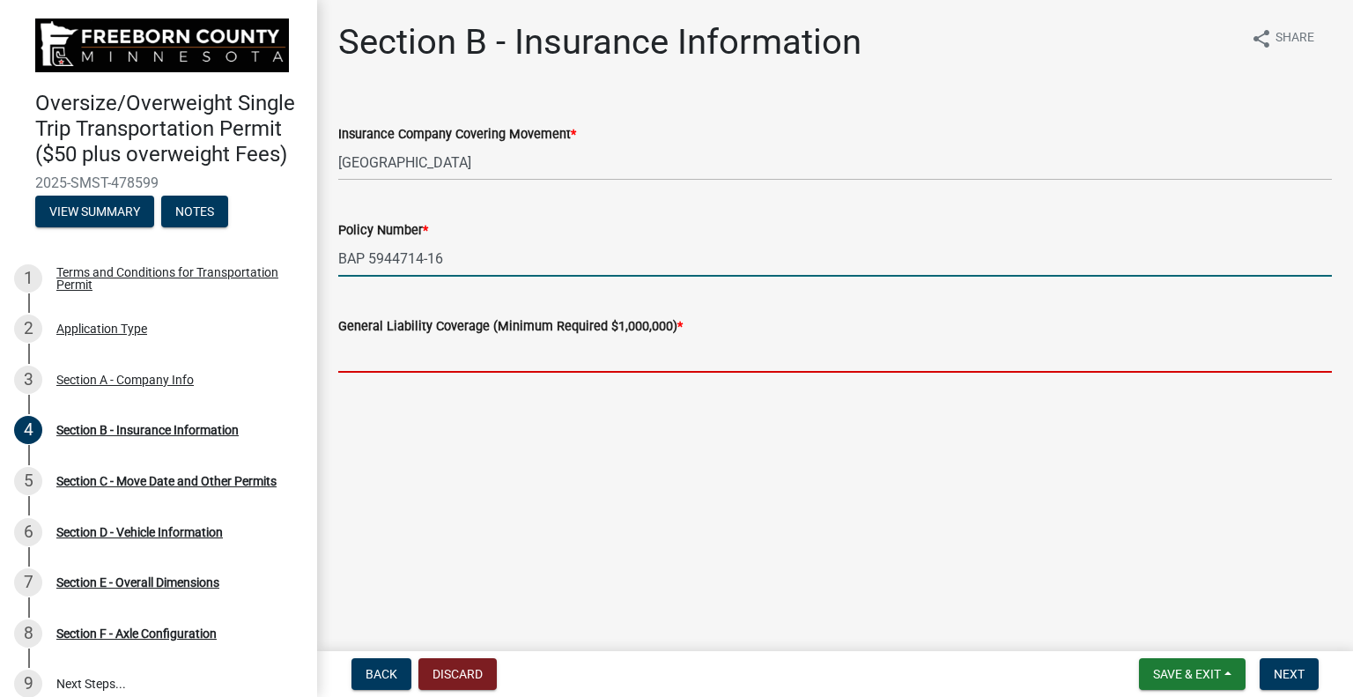
drag, startPoint x: 474, startPoint y: 344, endPoint x: 478, endPoint y: 358, distance: 14.8
click at [474, 344] on input "text" at bounding box center [835, 354] width 994 height 36
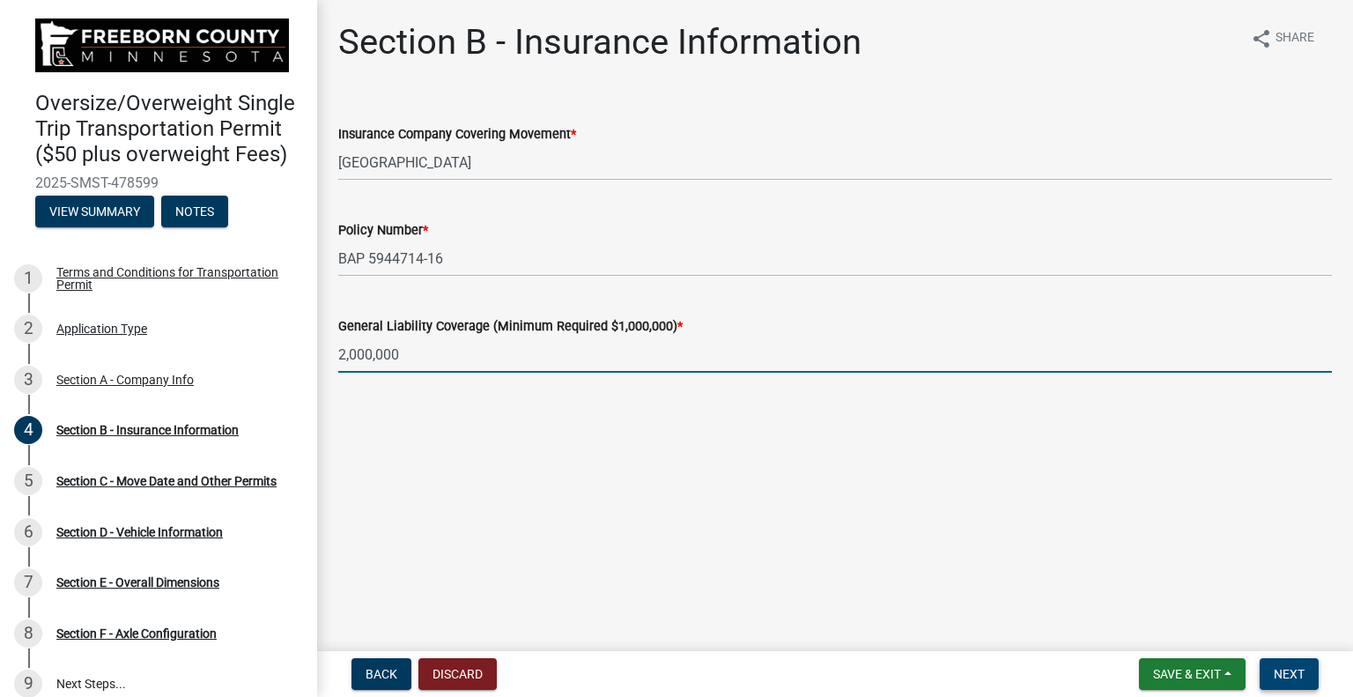
type input "2000000"
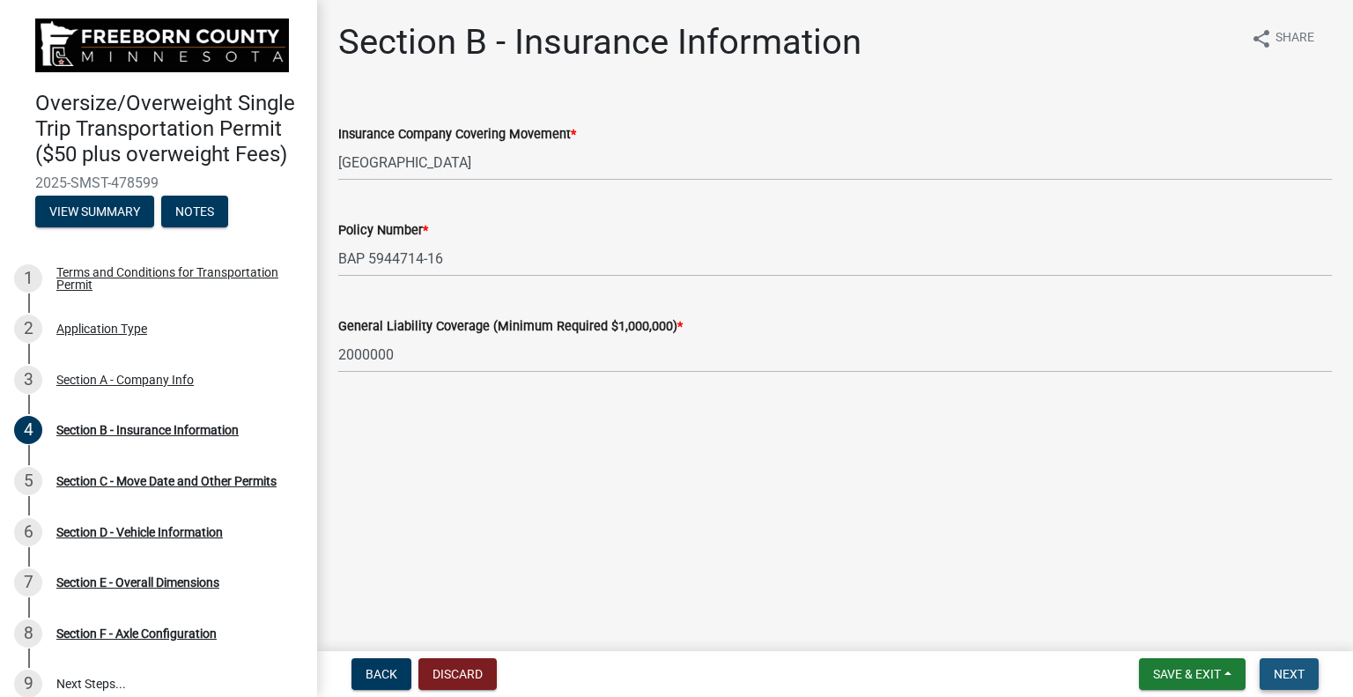
click at [1282, 669] on span "Next" at bounding box center [1289, 674] width 31 height 14
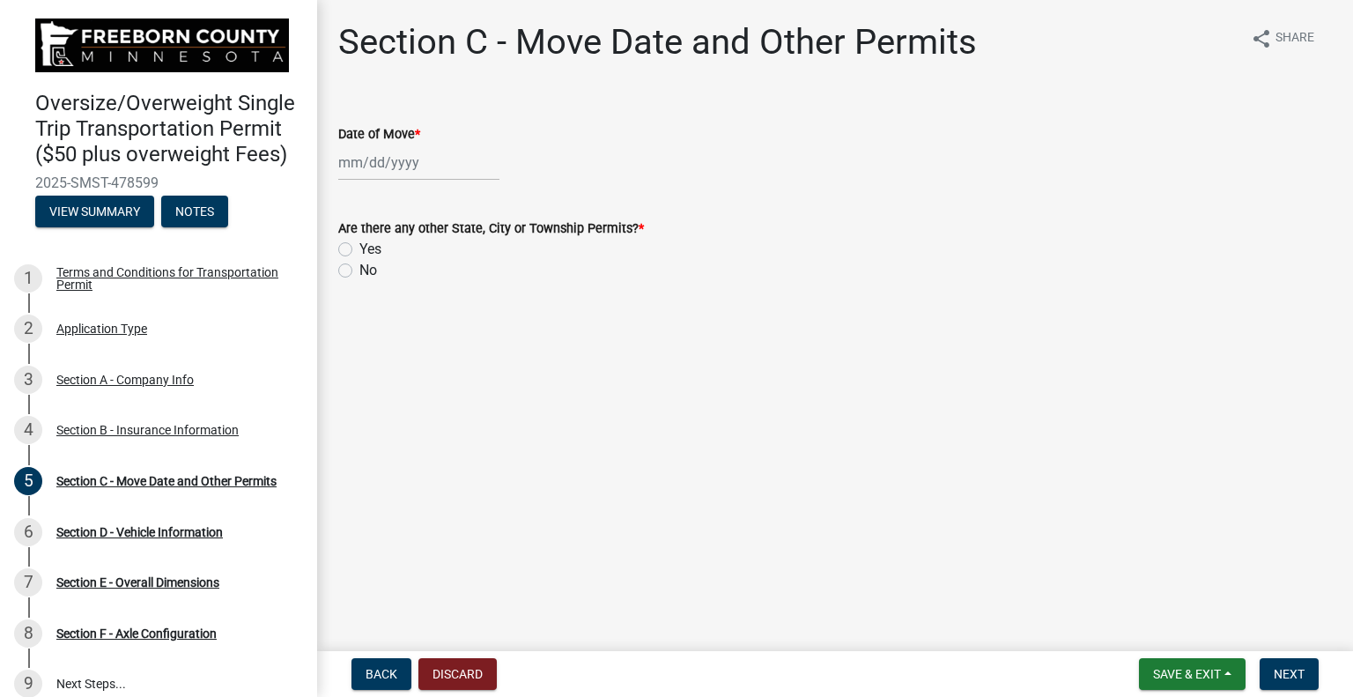
select select "9"
select select "2025"
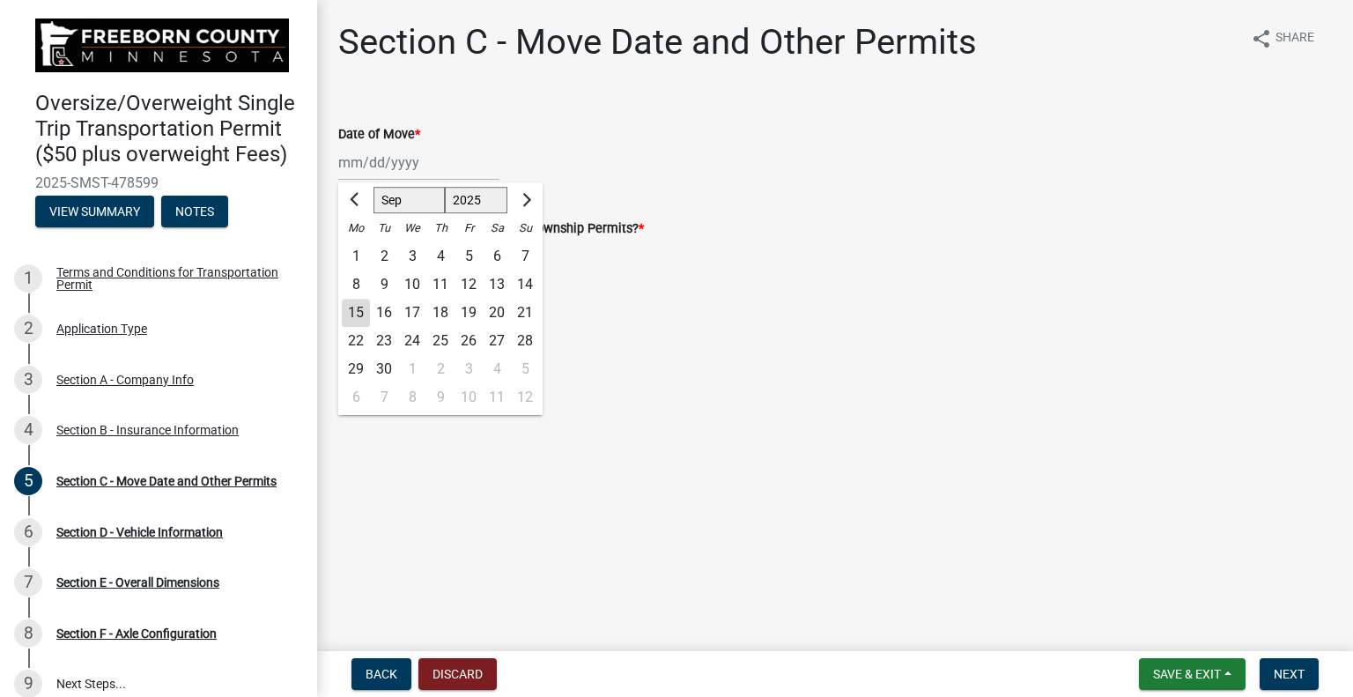
click at [381, 167] on div "[PERSON_NAME] Feb Mar Apr [PERSON_NAME][DATE] Oct Nov [DATE] 1526 1527 1528 152…" at bounding box center [418, 162] width 161 height 36
click at [391, 313] on div "16" at bounding box center [384, 313] width 28 height 28
type input "[DATE]"
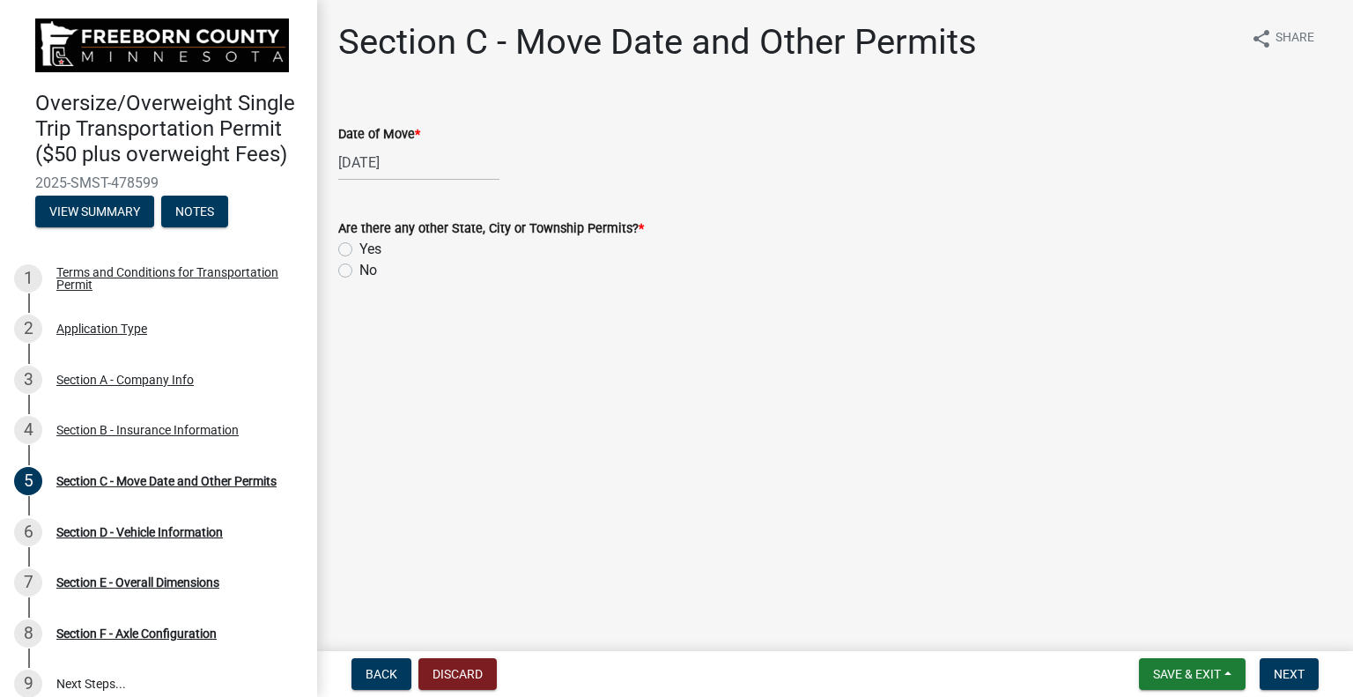
click at [359, 248] on label "Yes" at bounding box center [370, 249] width 22 height 21
click at [359, 248] on input "Yes" at bounding box center [364, 244] width 11 height 11
radio input "true"
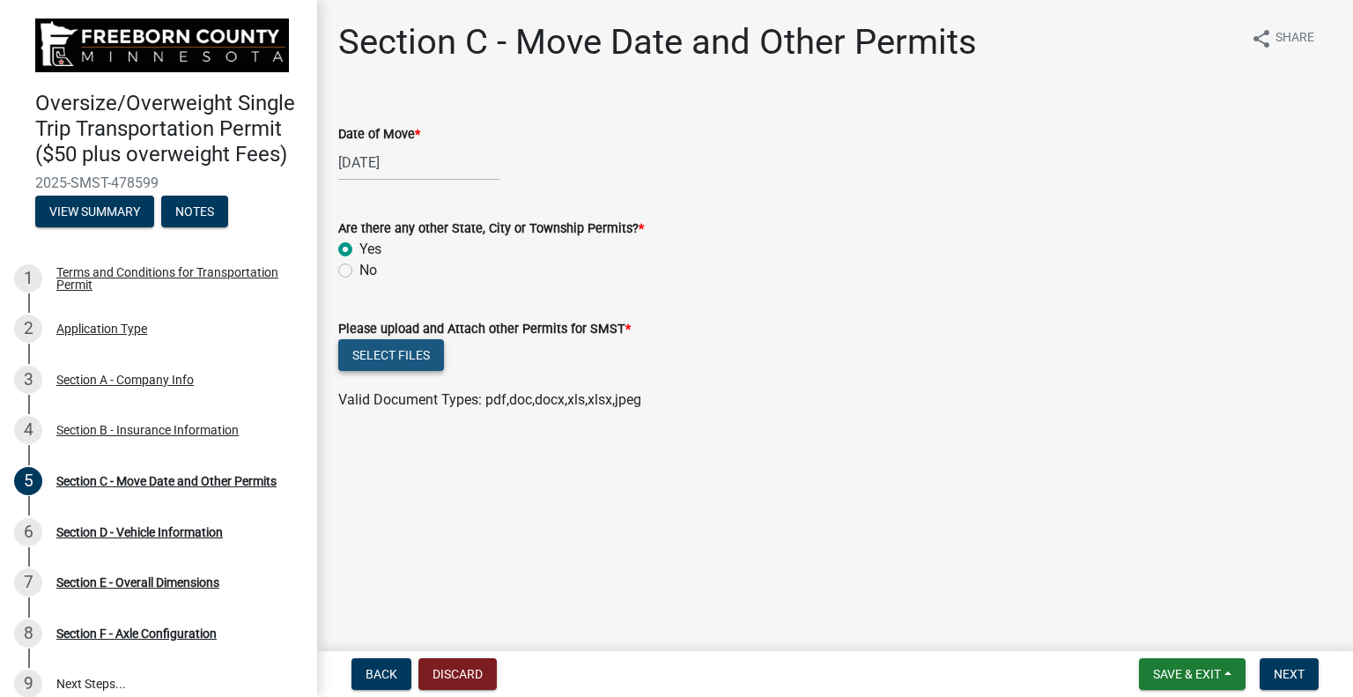
click at [417, 363] on button "Select files" at bounding box center [391, 355] width 106 height 32
click at [426, 352] on button "Select files" at bounding box center [391, 355] width 106 height 32
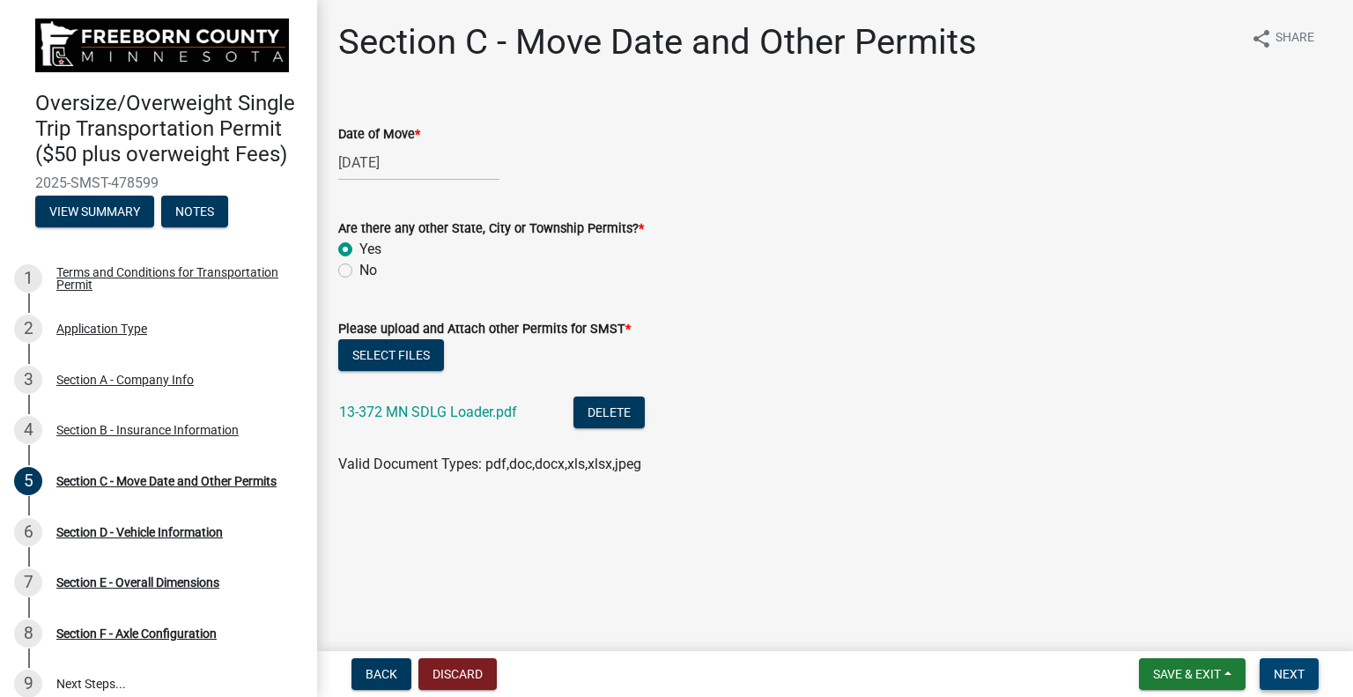
click at [1302, 675] on span "Next" at bounding box center [1289, 674] width 31 height 14
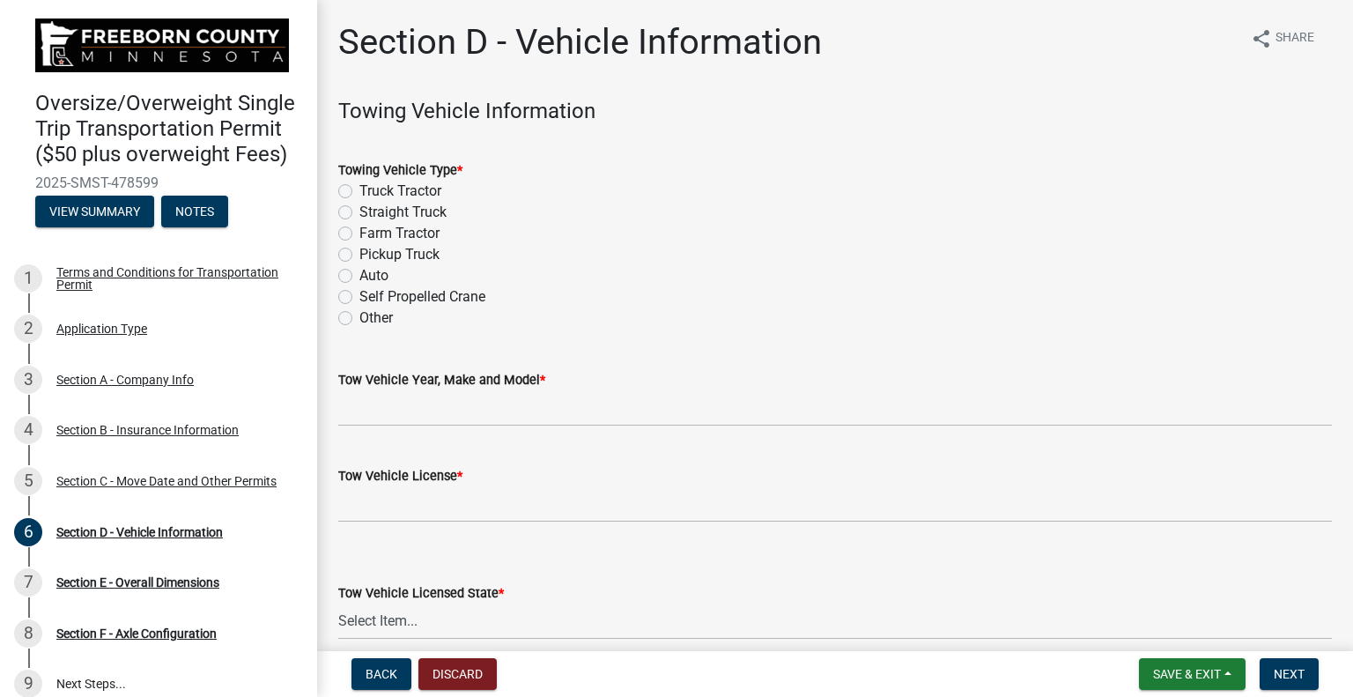
click at [359, 187] on label "Truck Tractor" at bounding box center [400, 191] width 82 height 21
click at [359, 187] on input "Truck Tractor" at bounding box center [364, 186] width 11 height 11
radio input "true"
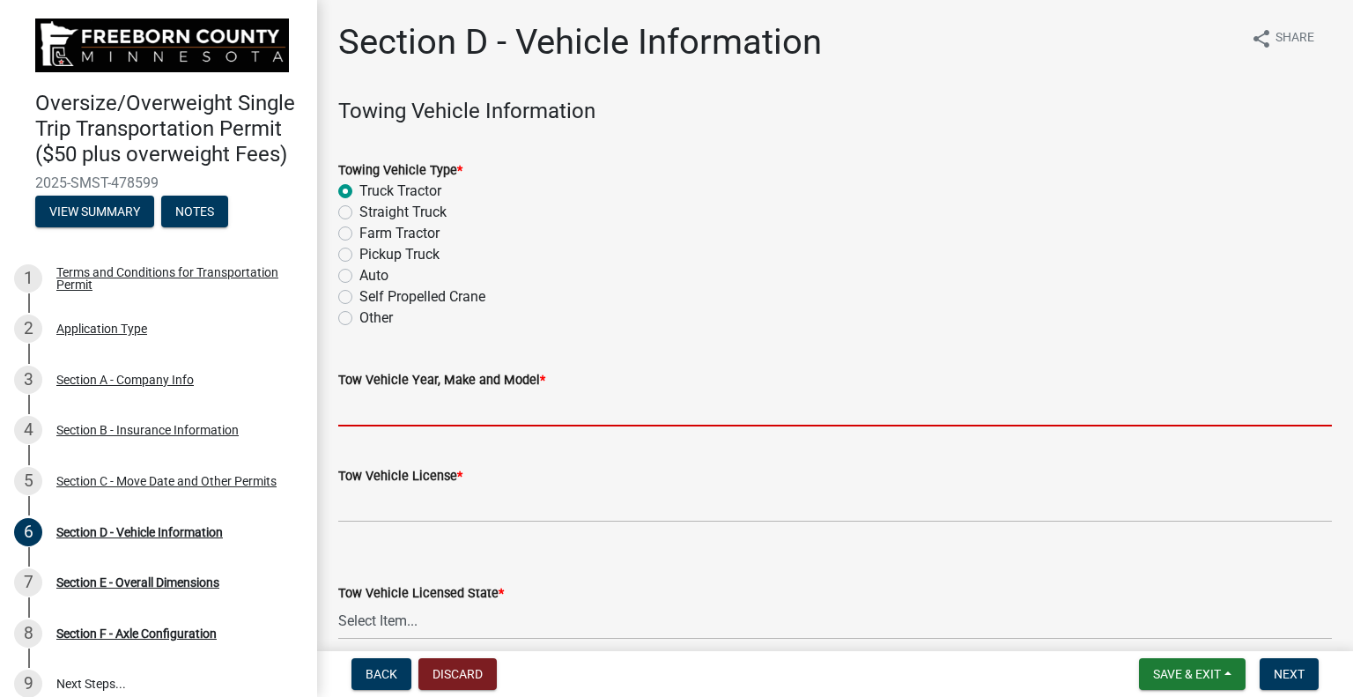
click at [398, 409] on input "Tow Vehicle Year, Make and Model *" at bounding box center [835, 408] width 994 height 36
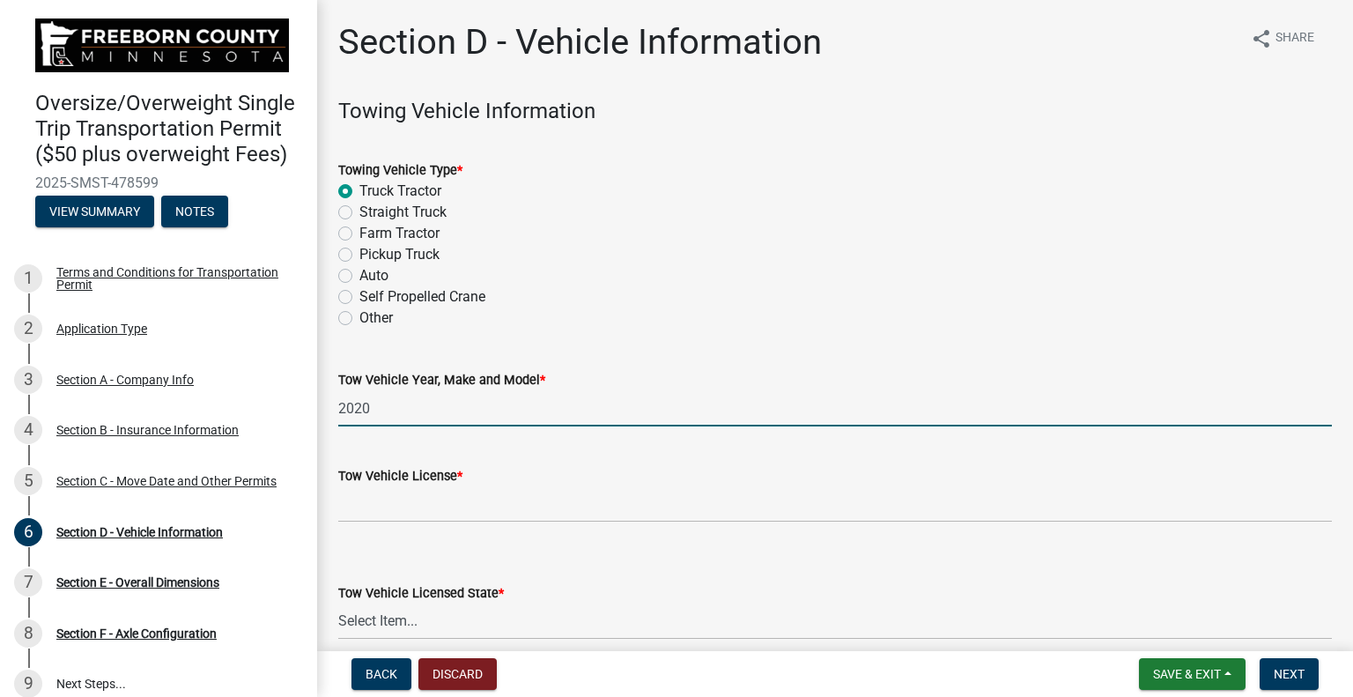
type input "2020 Freightliner 122SD"
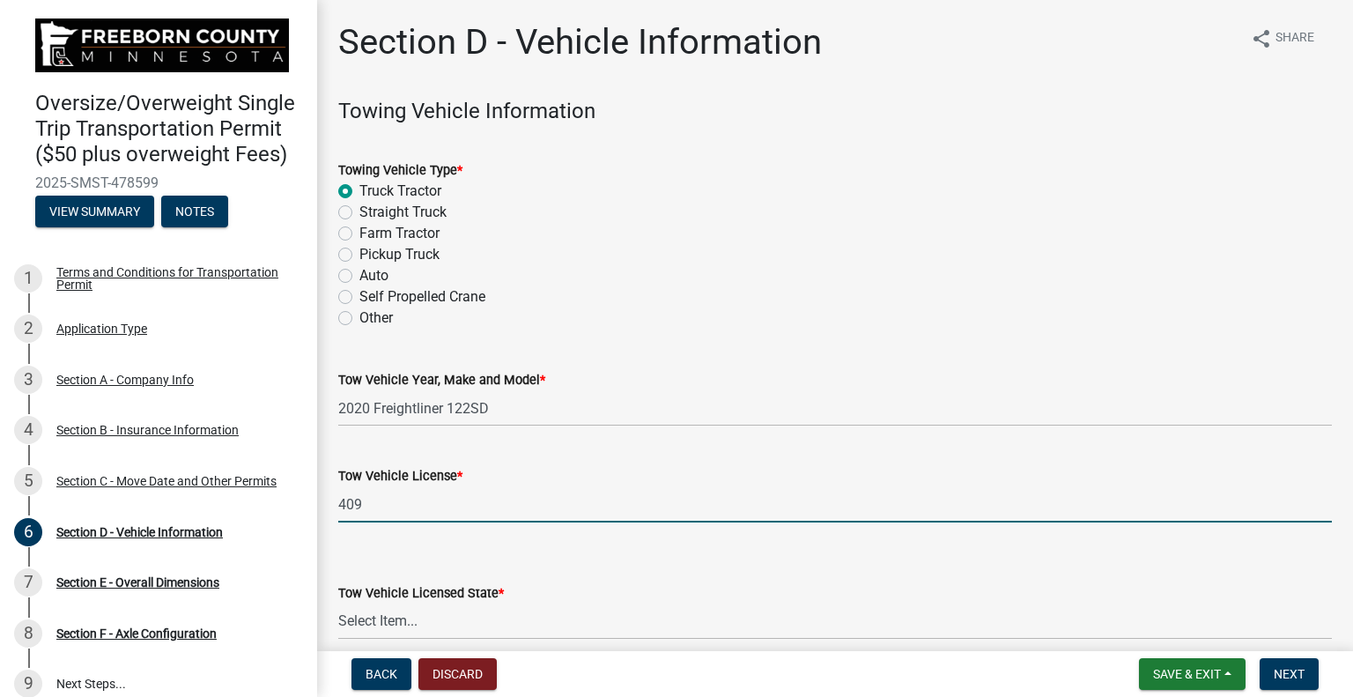
type input "40958Z"
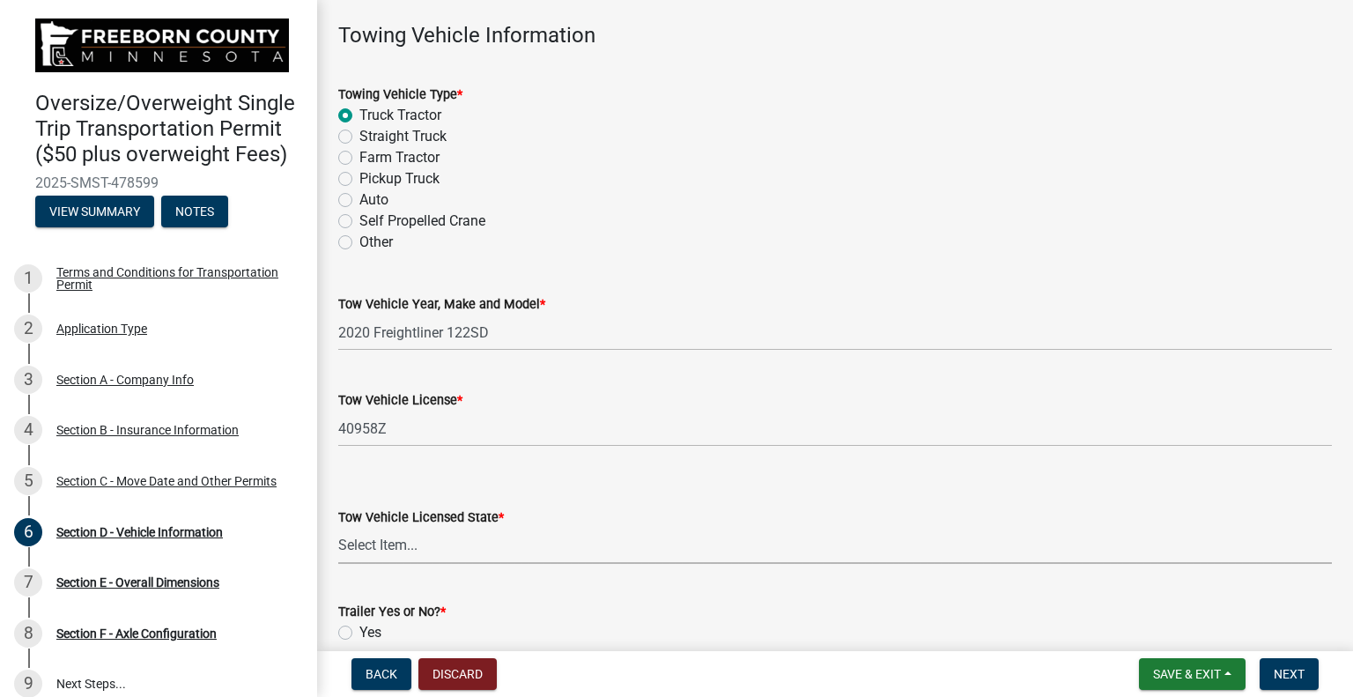
scroll to position [176, 0]
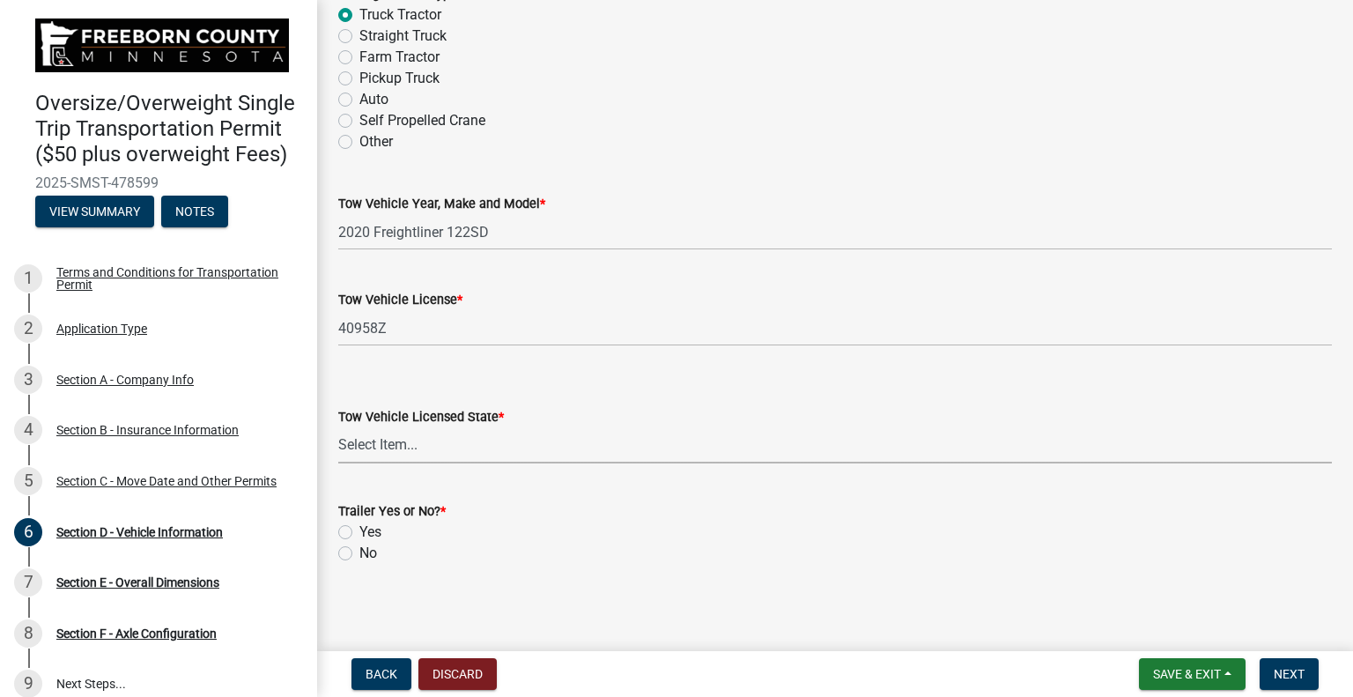
click at [388, 447] on select "Select Item... [US_STATE] [US_STATE] [US_STATE] [US_STATE] [US_STATE] [US_STATE…" at bounding box center [835, 445] width 994 height 36
select select "WI"
click at [338, 427] on select "Select Item... [US_STATE] [US_STATE] [US_STATE] [US_STATE] [US_STATE] [US_STATE…" at bounding box center [835, 445] width 994 height 36
click at [359, 529] on label "Yes" at bounding box center [370, 531] width 22 height 21
click at [359, 529] on input "Yes" at bounding box center [364, 526] width 11 height 11
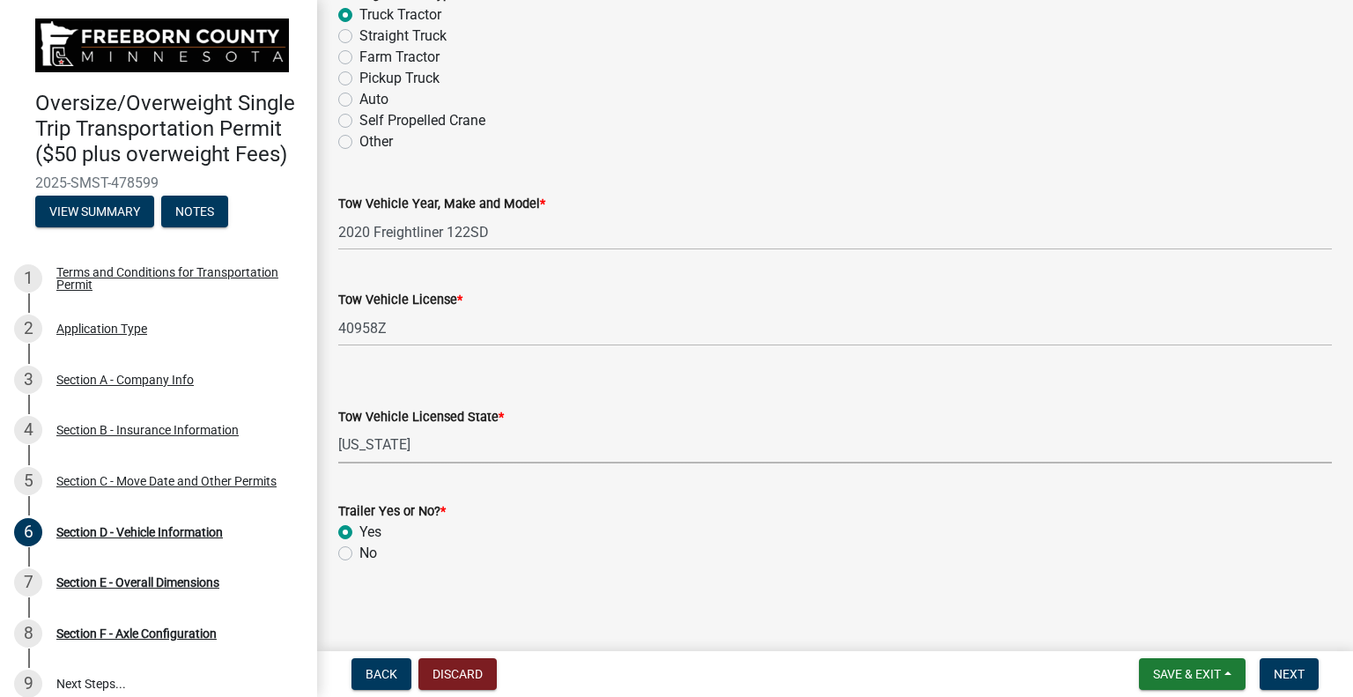
radio input "true"
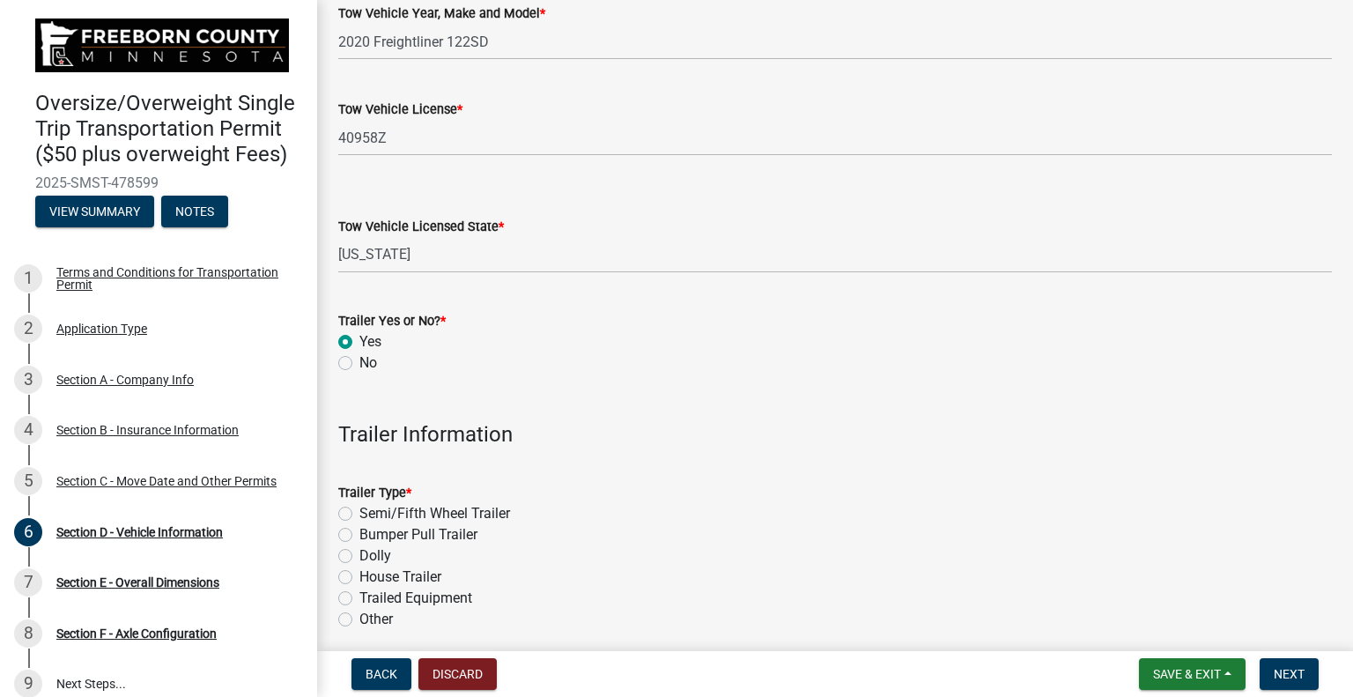
scroll to position [528, 0]
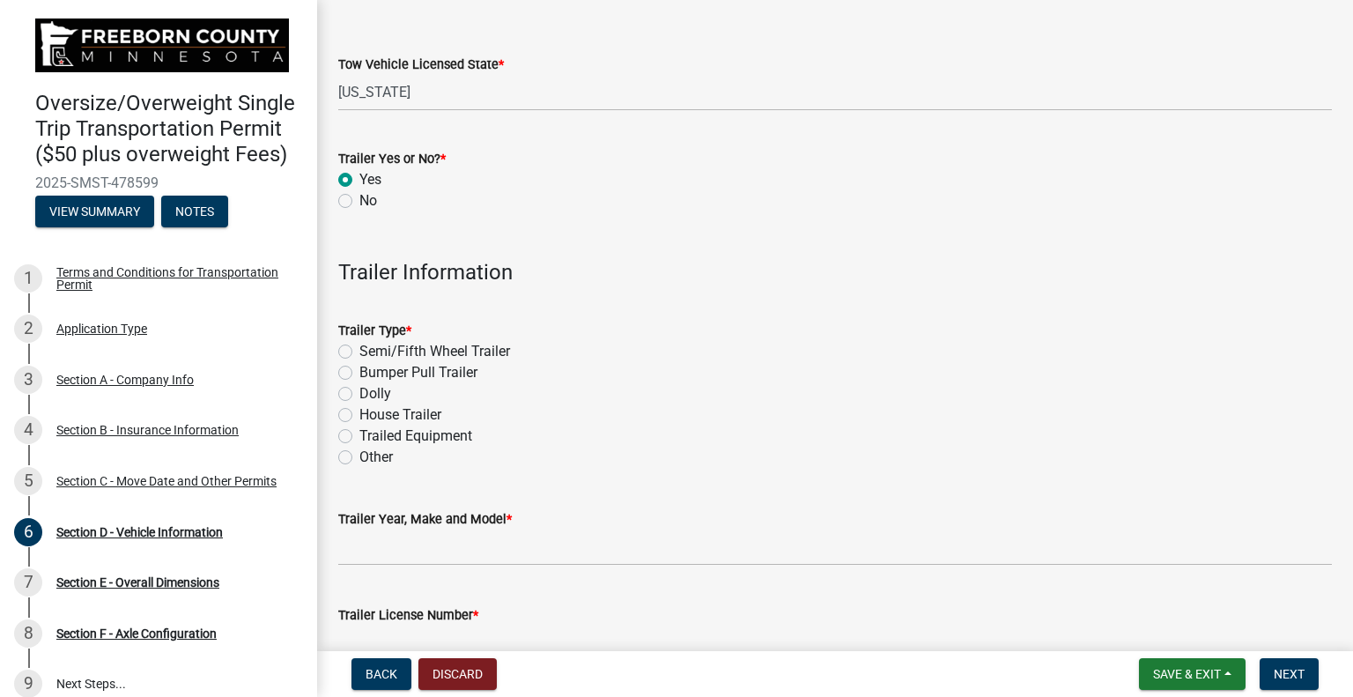
click at [359, 354] on label "Semi/Fifth Wheel Trailer" at bounding box center [434, 351] width 151 height 21
click at [359, 352] on input "Semi/Fifth Wheel Trailer" at bounding box center [364, 346] width 11 height 11
radio input "true"
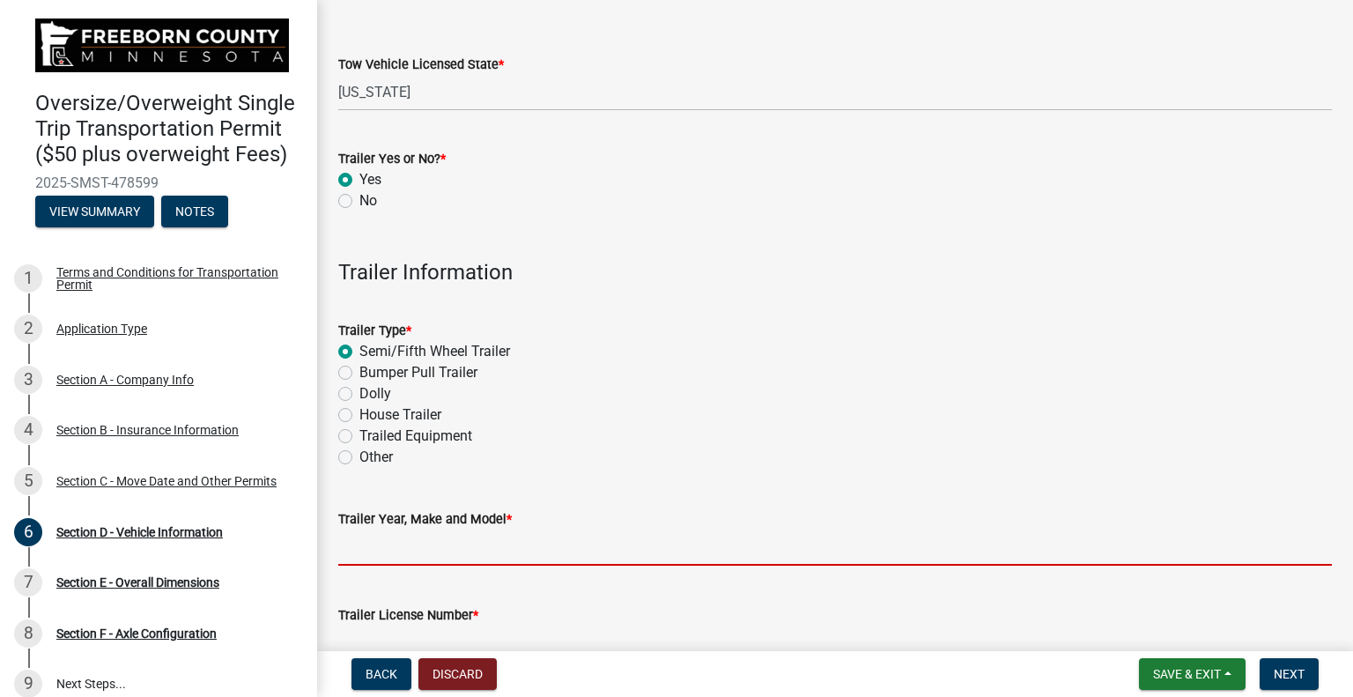
click at [388, 557] on input "Trailer Year, Make and Model *" at bounding box center [835, 547] width 994 height 36
type input "2010 XL Specialized lowboy"
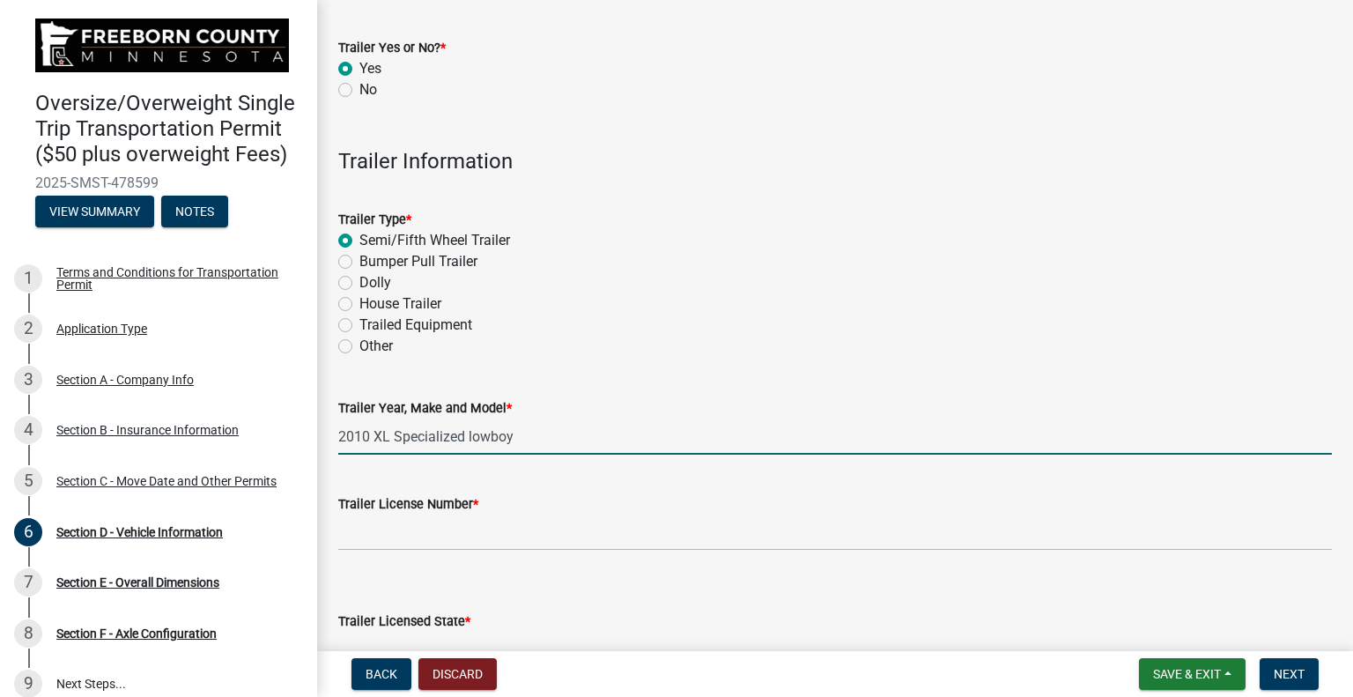
scroll to position [705, 0]
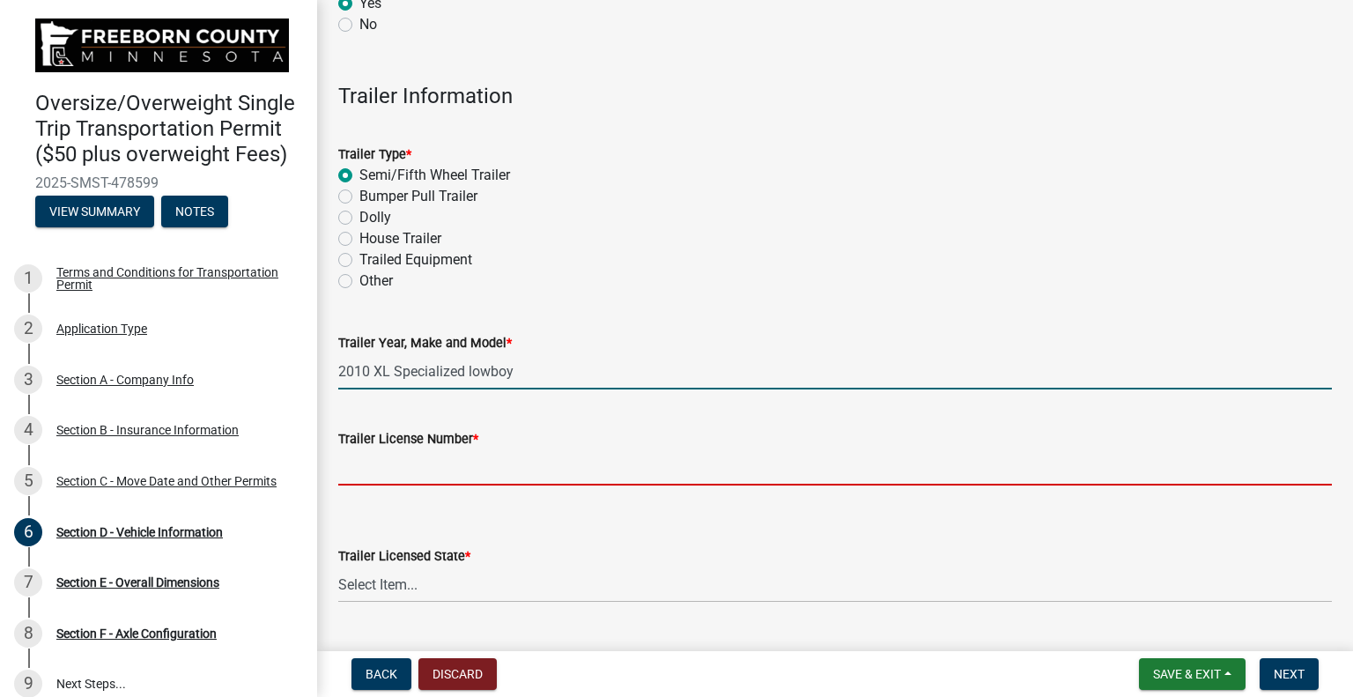
click at [377, 470] on input "Trailer License Number *" at bounding box center [835, 467] width 994 height 36
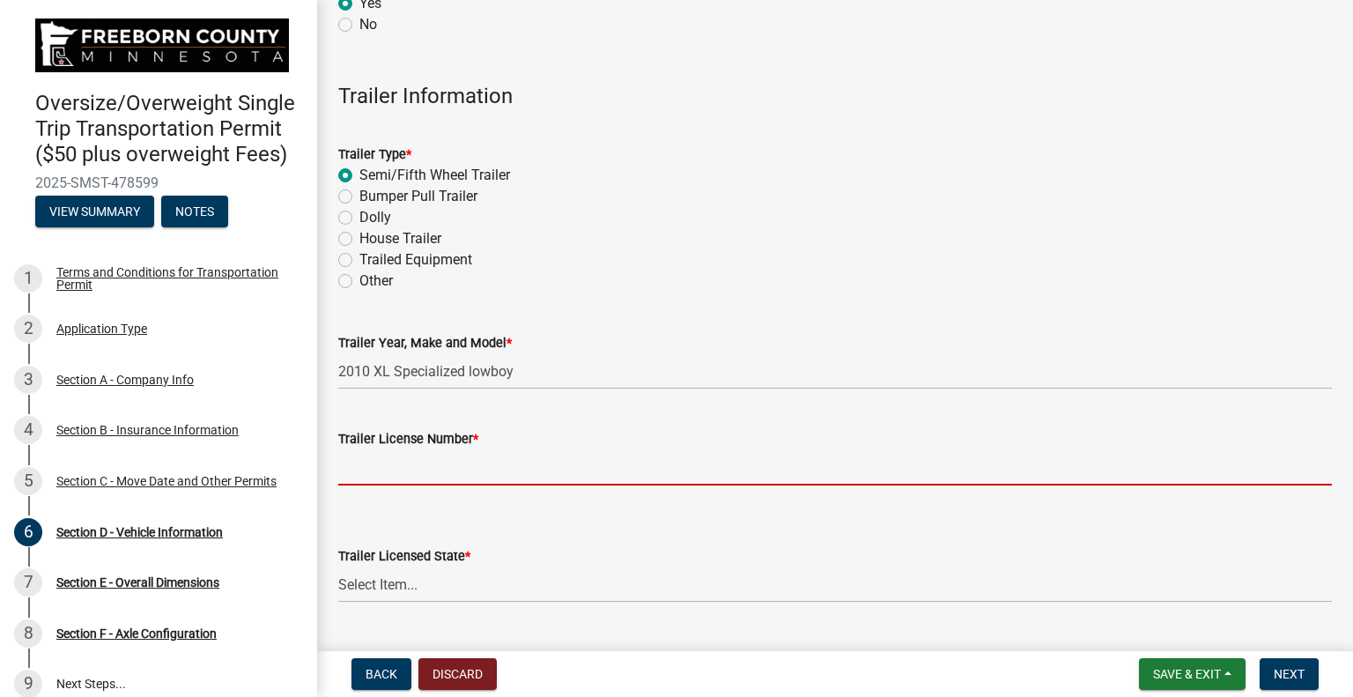
type input "668151"
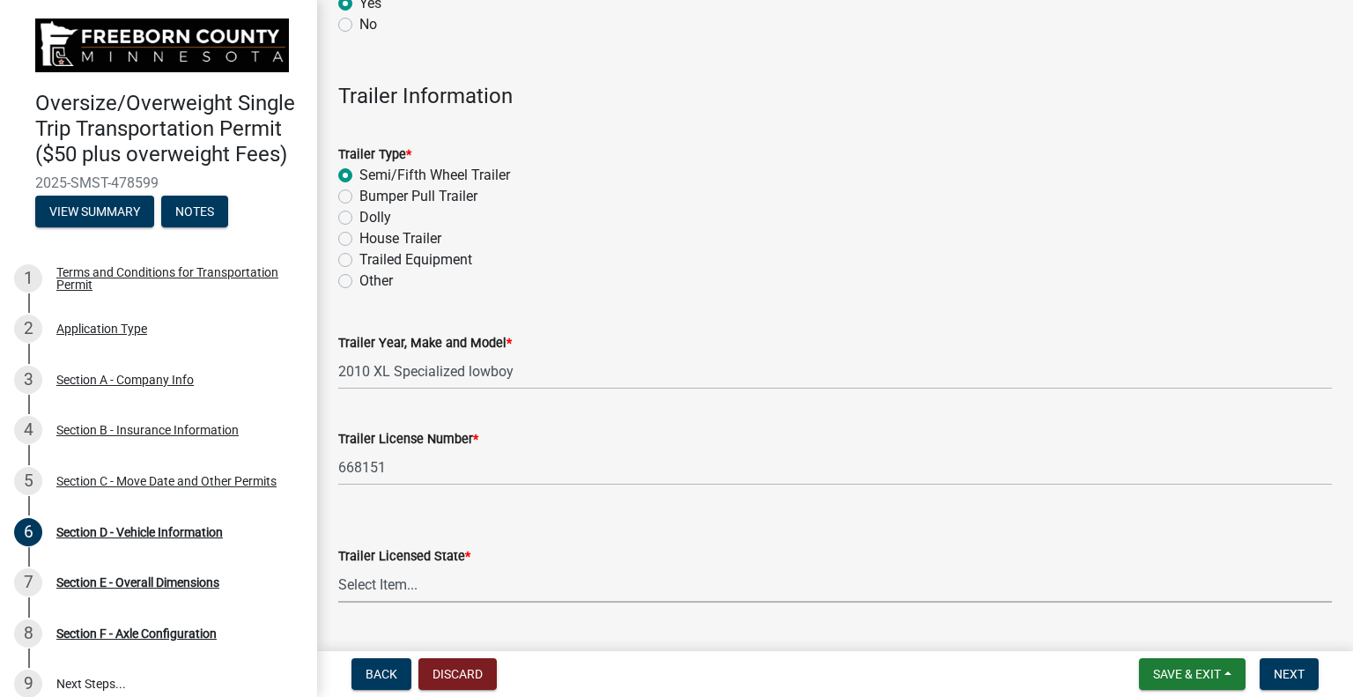
click at [391, 580] on select "Select Item... [US_STATE] [US_STATE] [US_STATE] [US_STATE] [US_STATE] [US_STATE…" at bounding box center [835, 584] width 994 height 36
select select "WI"
click at [338, 566] on select "Select Item... [US_STATE] [US_STATE] [US_STATE] [US_STATE] [US_STATE] [US_STATE…" at bounding box center [835, 584] width 994 height 36
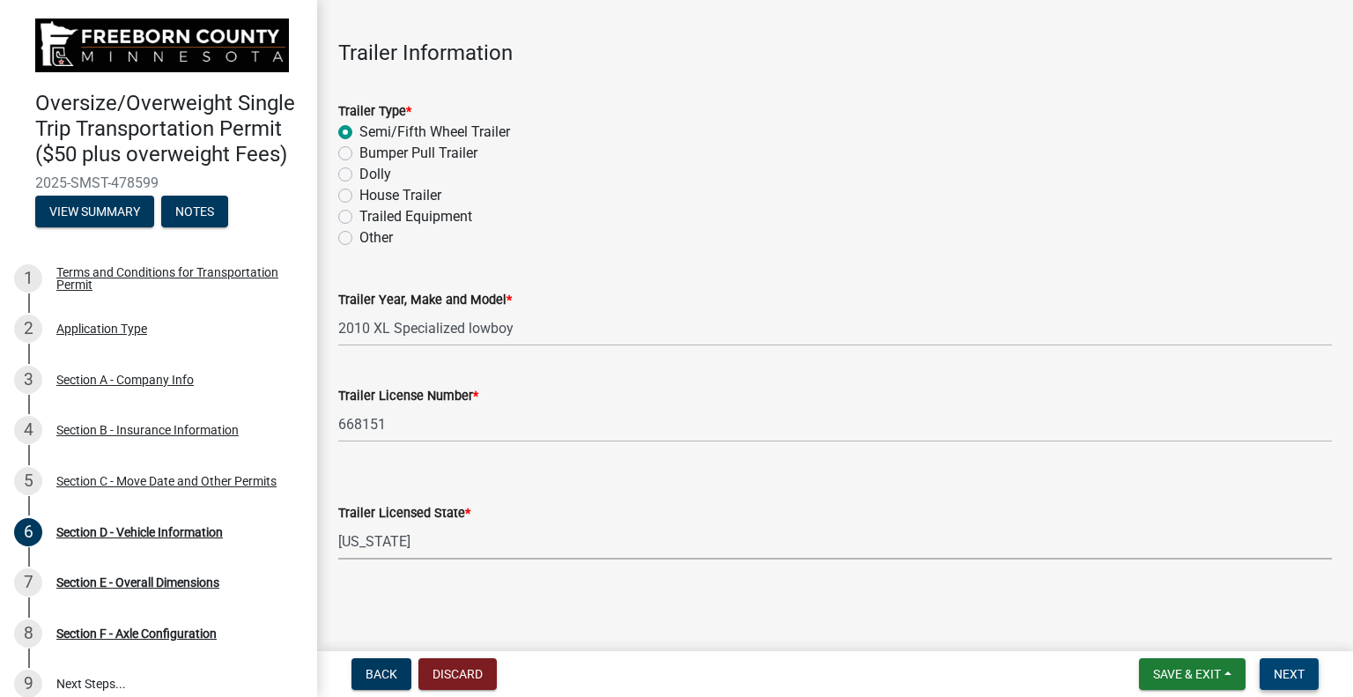
click at [1286, 667] on span "Next" at bounding box center [1289, 674] width 31 height 14
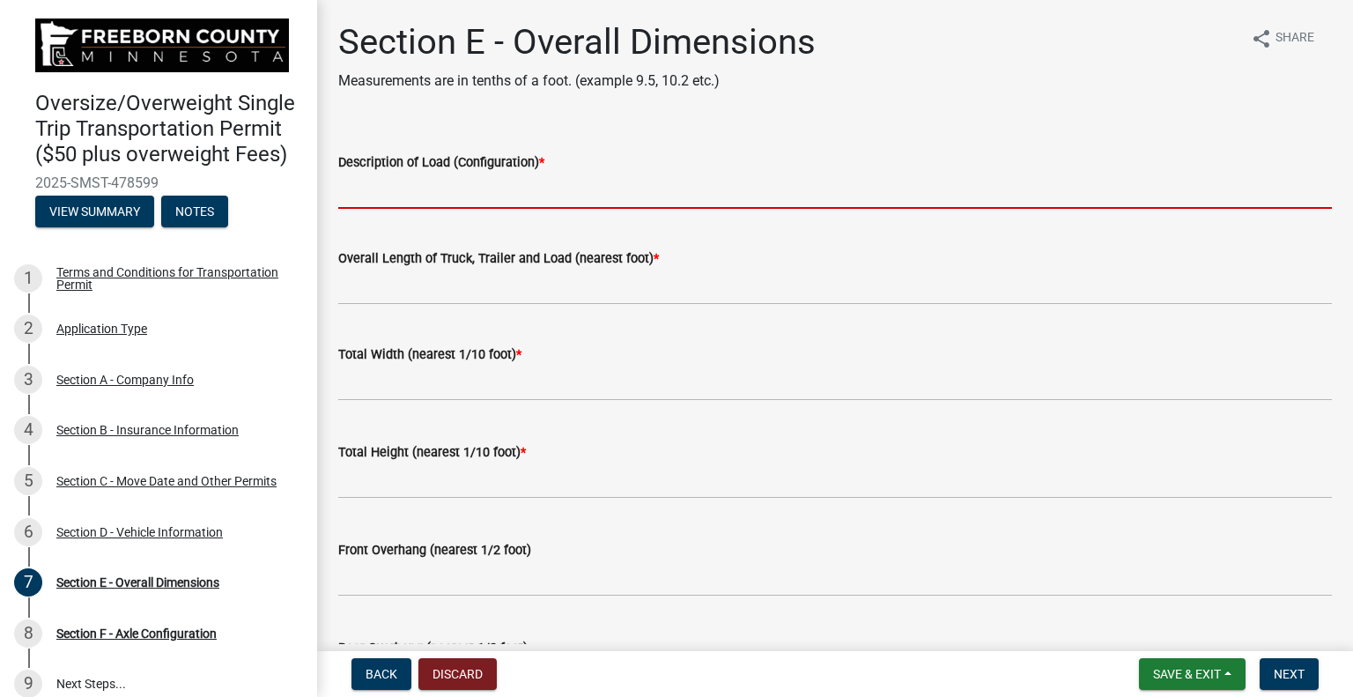
click at [440, 185] on input "Description of Load (Configuration) *" at bounding box center [835, 191] width 994 height 36
type input "SDLG L948F Loader"
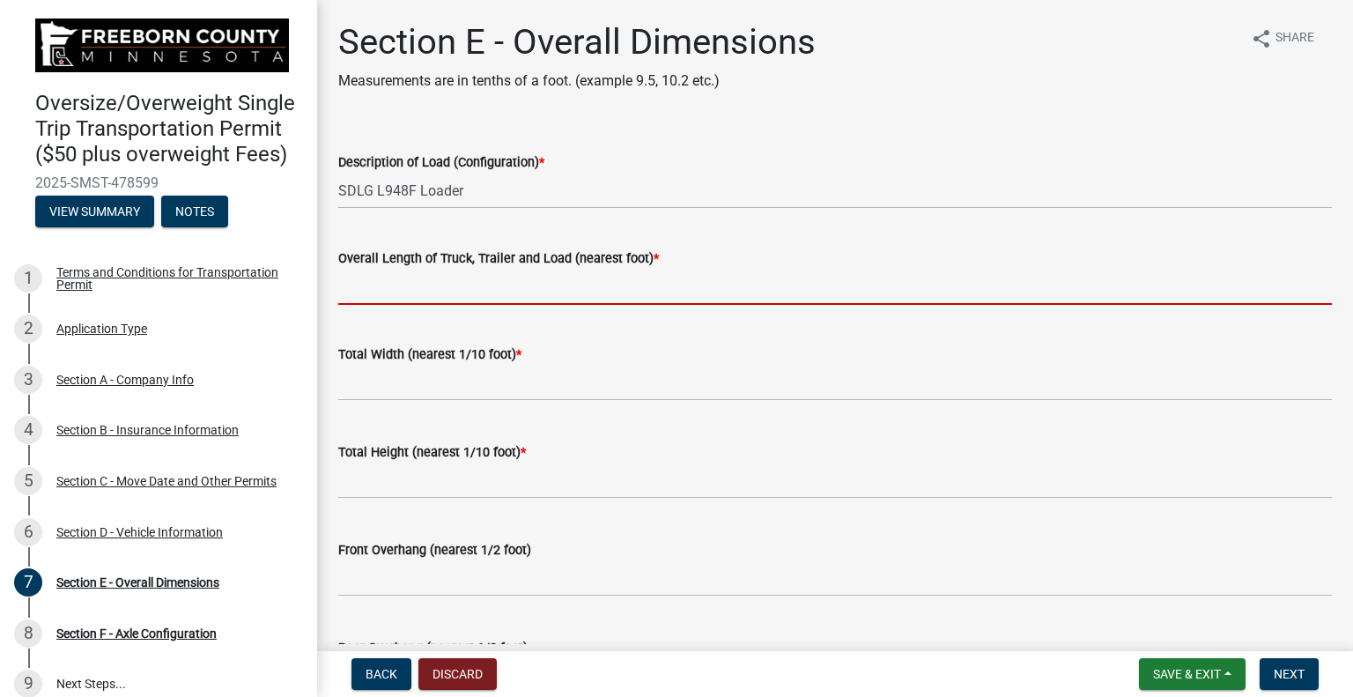
click at [470, 294] on input "Overall Length of Truck, Trailer and Load (nearest foot) *" at bounding box center [835, 287] width 994 height 36
type input "75.0"
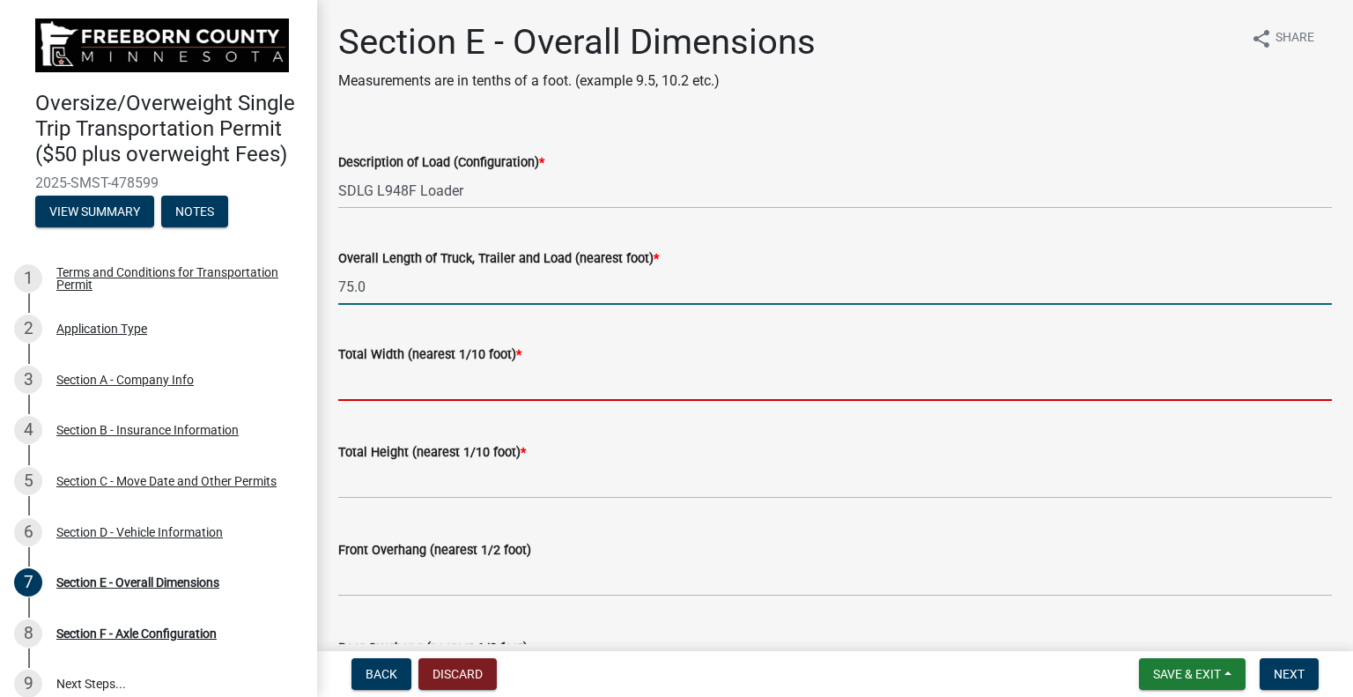
click at [435, 381] on input "text" at bounding box center [835, 383] width 994 height 36
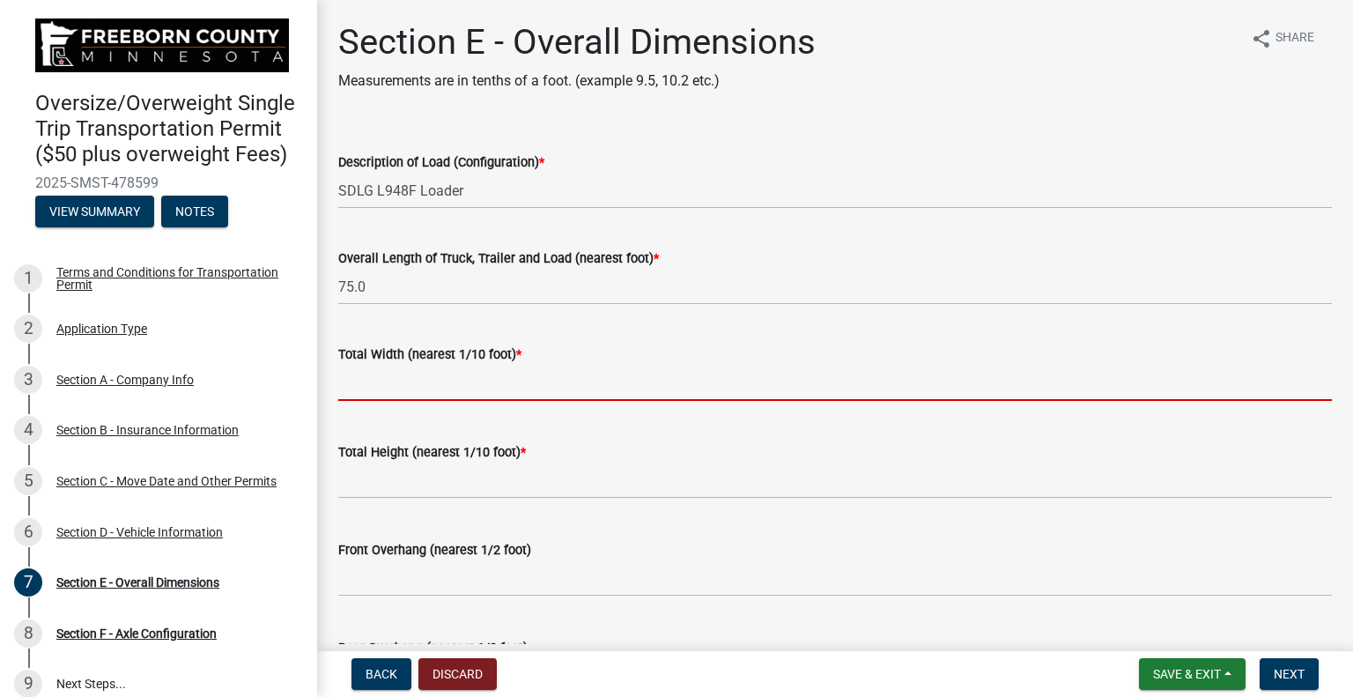
type input "9.0"
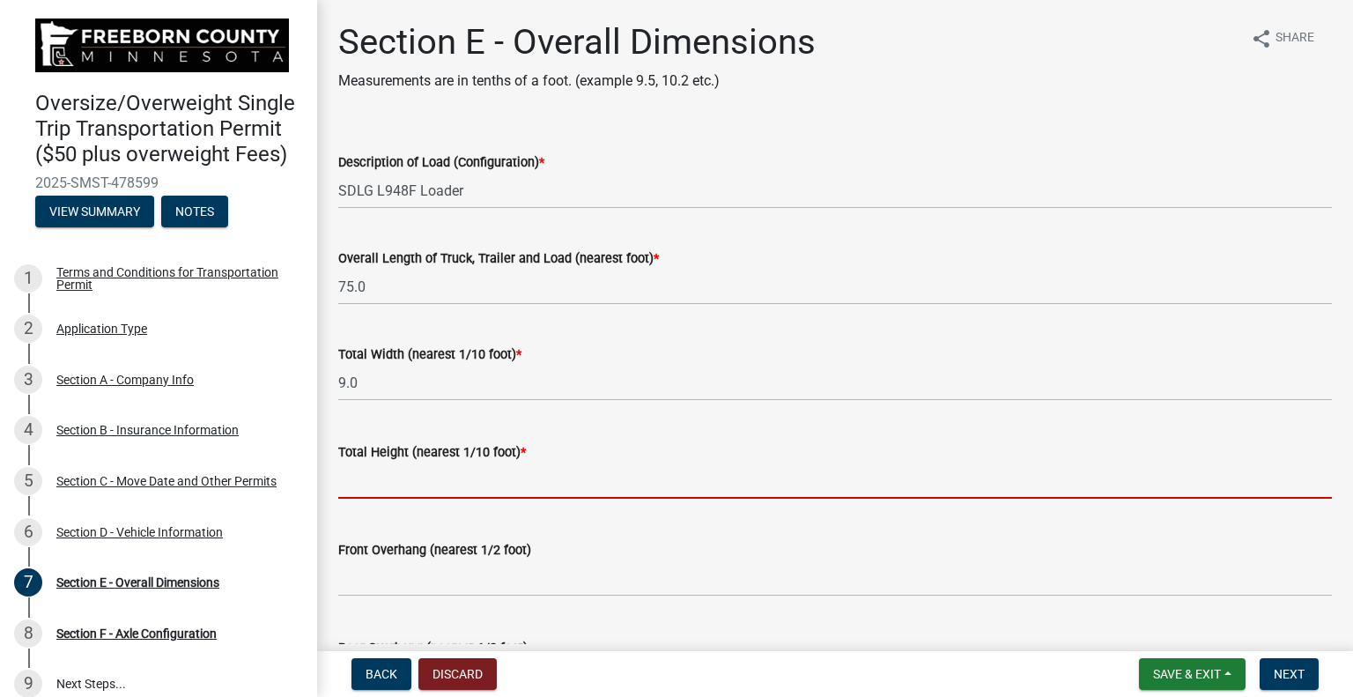
click at [418, 481] on input "text" at bounding box center [835, 480] width 994 height 36
type input "13.6"
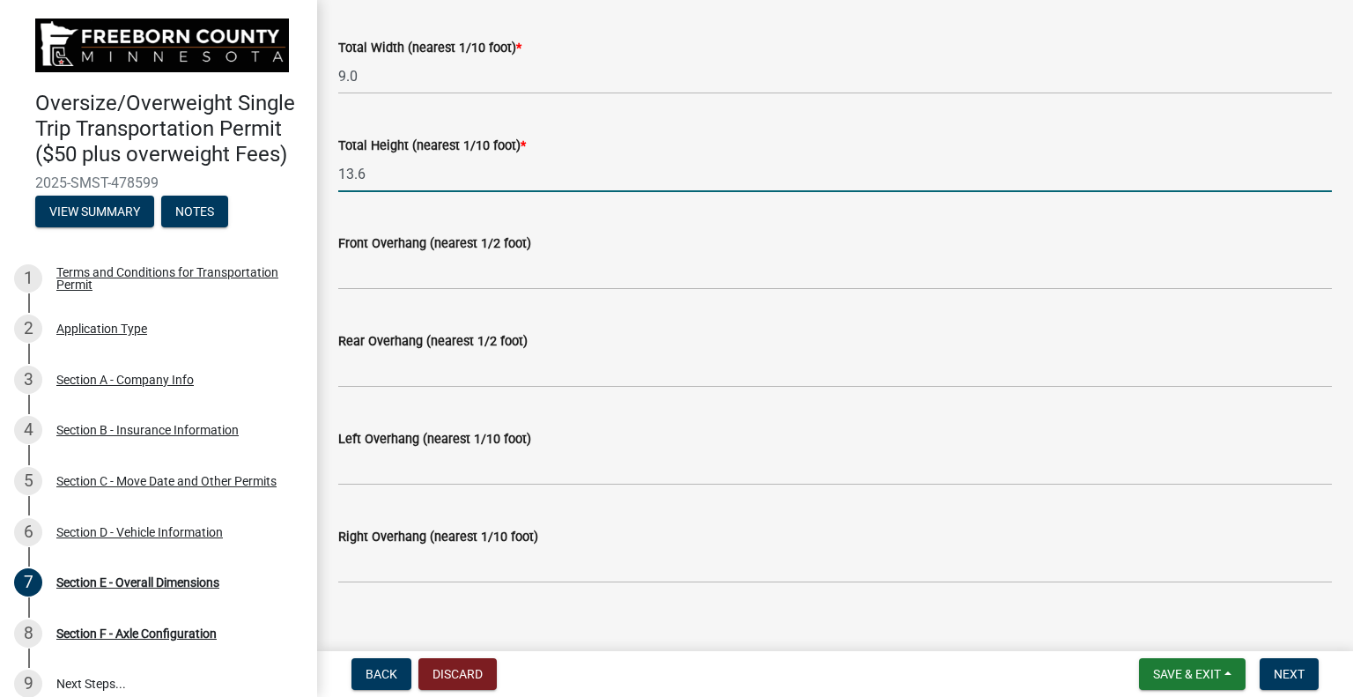
scroll to position [330, 0]
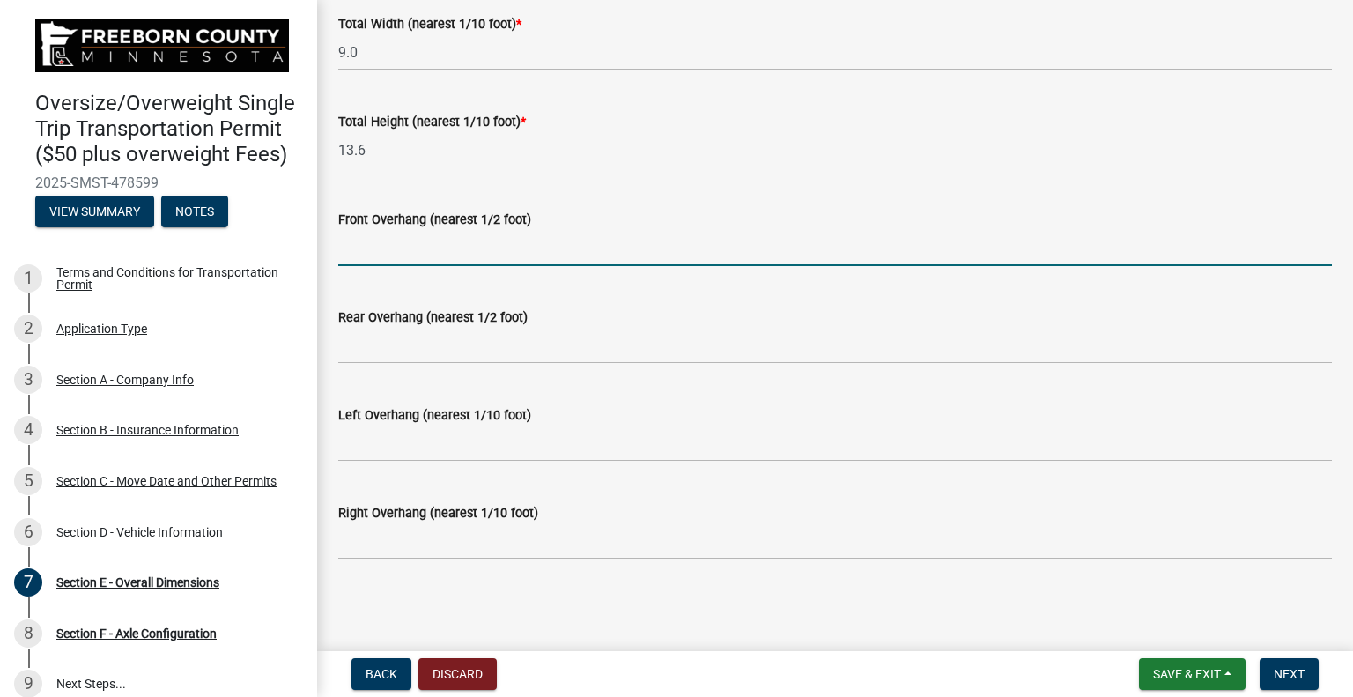
click at [415, 251] on input "text" at bounding box center [835, 248] width 994 height 36
type input "0.0"
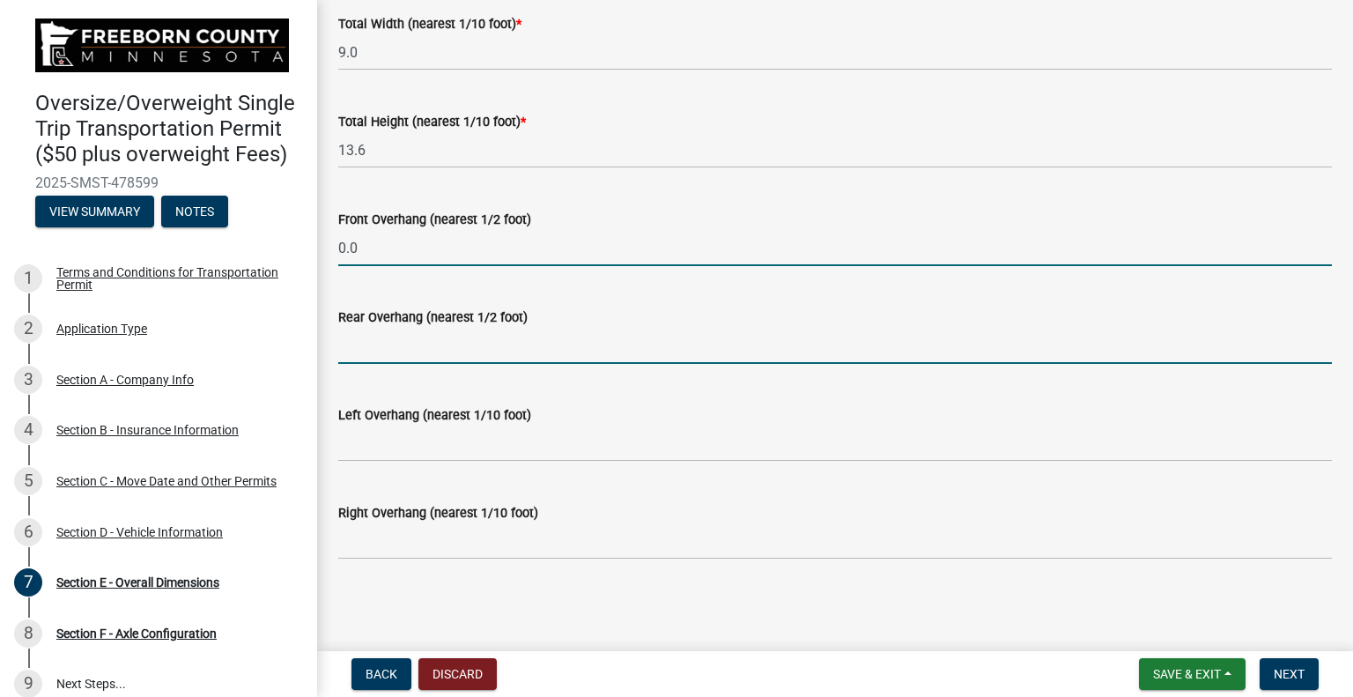
click at [412, 359] on input "text" at bounding box center [835, 346] width 994 height 36
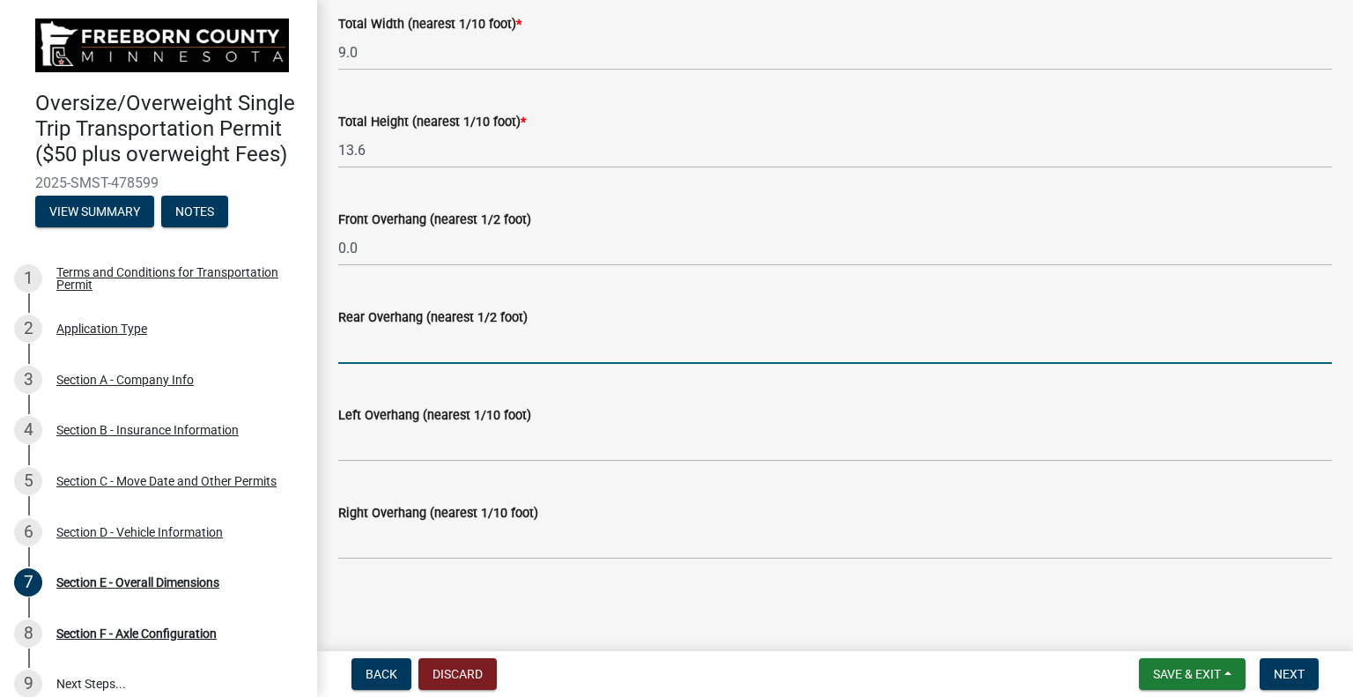
type input "0.0"
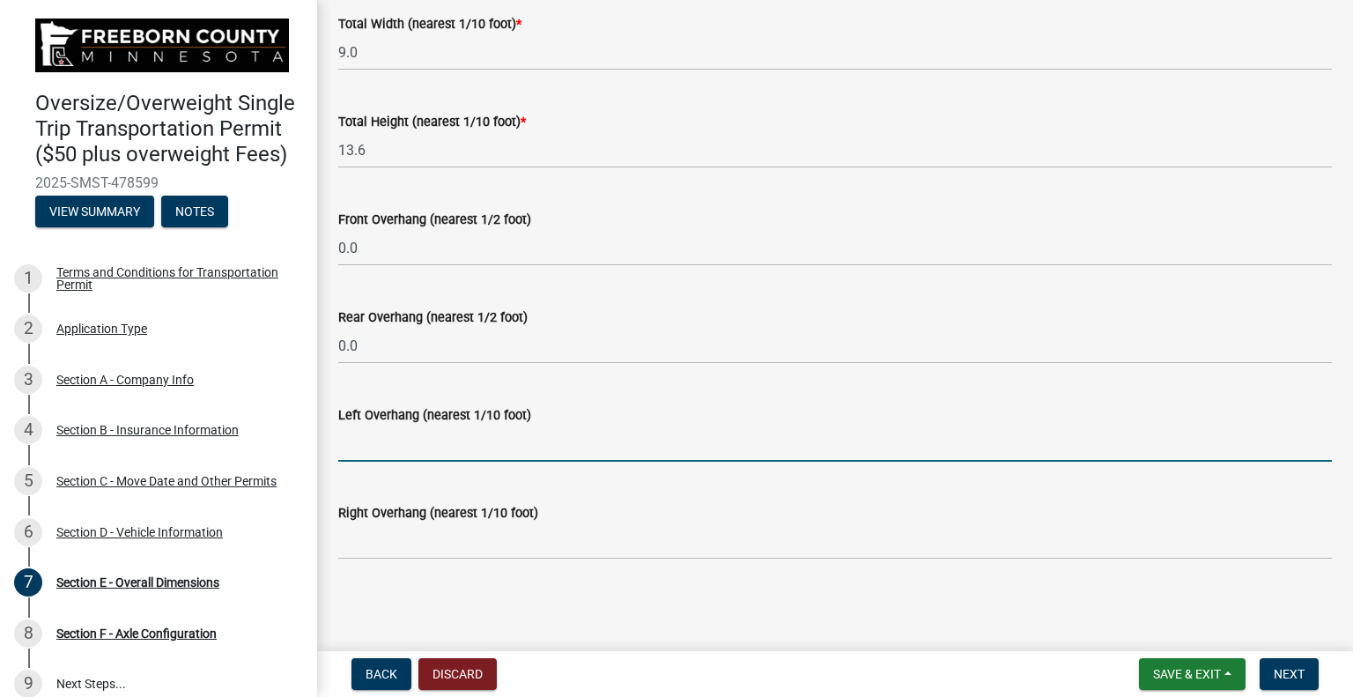
click at [419, 445] on input "text" at bounding box center [835, 443] width 994 height 36
type input "0.5"
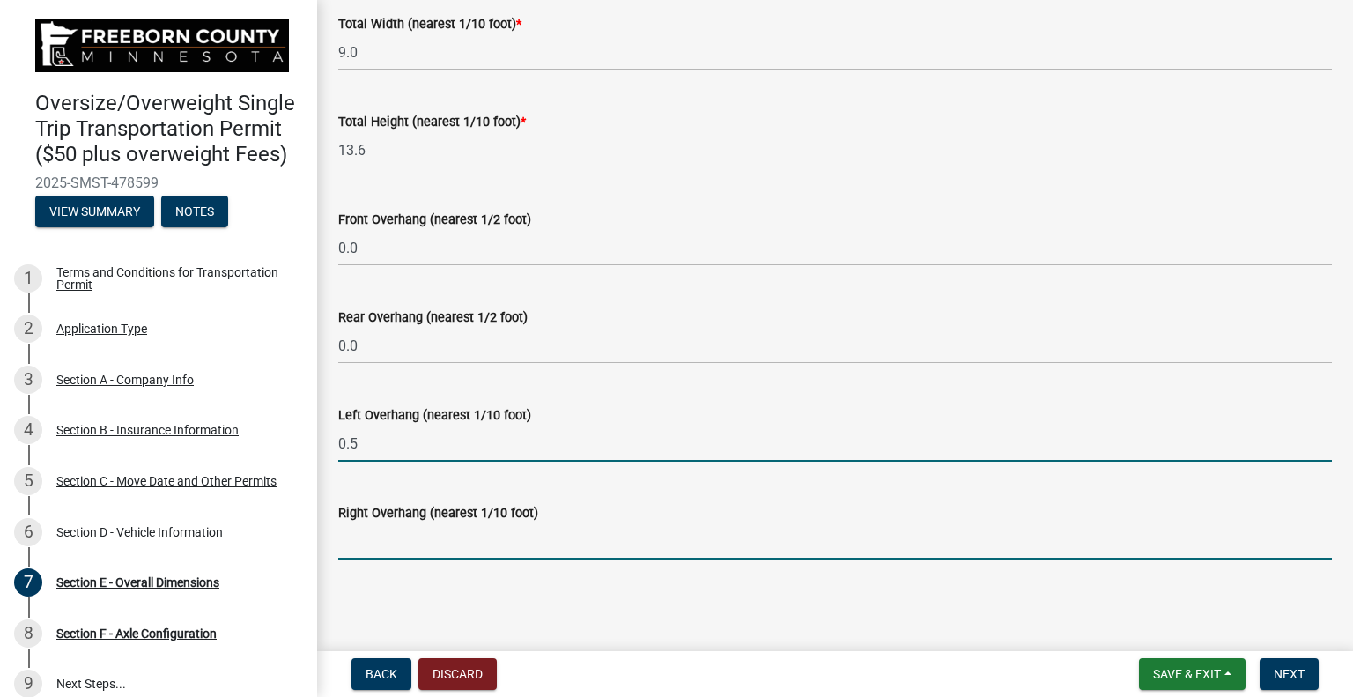
click at [414, 540] on input "text" at bounding box center [835, 541] width 994 height 36
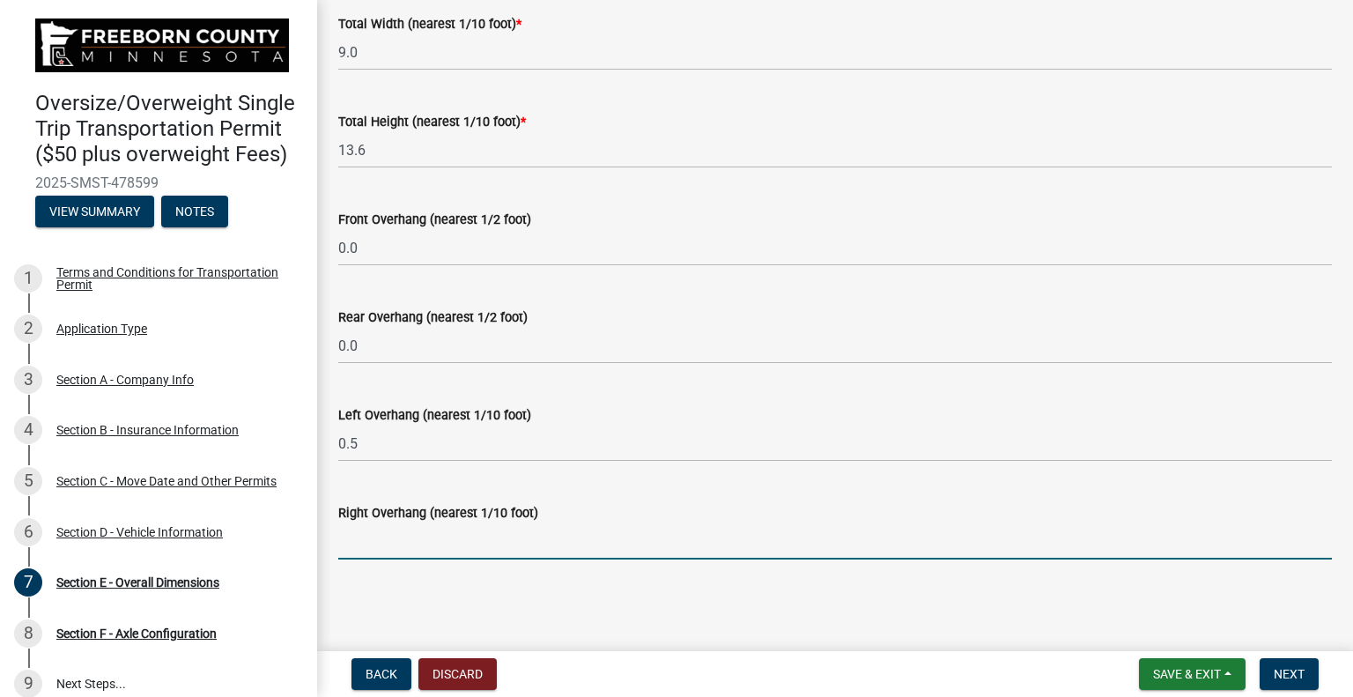
type input "0.5"
click at [1281, 670] on span "Next" at bounding box center [1289, 674] width 31 height 14
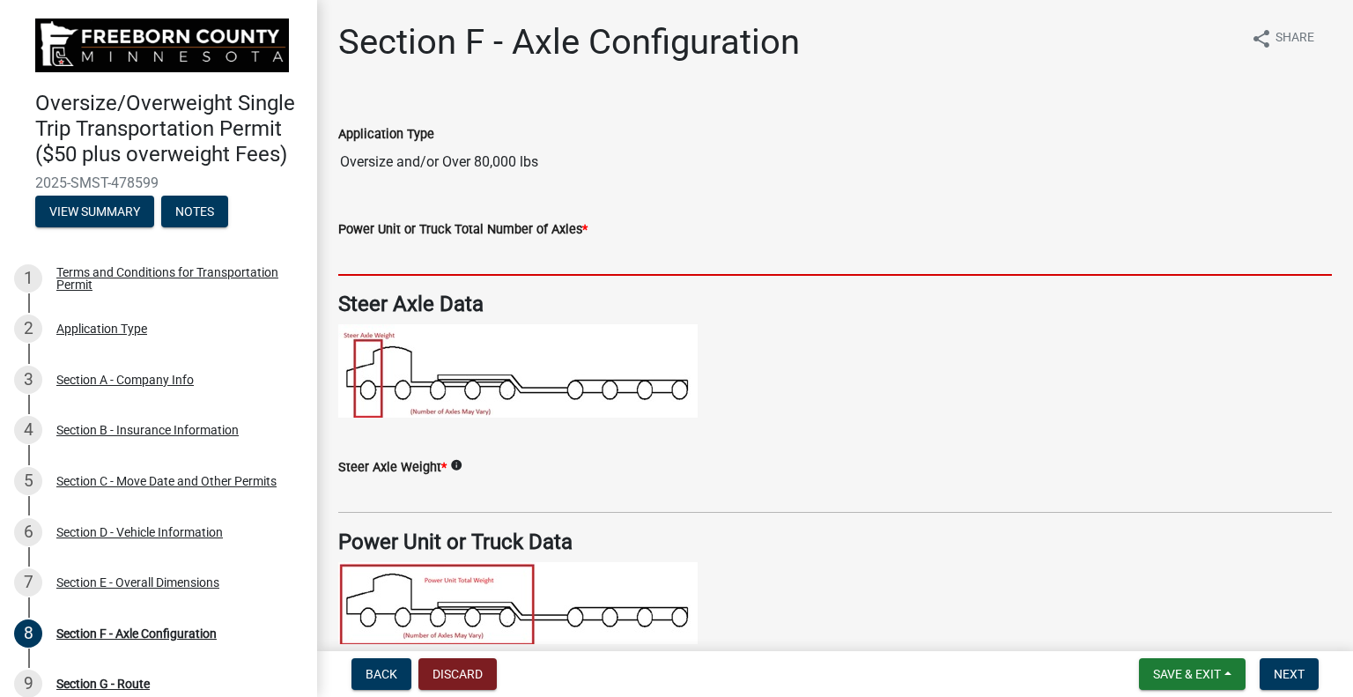
click at [429, 260] on input "text" at bounding box center [835, 258] width 994 height 36
type input "3"
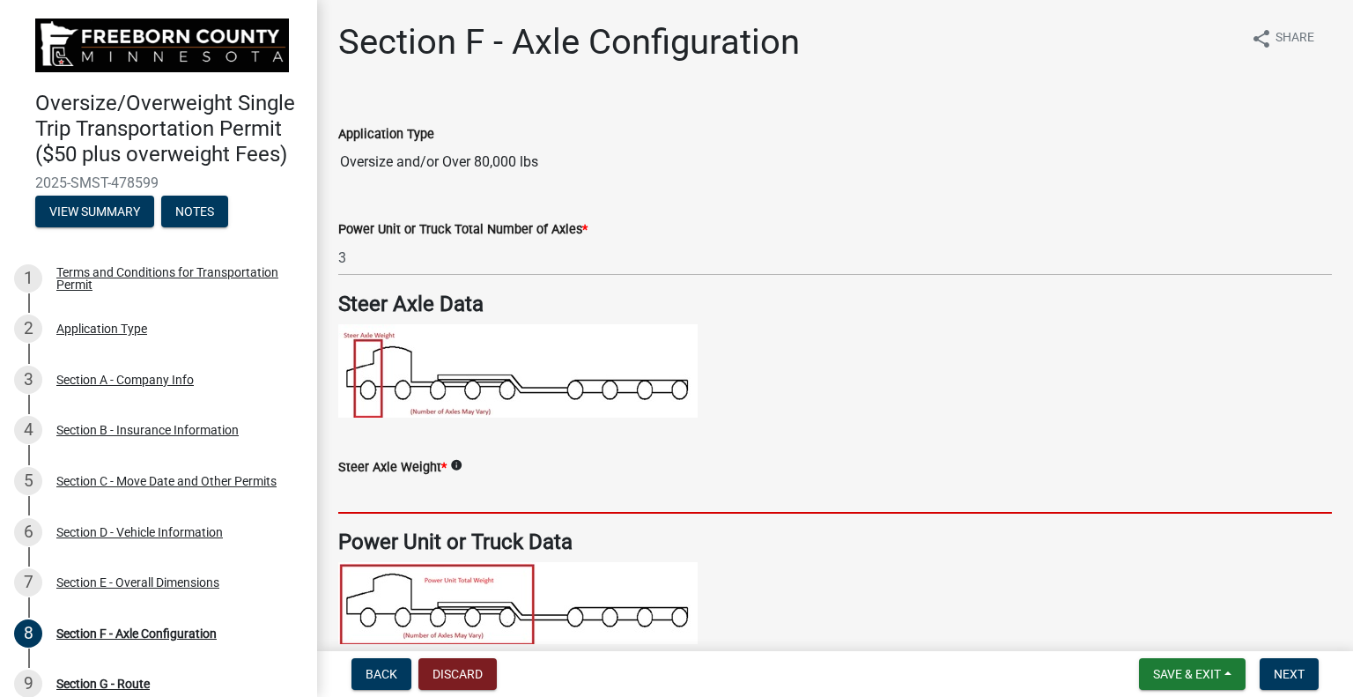
click at [423, 500] on input "text" at bounding box center [835, 495] width 994 height 36
type input "16000"
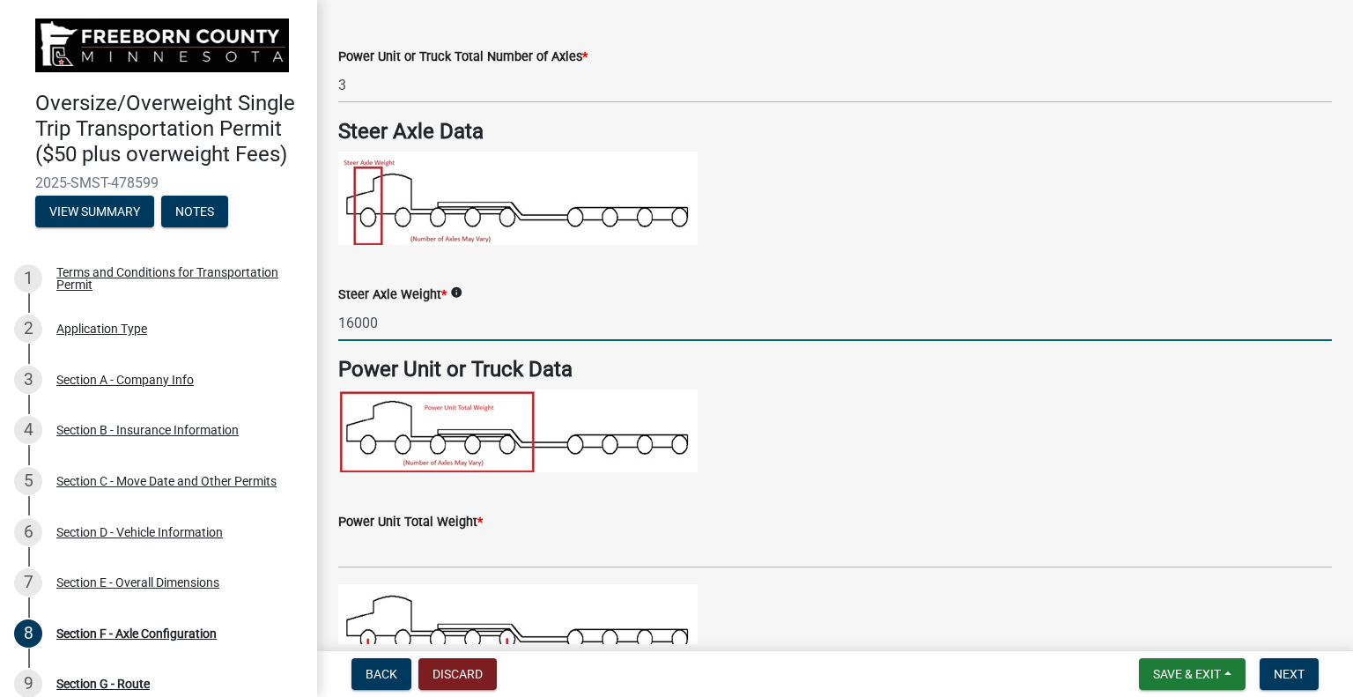
scroll to position [264, 0]
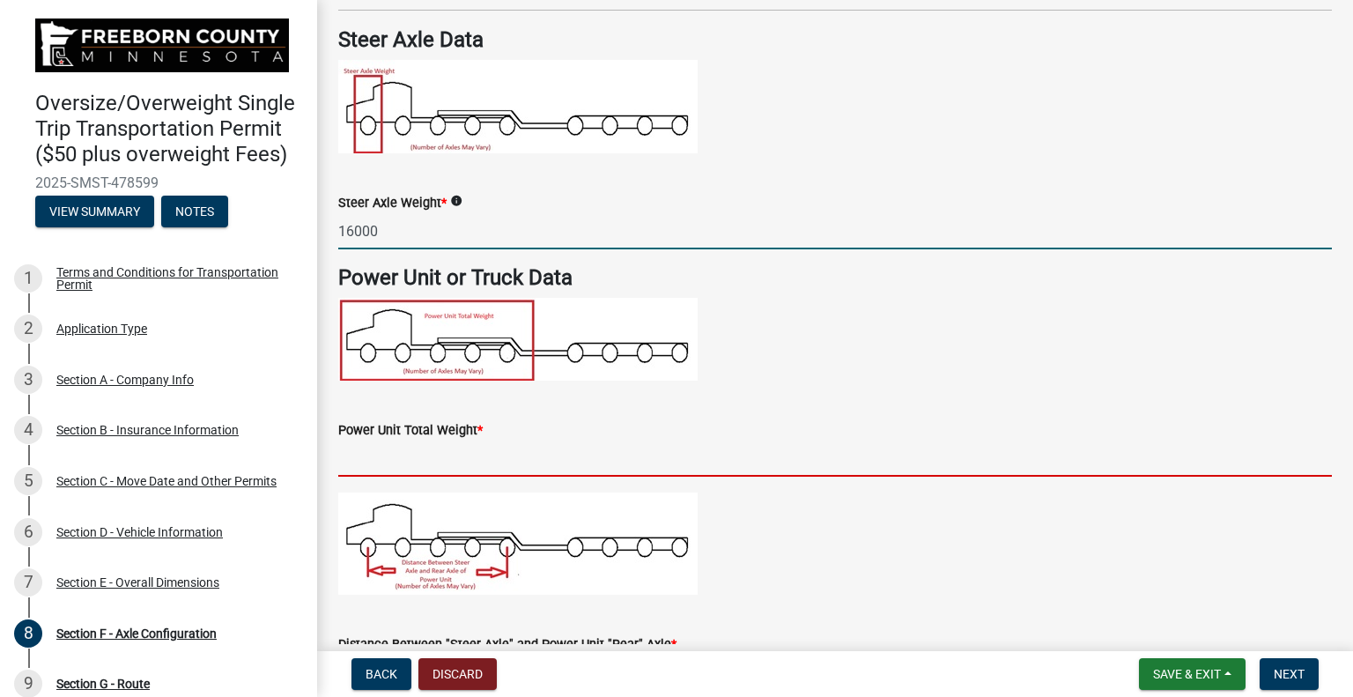
click at [470, 452] on input "text" at bounding box center [835, 458] width 994 height 36
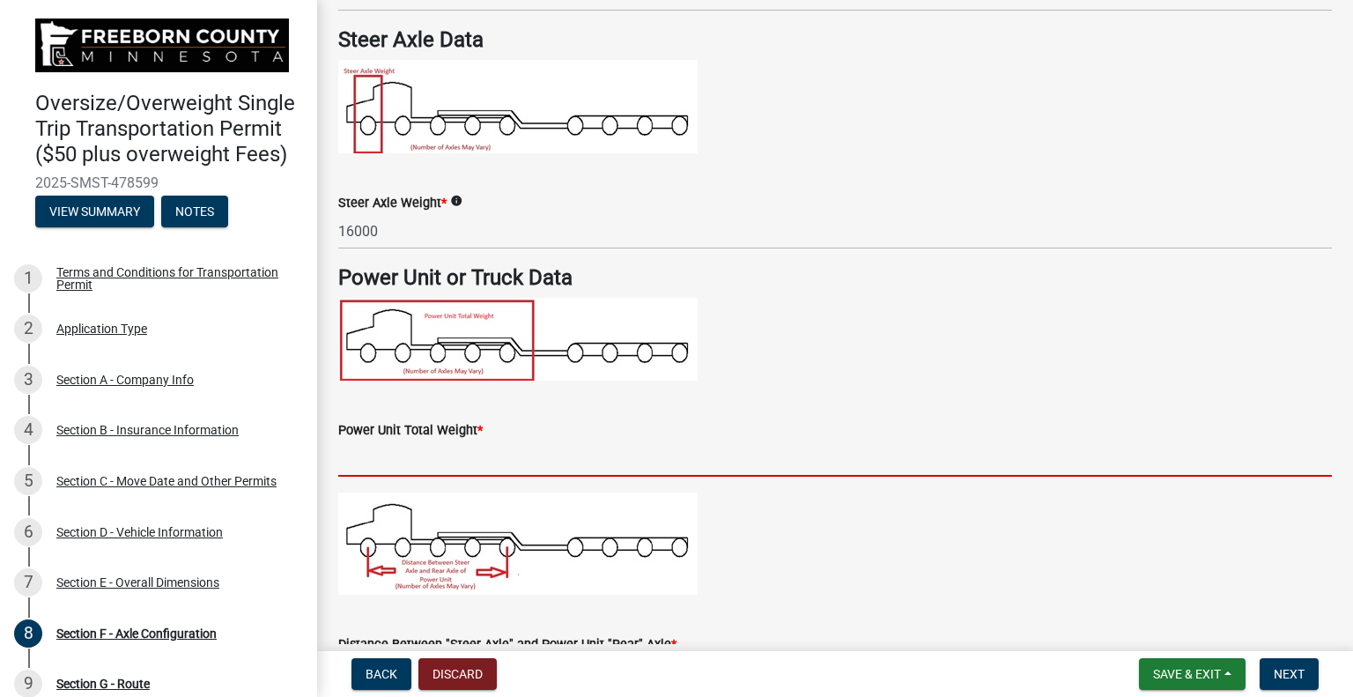
type input "52000"
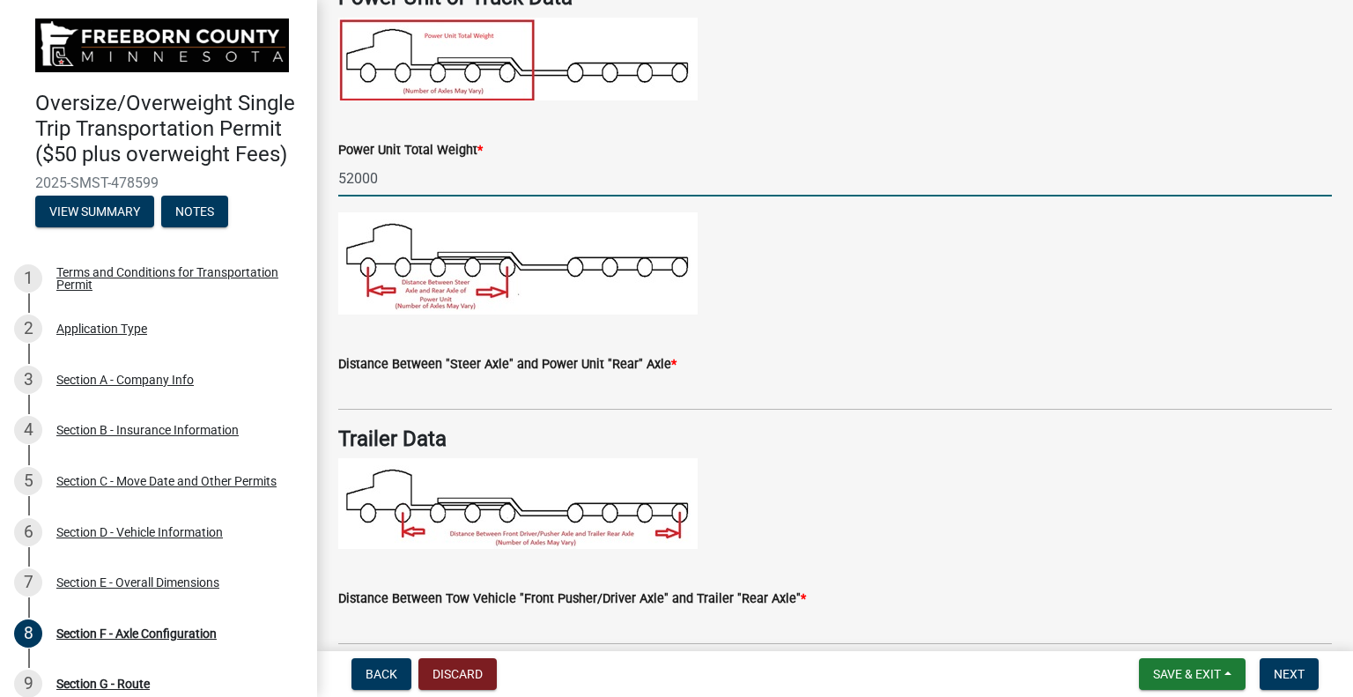
scroll to position [617, 0]
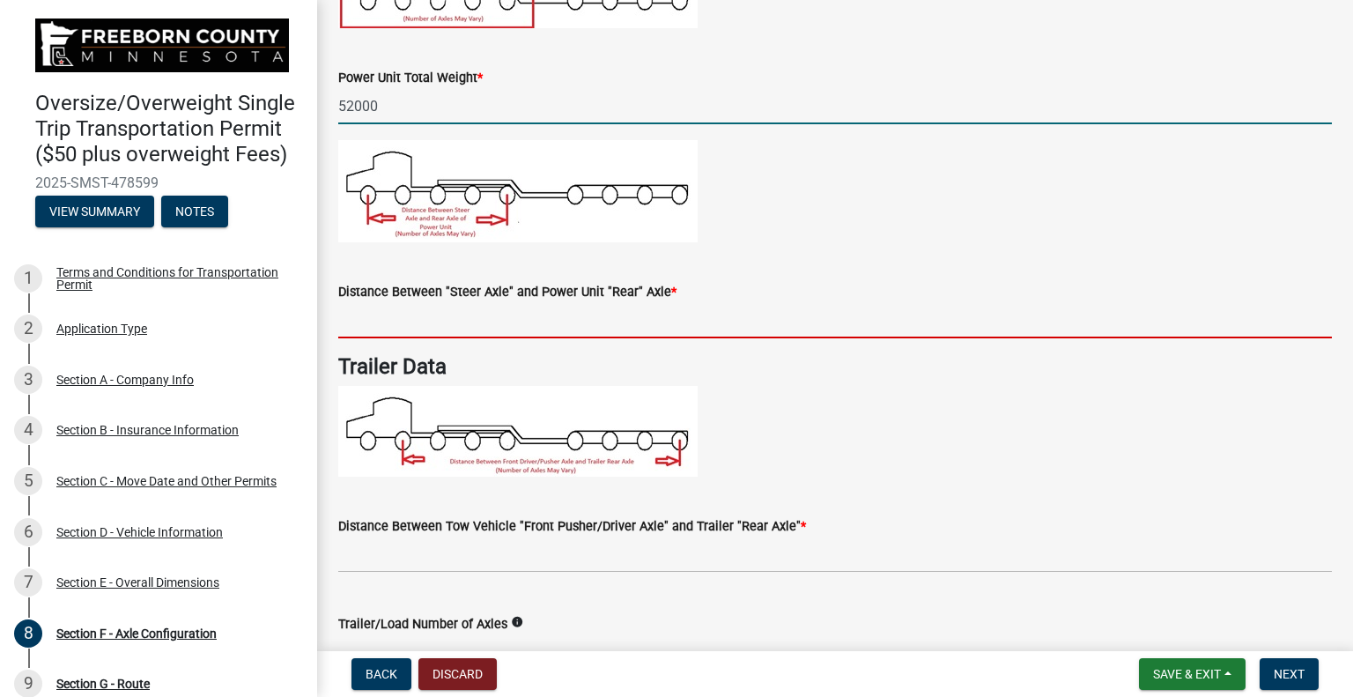
click at [444, 328] on input "text" at bounding box center [835, 320] width 994 height 36
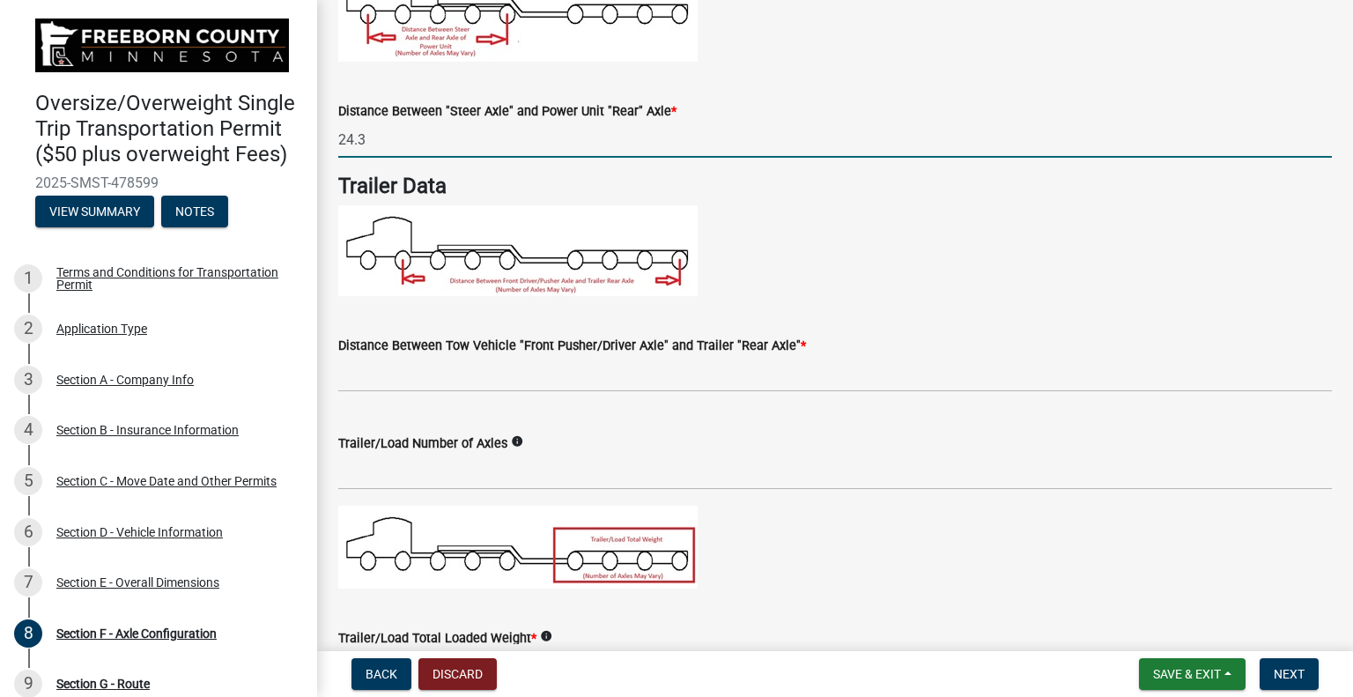
scroll to position [705, 0]
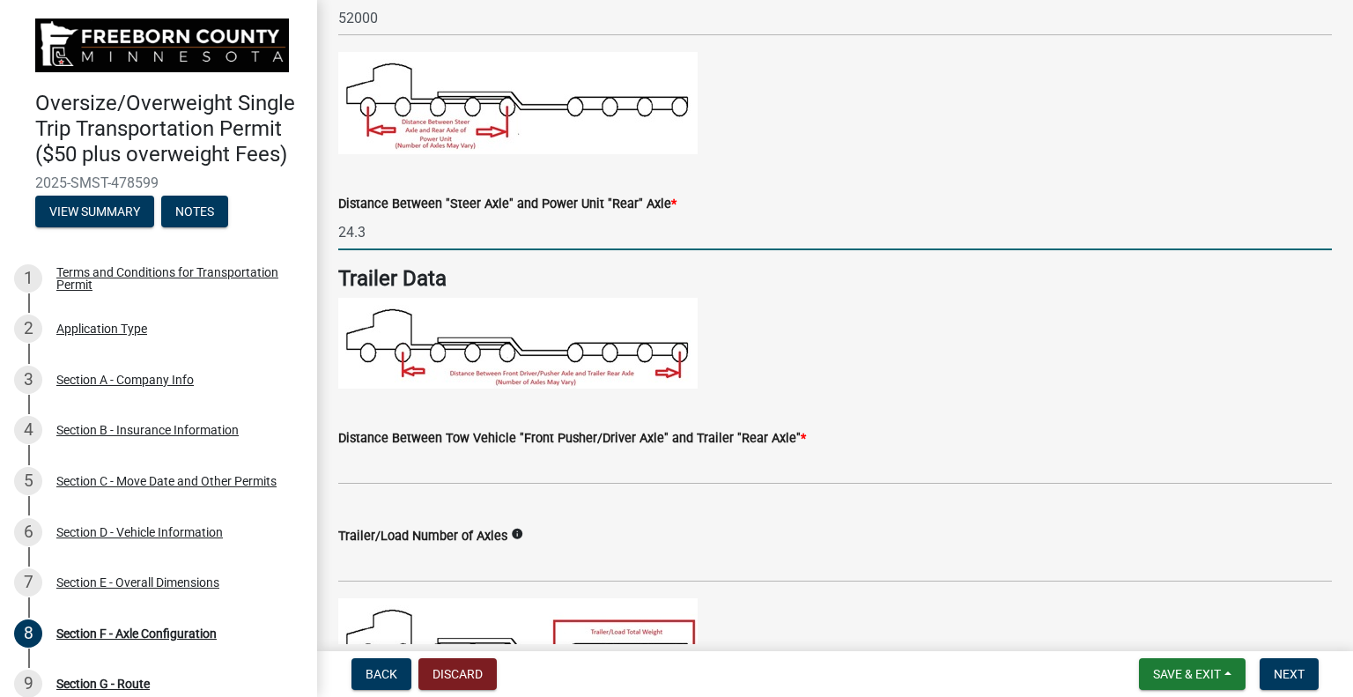
click at [435, 232] on input "24.3" at bounding box center [835, 232] width 994 height 36
type input "24.0"
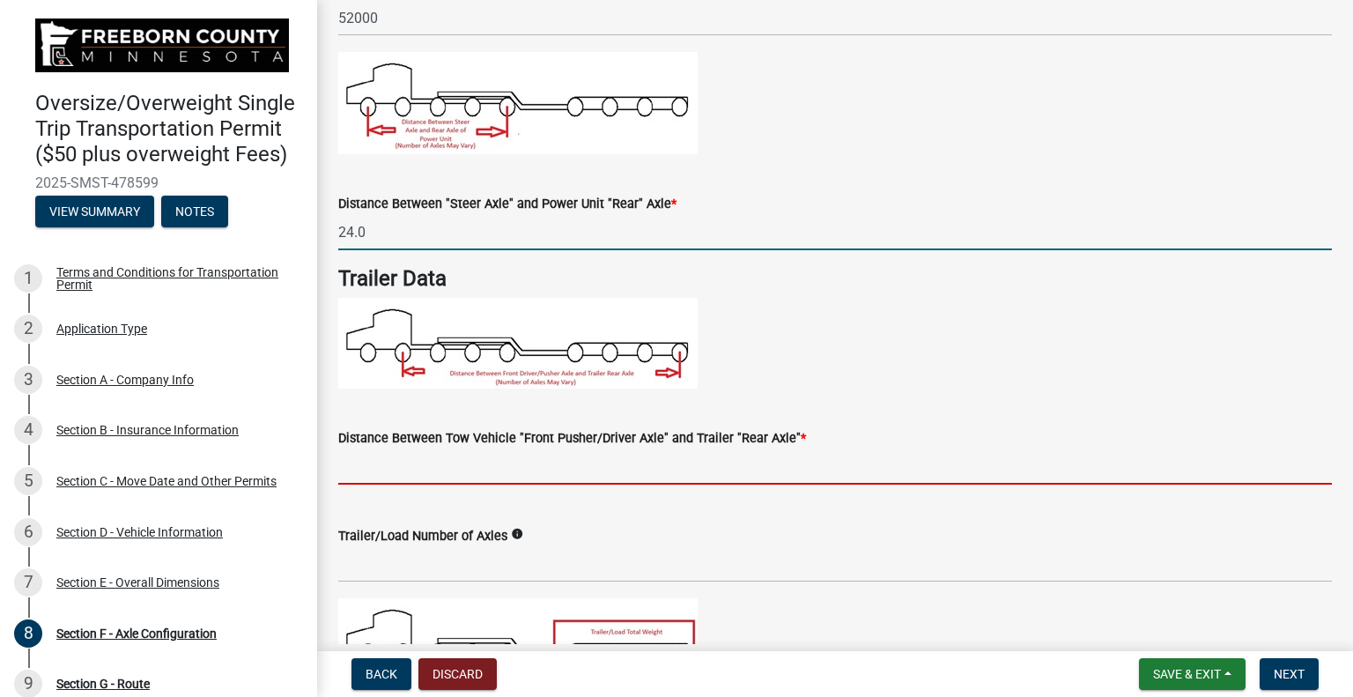
click at [418, 469] on input "text" at bounding box center [835, 466] width 994 height 36
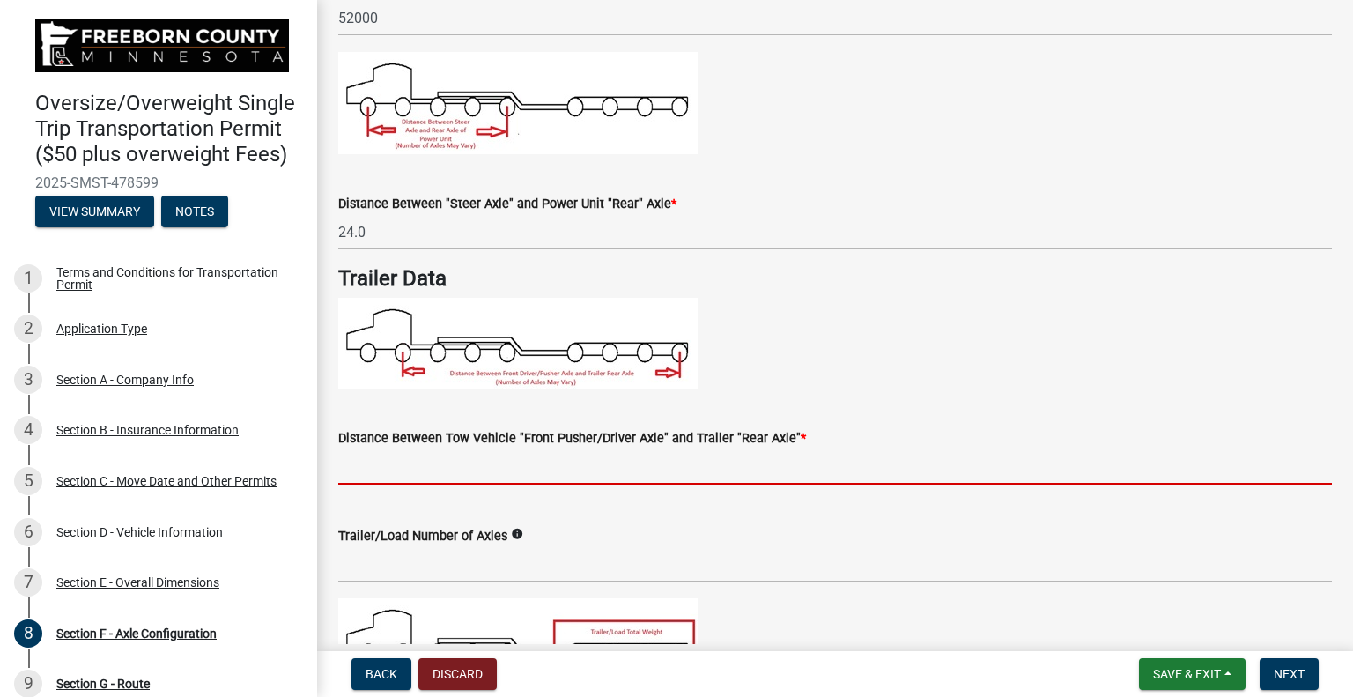
type input "49.0"
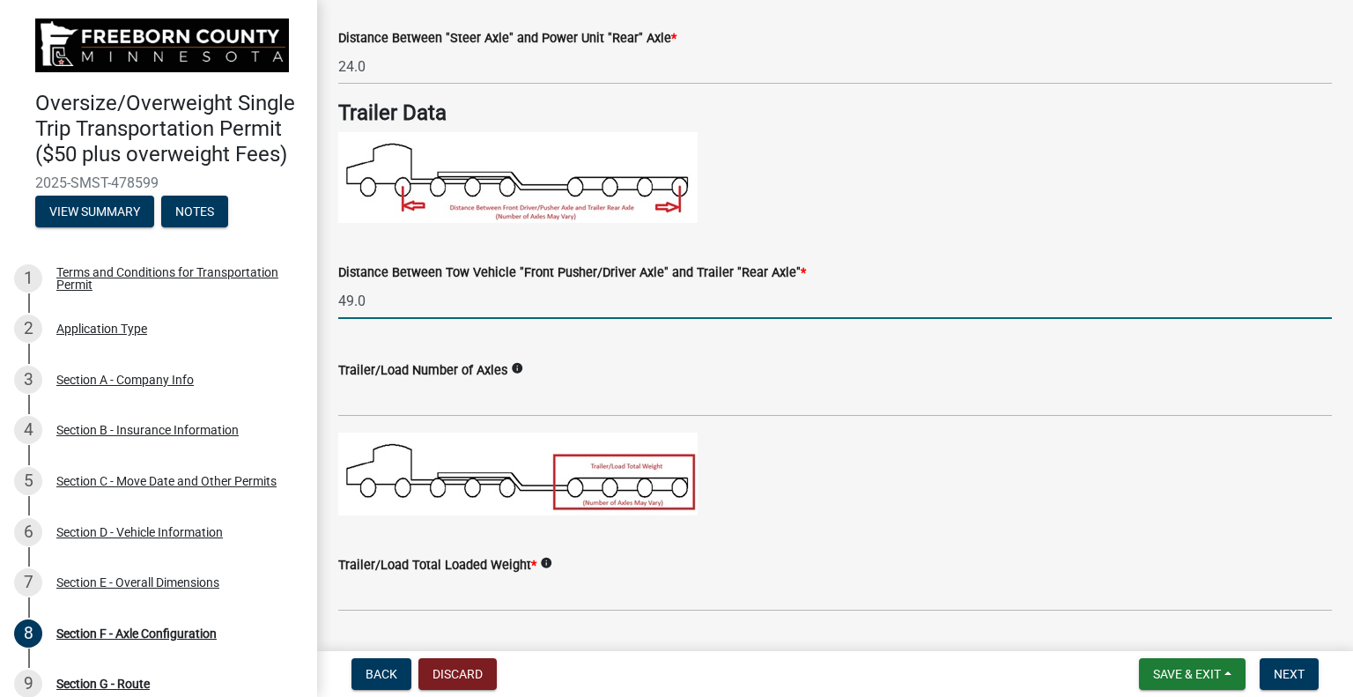
scroll to position [969, 0]
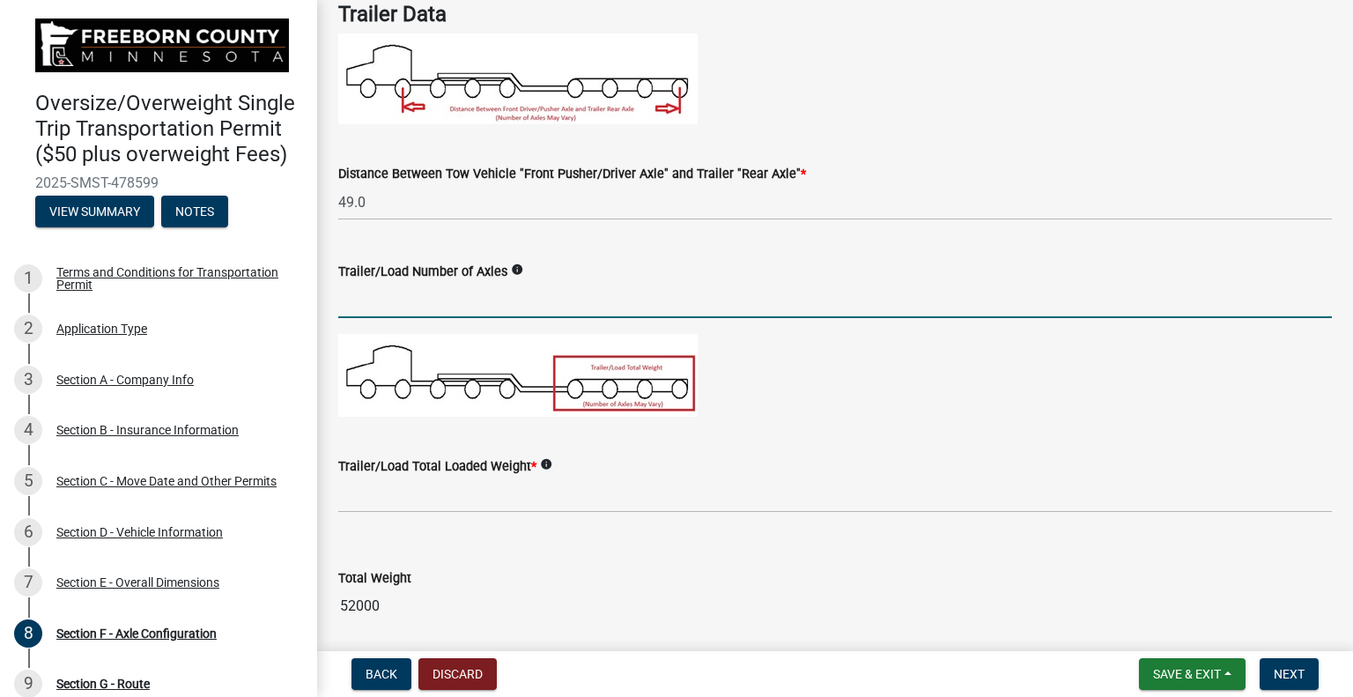
click at [377, 299] on input "text" at bounding box center [835, 300] width 994 height 36
type input "3"
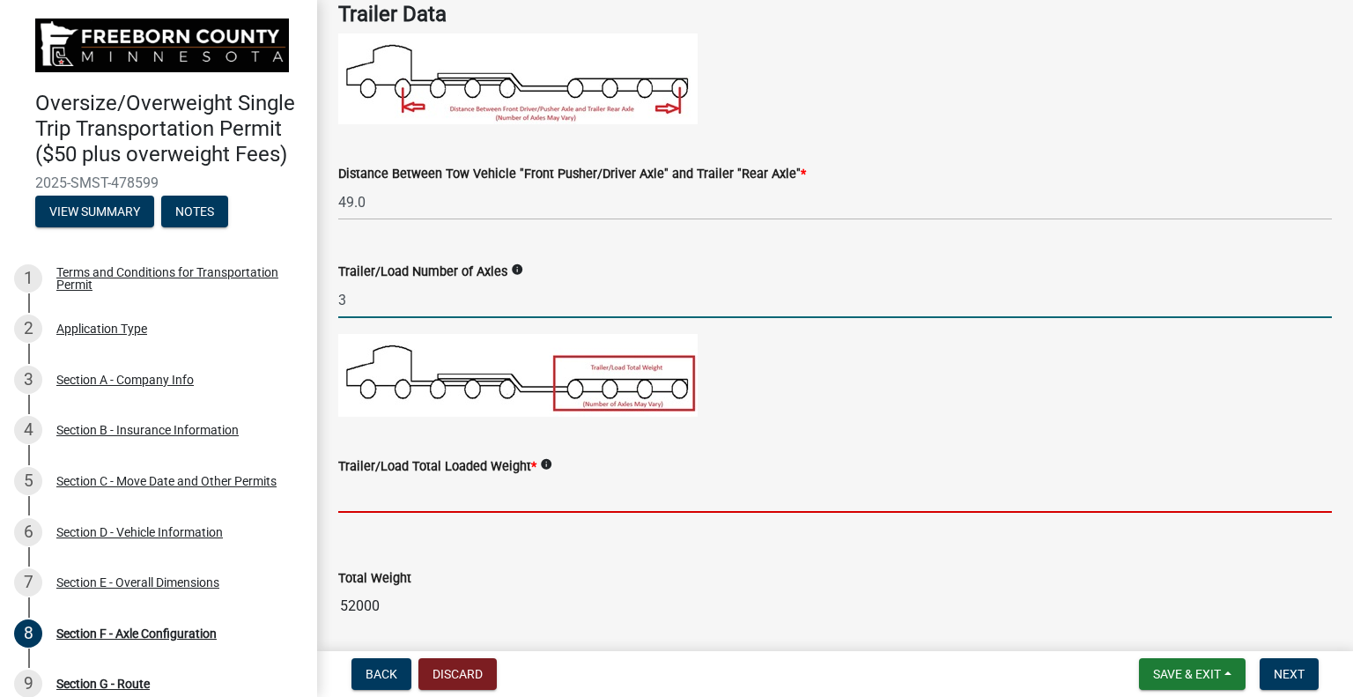
click at [407, 496] on input "text" at bounding box center [835, 495] width 994 height 36
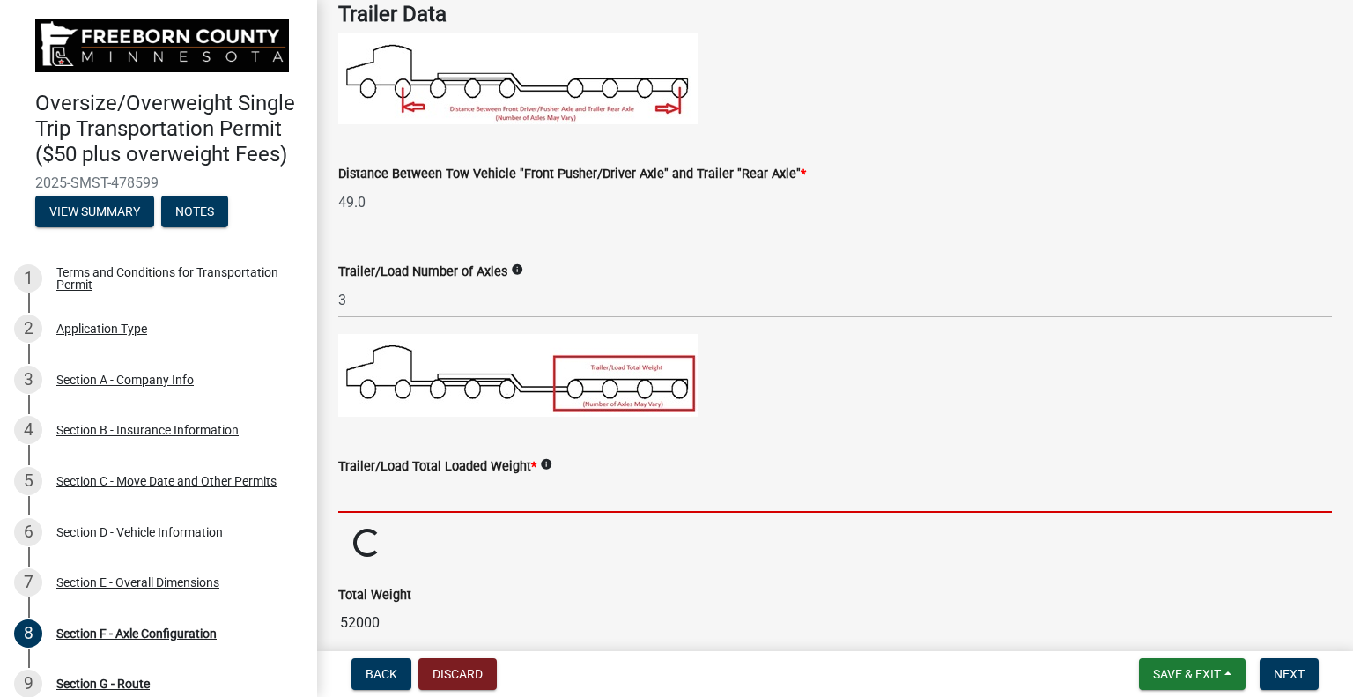
type input "48000"
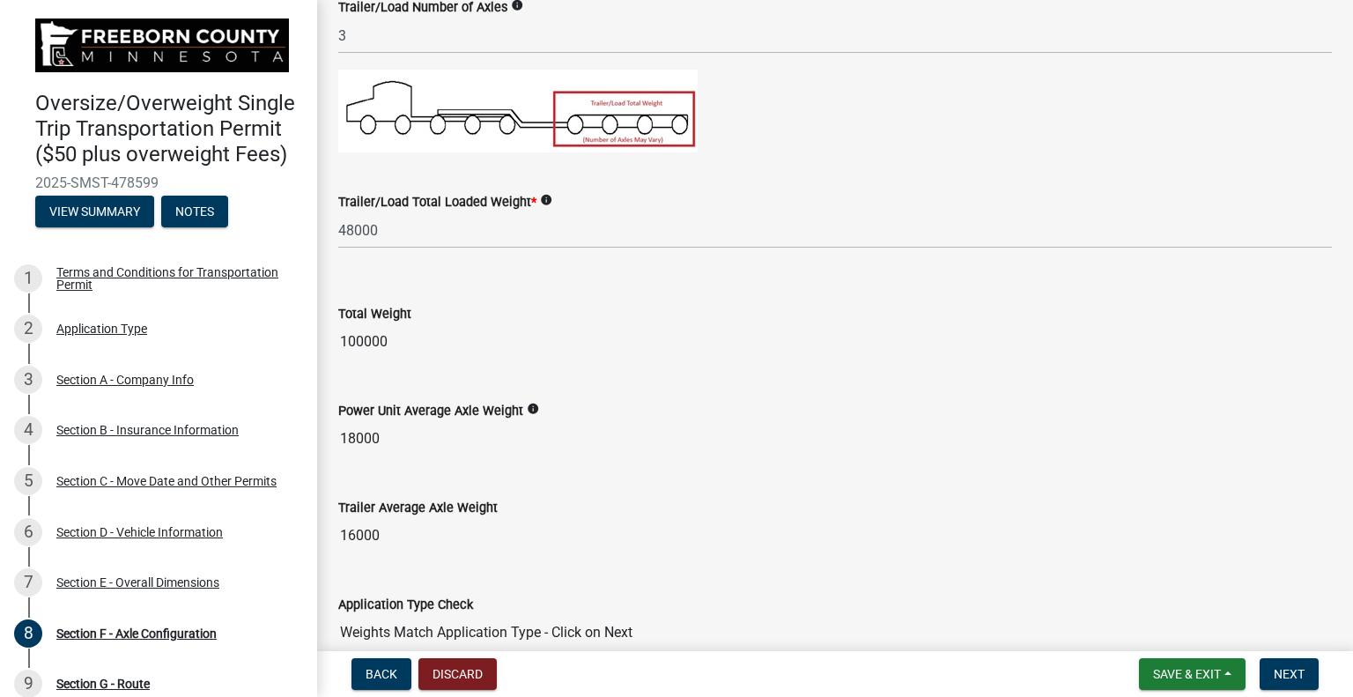
scroll to position [1322, 0]
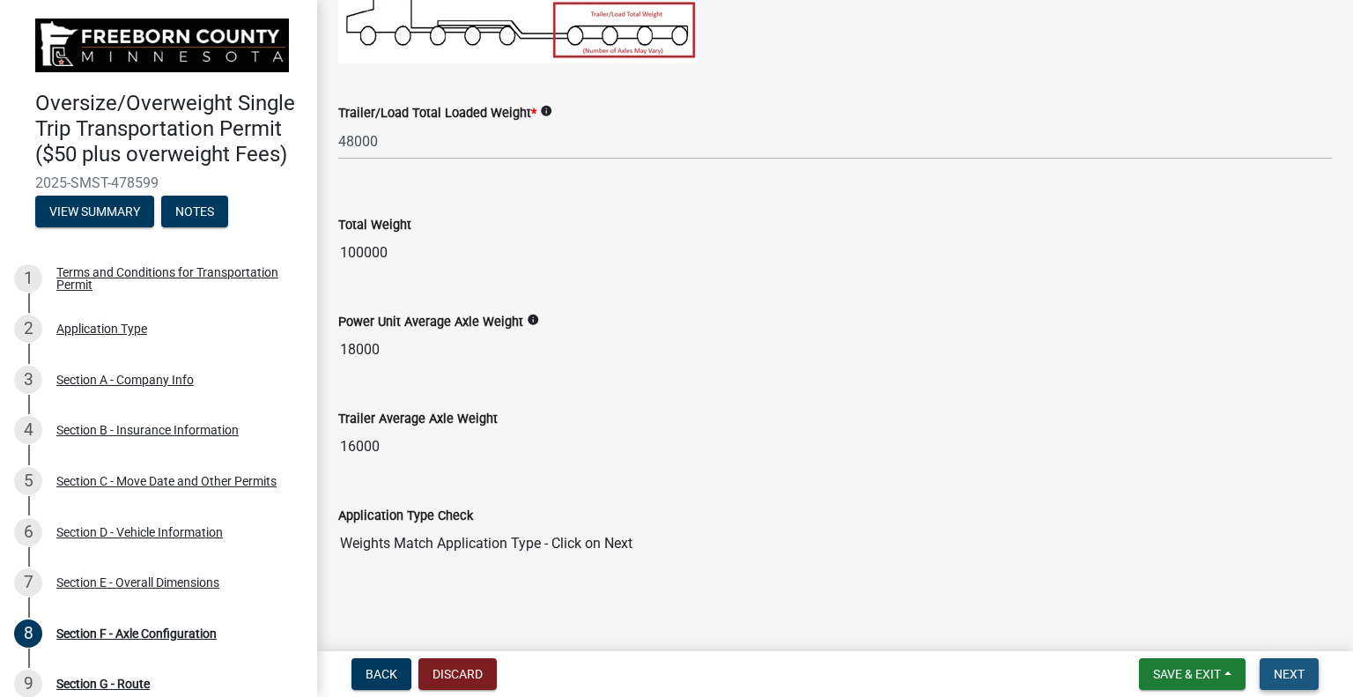
click at [1300, 676] on span "Next" at bounding box center [1289, 674] width 31 height 14
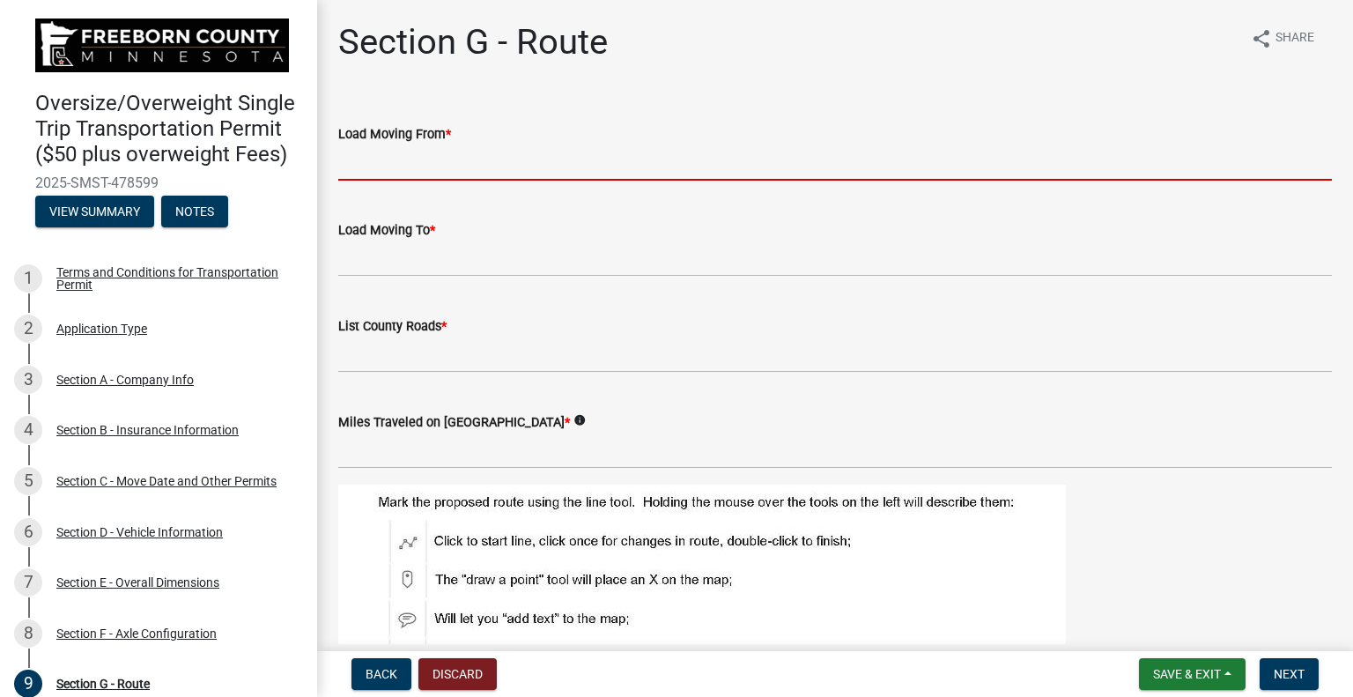
click at [352, 159] on input "Load Moving From *" at bounding box center [835, 162] width 994 height 36
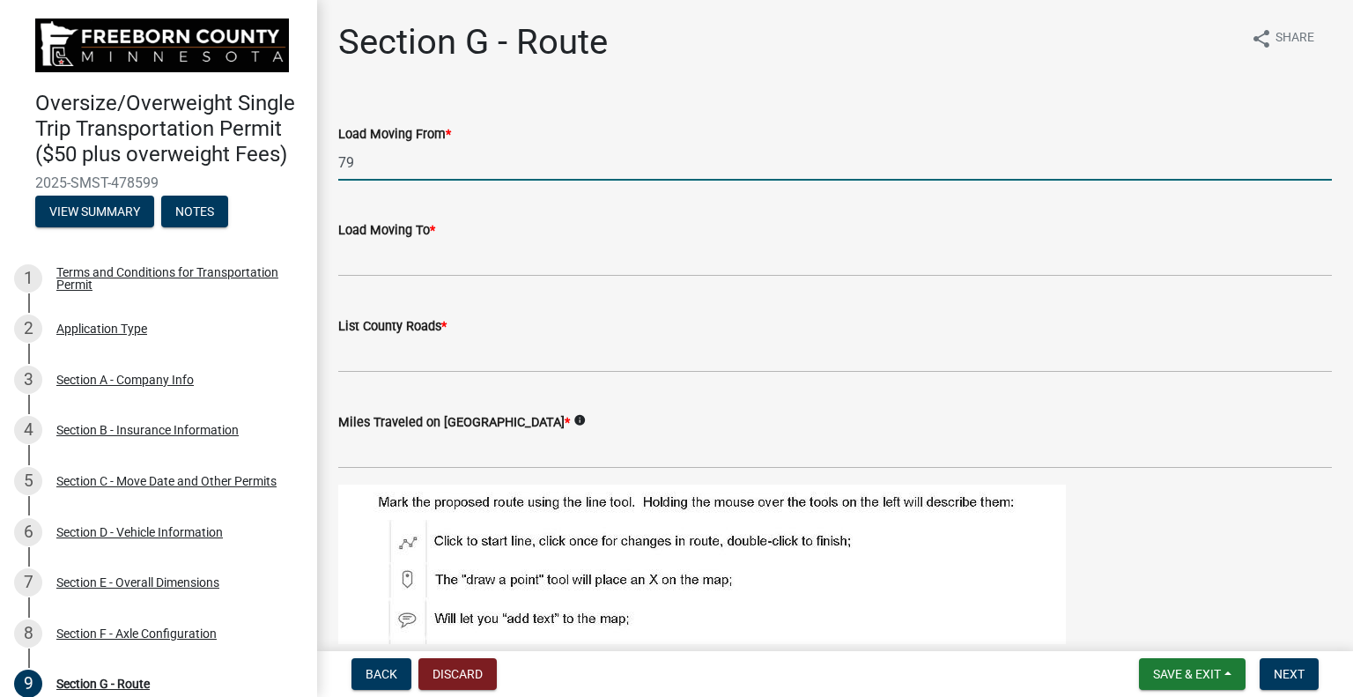
type input "[STREET_ADDRESS]"
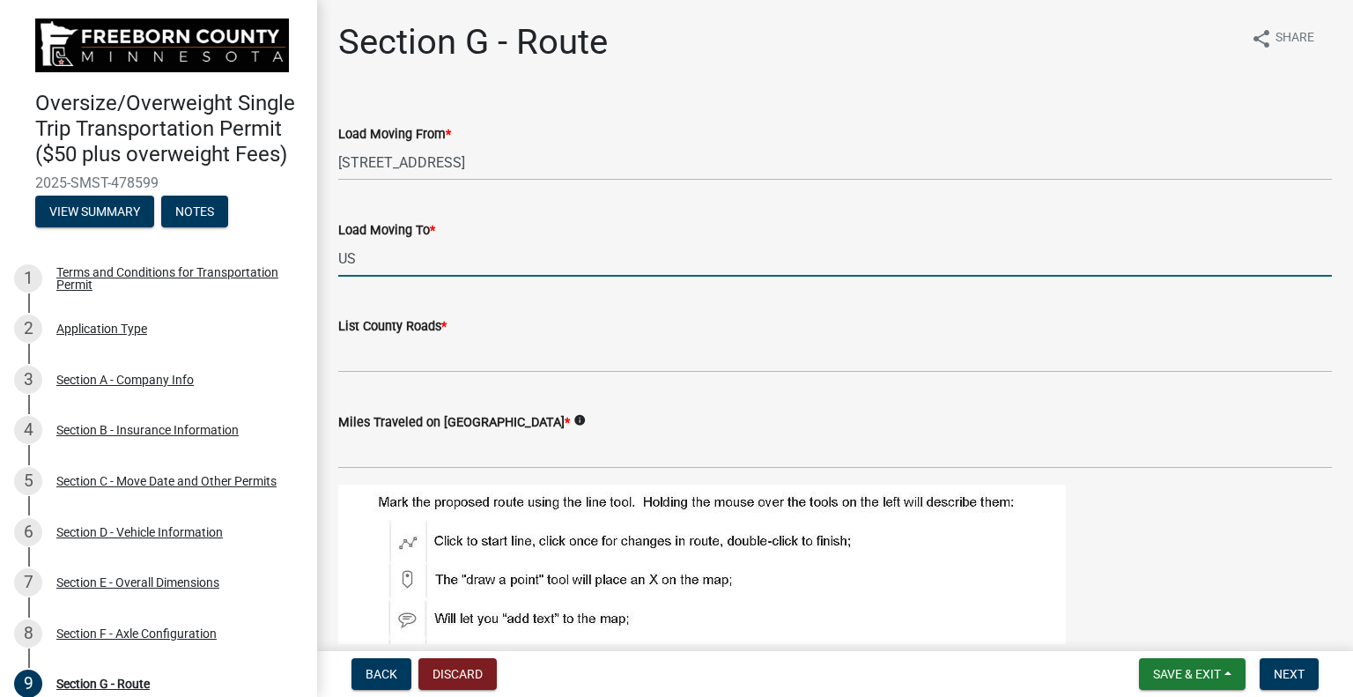
type input "US-65"
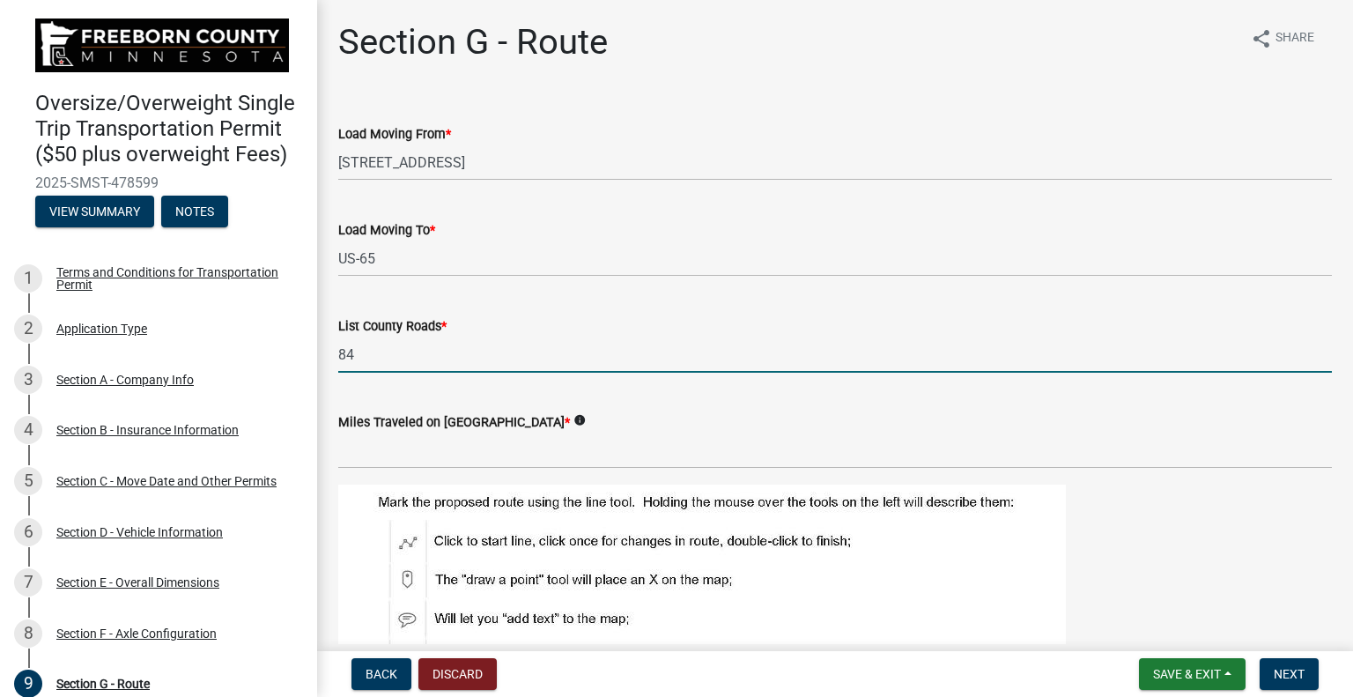
type input "84"
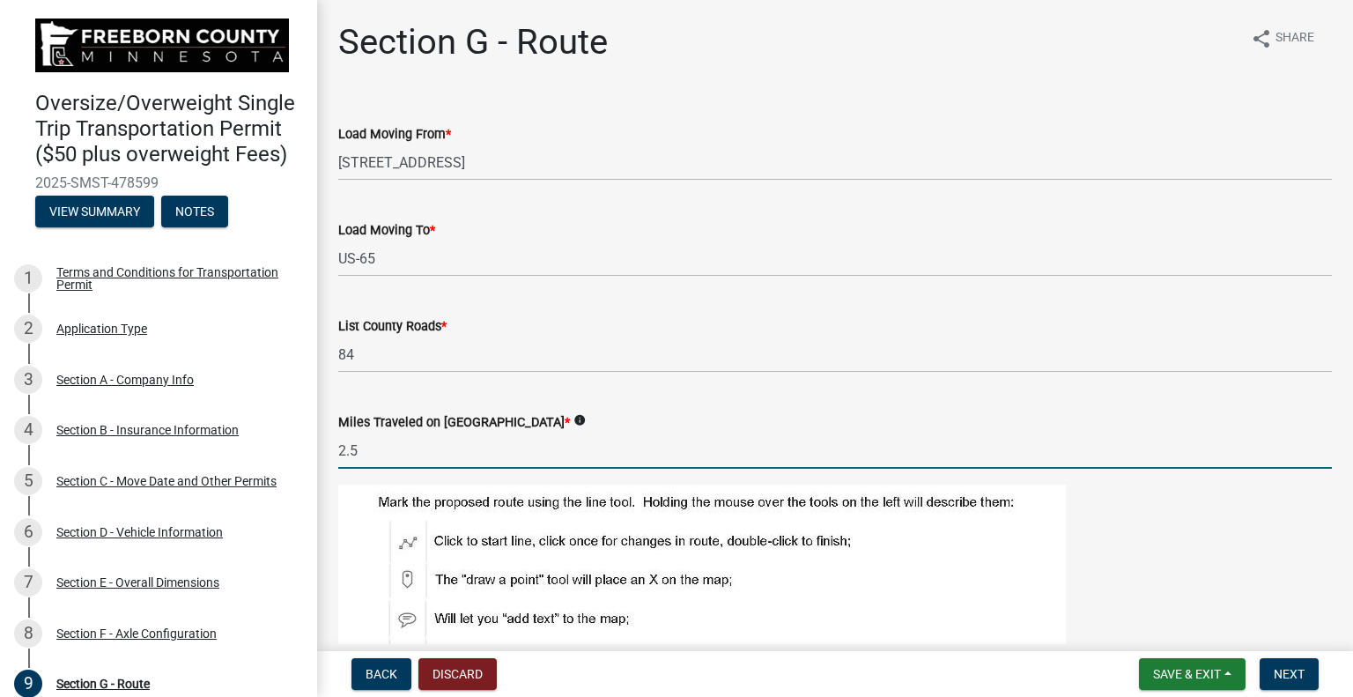
type input "2.5"
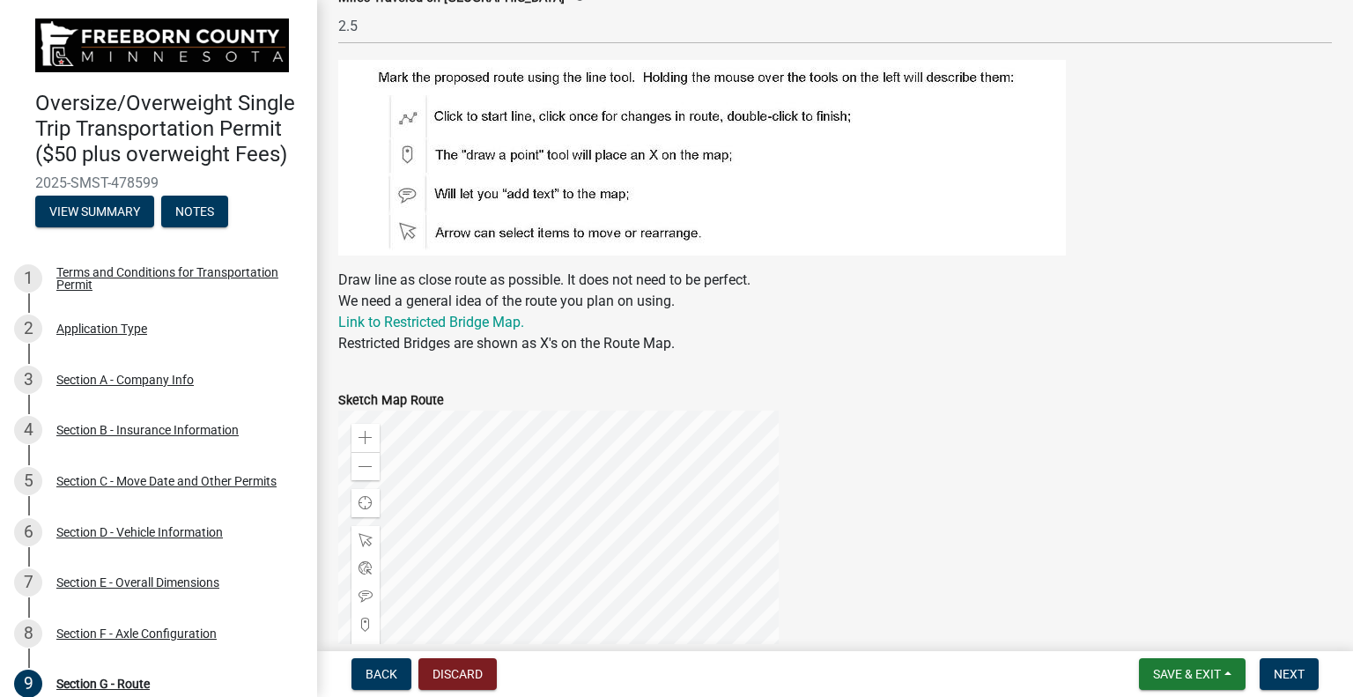
click at [680, 461] on div at bounding box center [558, 630] width 440 height 440
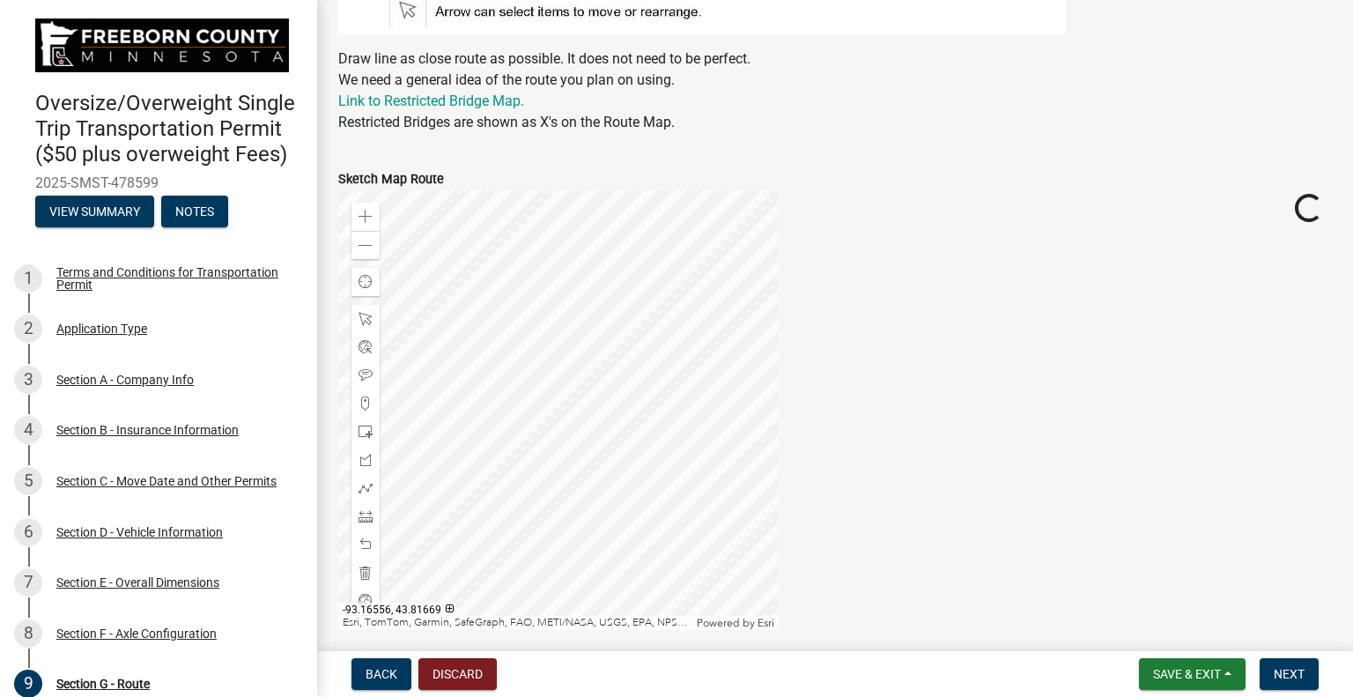
scroll to position [689, 0]
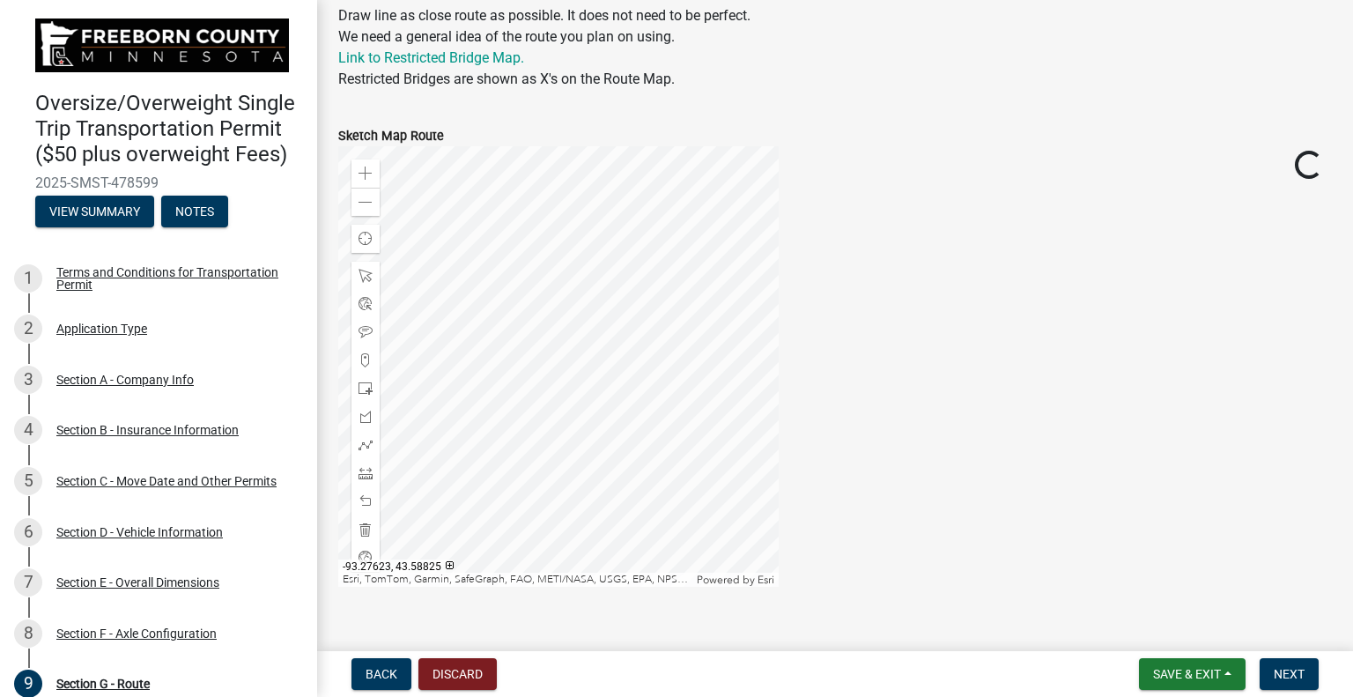
click at [639, 458] on div at bounding box center [558, 366] width 440 height 440
click at [365, 173] on span at bounding box center [365, 173] width 14 height 14
click at [500, 285] on div at bounding box center [558, 366] width 440 height 440
click at [546, 459] on div at bounding box center [558, 366] width 440 height 440
click at [371, 172] on span at bounding box center [365, 173] width 14 height 14
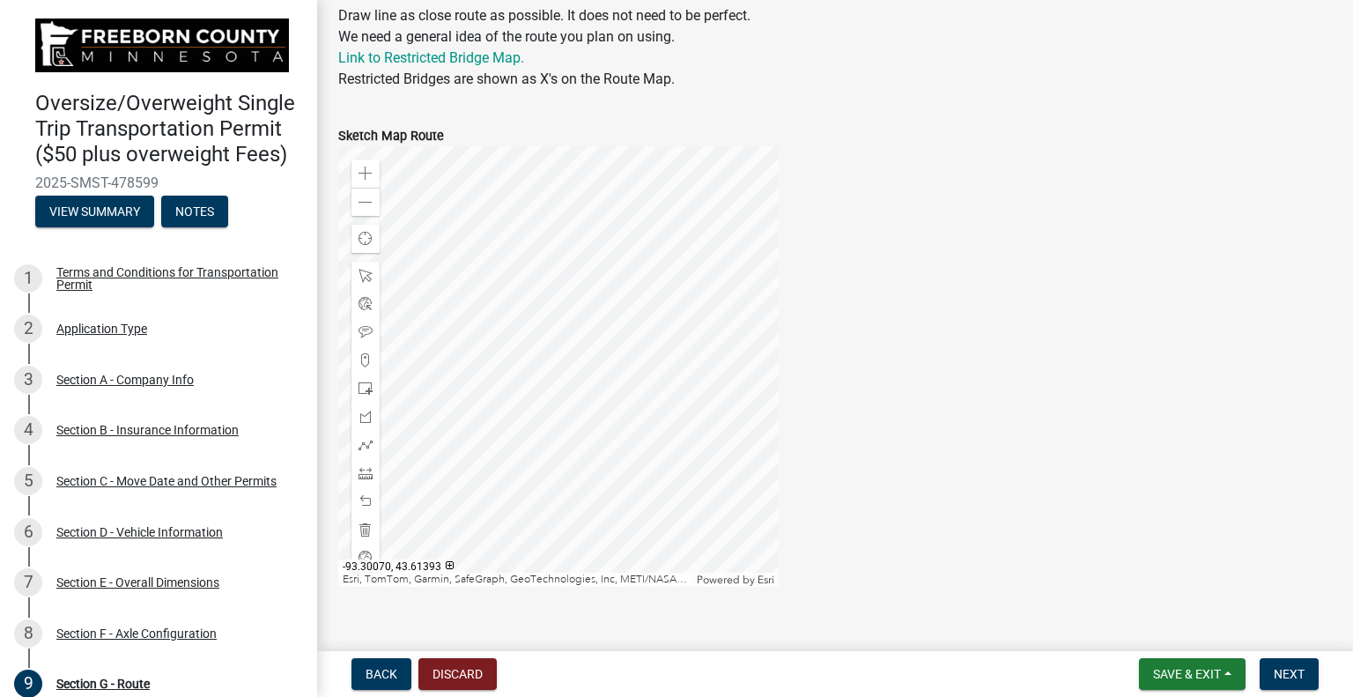
click at [581, 373] on div at bounding box center [558, 366] width 440 height 440
click at [363, 440] on span at bounding box center [365, 445] width 14 height 14
click at [665, 466] on div at bounding box center [558, 366] width 440 height 440
click at [451, 468] on div at bounding box center [558, 366] width 440 height 440
click at [462, 475] on div at bounding box center [558, 366] width 440 height 440
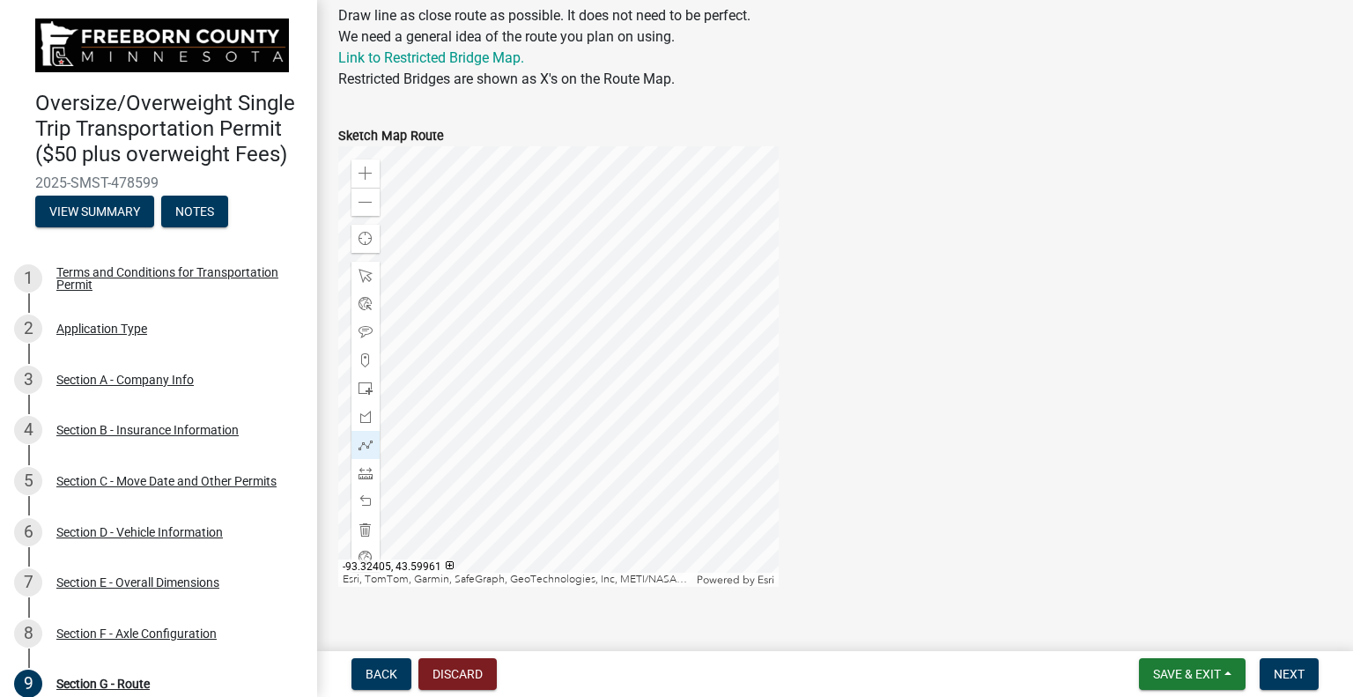
click at [462, 475] on div at bounding box center [558, 366] width 440 height 440
click at [1290, 672] on span "Next" at bounding box center [1289, 674] width 31 height 14
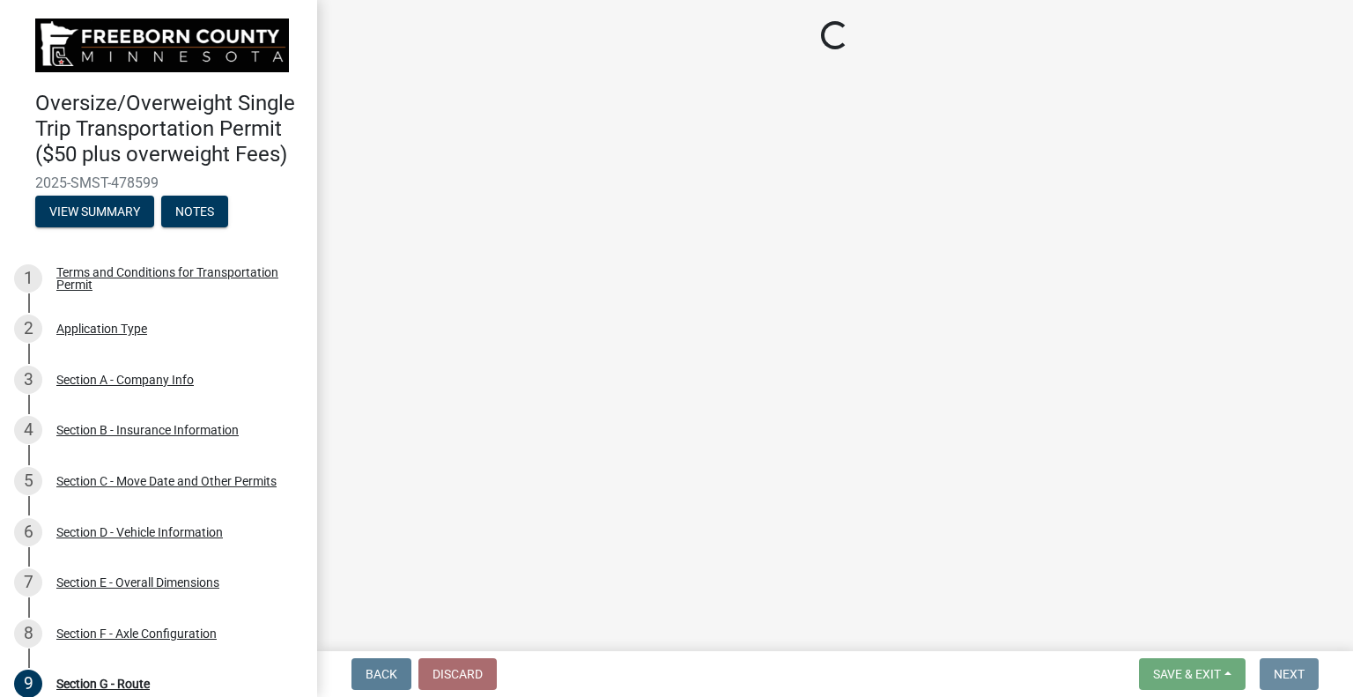
scroll to position [0, 0]
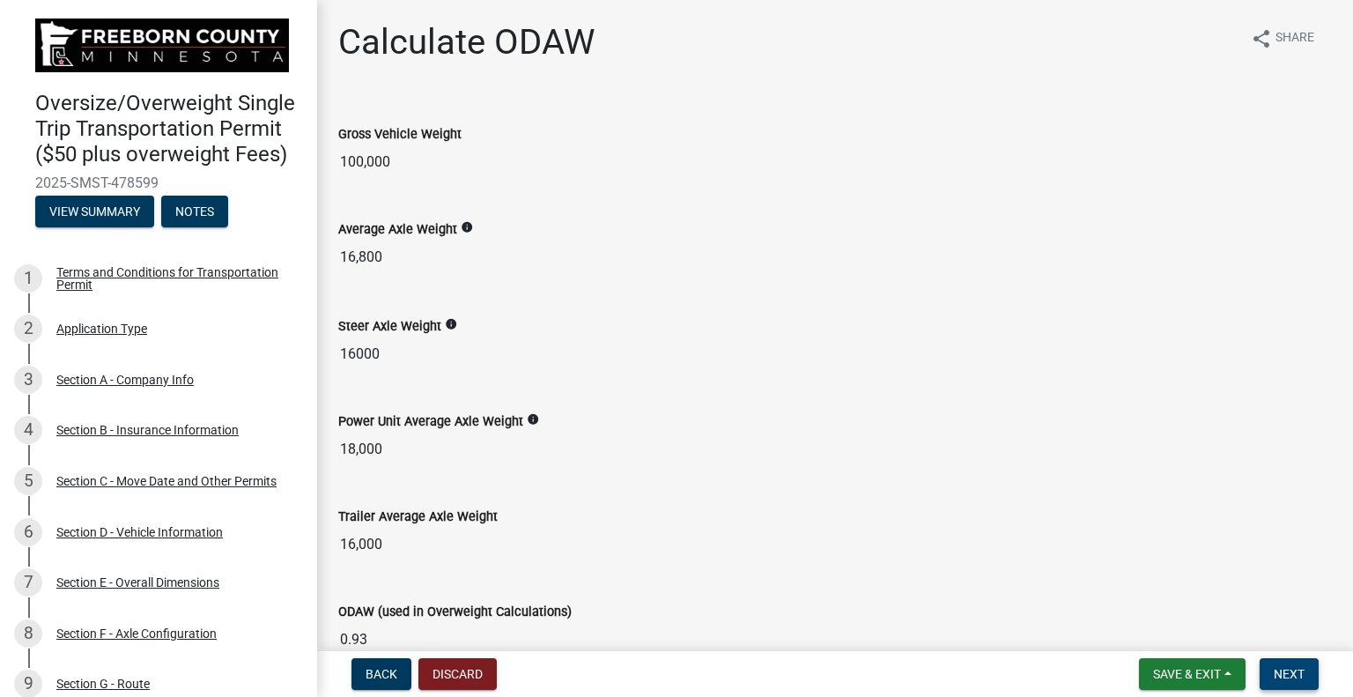
click at [1304, 672] on button "Next" at bounding box center [1289, 674] width 59 height 32
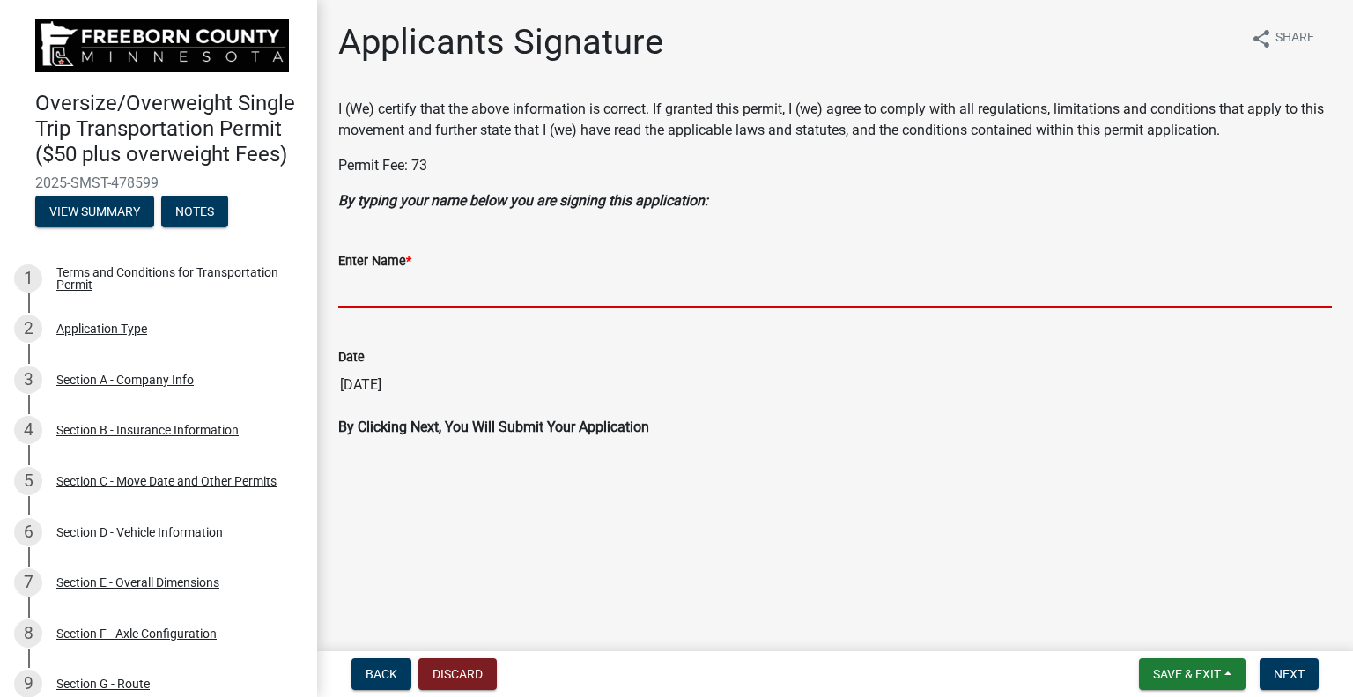
click at [425, 282] on input "Enter Name *" at bounding box center [835, 289] width 994 height 36
type input "[PERSON_NAME]"
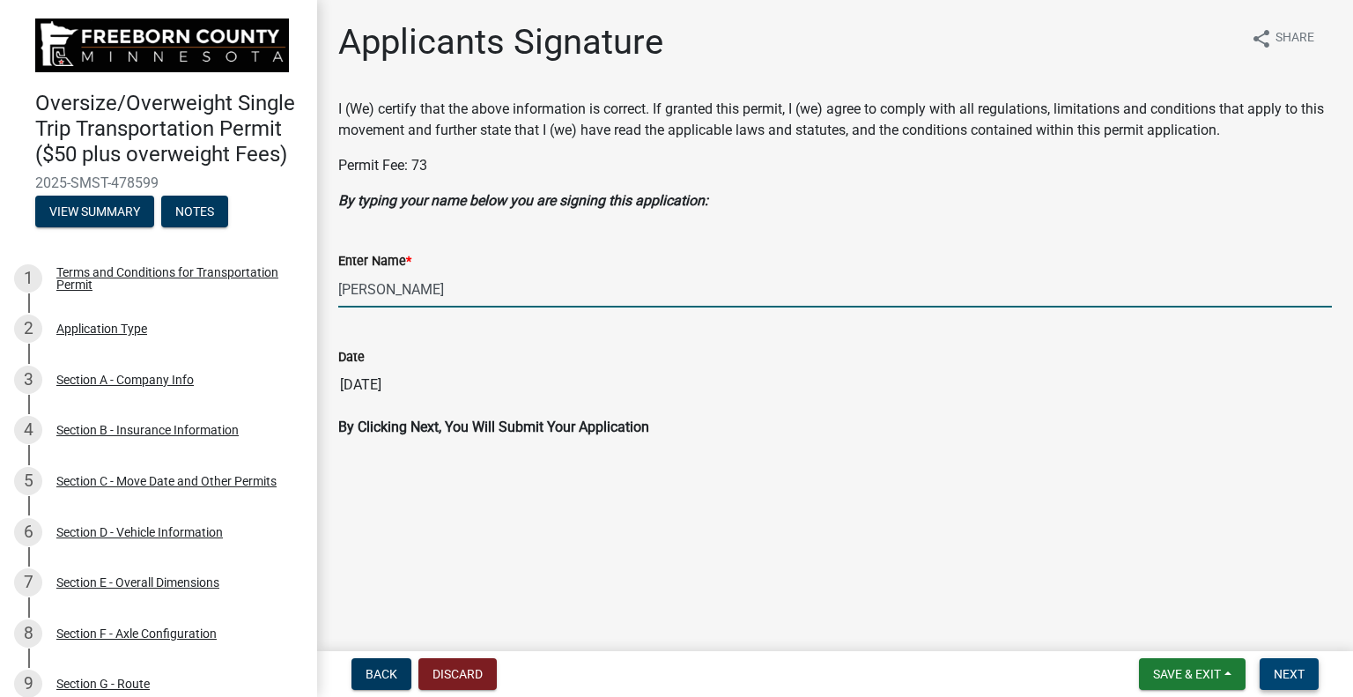
click at [1295, 672] on span "Next" at bounding box center [1289, 674] width 31 height 14
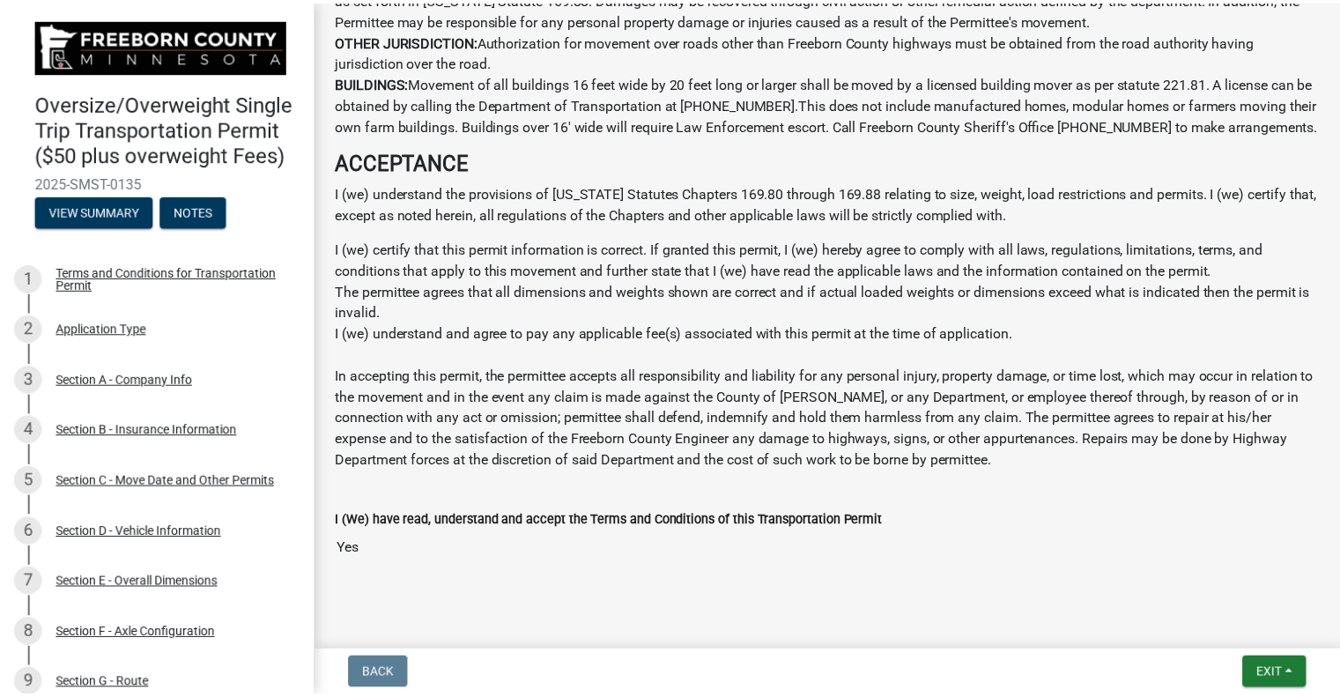
scroll to position [1449, 0]
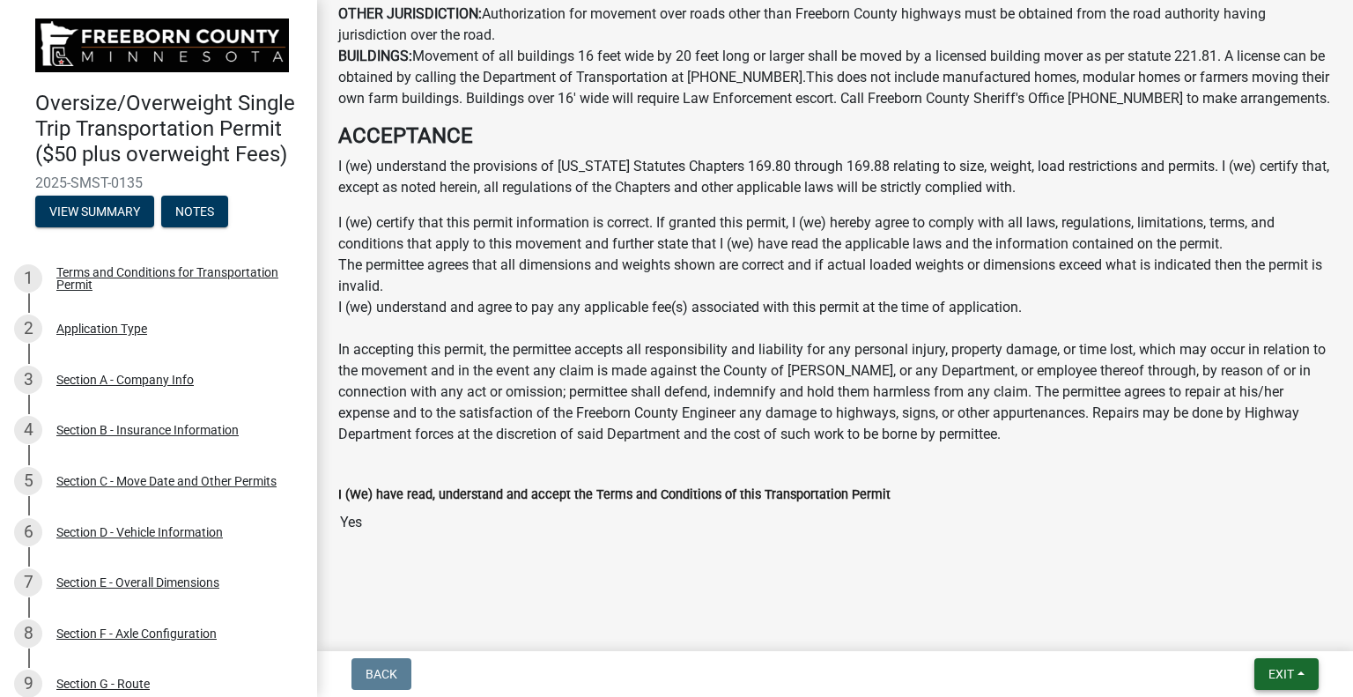
click at [1289, 675] on span "Exit" at bounding box center [1281, 674] width 26 height 14
click at [1241, 631] on button "Save & Exit" at bounding box center [1249, 628] width 141 height 42
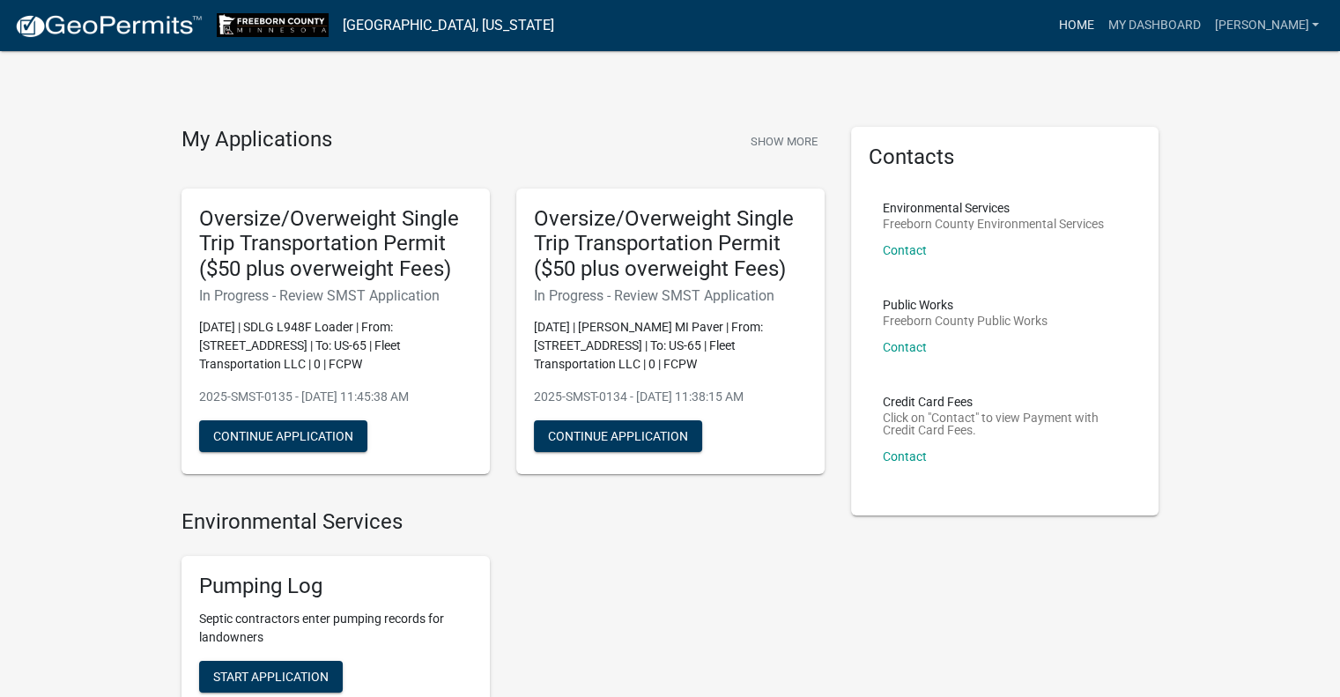
click at [1100, 26] on link "Home" at bounding box center [1075, 25] width 49 height 33
click at [1297, 26] on link "[PERSON_NAME]" at bounding box center [1266, 25] width 119 height 33
click at [1229, 71] on link "Account" at bounding box center [1255, 72] width 141 height 42
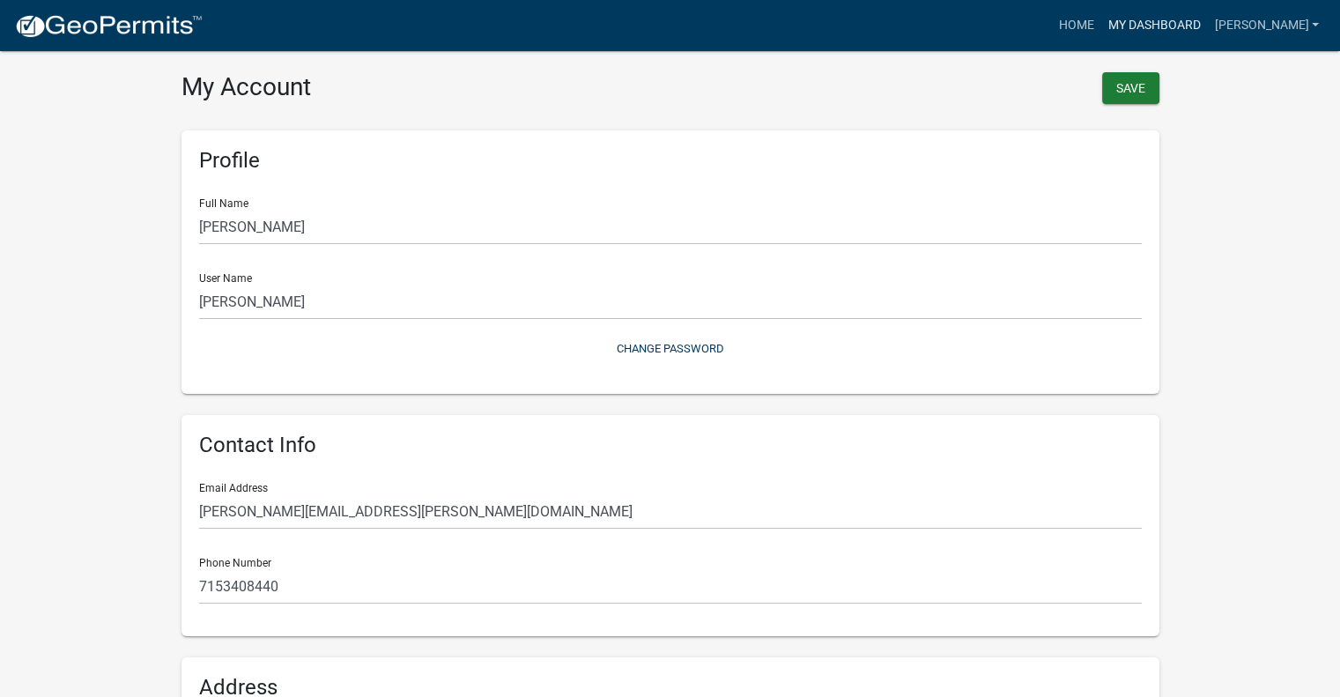
click at [1207, 27] on link "My Dashboard" at bounding box center [1153, 25] width 107 height 33
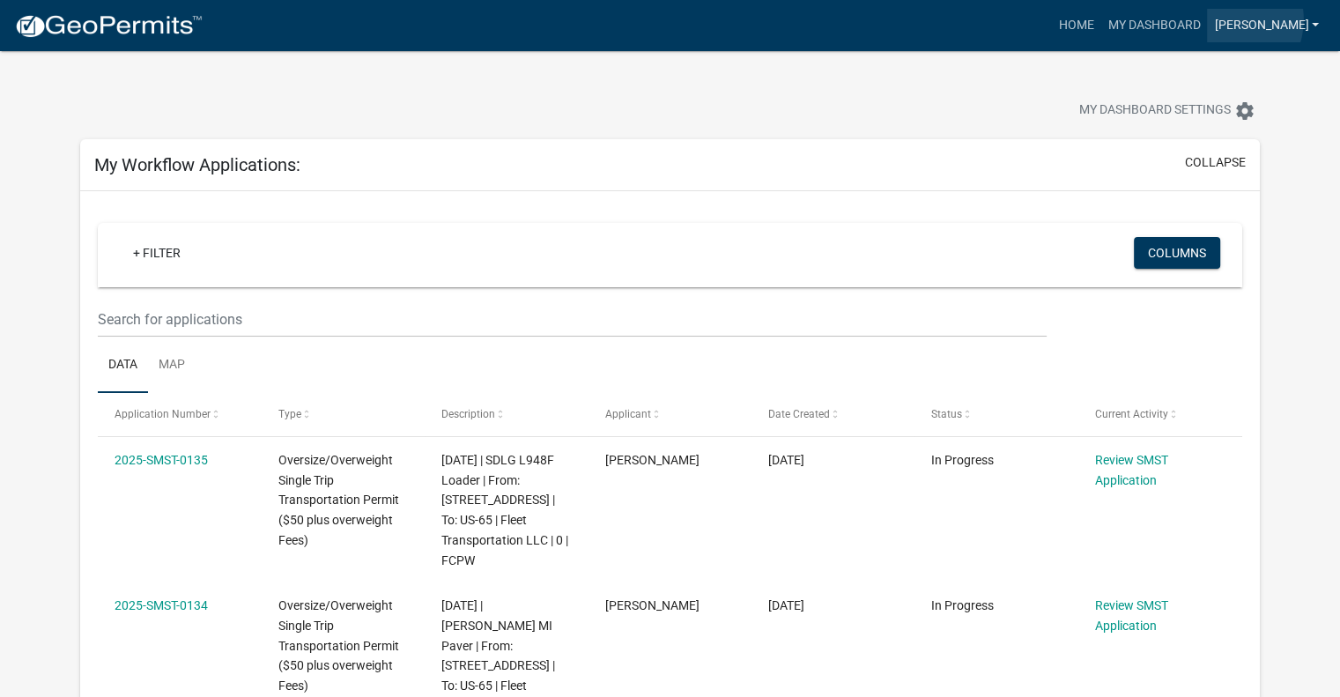
click at [1276, 19] on link "[PERSON_NAME]" at bounding box center [1266, 25] width 119 height 33
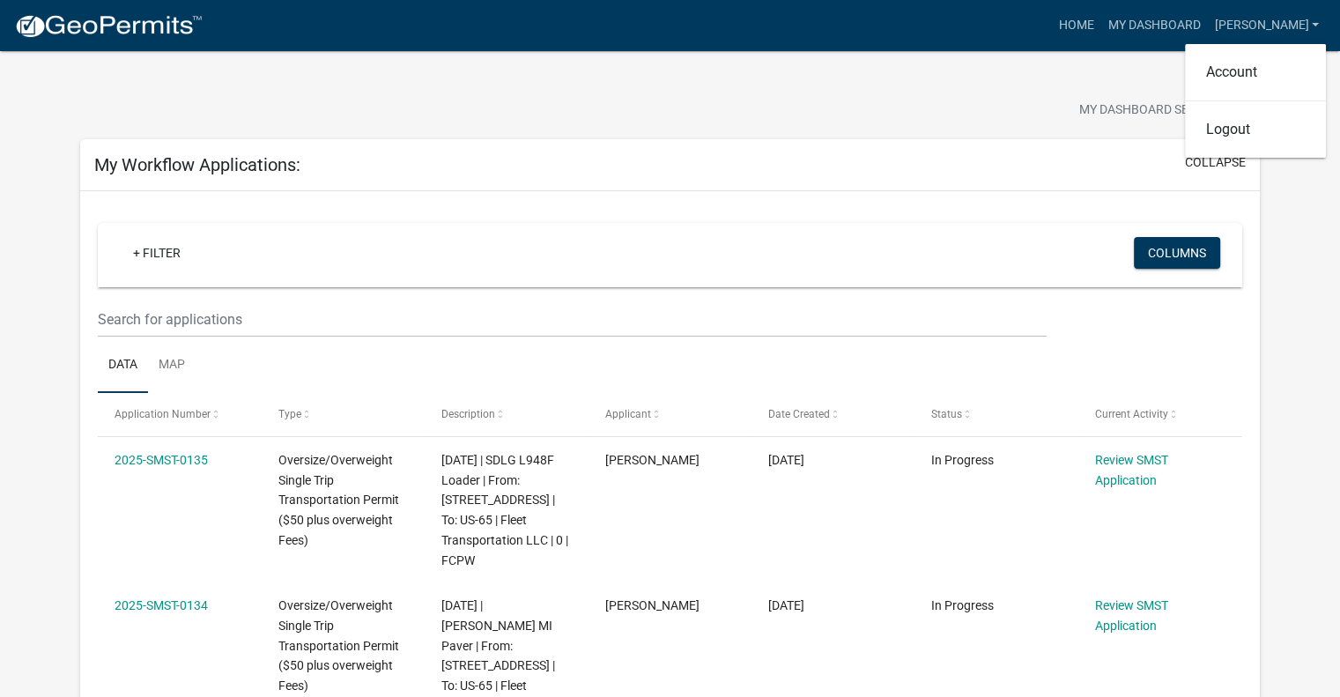
drag, startPoint x: 1297, startPoint y: 268, endPoint x: 1274, endPoint y: 73, distance: 196.0
